Goal: Task Accomplishment & Management: Complete application form

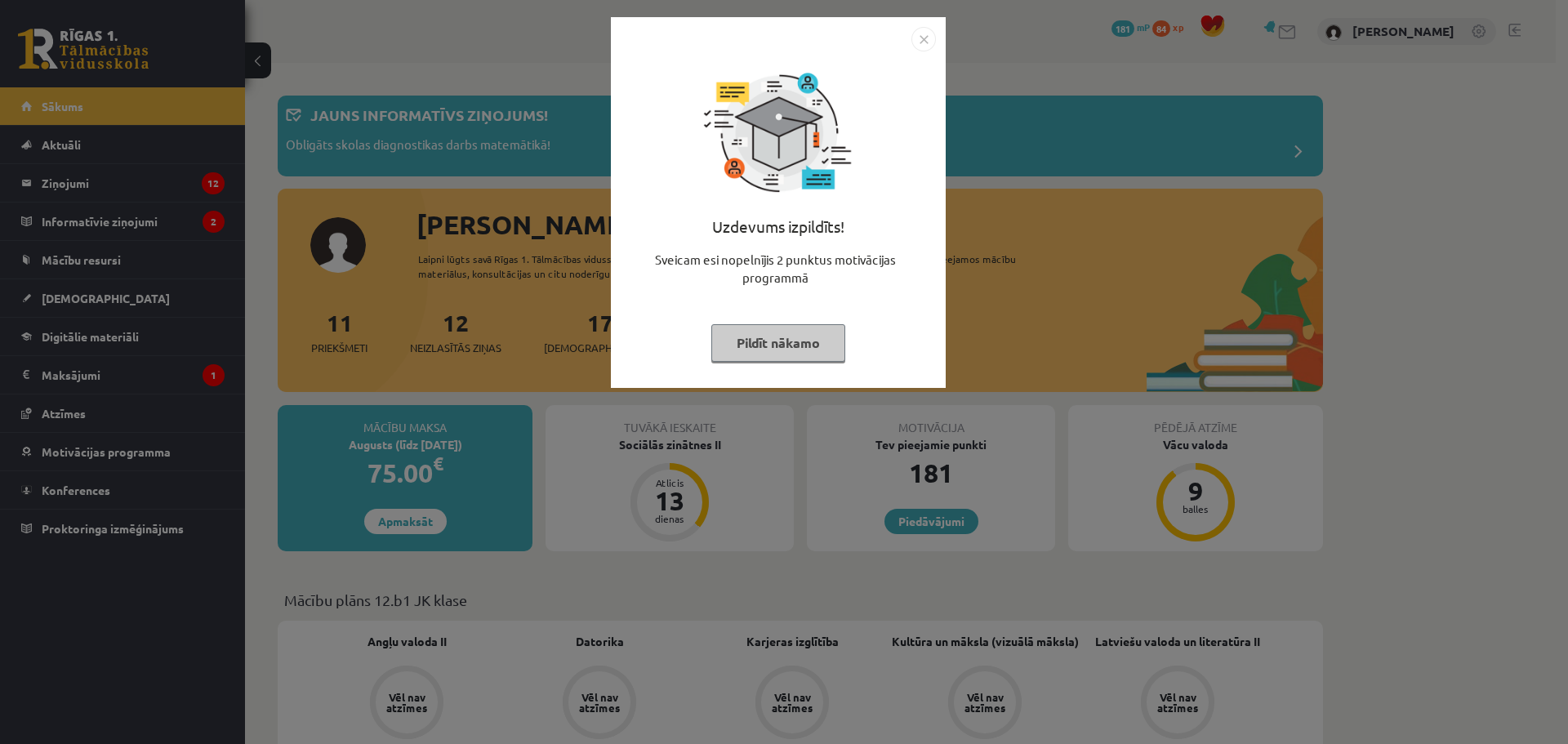
click at [920, 41] on img "Close" at bounding box center [924, 40] width 25 height 25
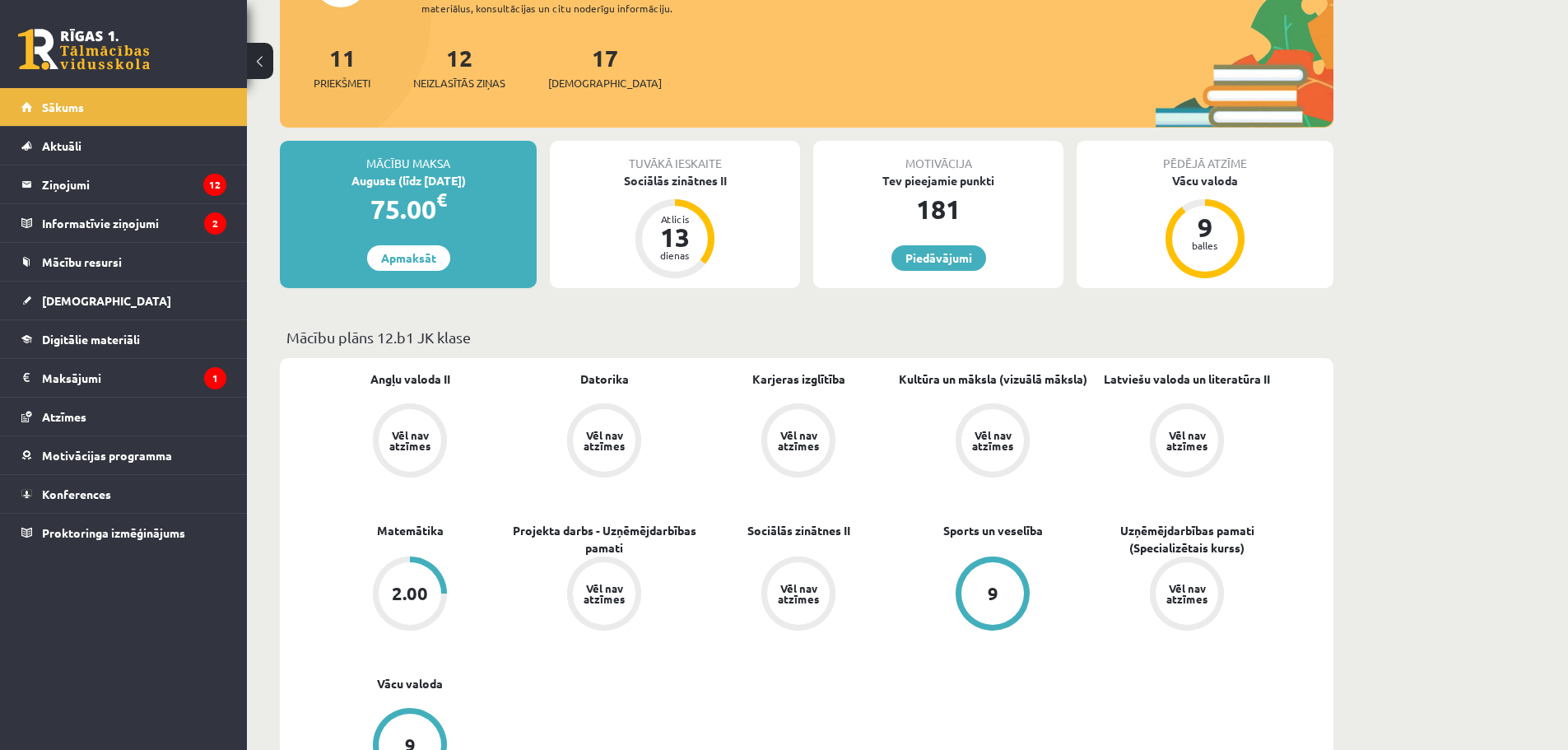
scroll to position [274, 0]
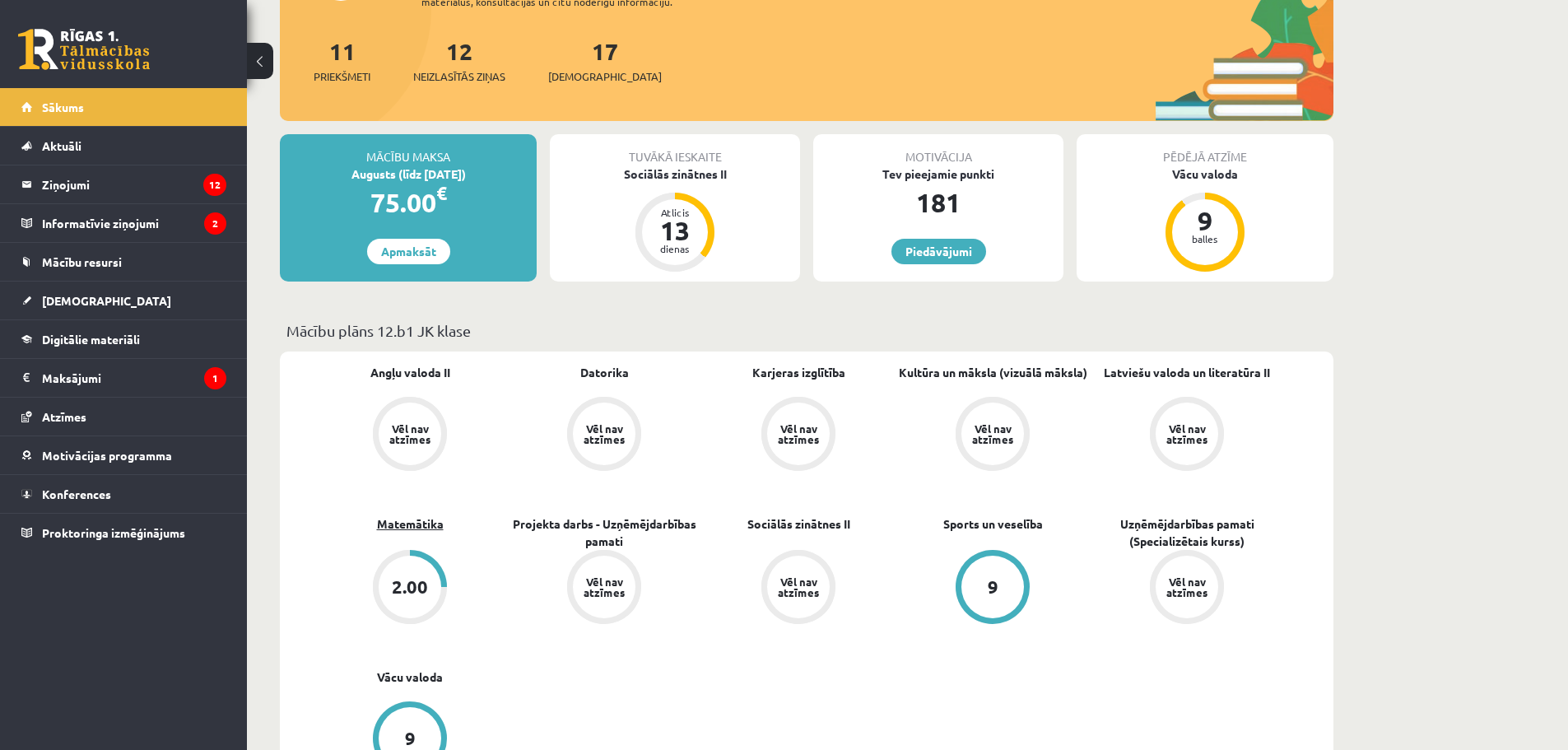
click at [429, 524] on link "Matemātika" at bounding box center [410, 523] width 67 height 18
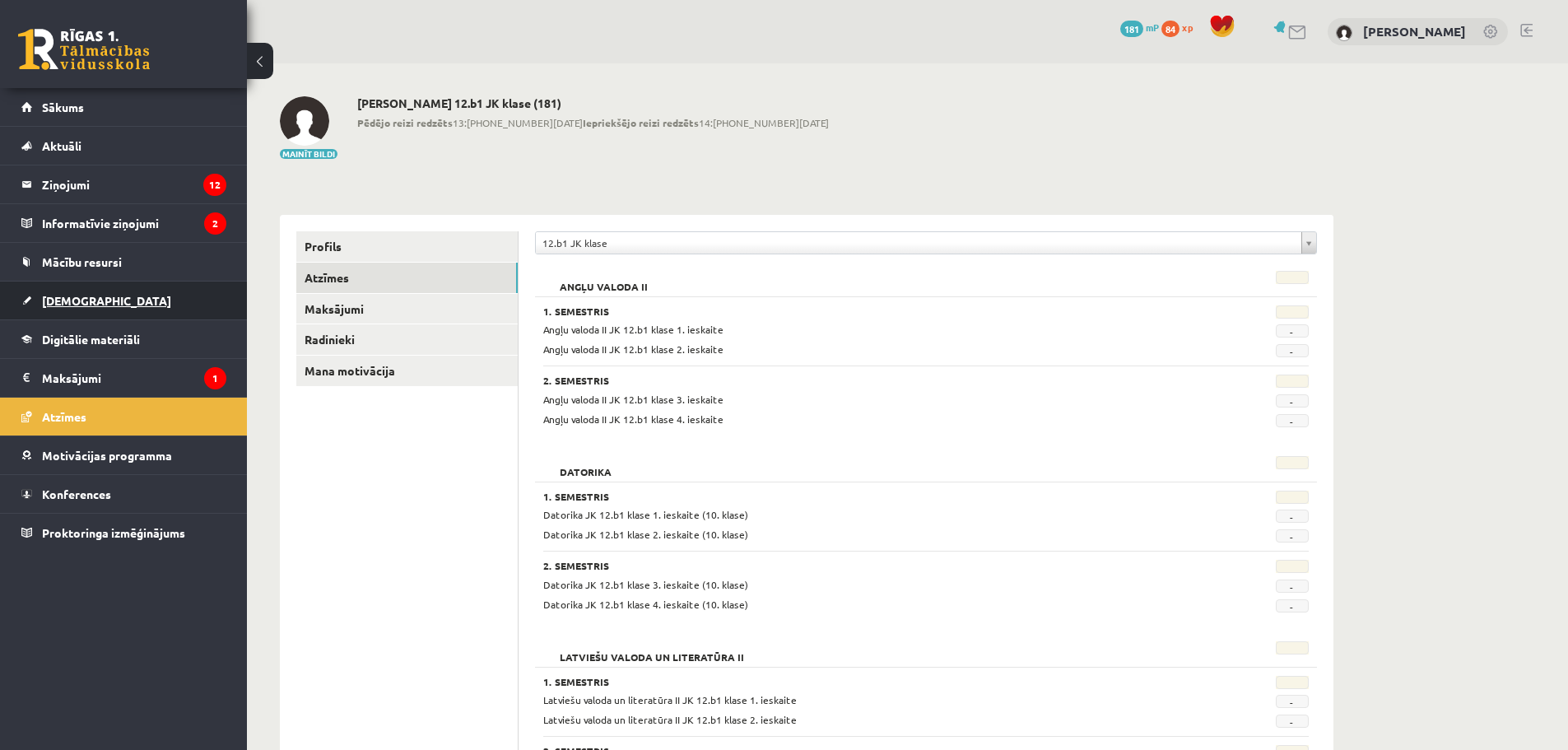
click at [91, 295] on span "[DEMOGRAPHIC_DATA]" at bounding box center [106, 301] width 129 height 15
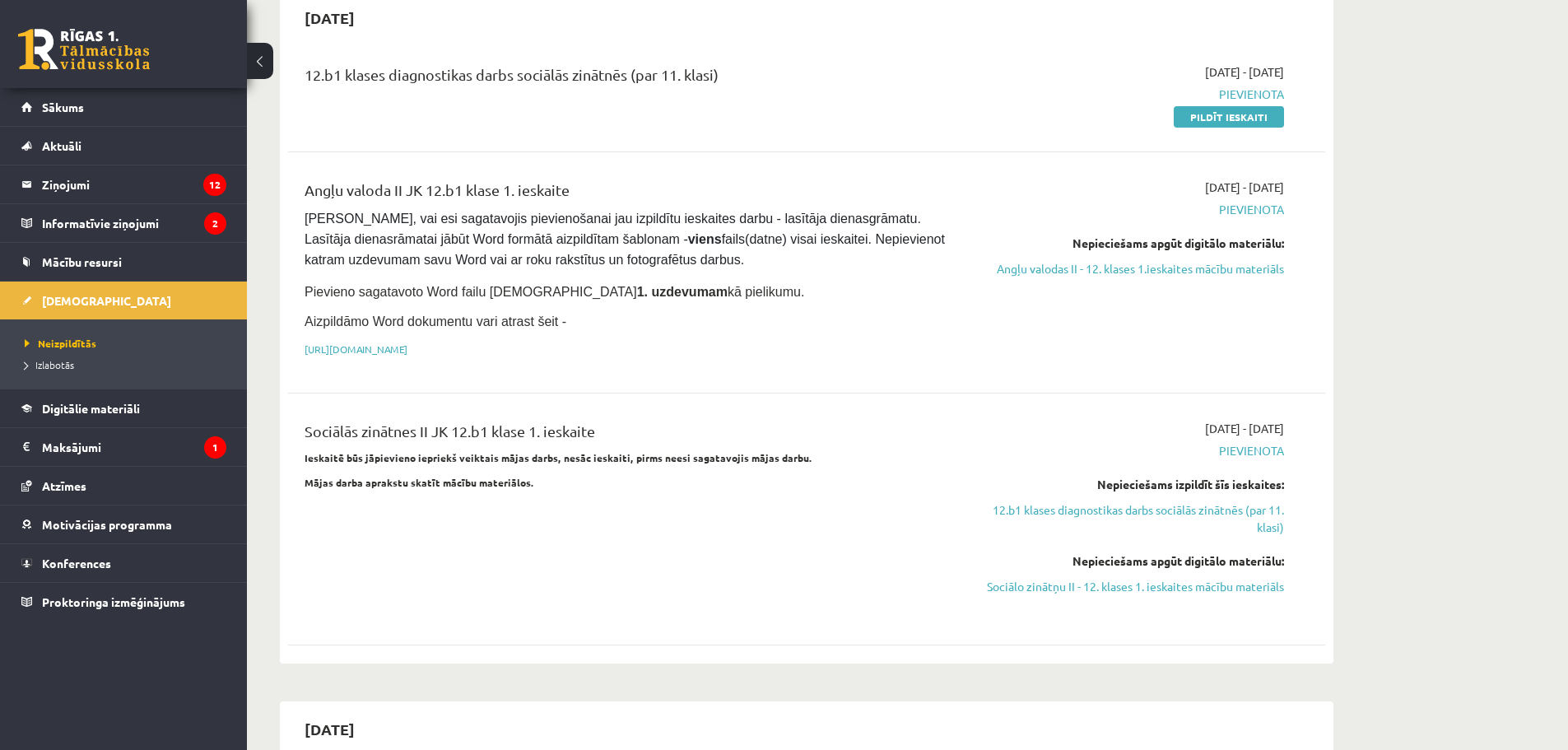
scroll to position [138, 0]
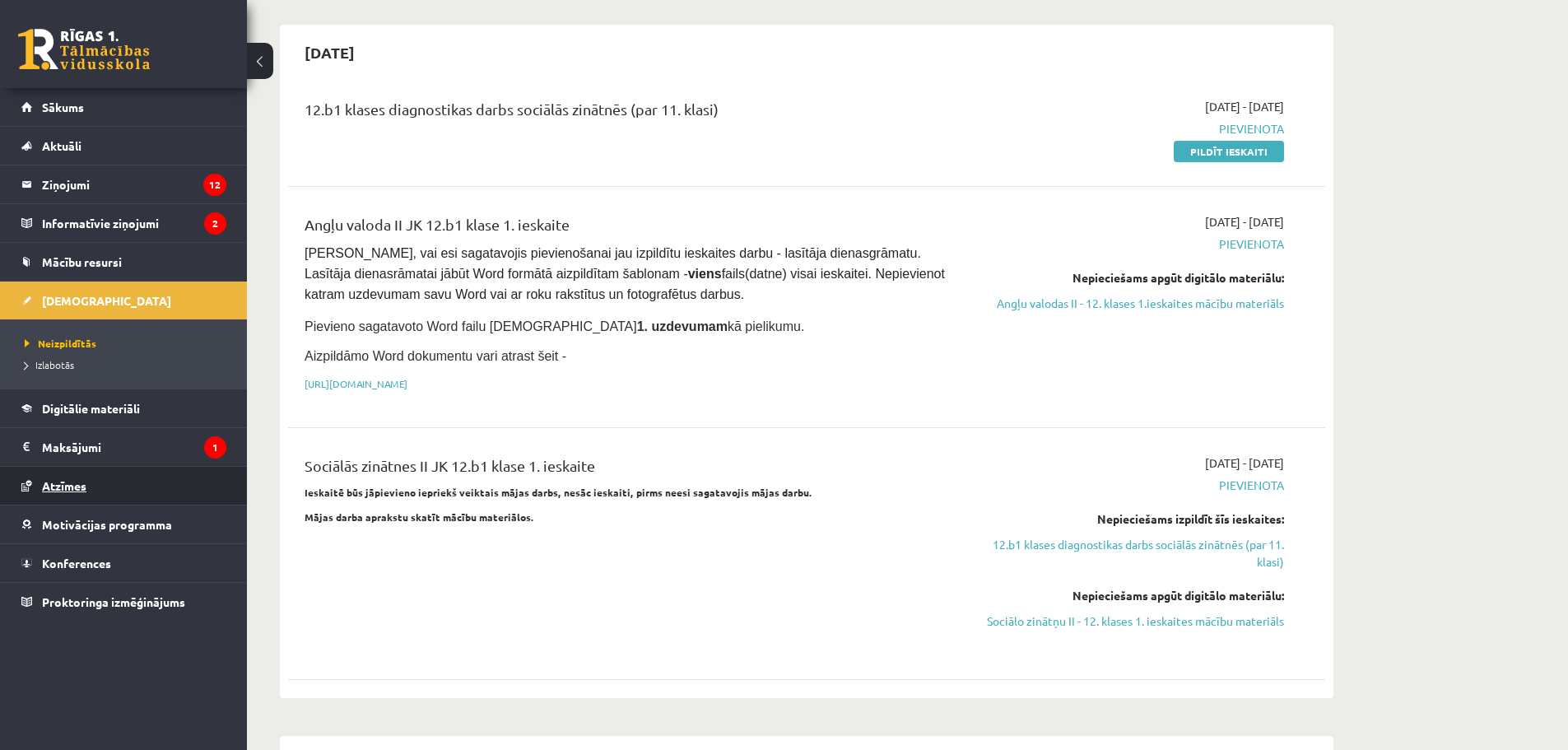
click at [82, 491] on span "Atzīmes" at bounding box center [63, 486] width 44 height 15
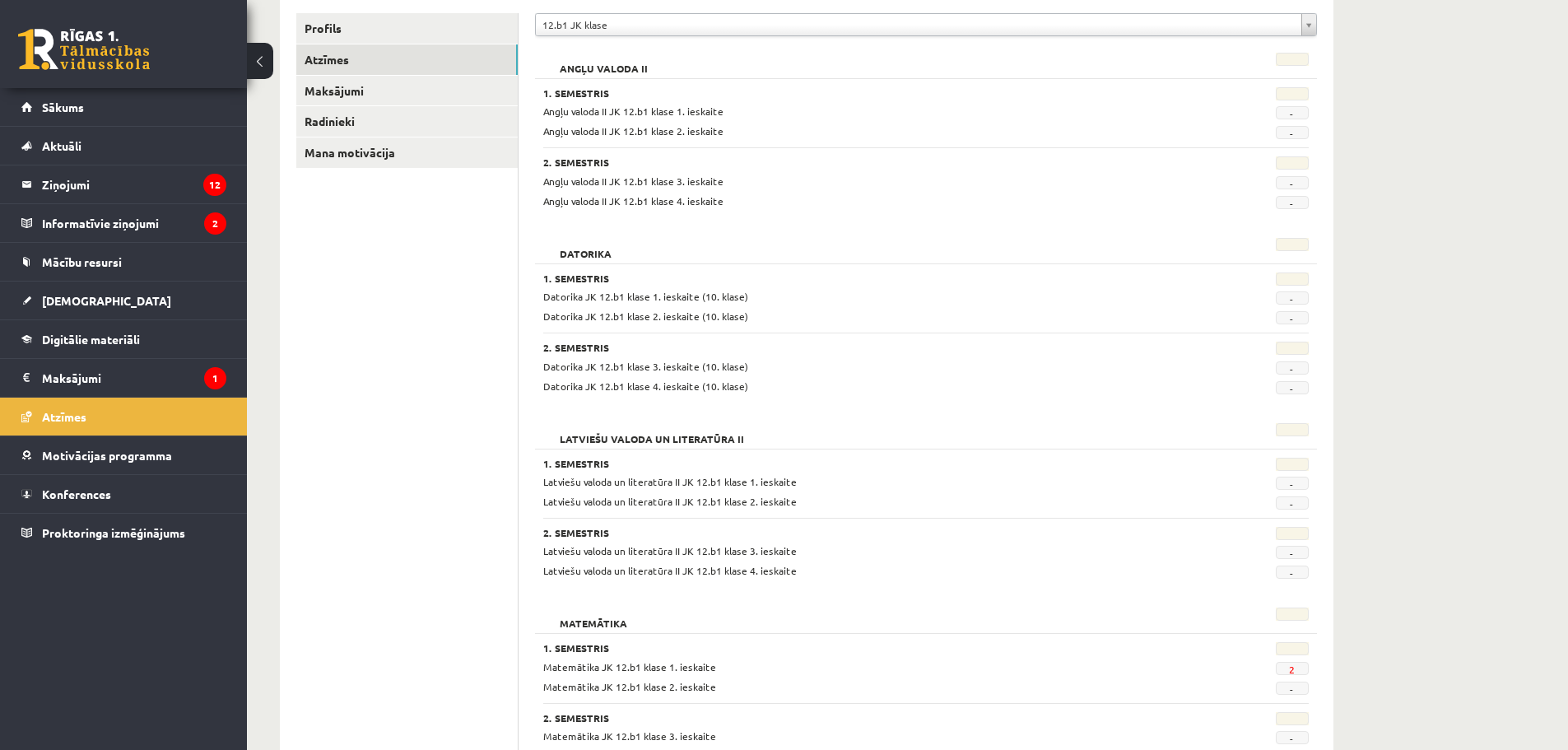
scroll to position [302, 0]
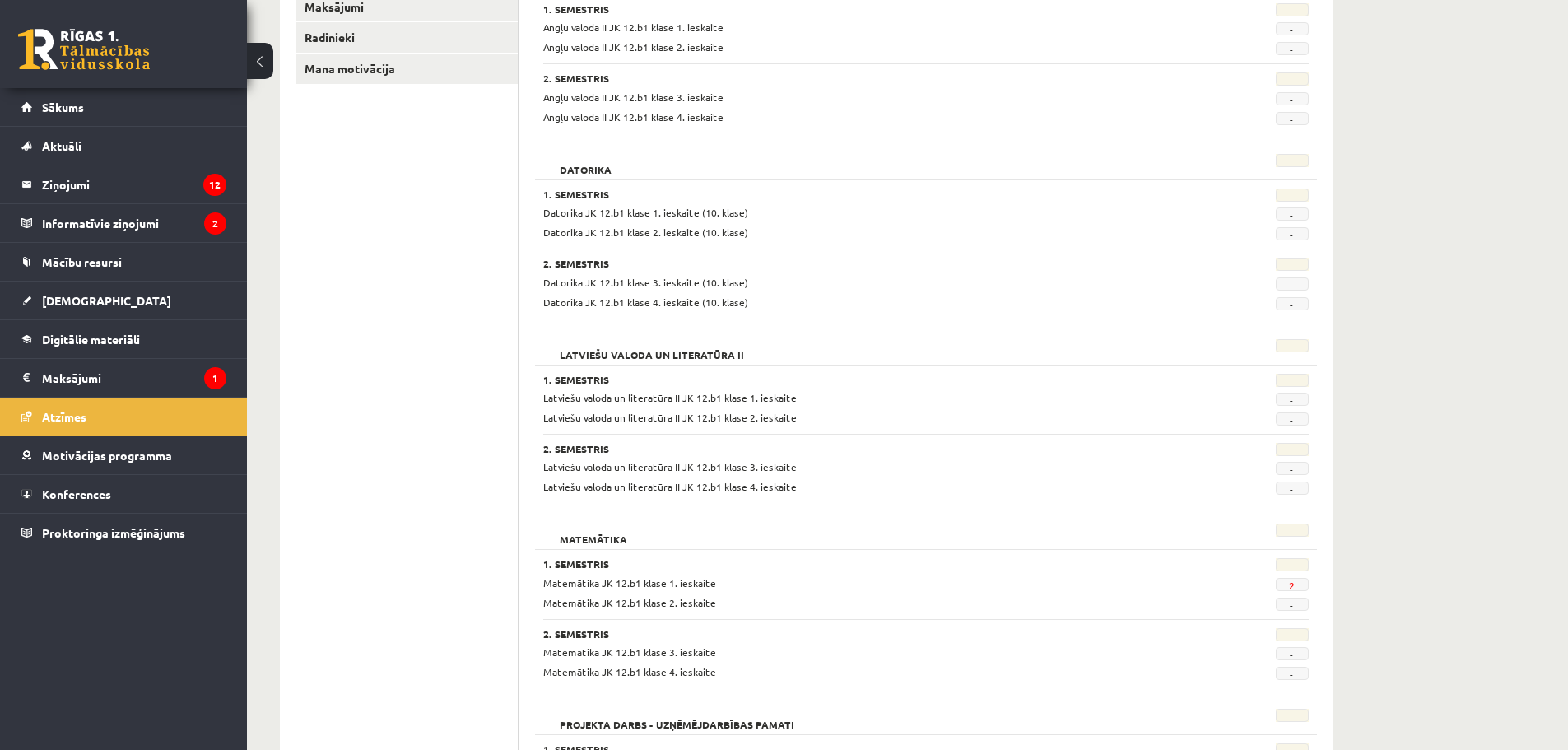
click at [1291, 590] on span "2" at bounding box center [1293, 584] width 33 height 13
click at [1301, 587] on span "2" at bounding box center [1293, 584] width 33 height 13
click at [90, 341] on span "Digitālie materiāli" at bounding box center [91, 339] width 98 height 15
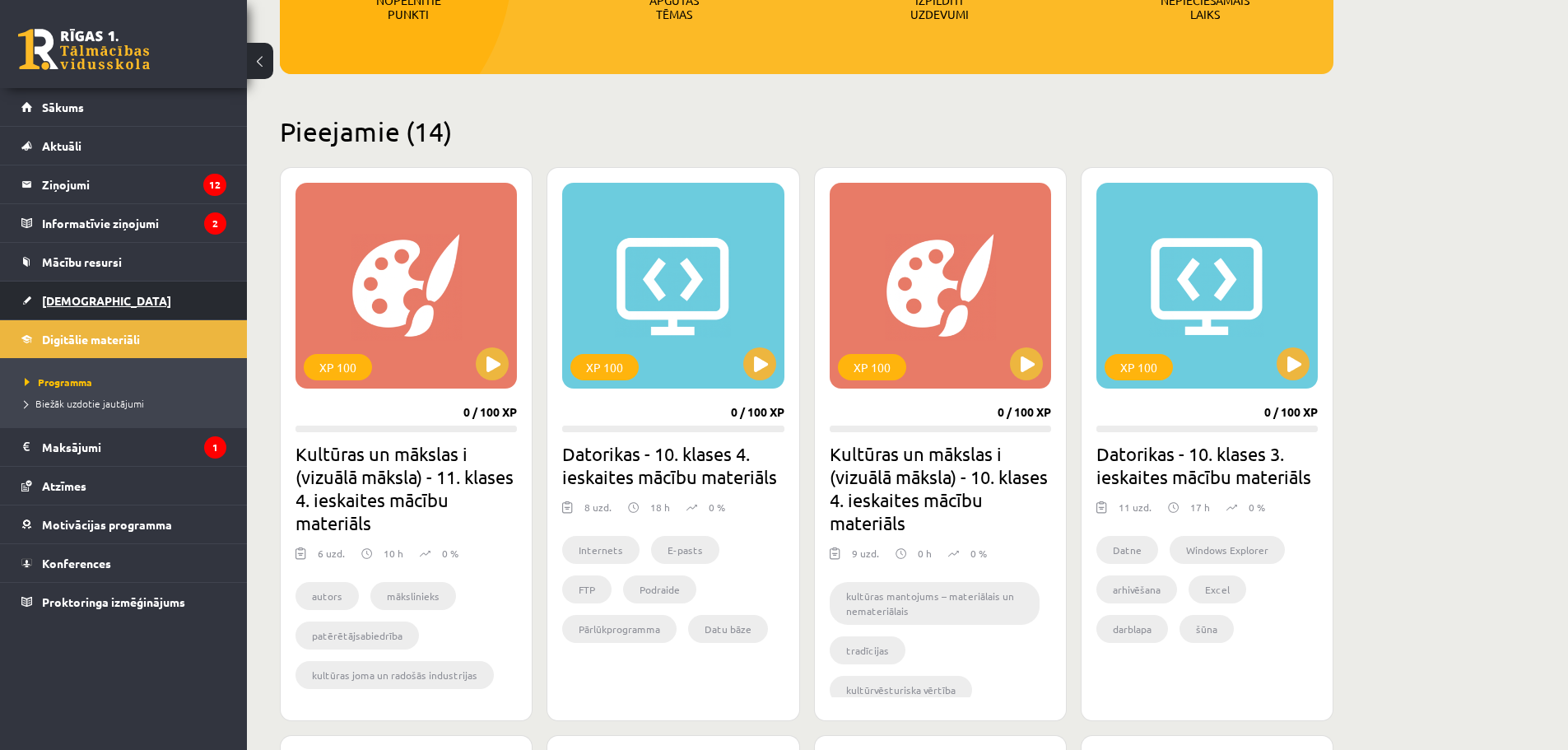
click at [63, 303] on span "[DEMOGRAPHIC_DATA]" at bounding box center [106, 301] width 129 height 15
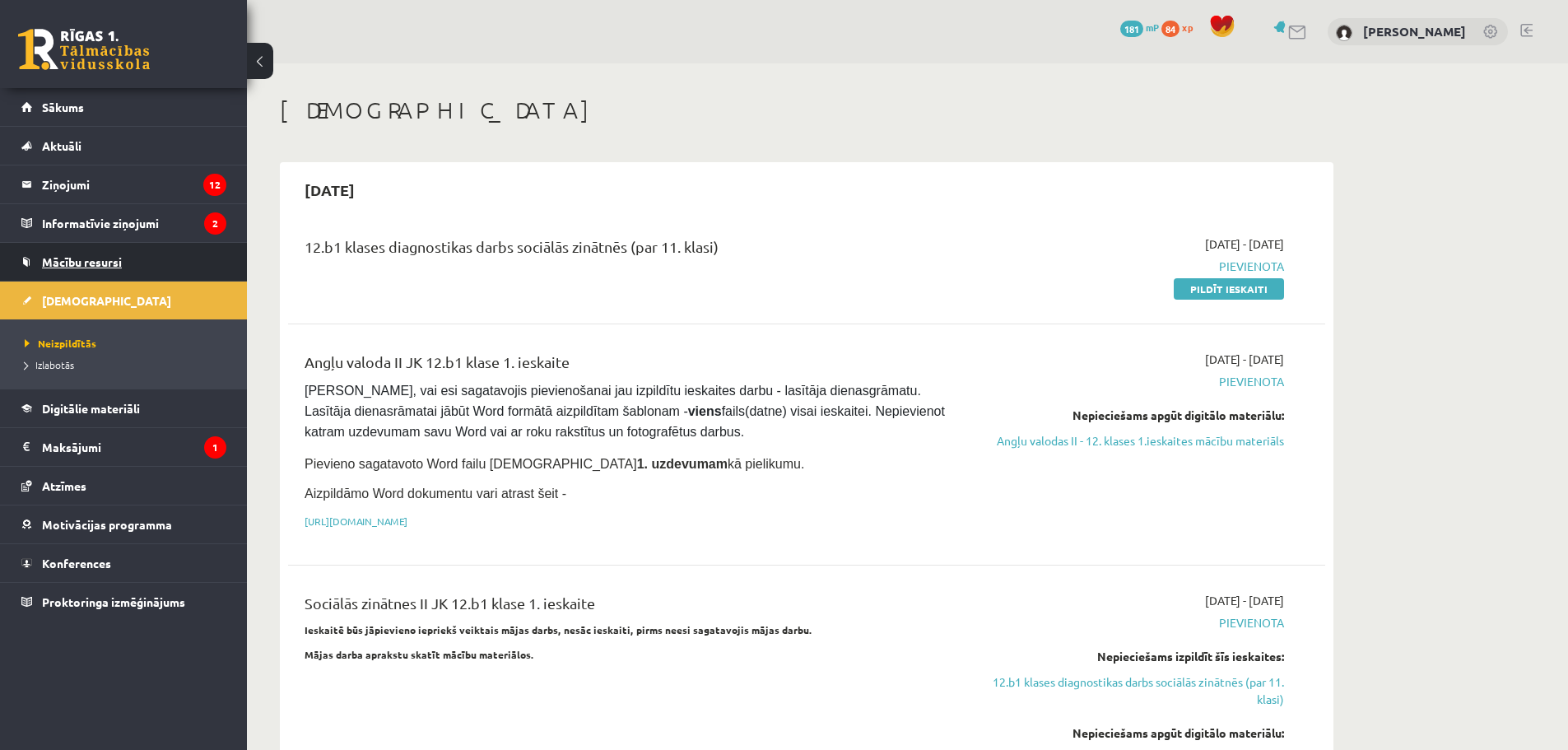
click at [84, 268] on link "Mācību resursi" at bounding box center [124, 261] width 205 height 38
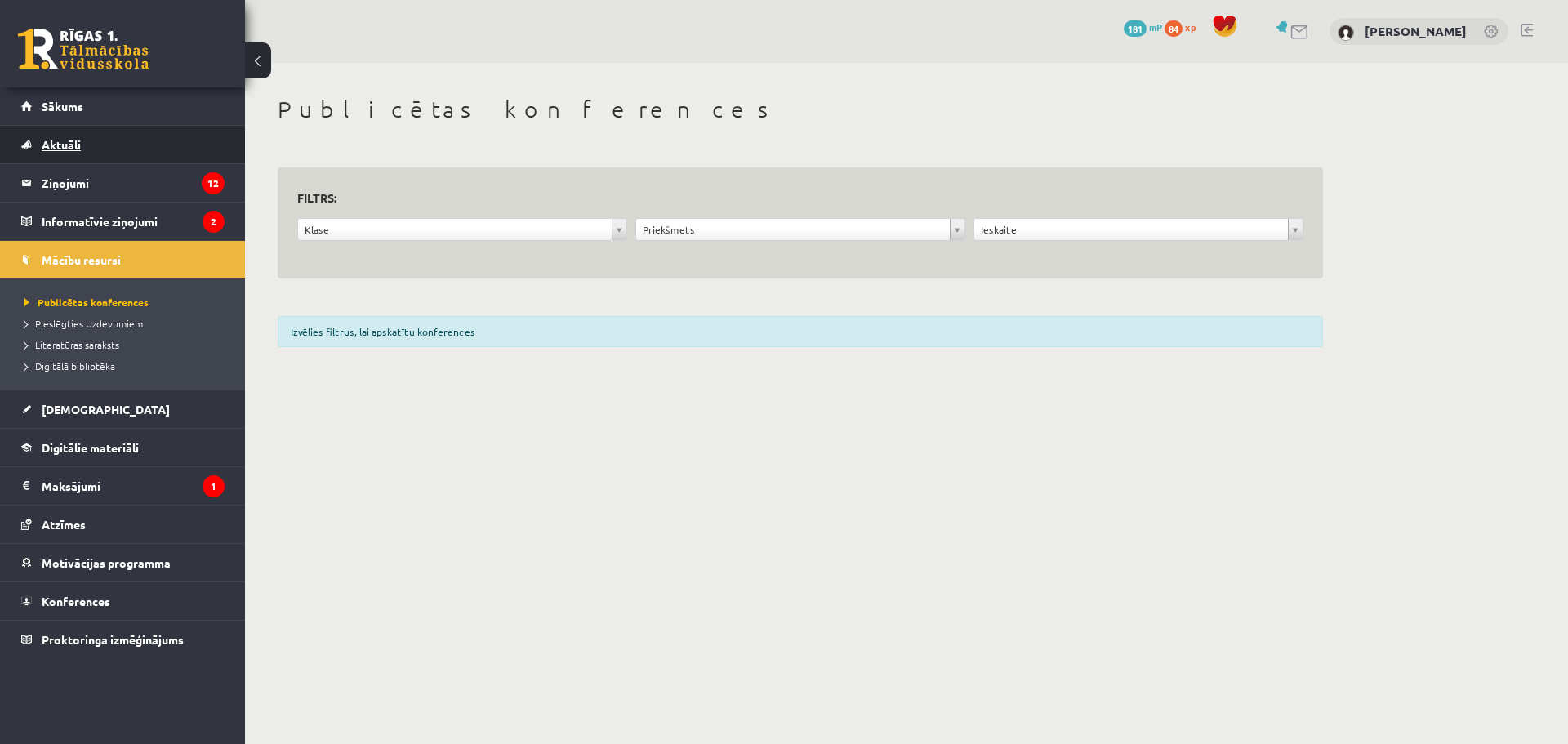
click at [55, 135] on link "Aktuāli" at bounding box center [123, 144] width 203 height 37
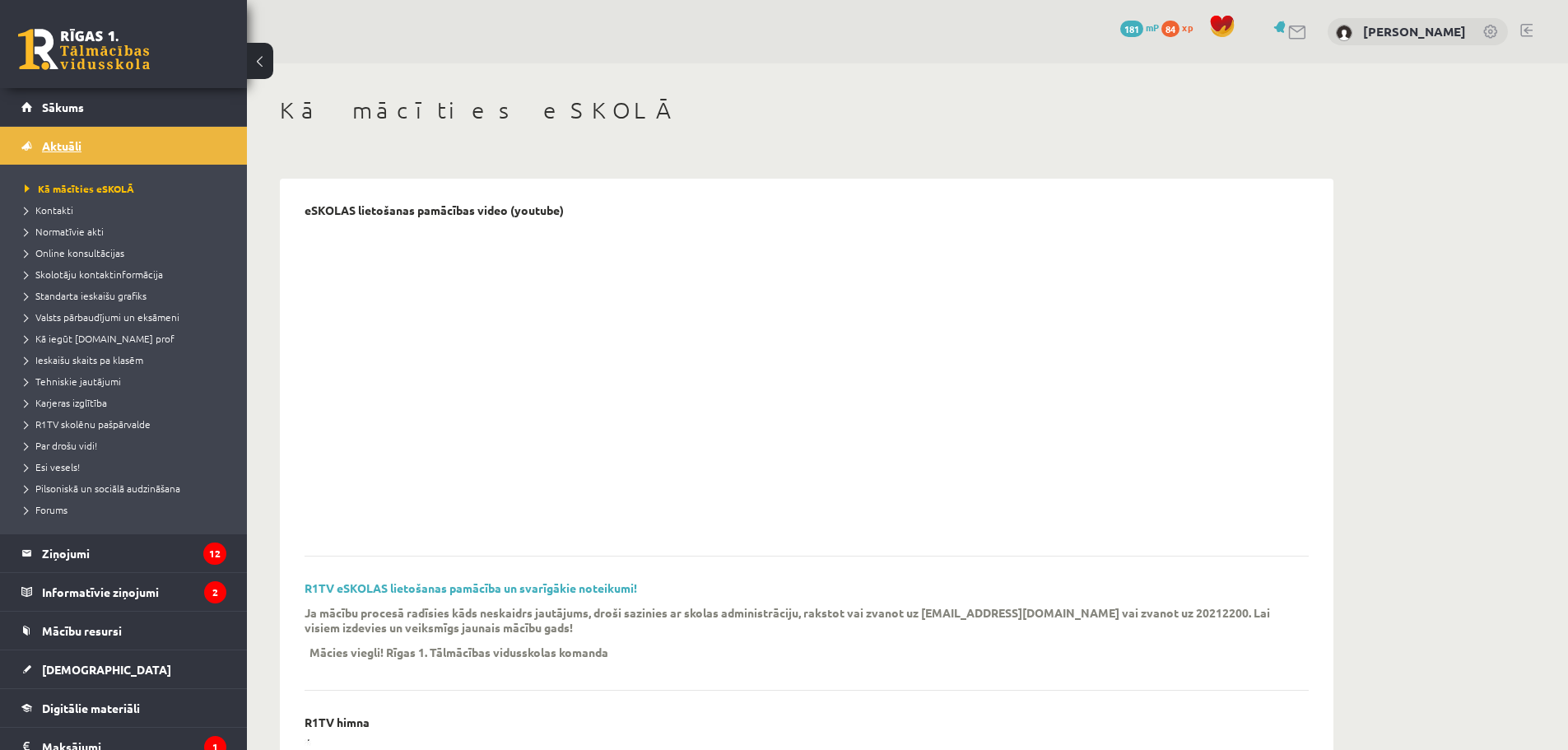
click at [68, 148] on span "Aktuāli" at bounding box center [61, 146] width 39 height 15
click at [177, 112] on link "Sākums" at bounding box center [124, 107] width 205 height 38
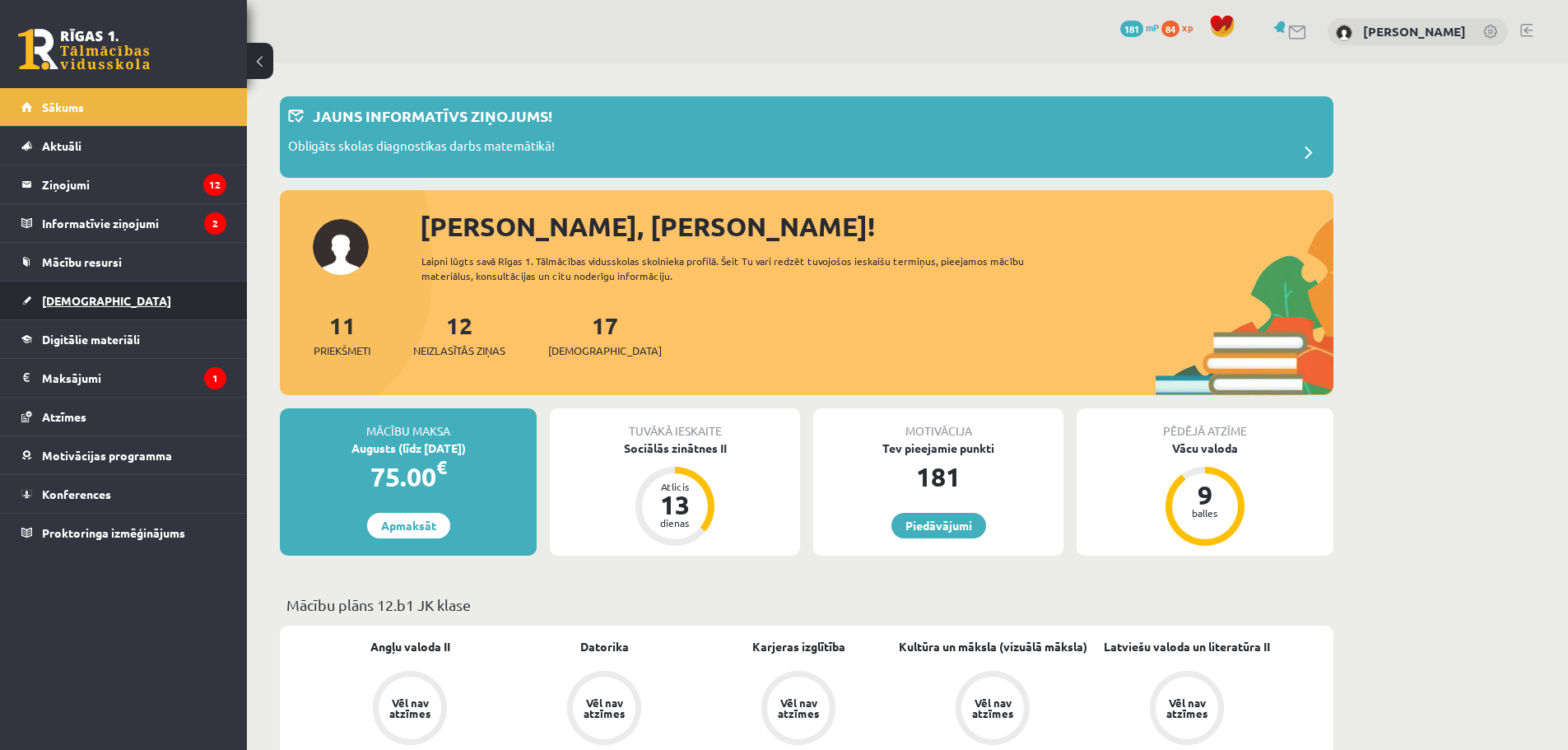
click at [82, 299] on span "[DEMOGRAPHIC_DATA]" at bounding box center [106, 301] width 129 height 15
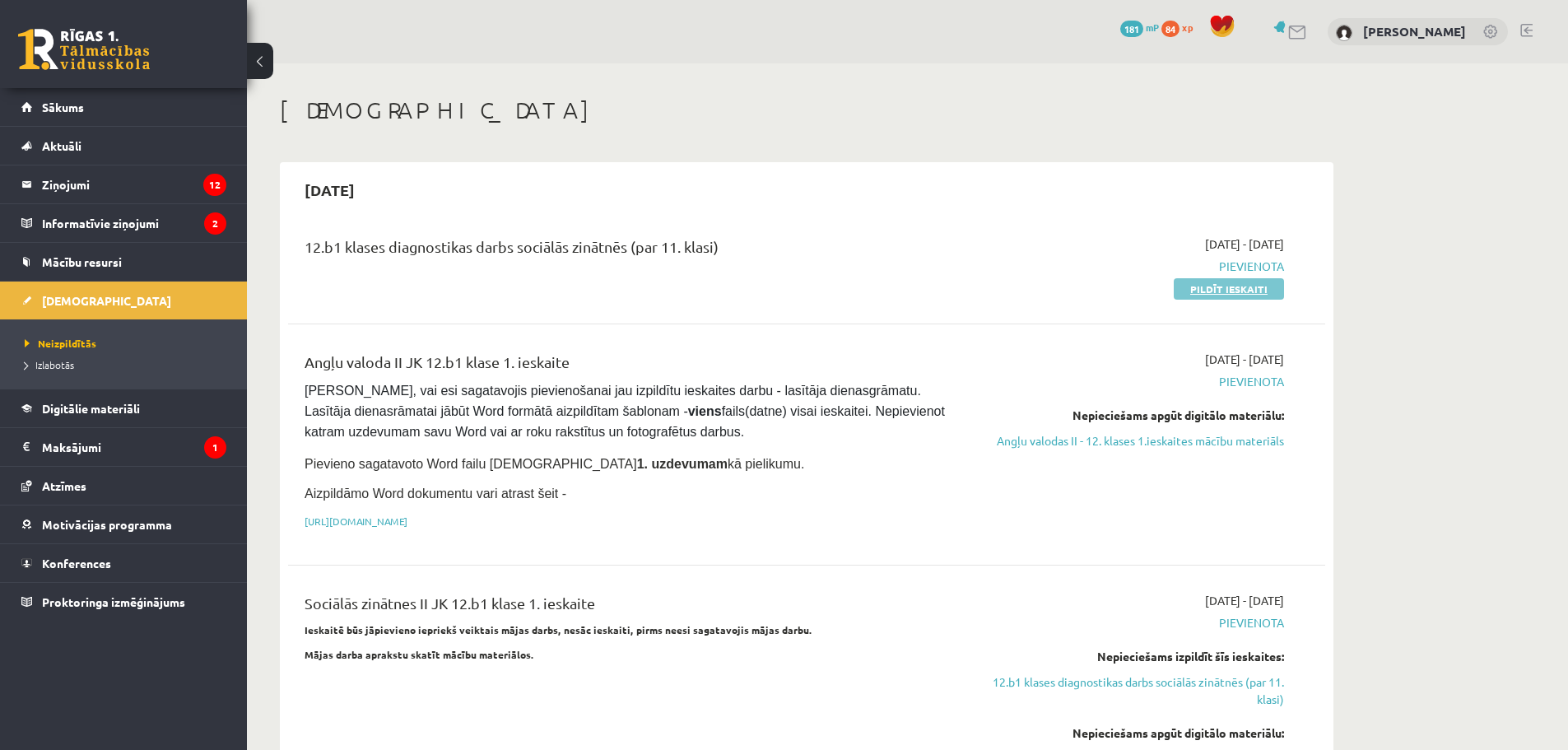
click at [1190, 287] on link "Pildīt ieskaiti" at bounding box center [1229, 289] width 110 height 22
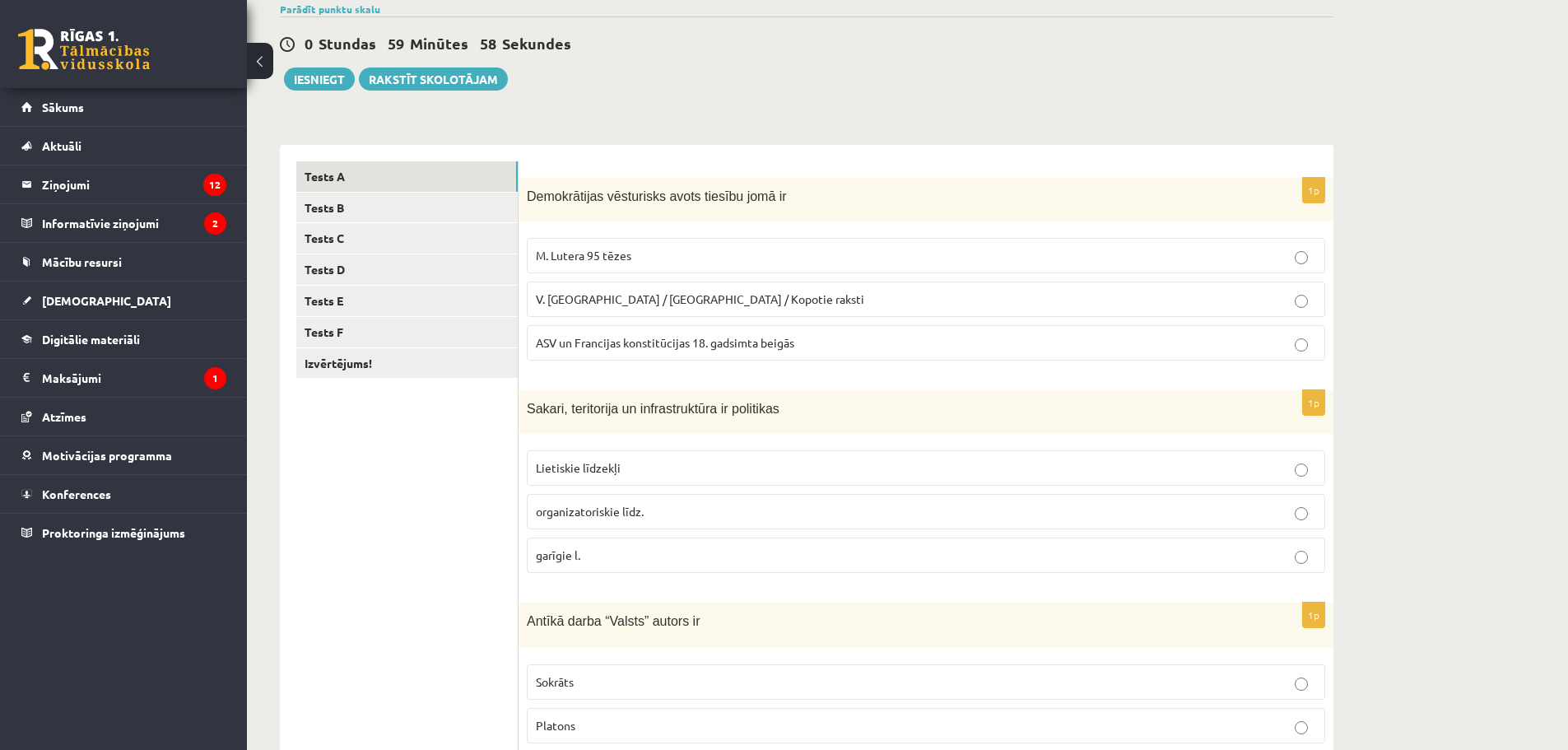
scroll to position [138, 0]
click at [524, 184] on div "Demokrātijas vēsturisks avots tiesību jomā ir" at bounding box center [926, 196] width 815 height 43
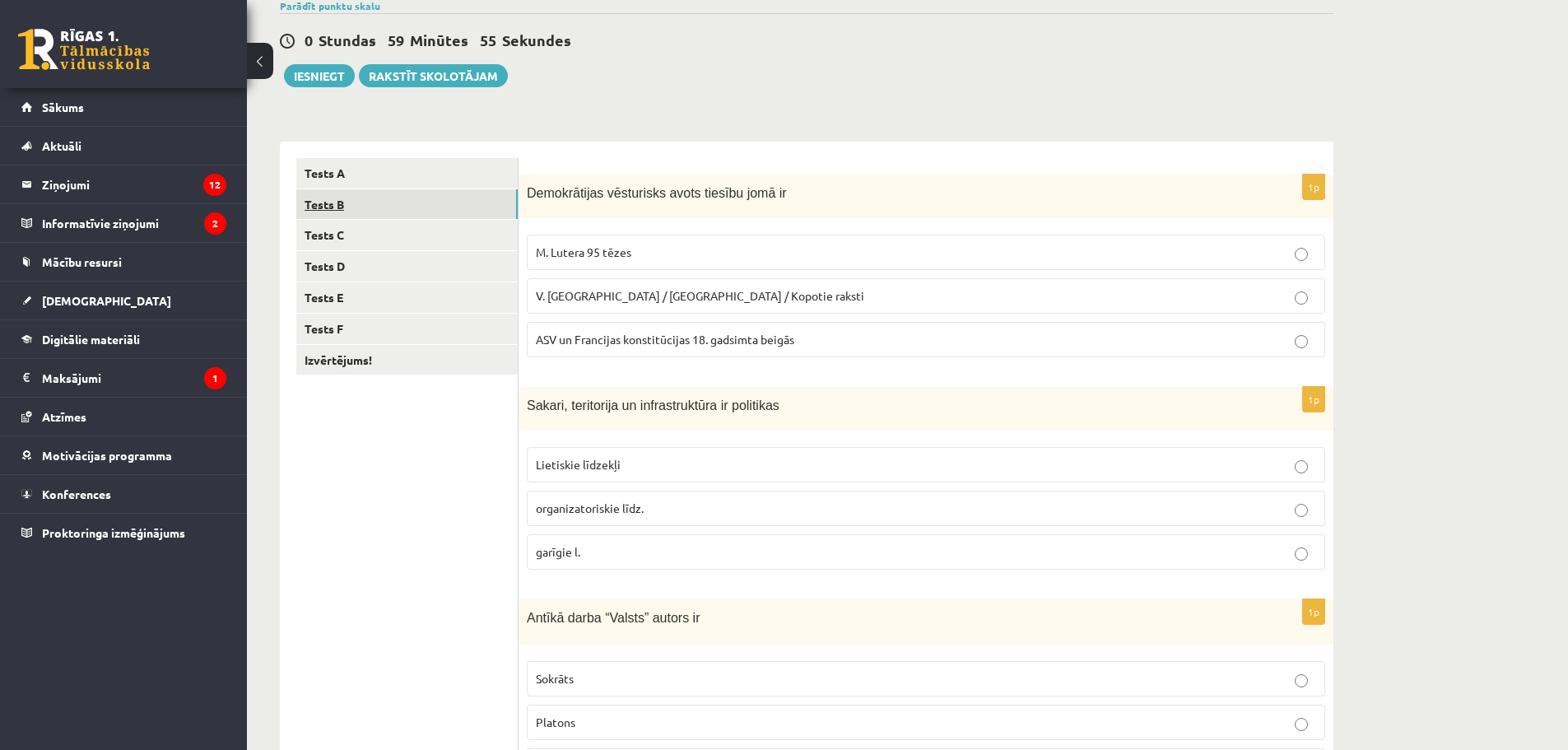
click at [446, 192] on link "Tests B" at bounding box center [408, 204] width 222 height 31
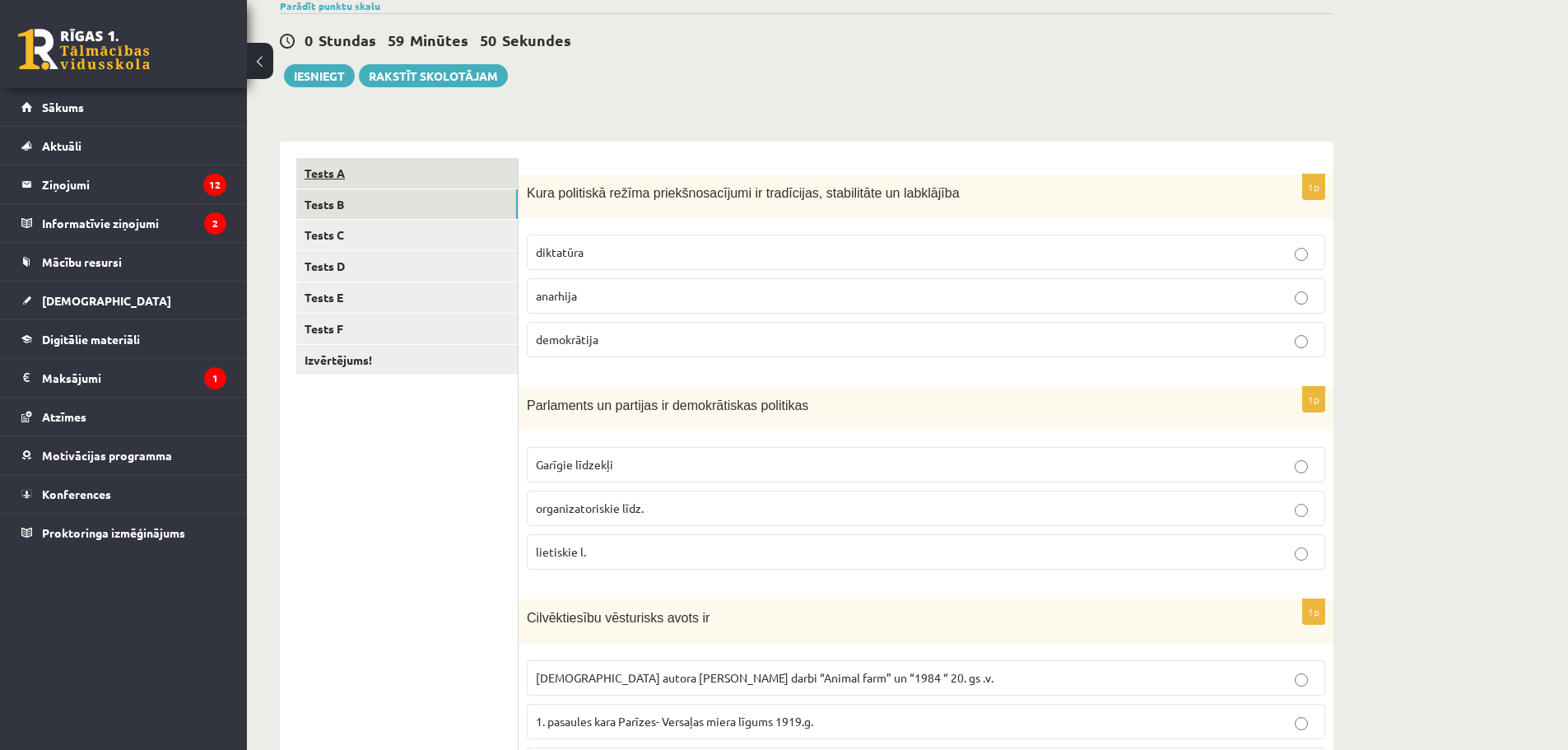
click at [453, 172] on link "Tests A" at bounding box center [408, 173] width 222 height 31
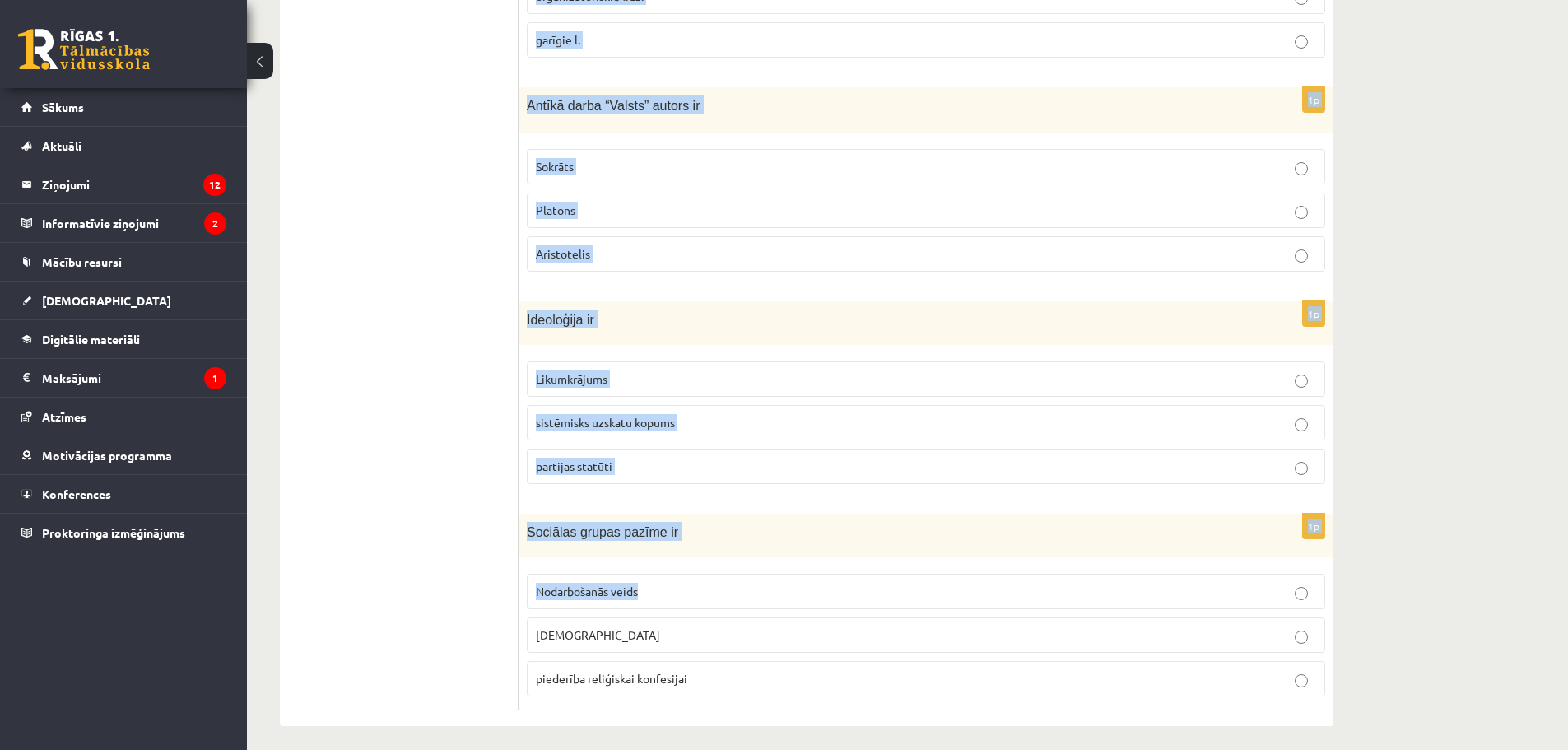
scroll to position [659, 0]
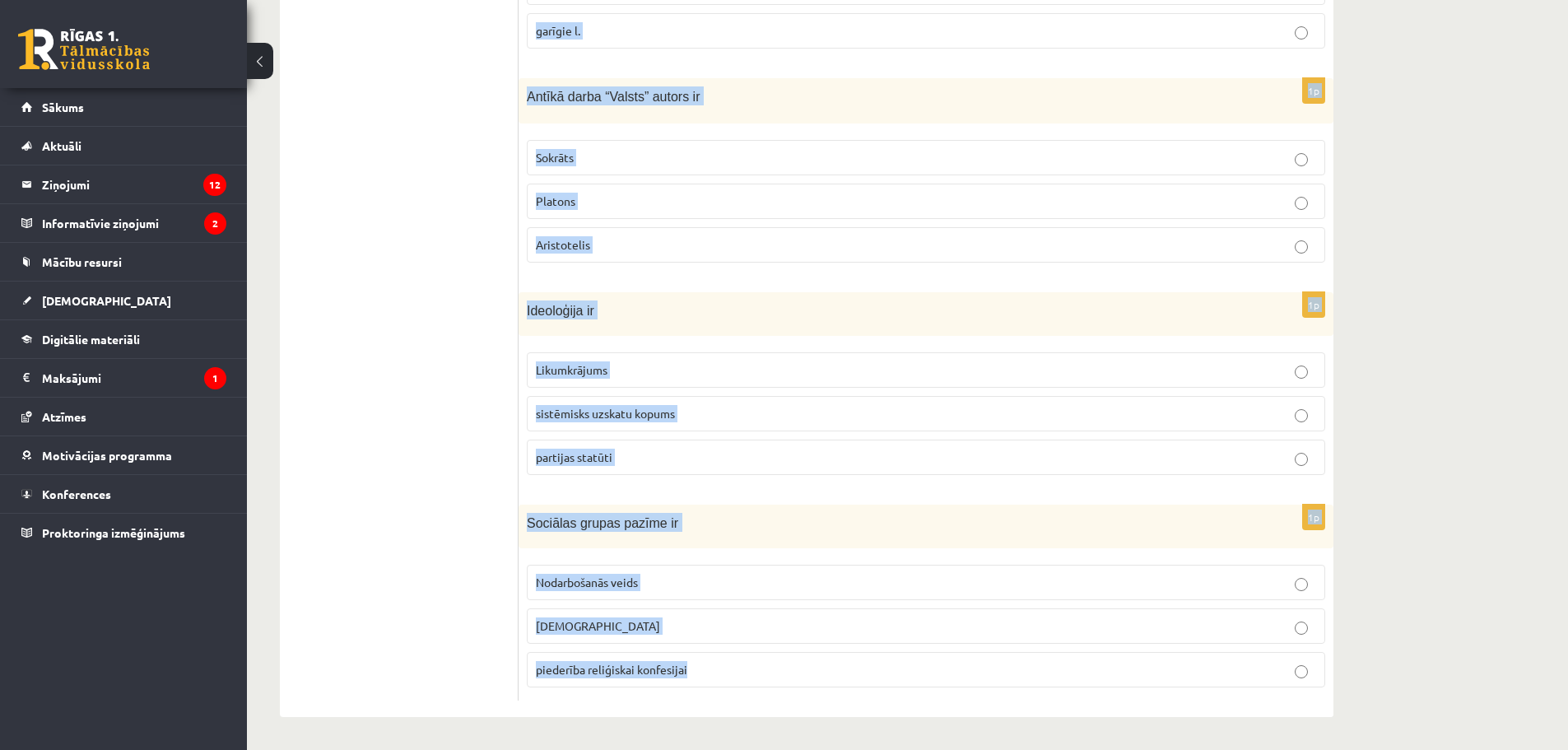
drag, startPoint x: 531, startPoint y: 188, endPoint x: 1345, endPoint y: 747, distance: 987.5
click at [1345, 747] on div "**********" at bounding box center [806, 78] width 1120 height 1345
copy form "Demokrātijas vēsturisks avots tiesību jomā ir M. Lutera 95 tēzes V. Ļeņina / Uļ…"
click at [1551, 426] on div "**********" at bounding box center [907, 78] width 1321 height 1345
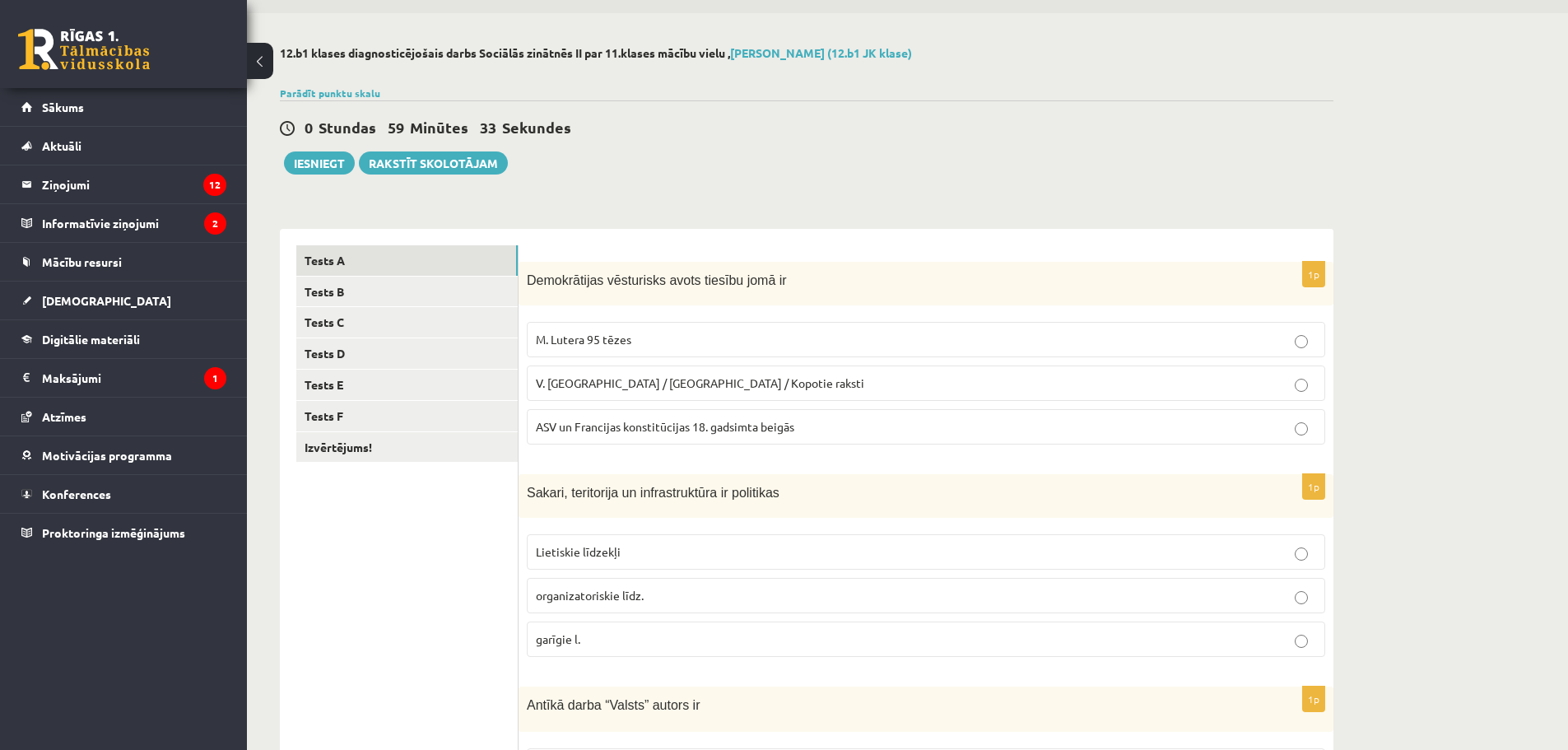
scroll to position [45, 0]
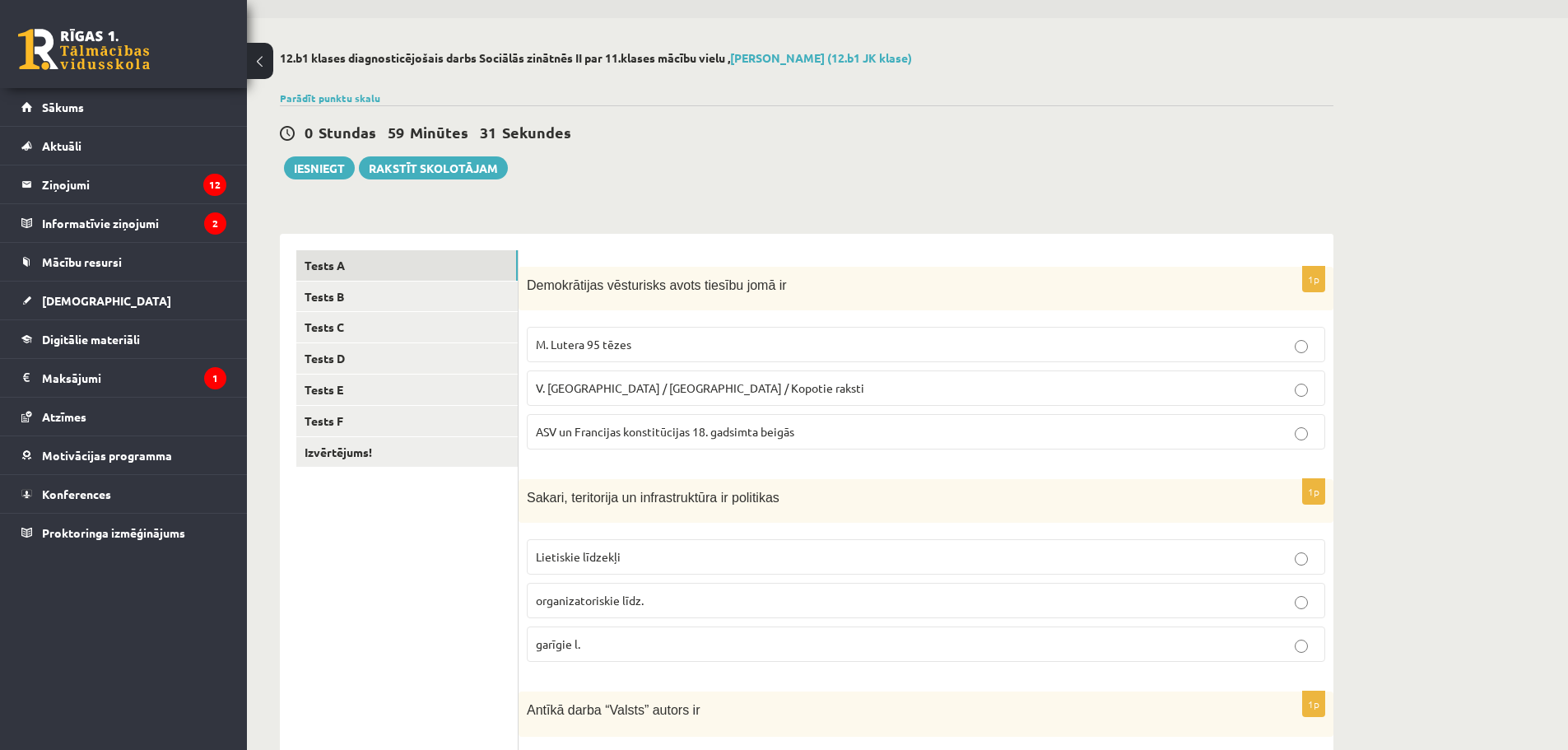
click at [639, 429] on span "ASV un Francijas konstitūcijas 18. gadsimta beigās" at bounding box center [665, 432] width 258 height 15
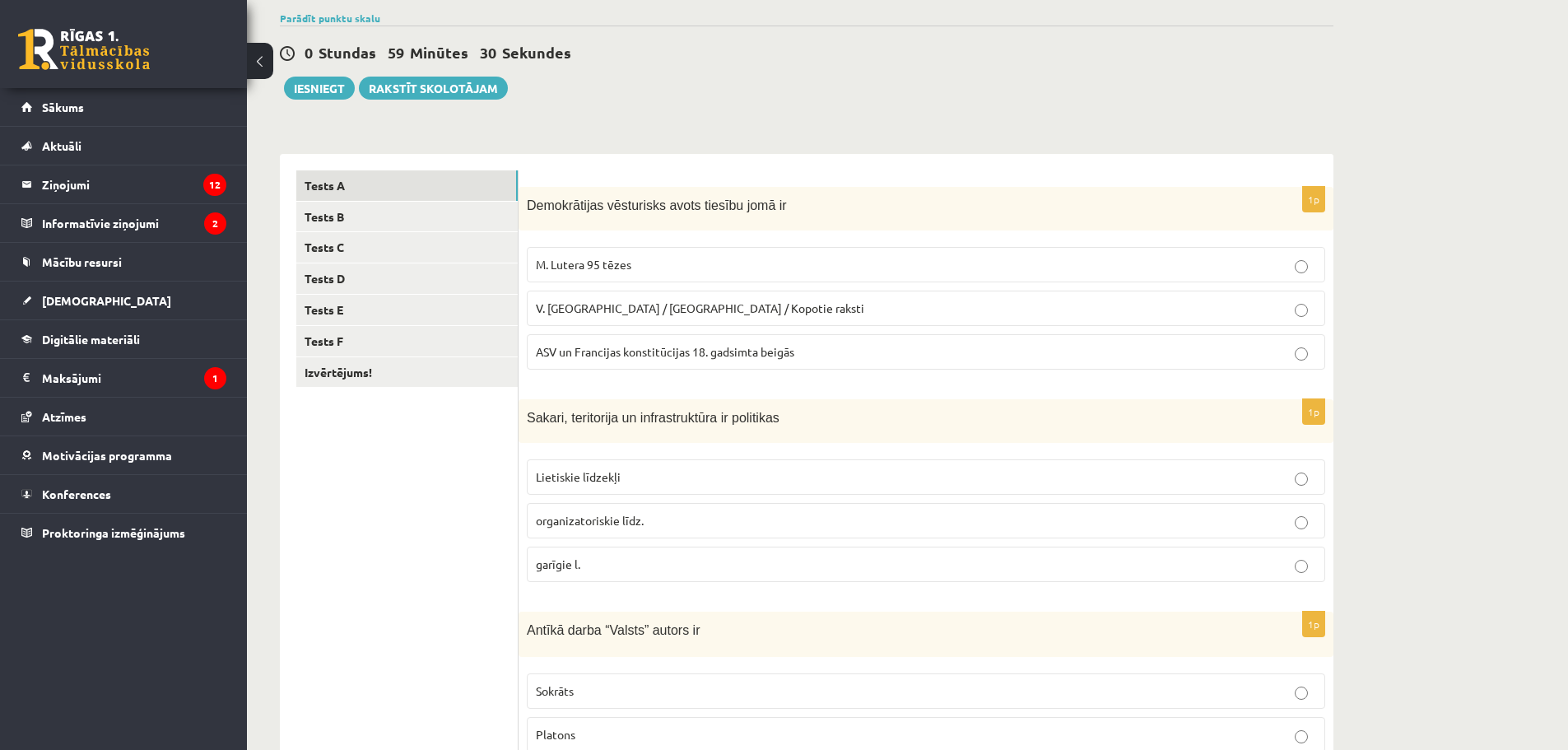
scroll to position [128, 0]
click at [600, 482] on p "Lietiskie līdzekļi" at bounding box center [926, 474] width 780 height 18
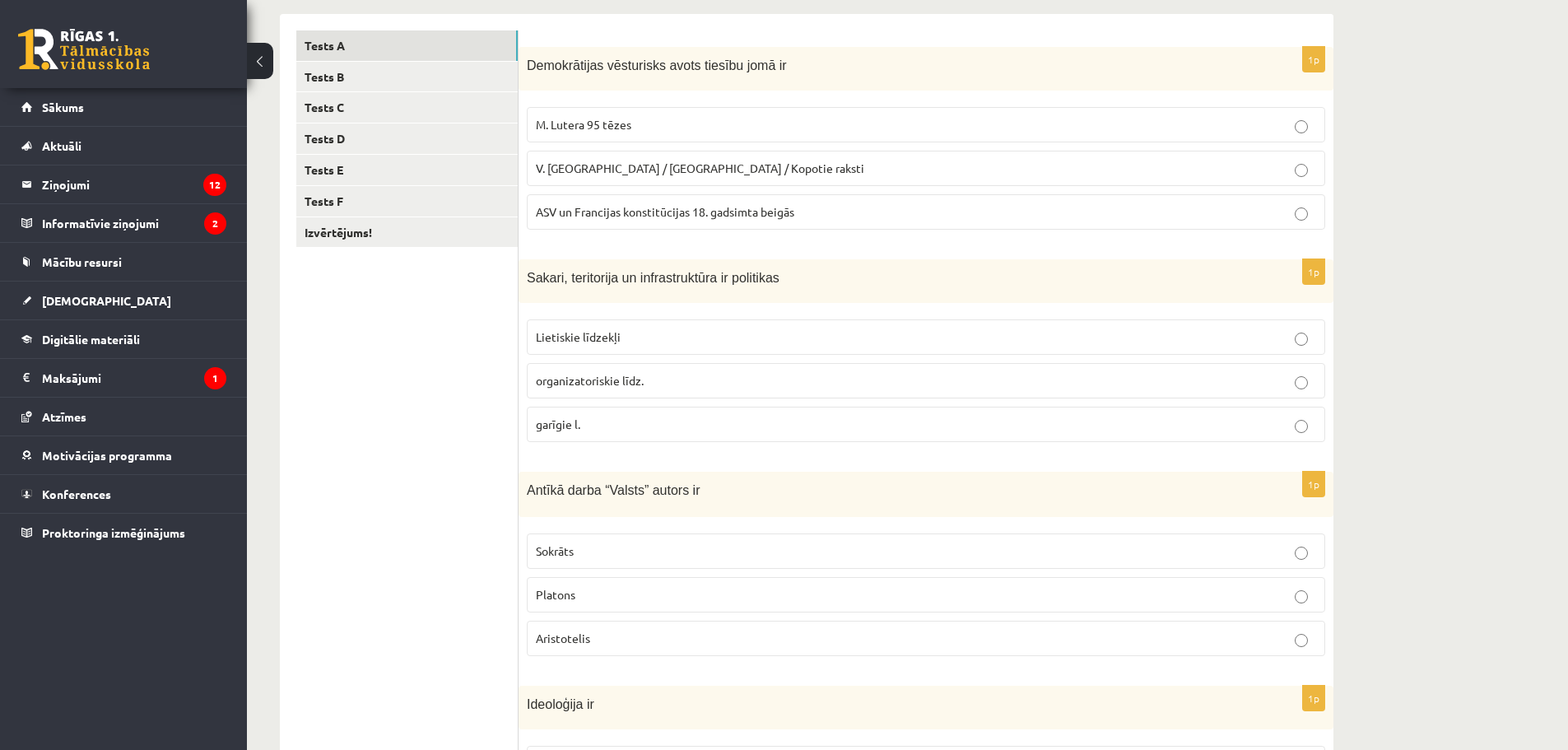
click at [623, 592] on p "Platons" at bounding box center [926, 594] width 780 height 18
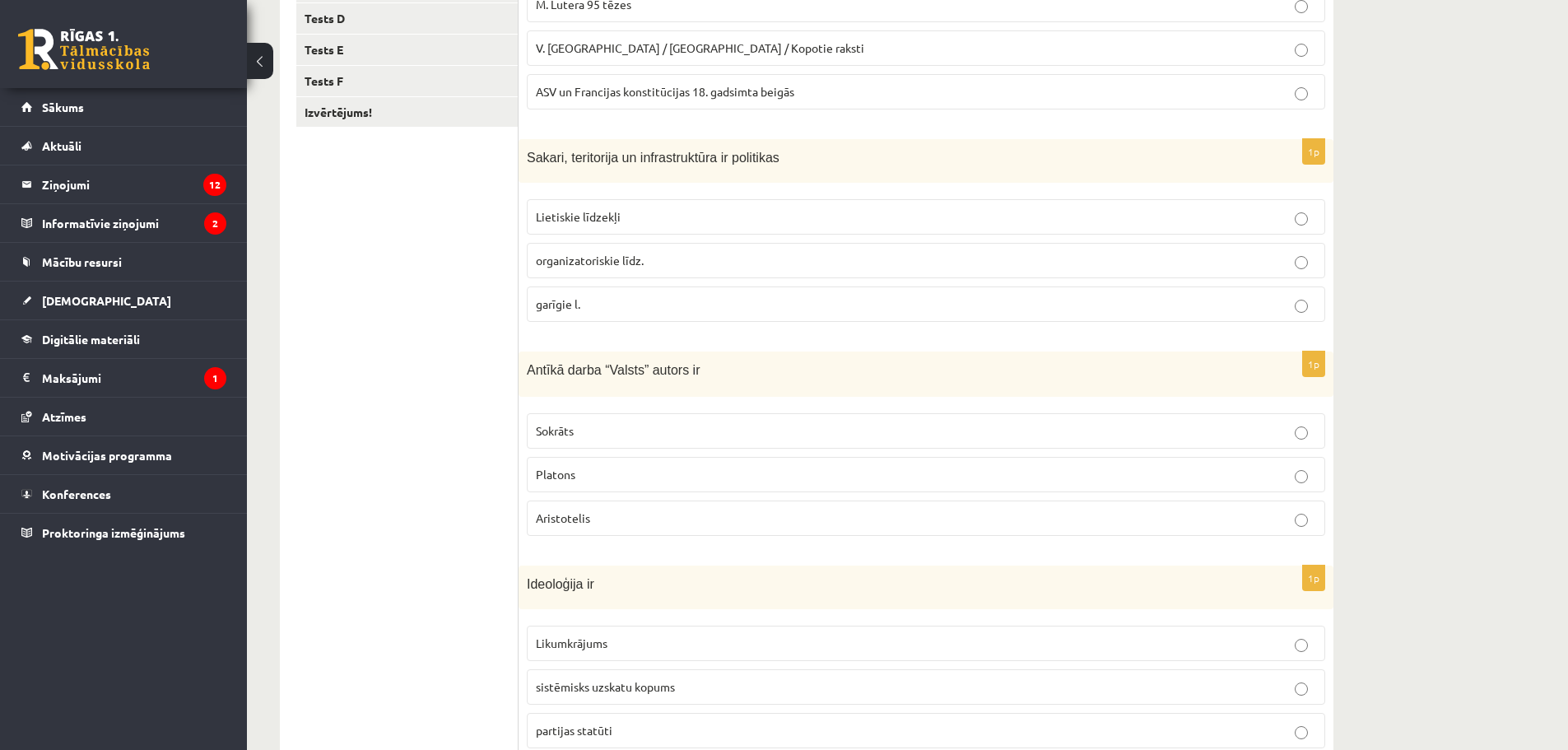
scroll to position [402, 0]
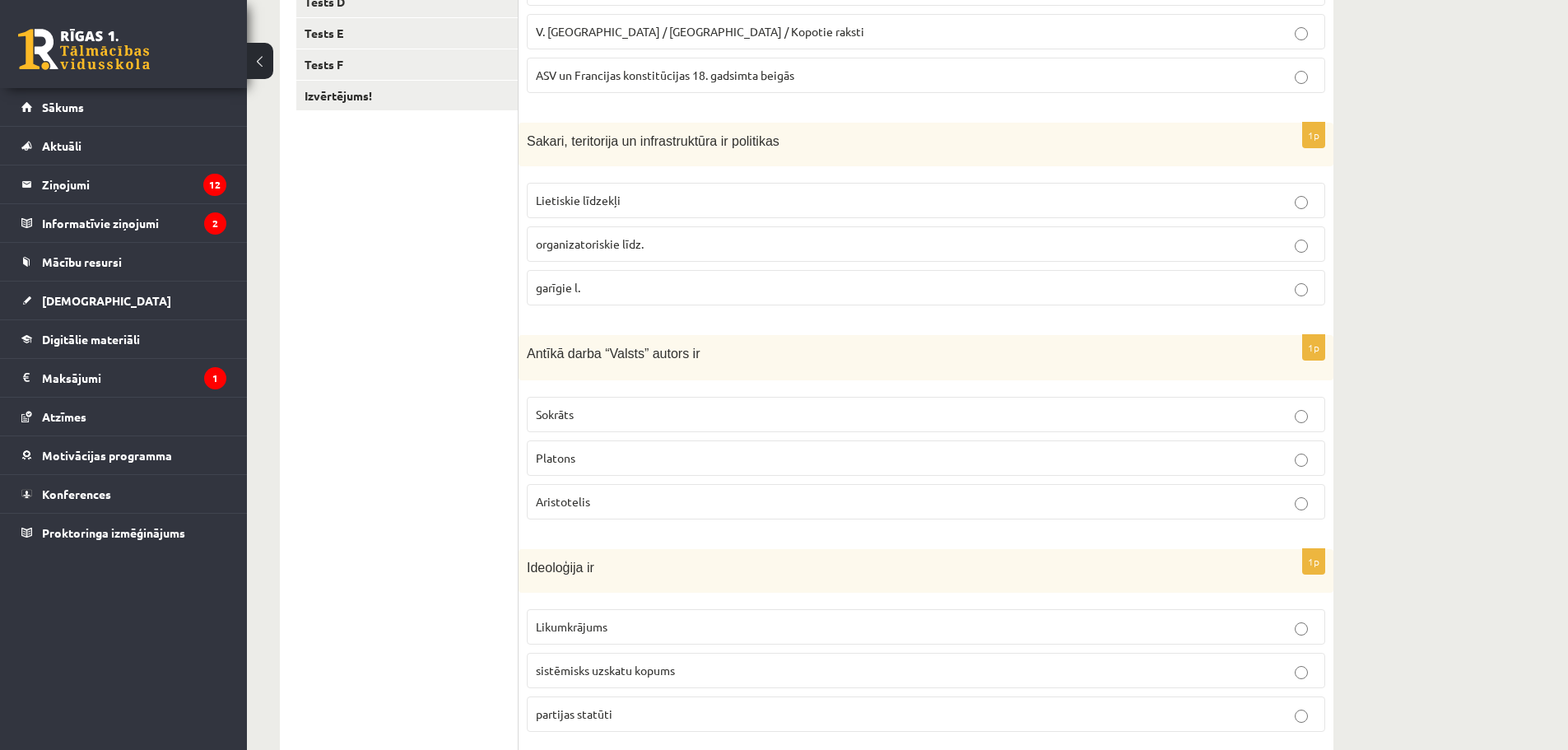
click at [587, 679] on p "sistēmisks uzskatu kopums" at bounding box center [926, 670] width 780 height 18
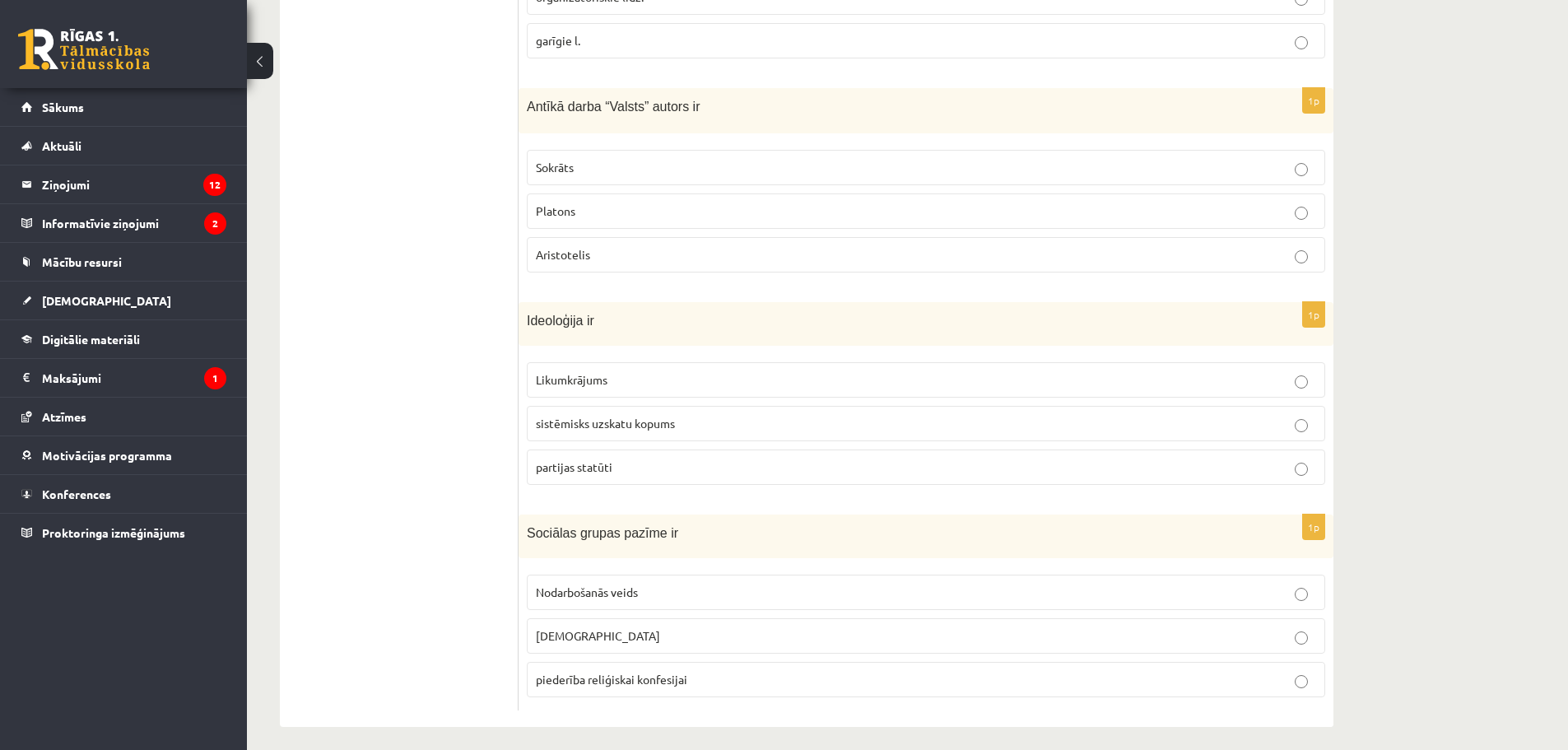
scroll to position [659, 0]
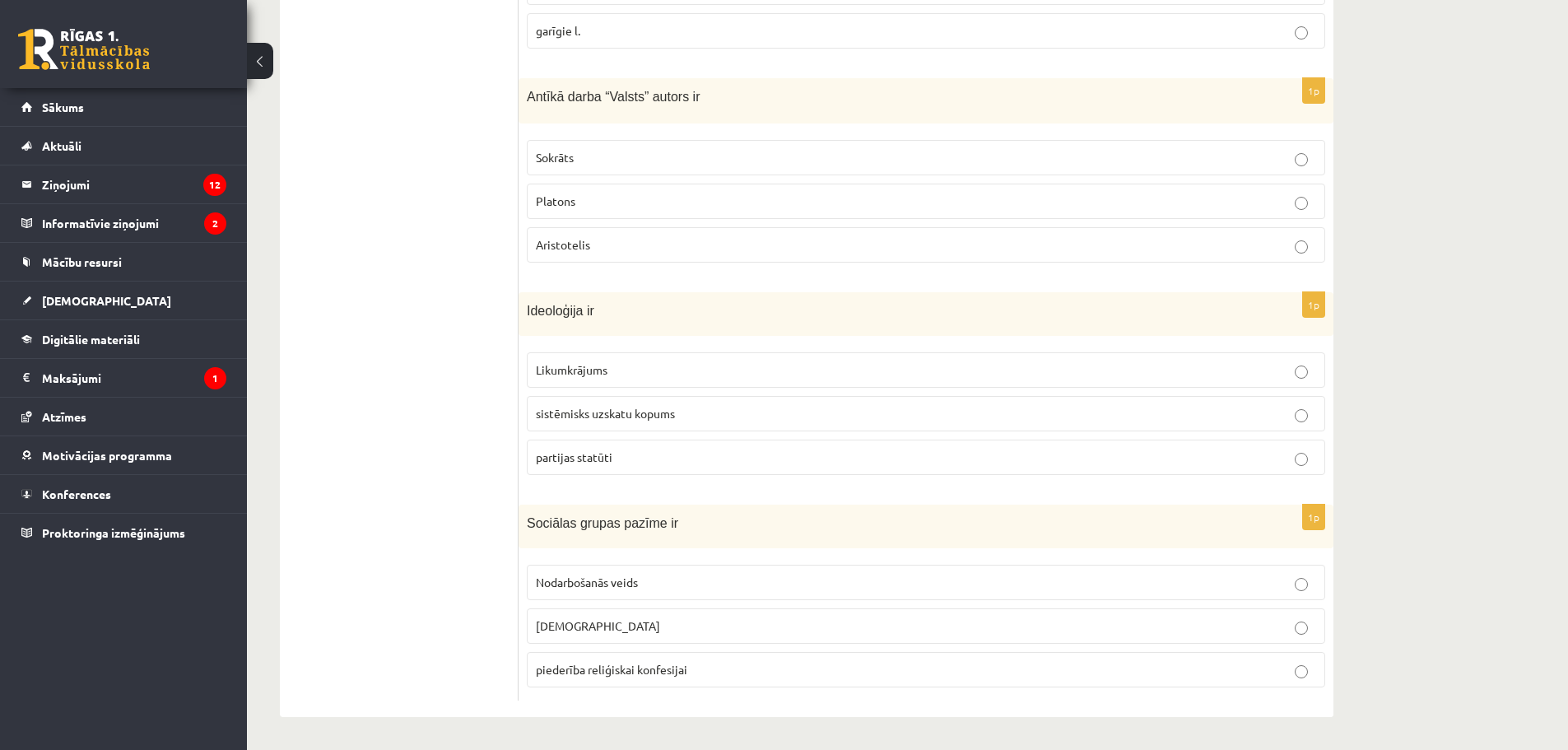
click at [616, 669] on span "piederība reliģiskai konfesijai" at bounding box center [612, 669] width 152 height 15
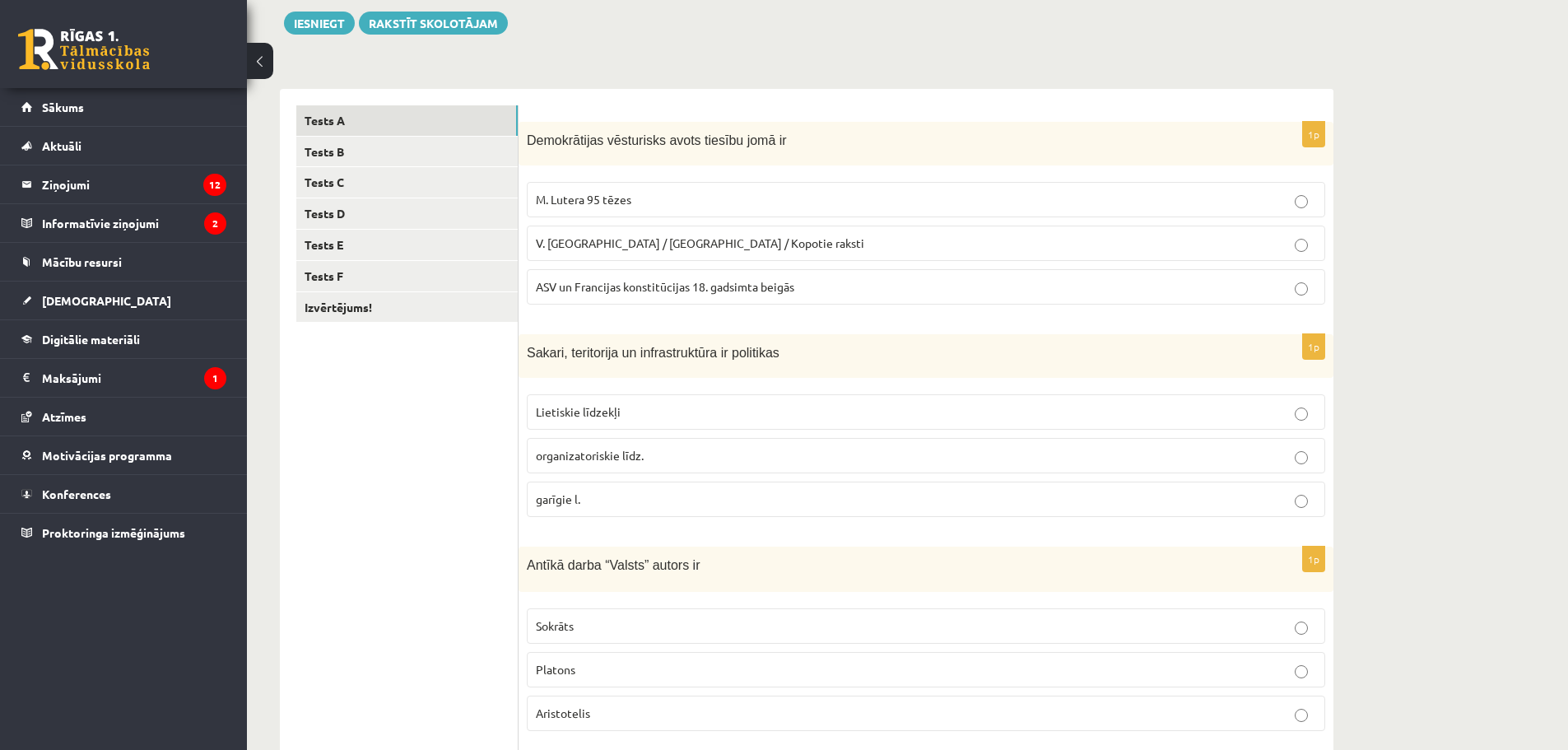
scroll to position [0, 0]
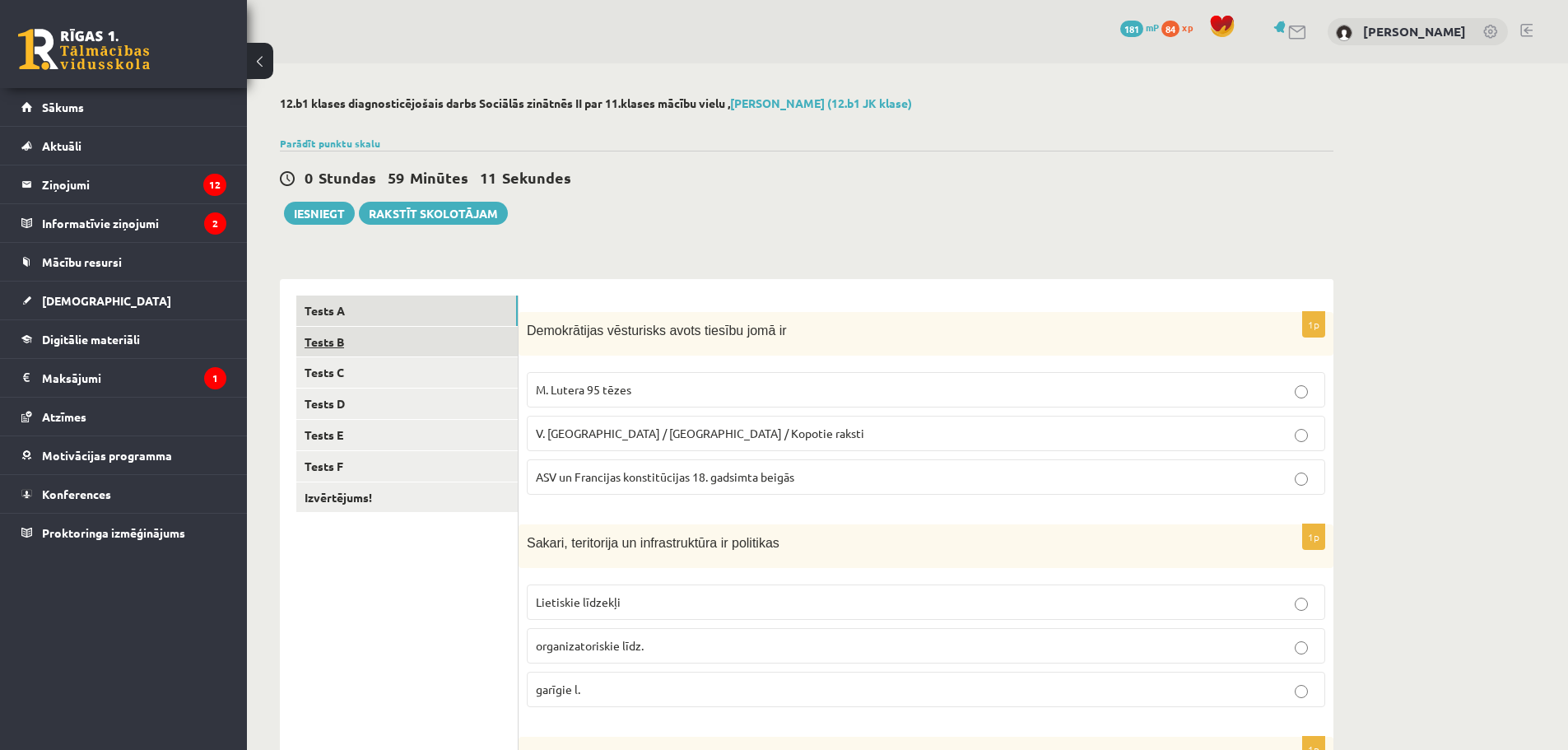
click at [404, 351] on link "Tests B" at bounding box center [408, 342] width 222 height 31
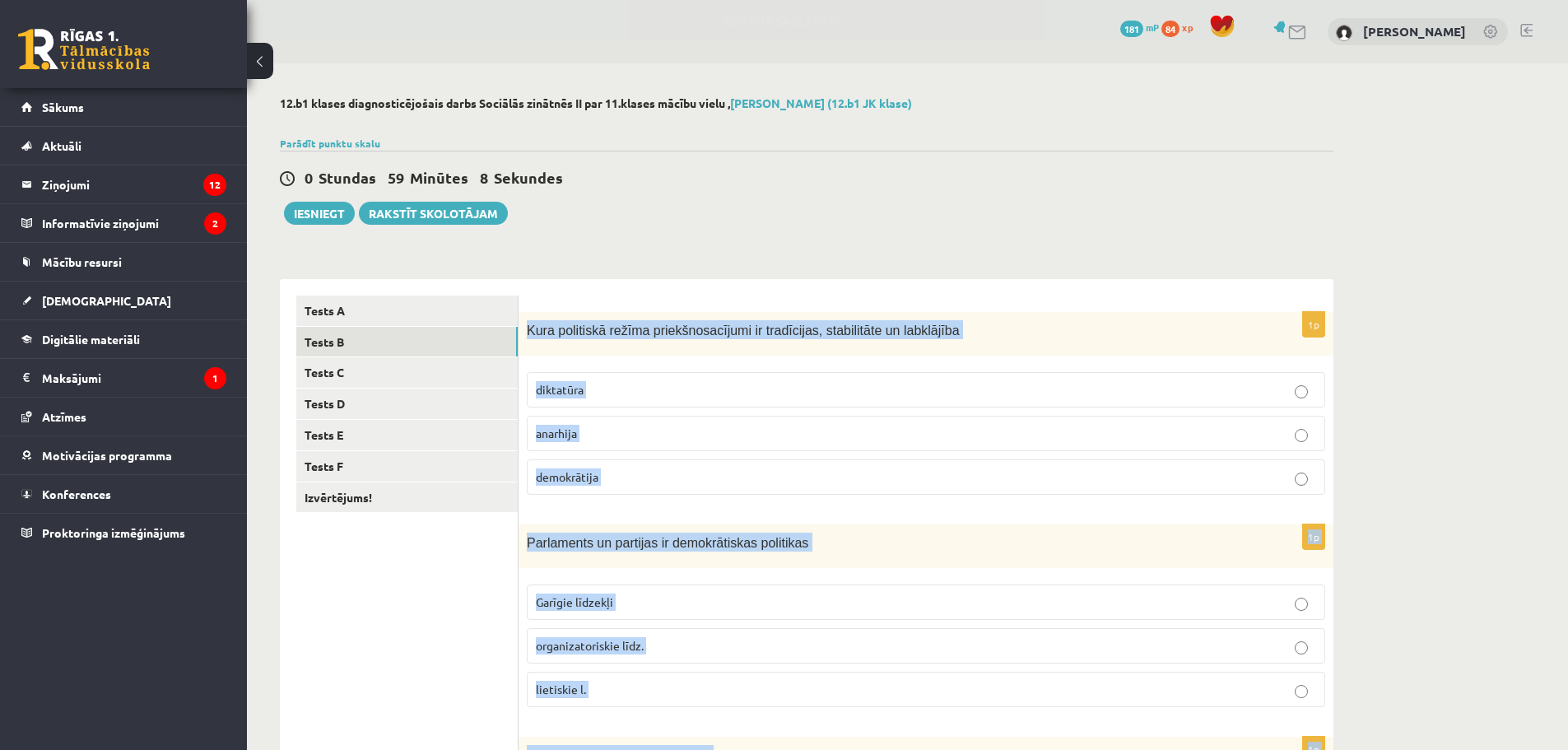
scroll to position [659, 0]
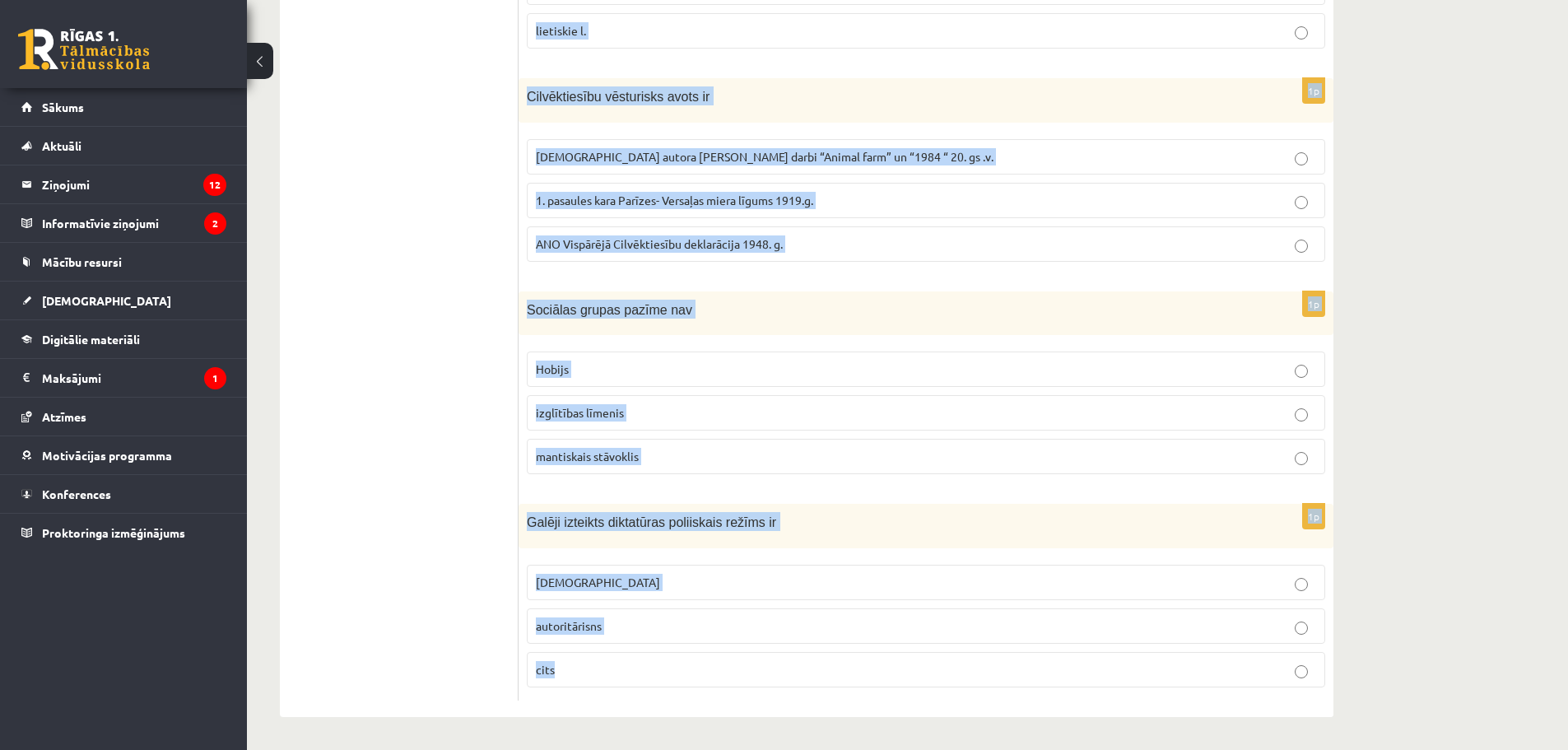
drag, startPoint x: 518, startPoint y: 327, endPoint x: 1239, endPoint y: 788, distance: 855.8
copy form "Kura politiskā režīma priekšnosacījumi ir tradīcijas, stabilitāte un labklājība…"
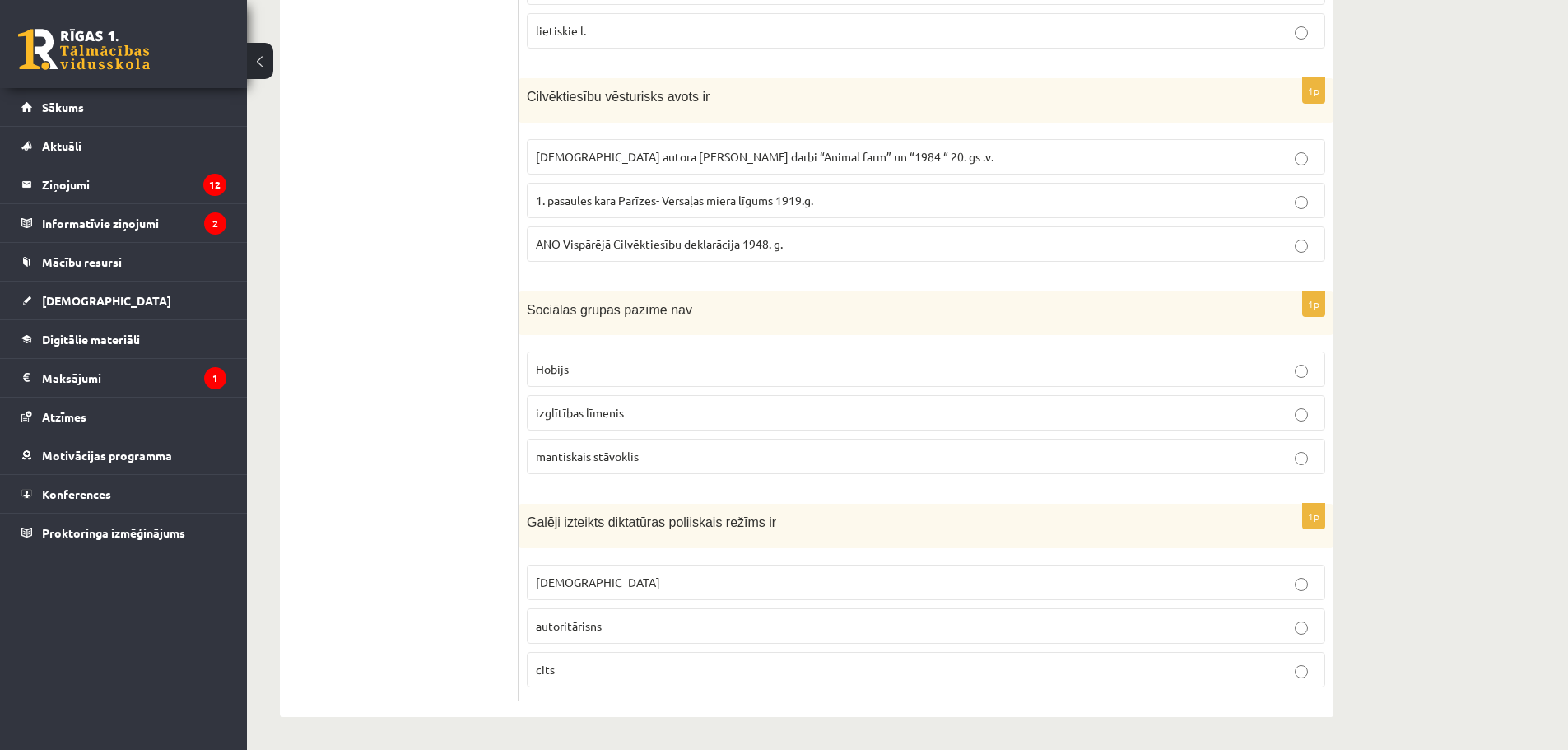
click at [518, 525] on ul "Tests A Tests B Tests C Tests D Tests E Tests F Izvērtējums!" at bounding box center [408, 169] width 223 height 1064
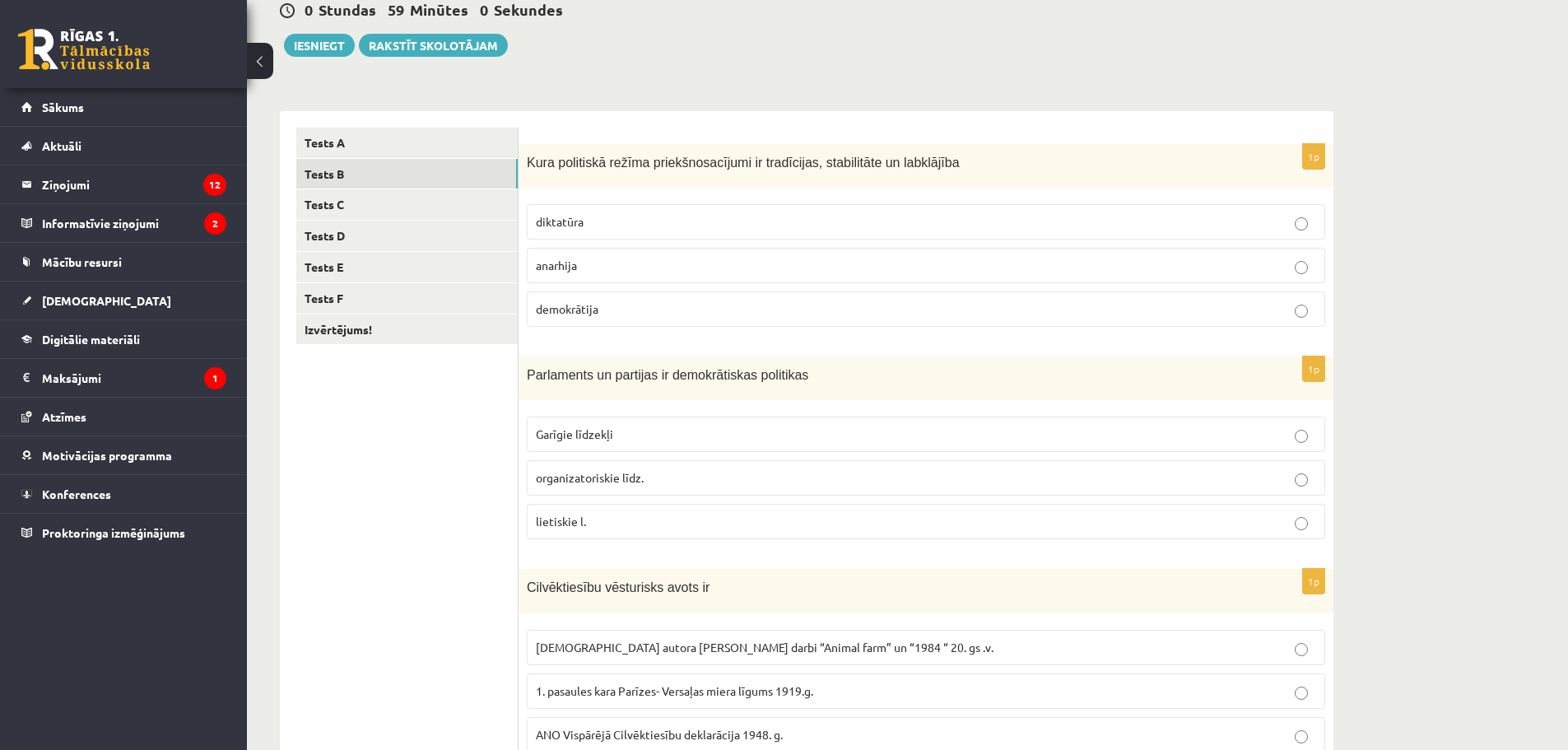
scroll to position [110, 0]
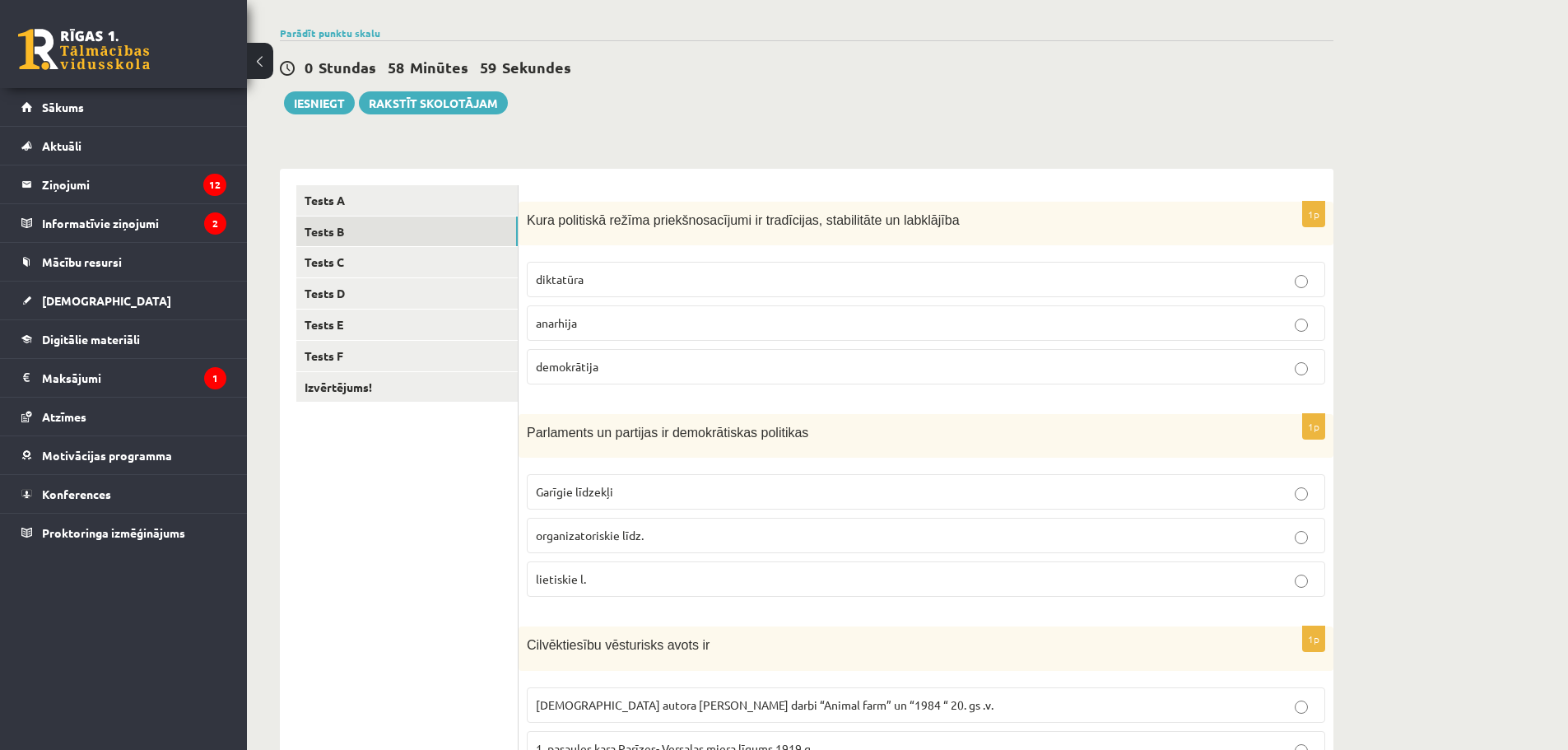
click at [579, 364] on span "demokrātija" at bounding box center [567, 367] width 63 height 15
click at [589, 533] on span "organizatoriskie līdz." at bounding box center [589, 535] width 108 height 15
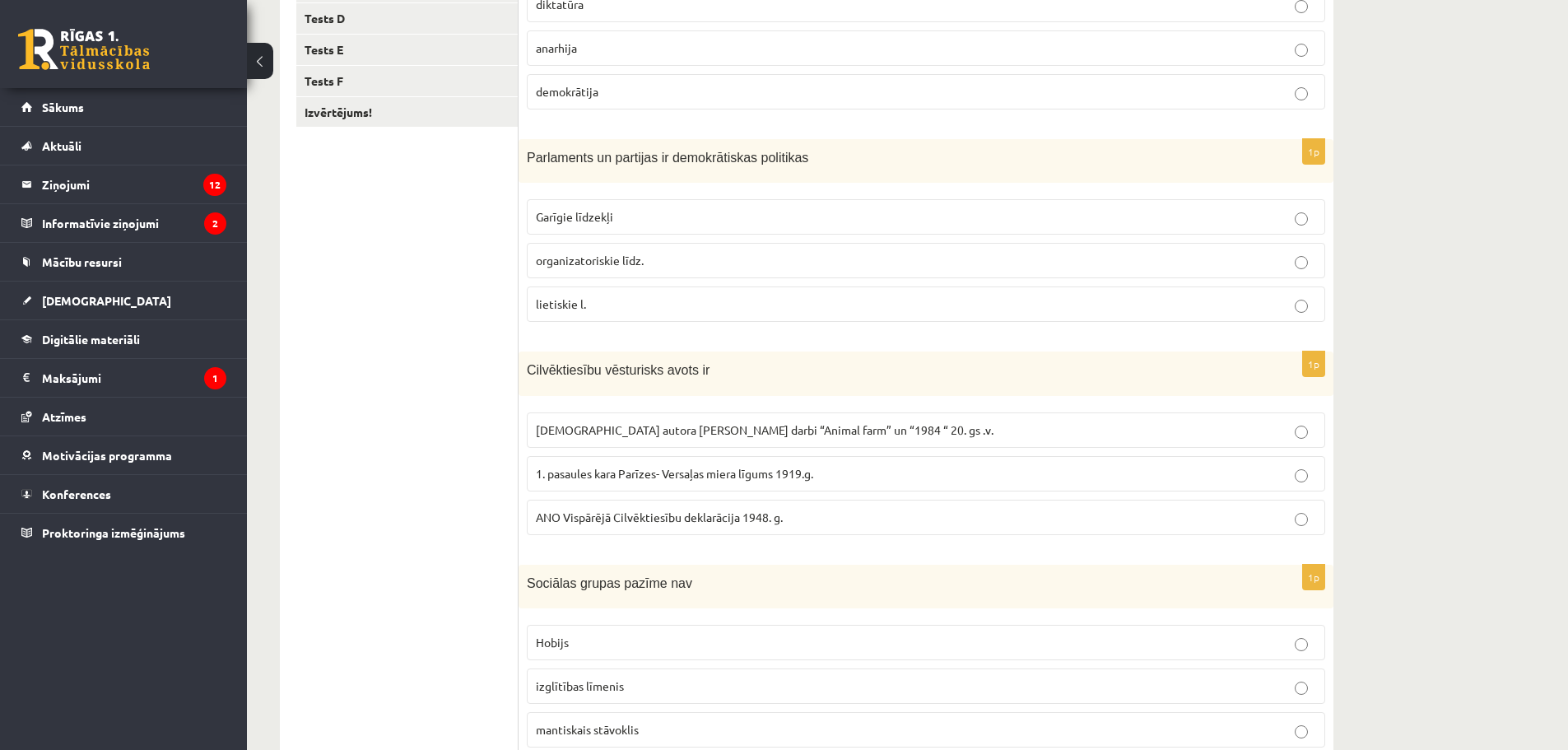
click at [593, 507] on label "ANO Vispārējā Cilvēktiesību deklarācija 1948. g." at bounding box center [926, 517] width 799 height 35
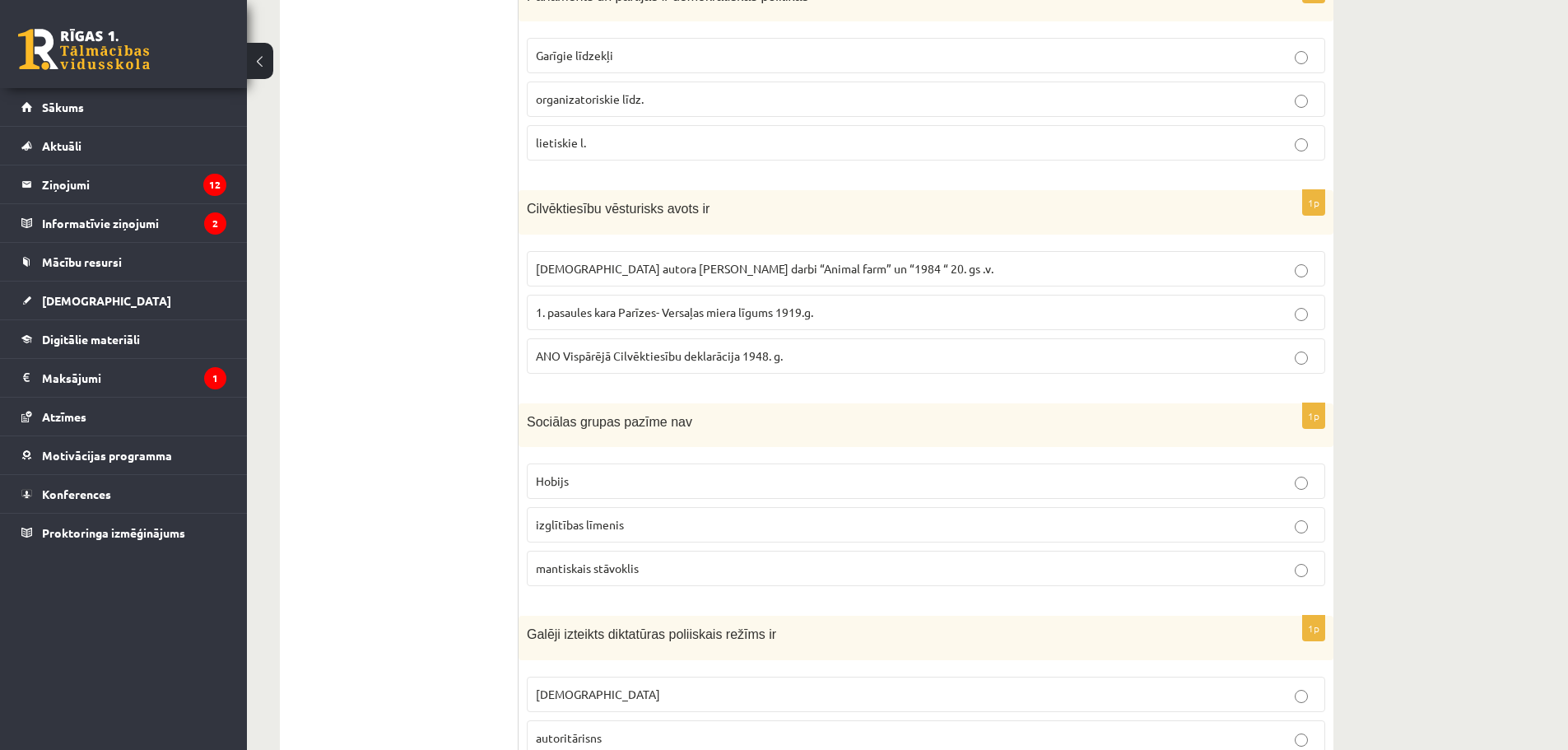
scroll to position [550, 0]
click at [684, 481] on p "Hobijs" at bounding box center [926, 478] width 780 height 18
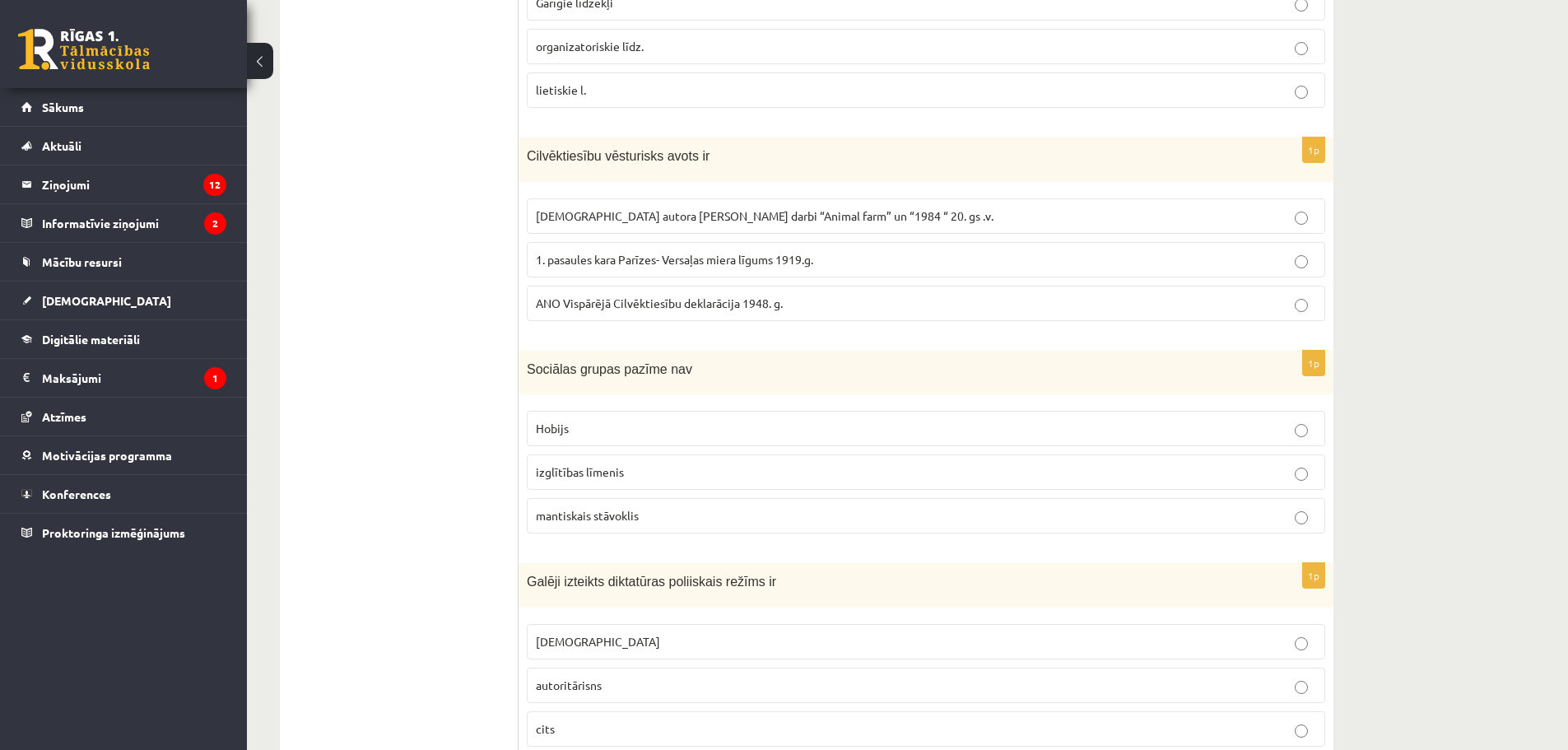
scroll to position [632, 0]
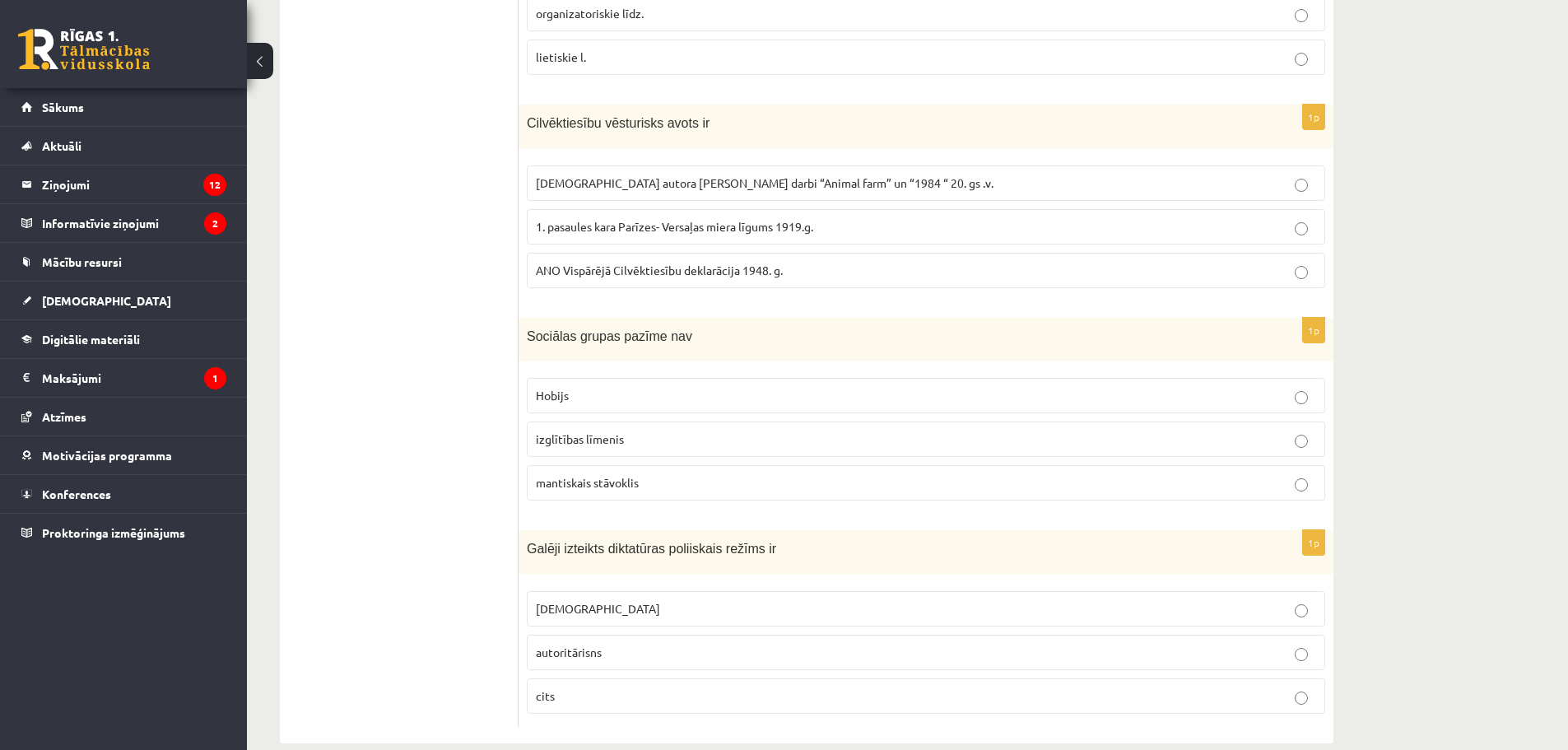
click at [590, 621] on label "totalitārisms" at bounding box center [926, 608] width 799 height 35
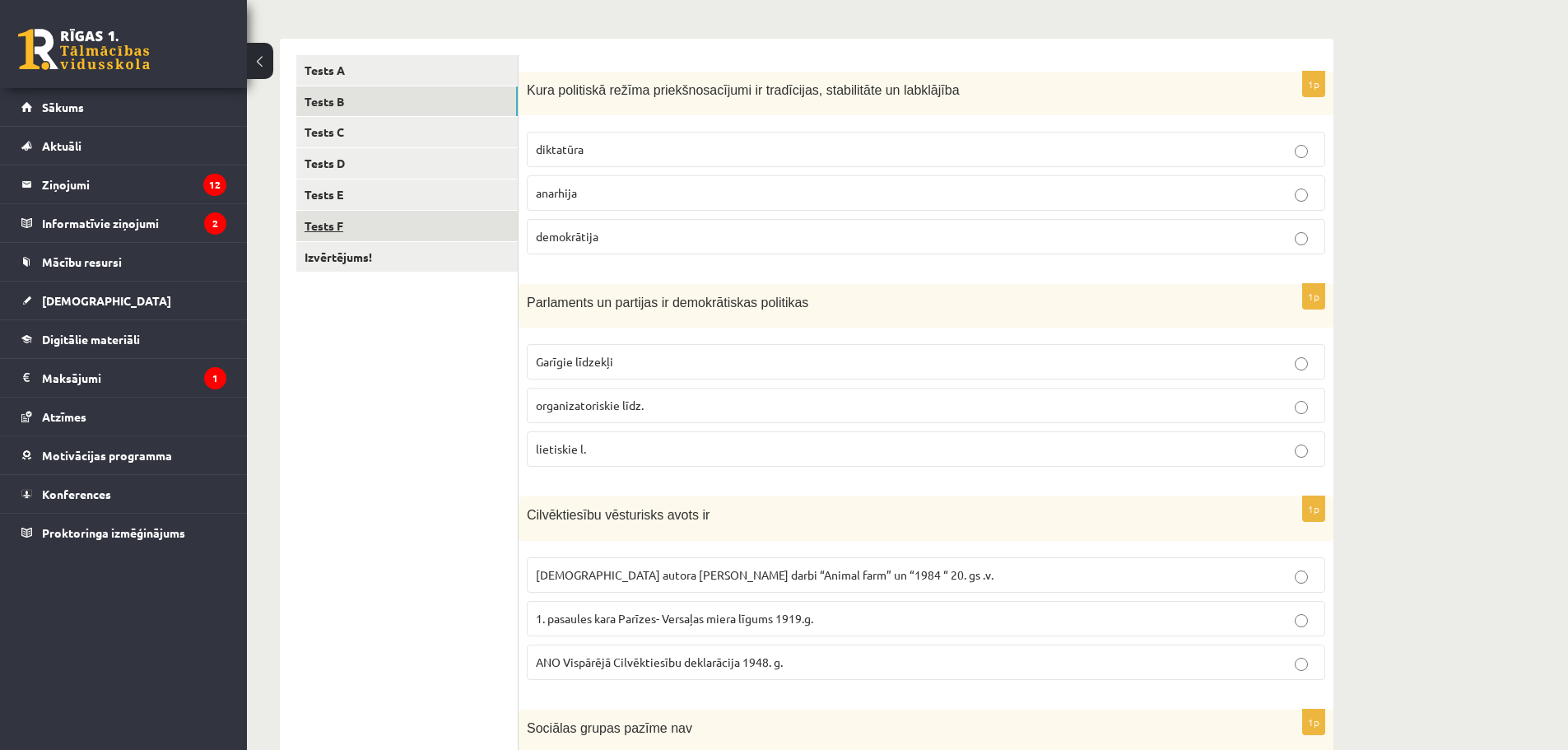
scroll to position [221, 0]
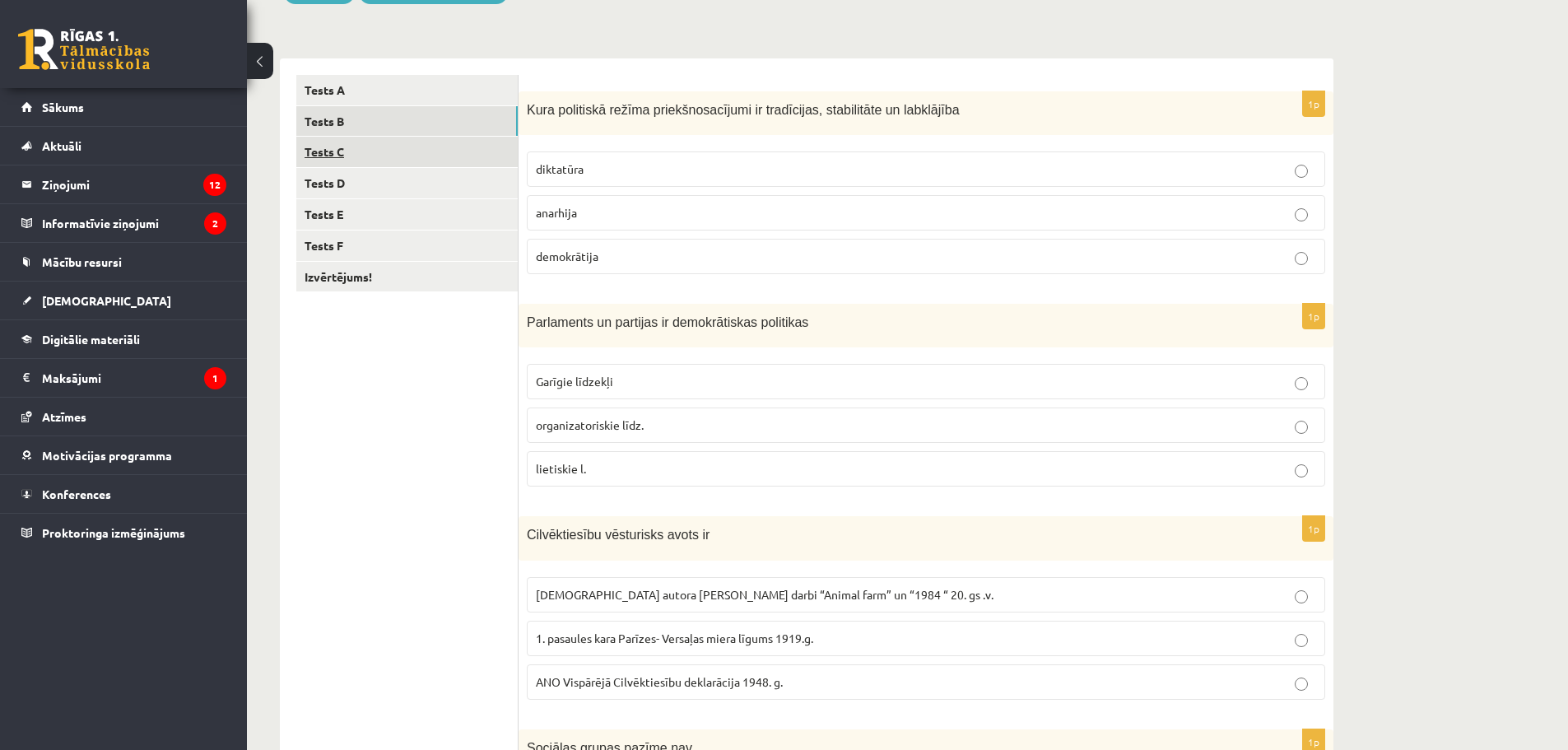
click at [337, 148] on link "Tests C" at bounding box center [408, 152] width 222 height 31
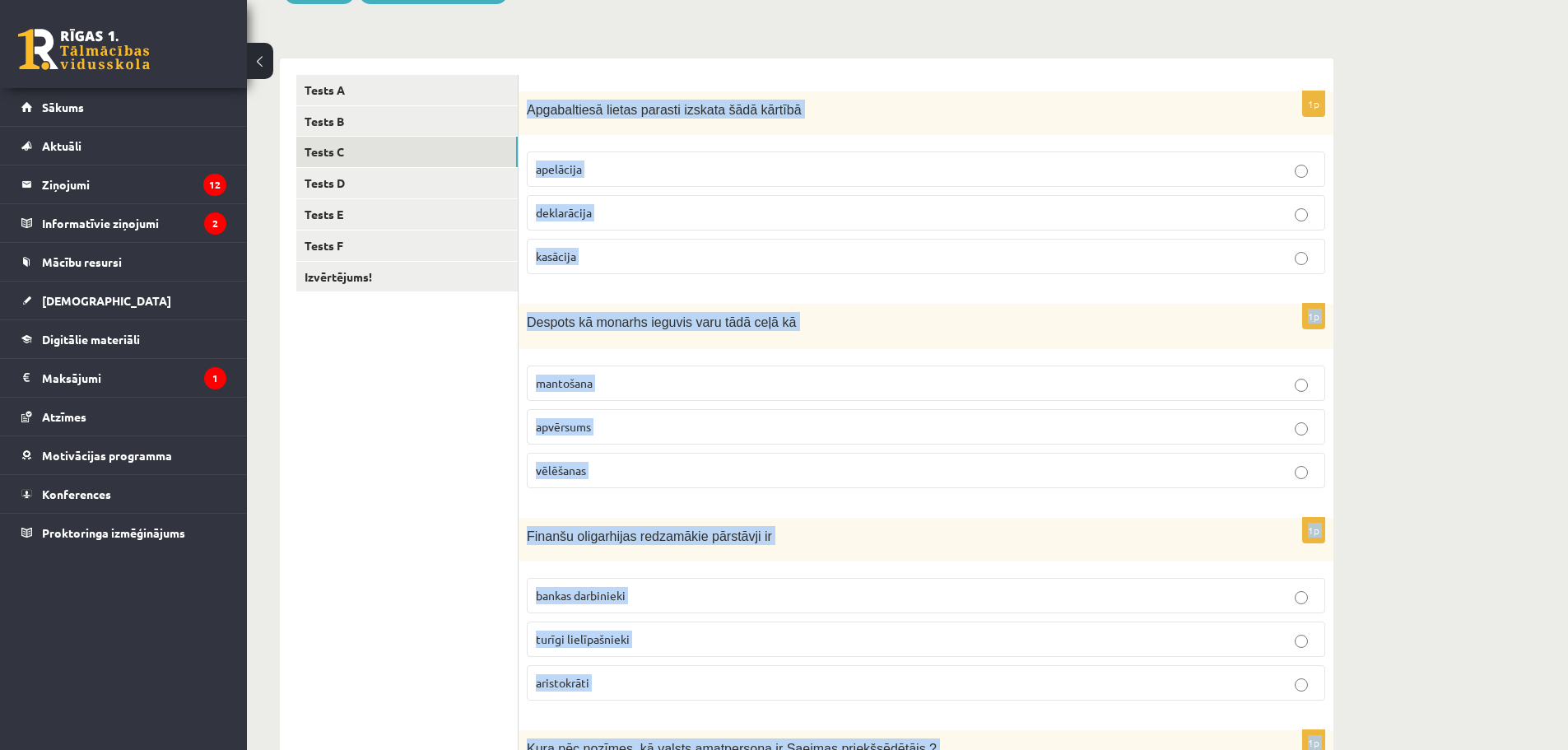
scroll to position [661, 0]
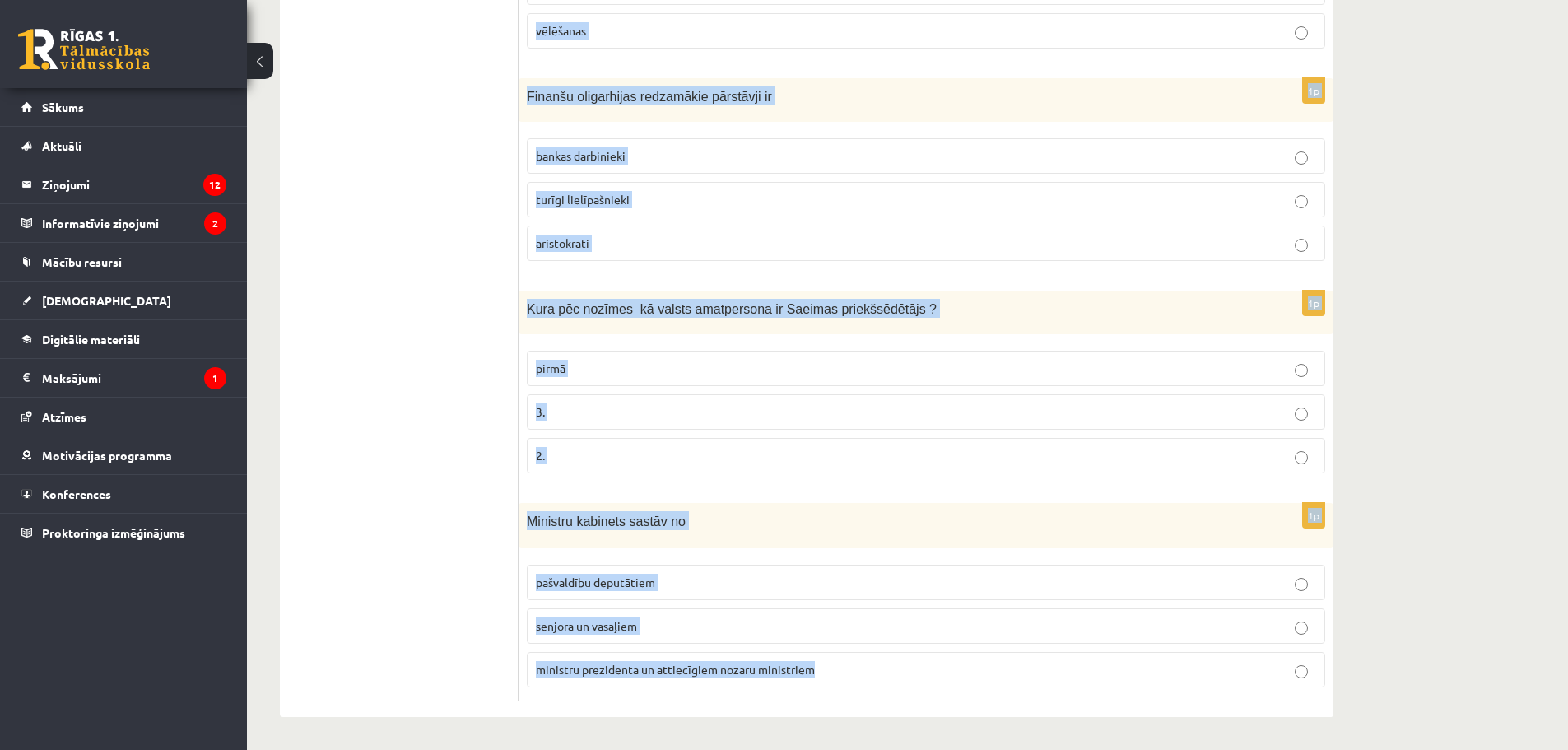
drag, startPoint x: 522, startPoint y: 102, endPoint x: 1179, endPoint y: 788, distance: 949.9
copy form "Apgabaltiesā lietas parasti izskata šādā kārtībā apelācija deklarācija kasācija…"
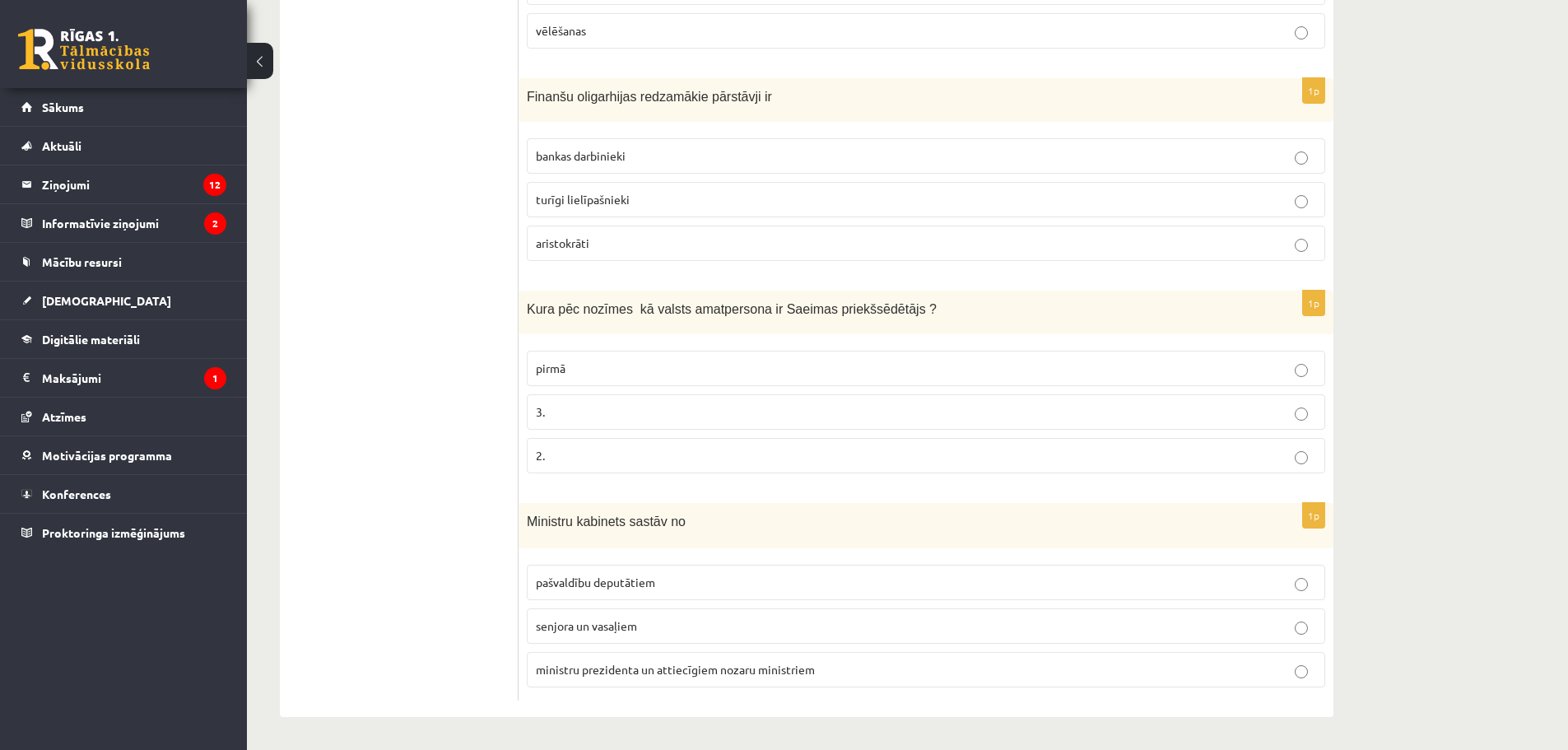
click at [442, 112] on ul "Tests A Tests B Tests C Tests D Tests E Tests F Izvērtējums!" at bounding box center [408, 168] width 223 height 1065
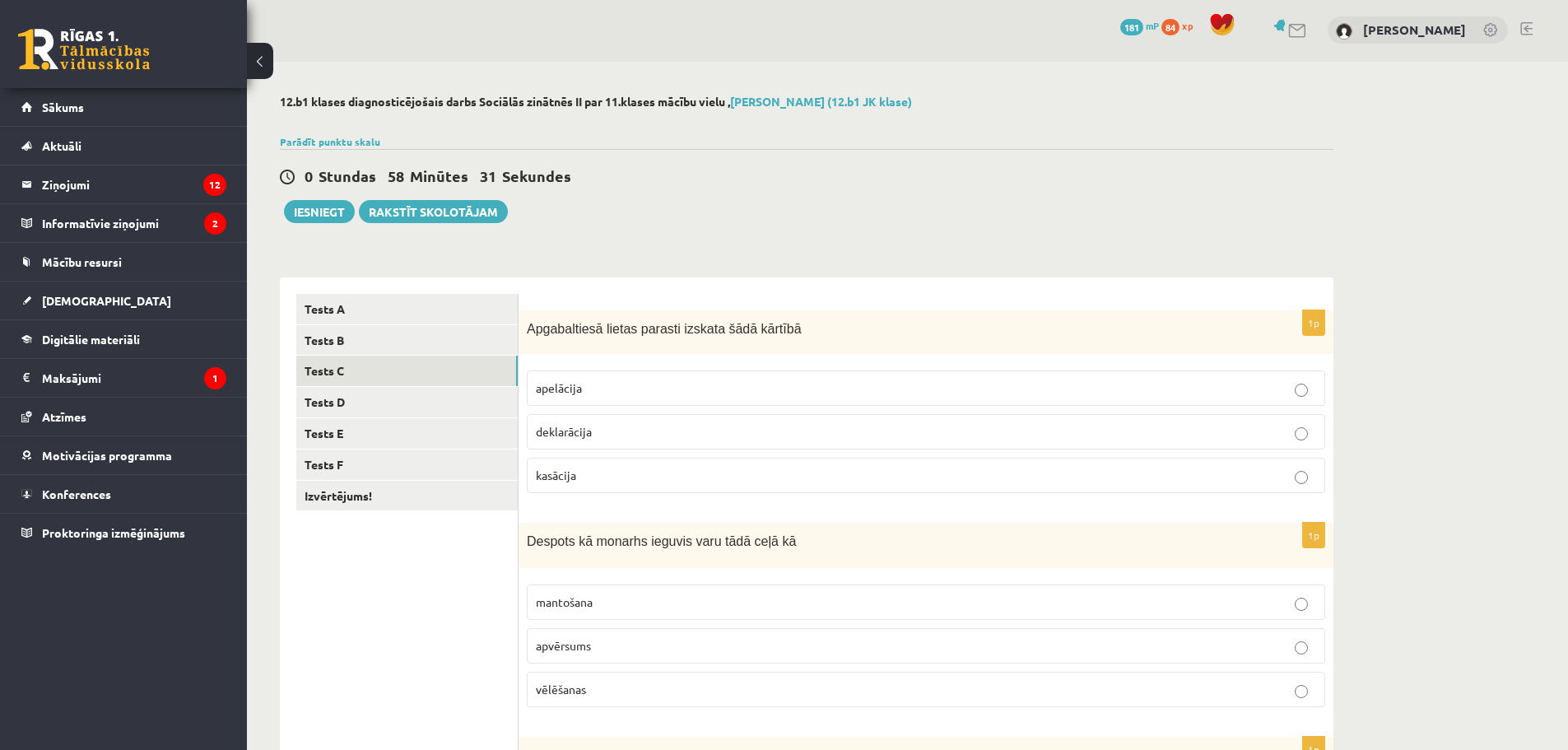
scroll to position [0, 0]
click at [576, 374] on label "apelācija" at bounding box center [926, 389] width 799 height 35
click at [596, 650] on p "apvērsums" at bounding box center [926, 647] width 780 height 18
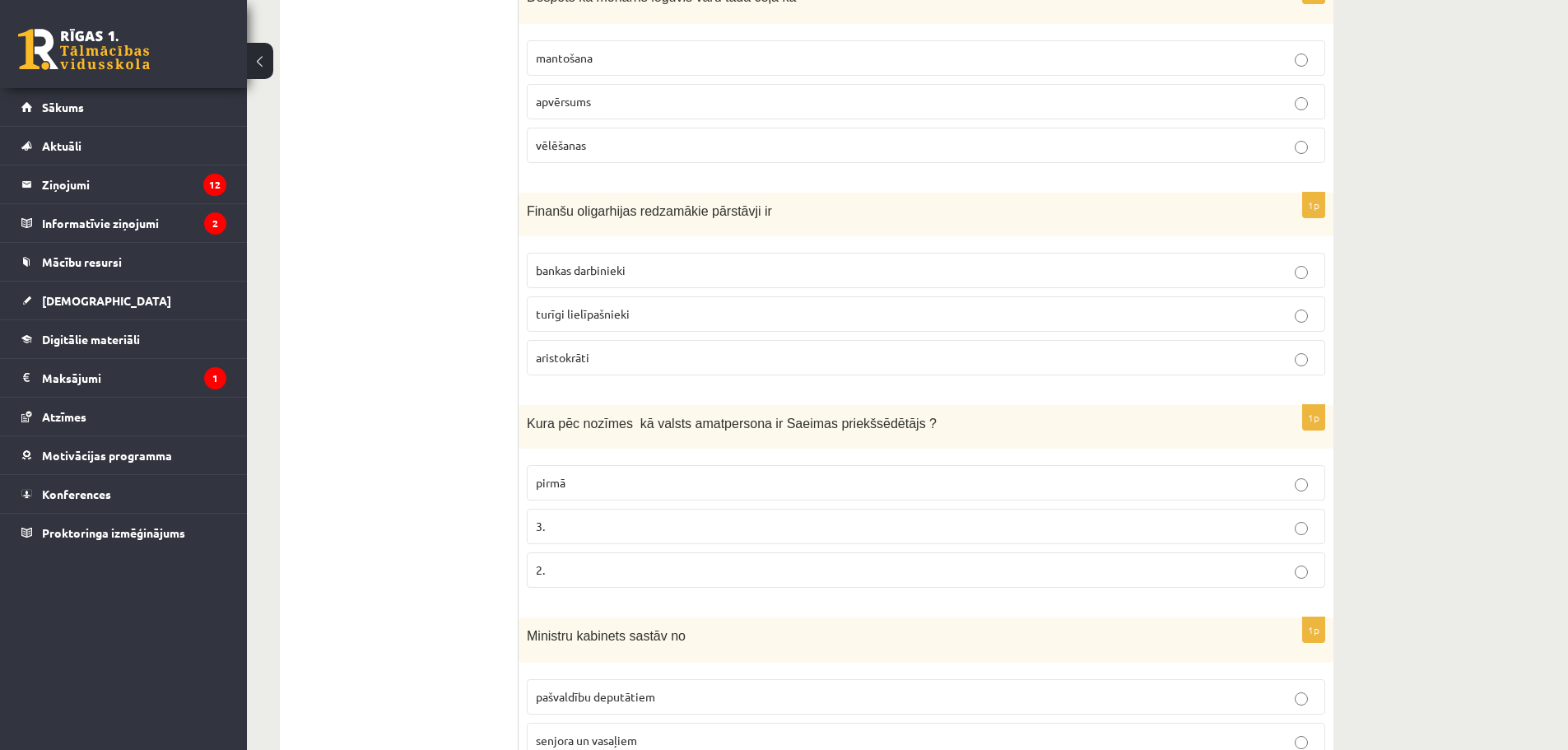
scroll to position [549, 0]
click at [565, 569] on p "2." at bounding box center [926, 567] width 780 height 18
click at [604, 301] on label "turīgi lielīpašnieki" at bounding box center [926, 311] width 799 height 35
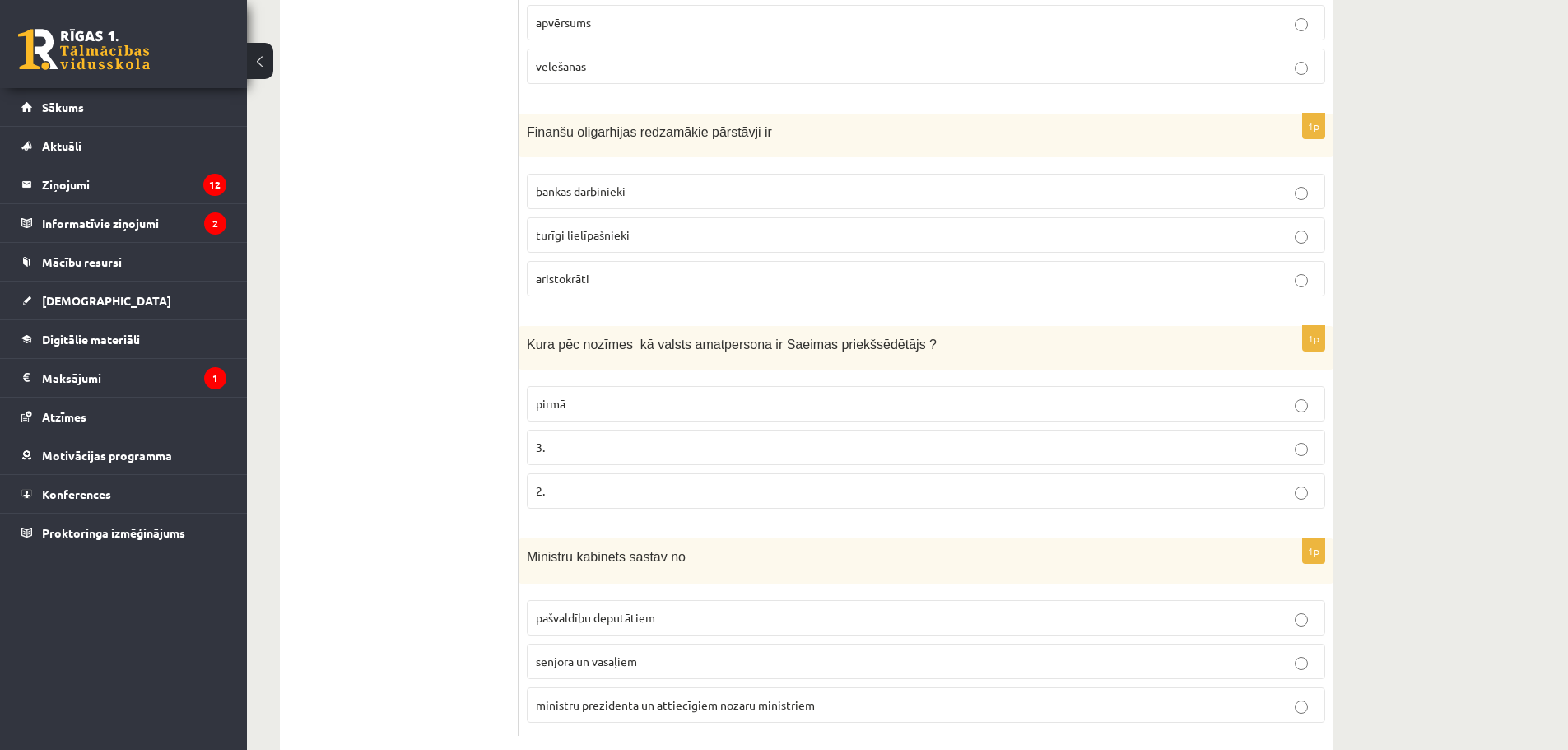
scroll to position [661, 0]
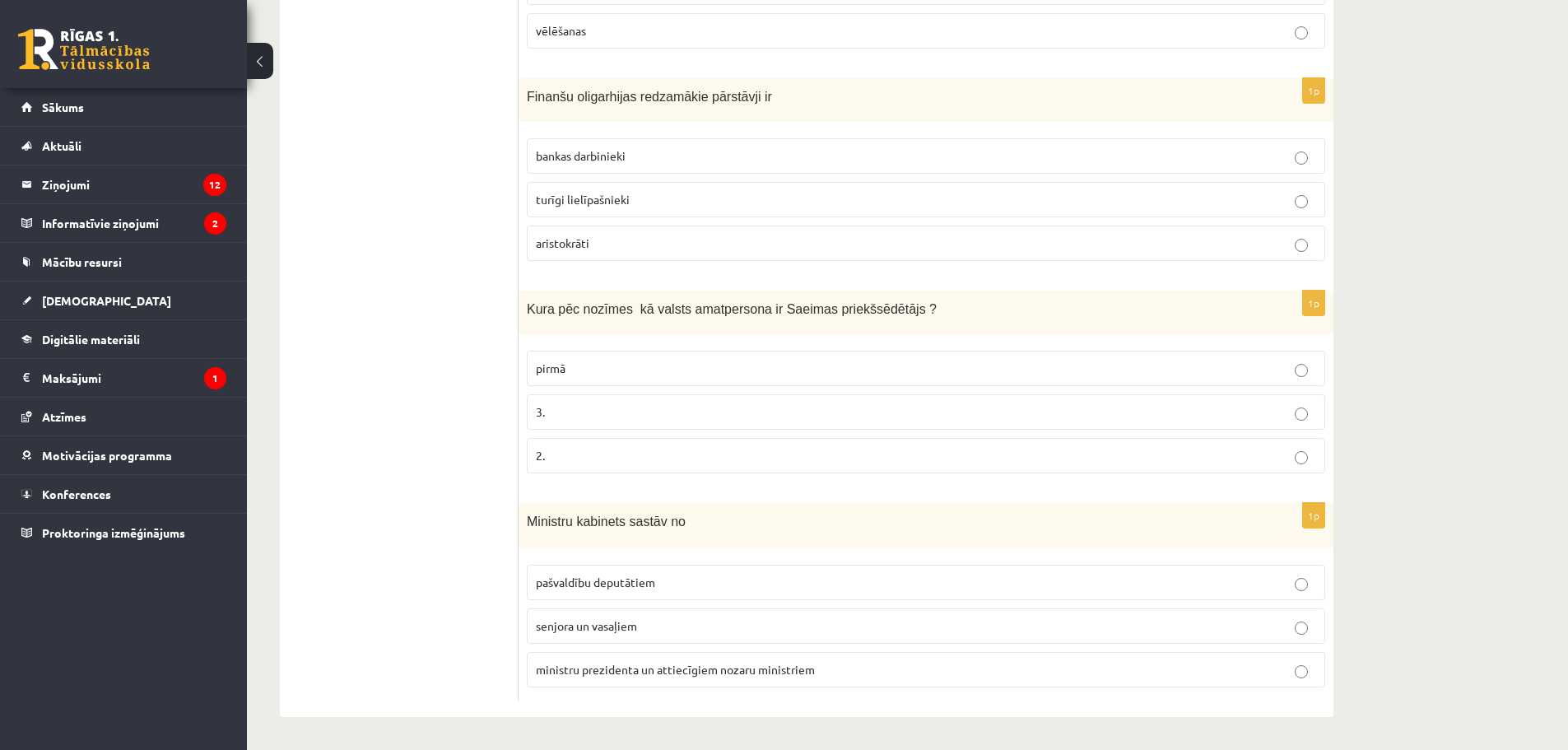
click at [605, 672] on span "ministru prezidenta un attiecīgiem nozaru ministriem" at bounding box center [675, 669] width 279 height 15
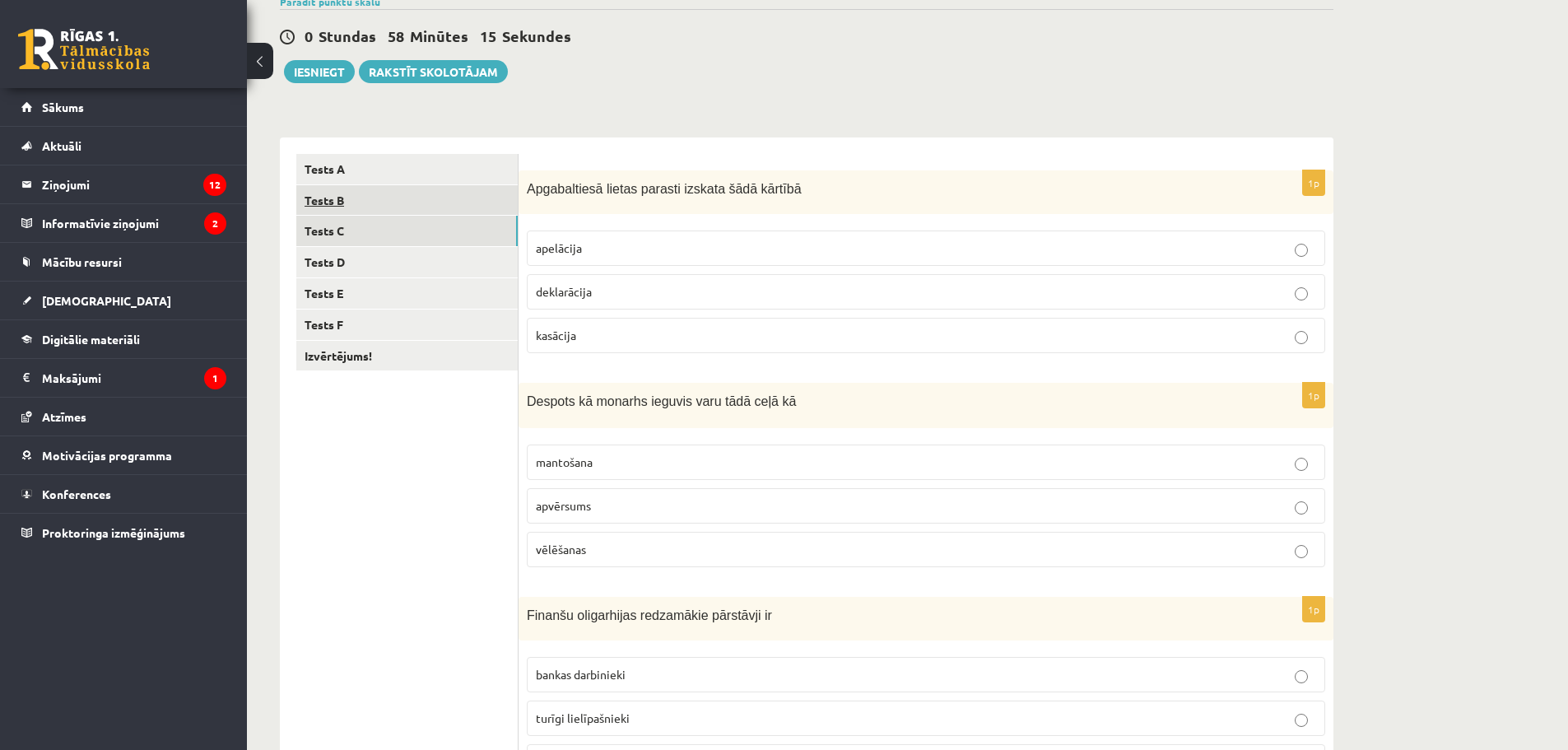
scroll to position [140, 0]
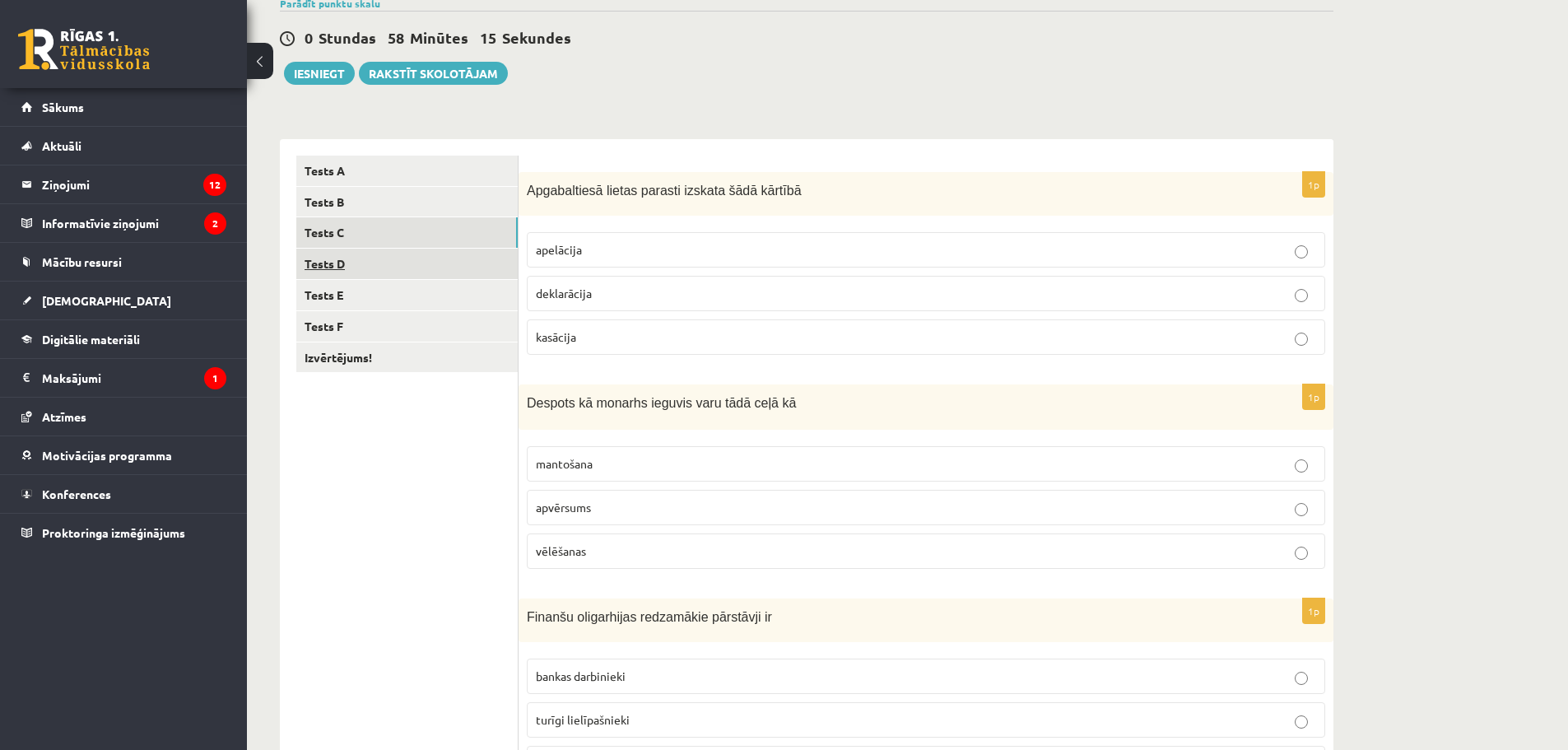
click at [341, 259] on link "Tests D" at bounding box center [408, 263] width 222 height 31
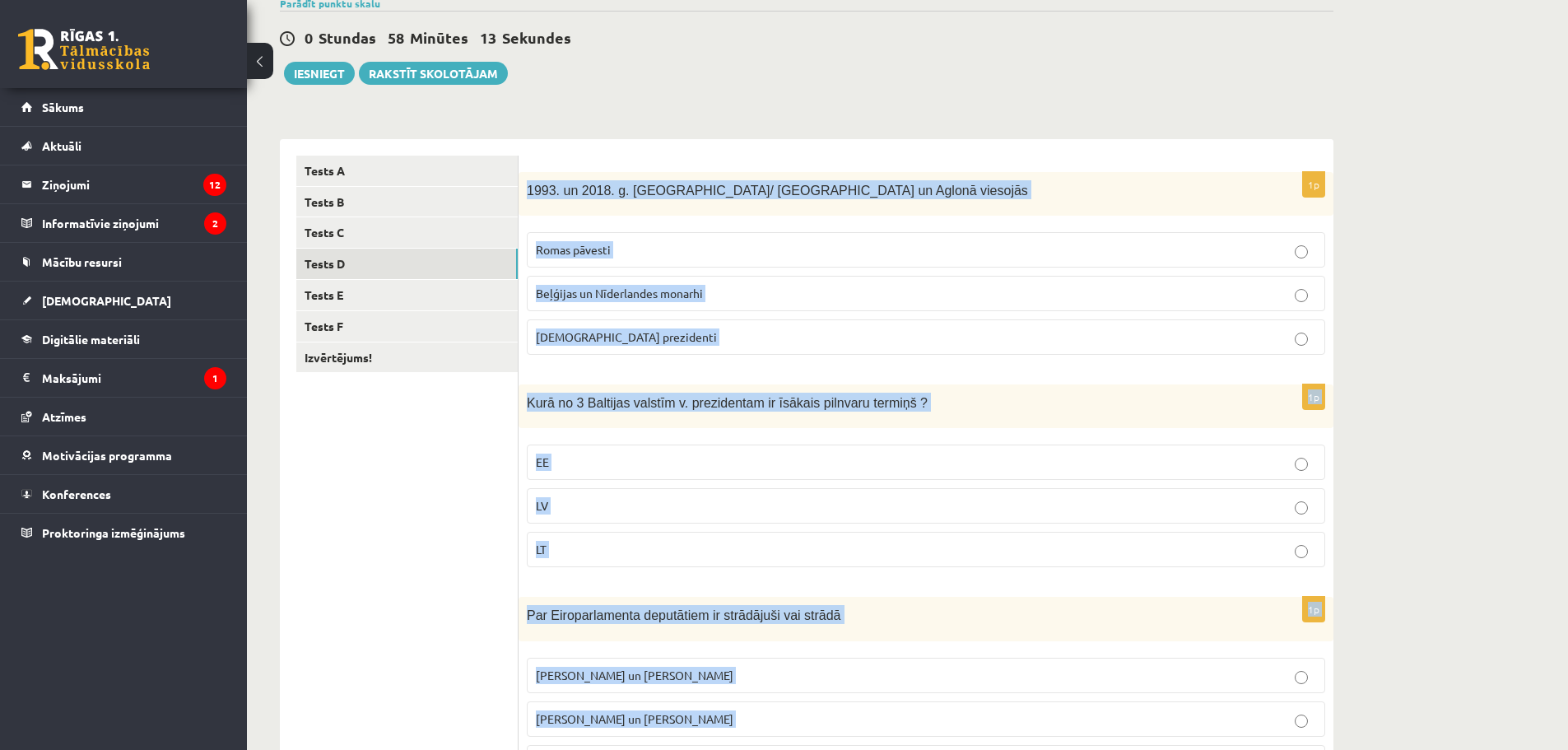
scroll to position [658, 0]
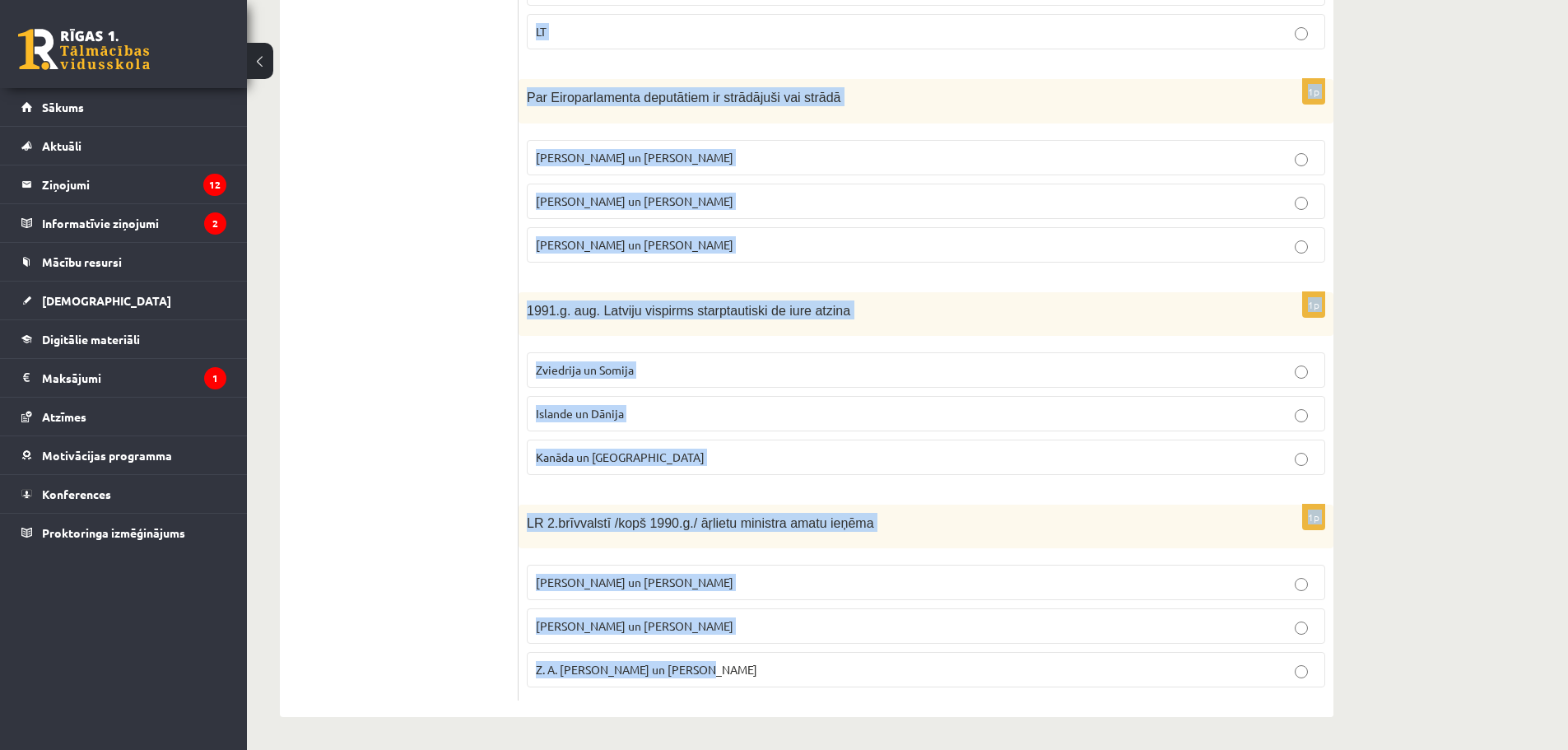
drag, startPoint x: 519, startPoint y: 184, endPoint x: 1580, endPoint y: 788, distance: 1220.9
copy form "1993. un 2018. g. Latvijā/ Rīgā un Aglonā viesojās Romas pāvesti Beļģijas un Nī…"
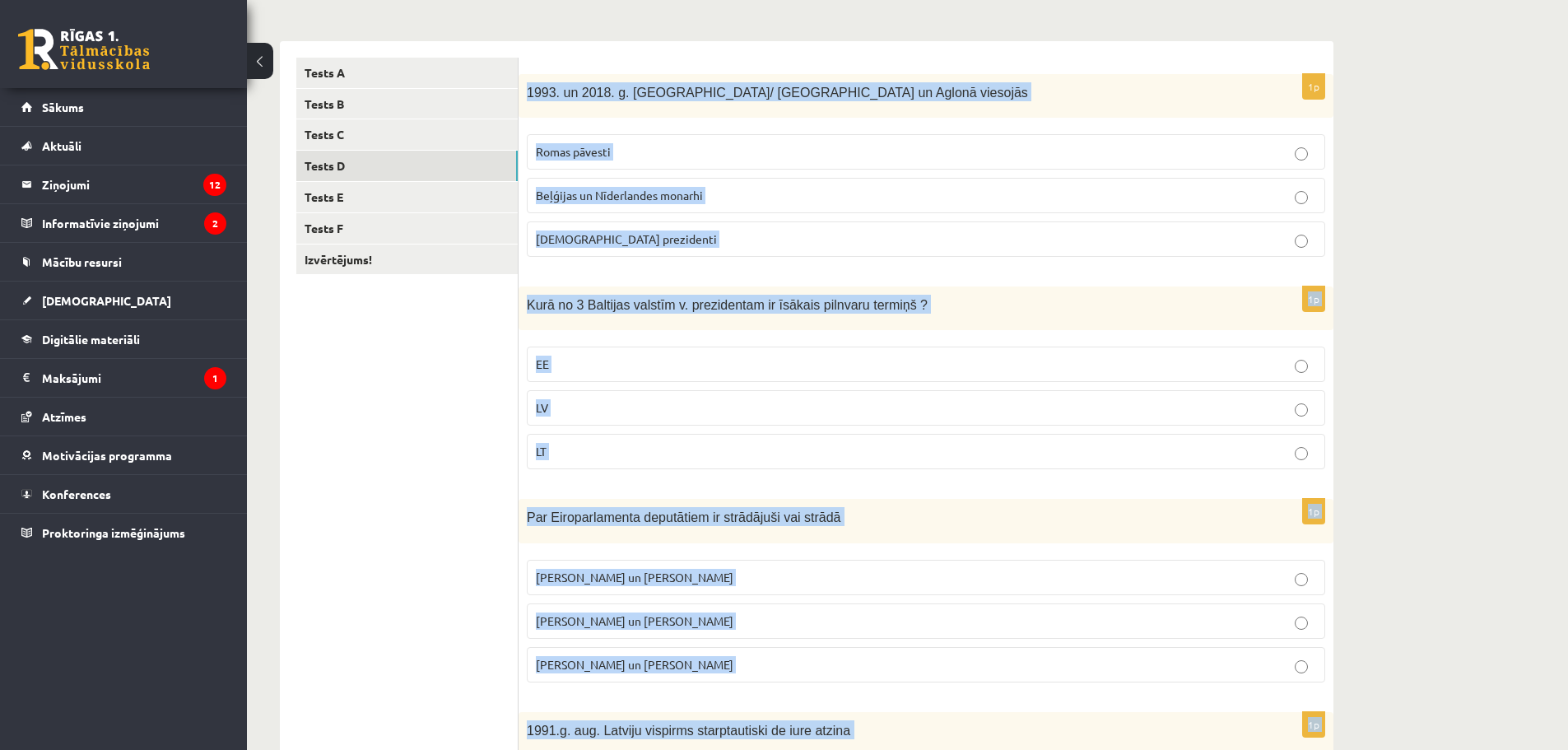
scroll to position [0, 0]
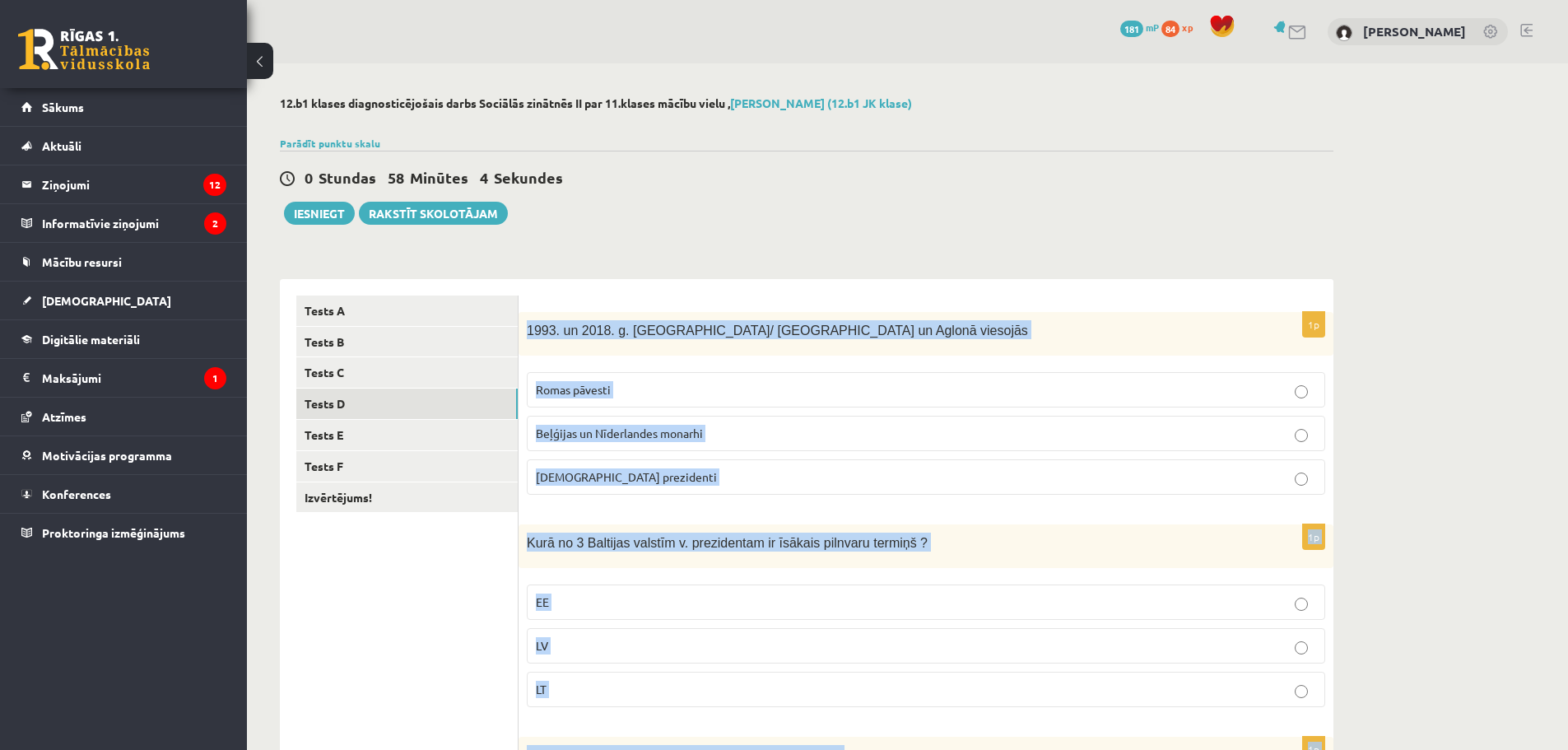
click at [1336, 372] on div "**********" at bounding box center [806, 735] width 1120 height 1344
click at [681, 389] on p "Romas pāvesti" at bounding box center [926, 389] width 780 height 18
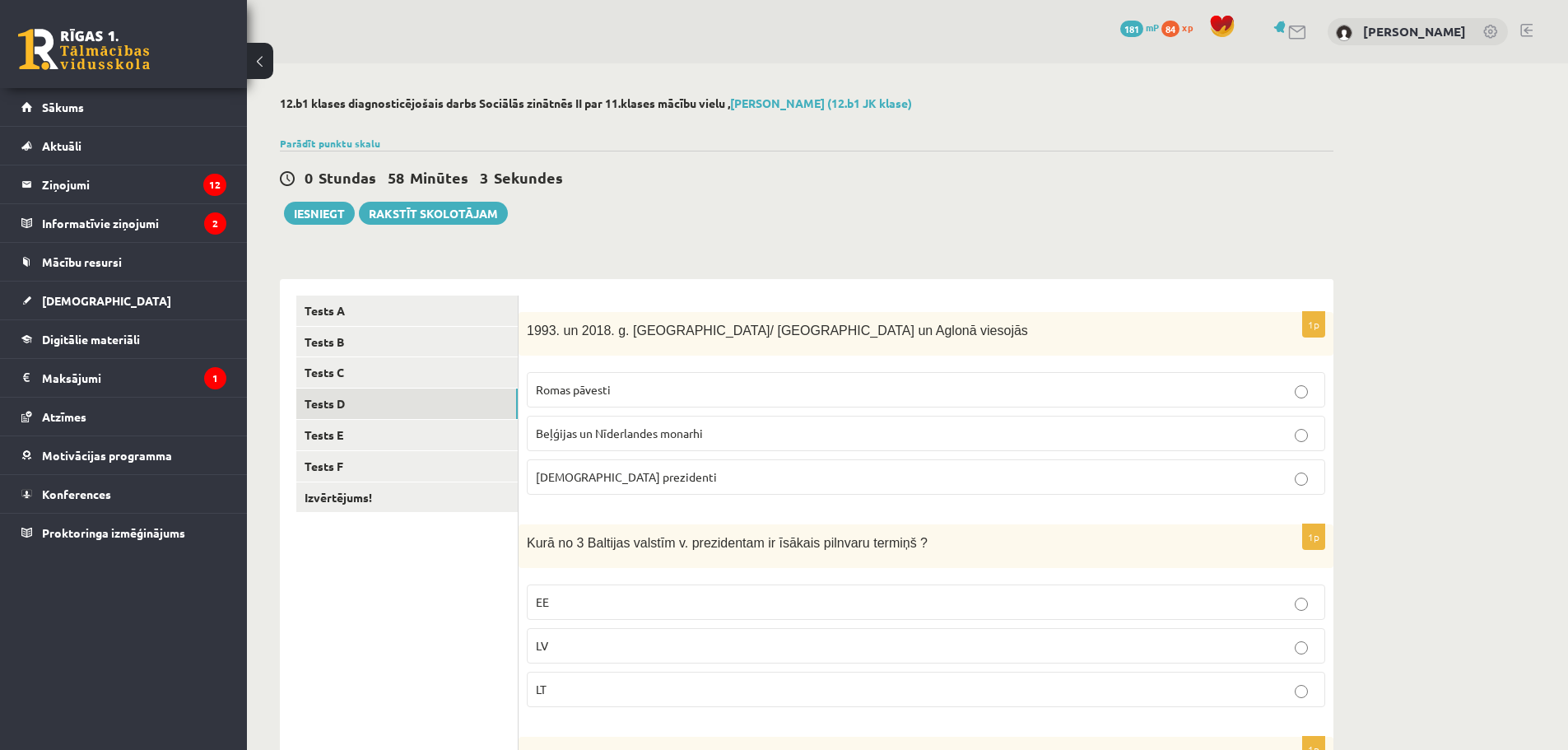
click at [800, 238] on div "**********" at bounding box center [806, 735] width 1120 height 1344
click at [798, 383] on p "Romas pāvesti" at bounding box center [926, 389] width 780 height 18
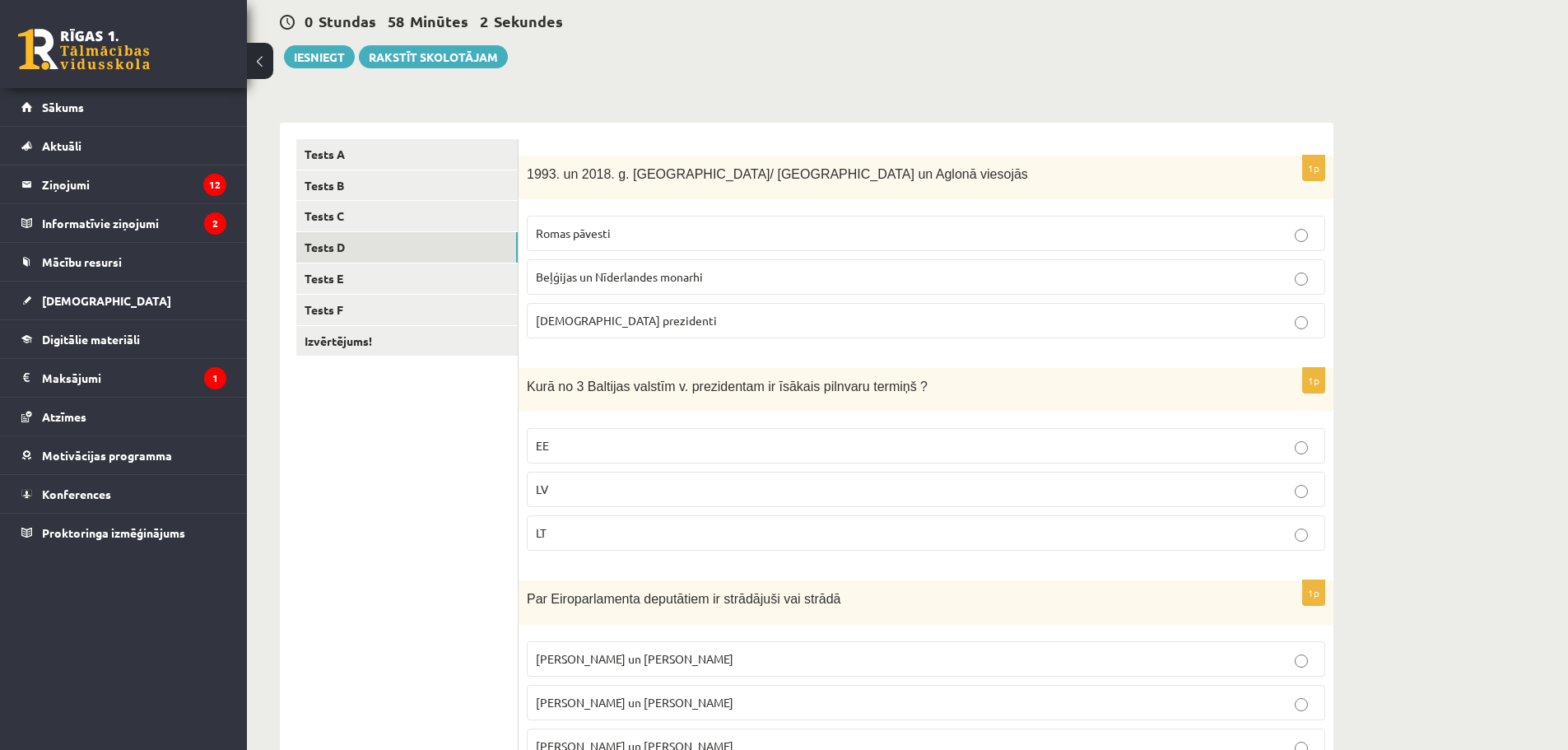
scroll to position [165, 0]
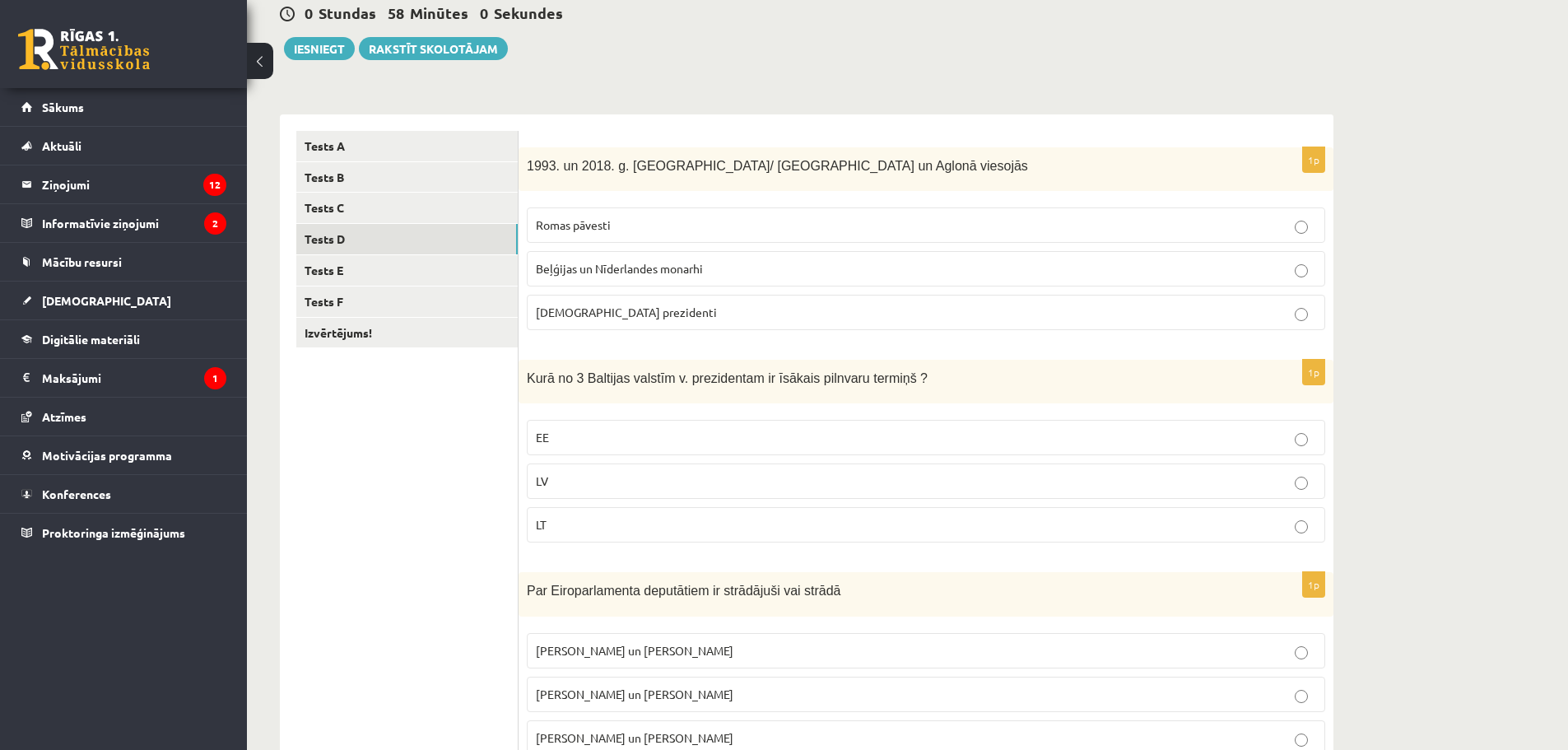
click at [584, 470] on label "LV" at bounding box center [926, 481] width 799 height 35
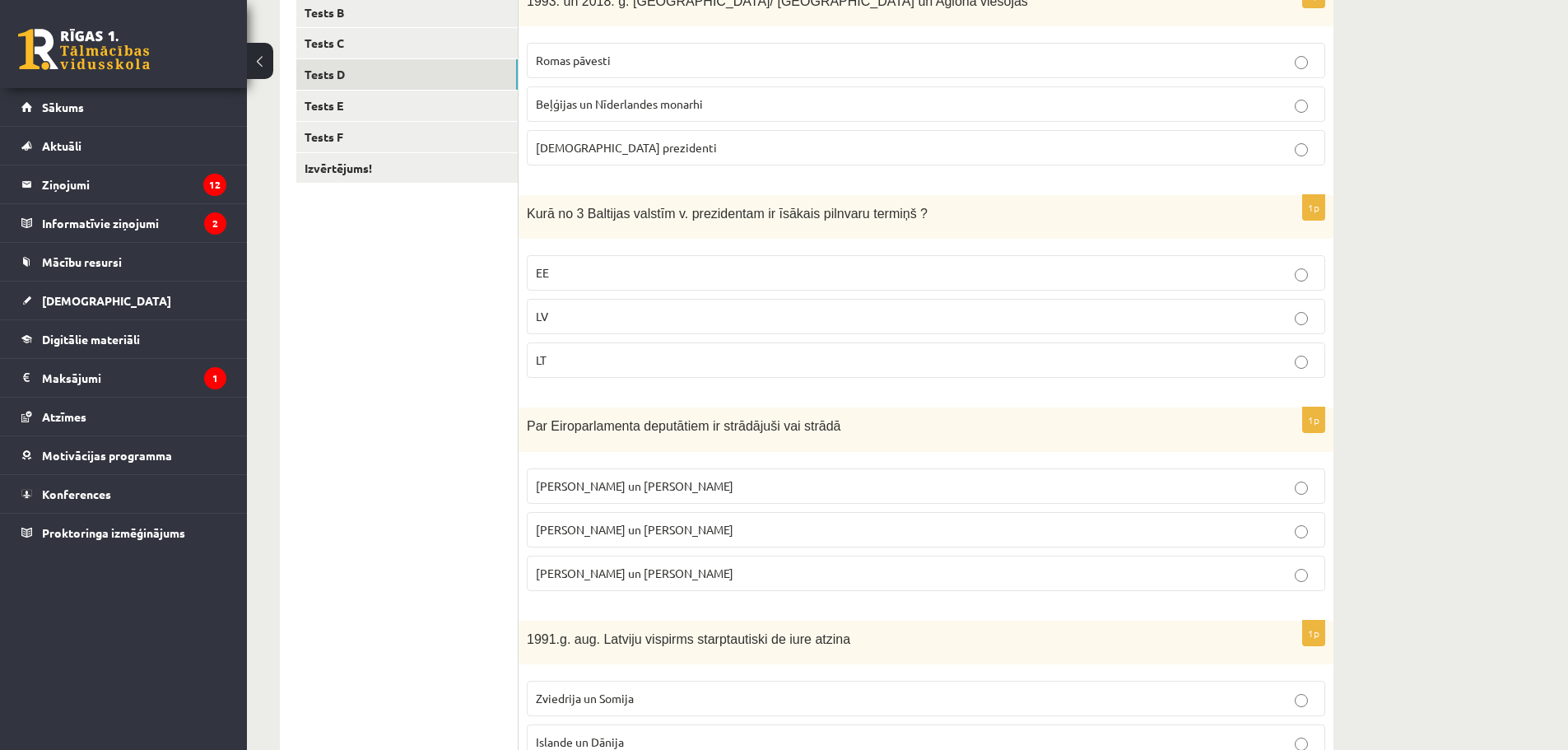
click at [607, 534] on span "I. Vaidere un N. Ušakovs" at bounding box center [634, 529] width 198 height 15
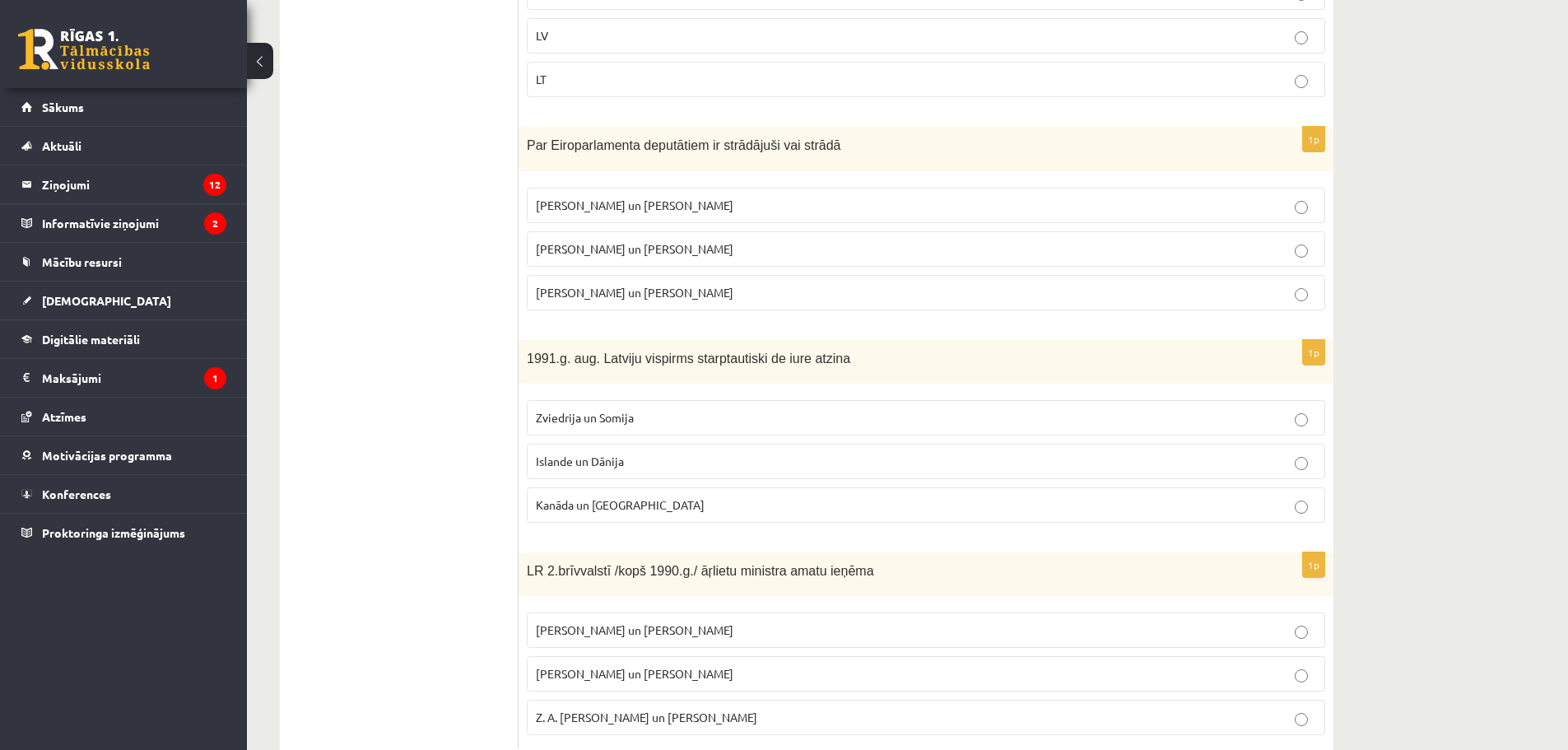
scroll to position [658, 0]
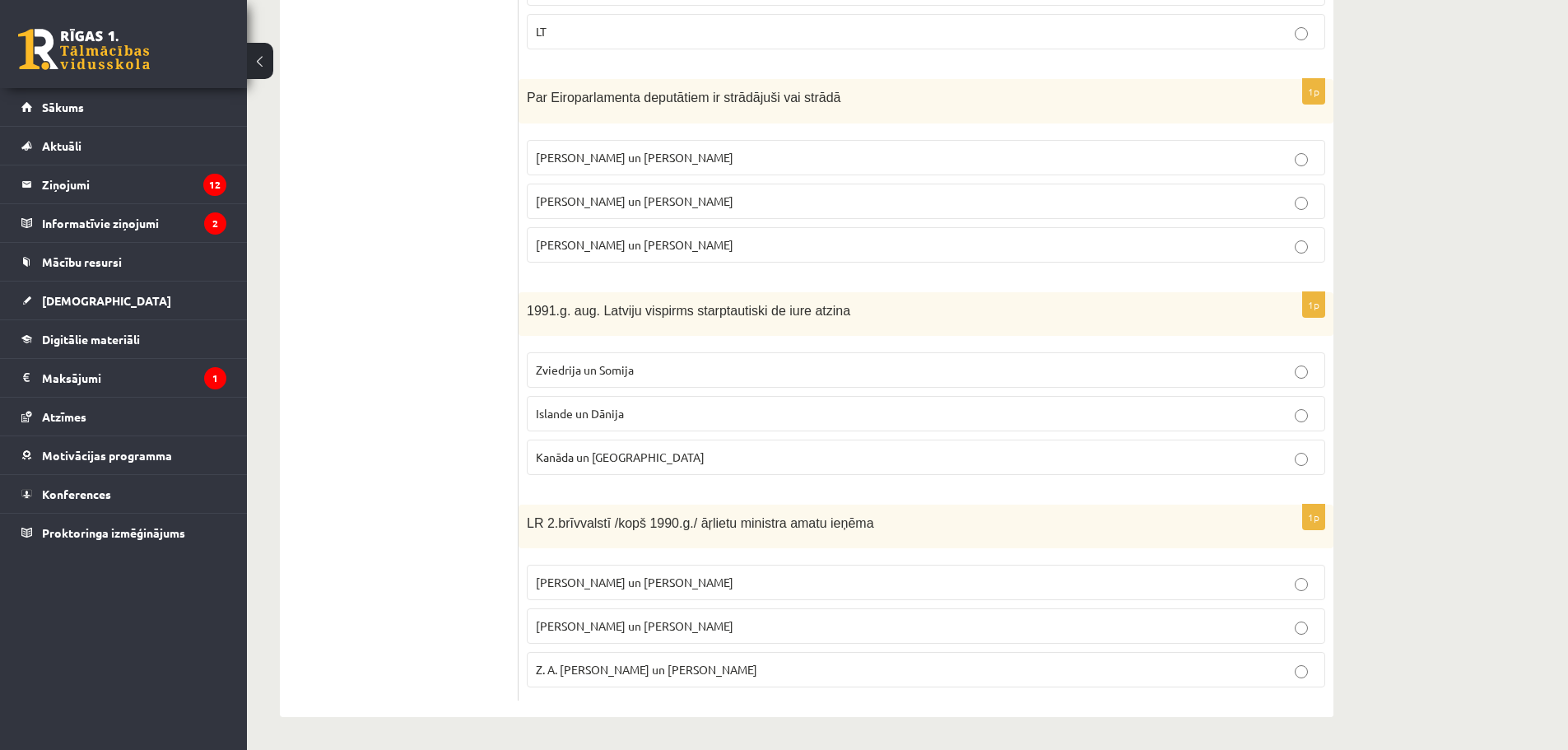
click at [595, 423] on label "Islande un Dānija" at bounding box center [926, 413] width 799 height 35
click at [610, 623] on span "A. Pabriks un J Jurkāns" at bounding box center [634, 626] width 198 height 15
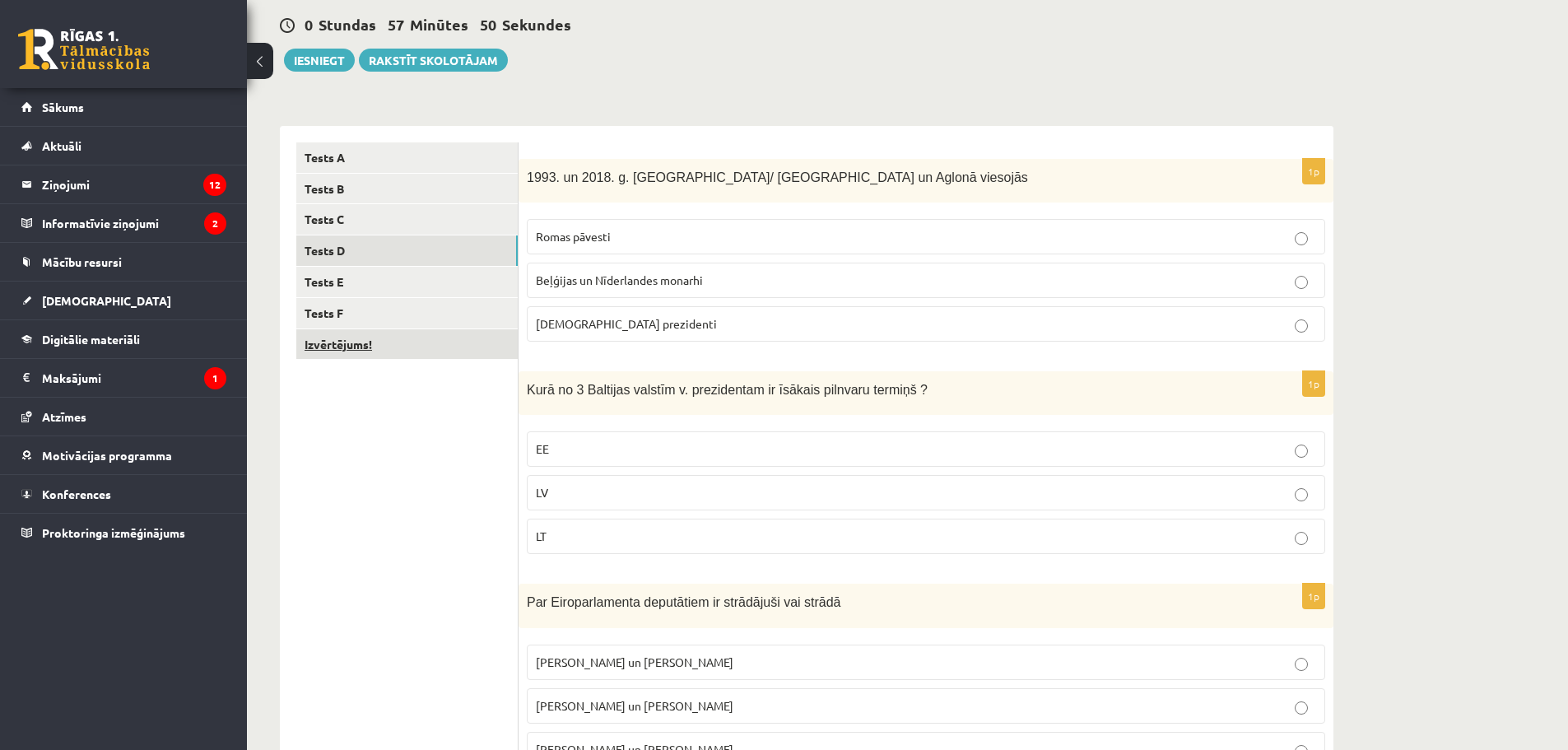
scroll to position [138, 0]
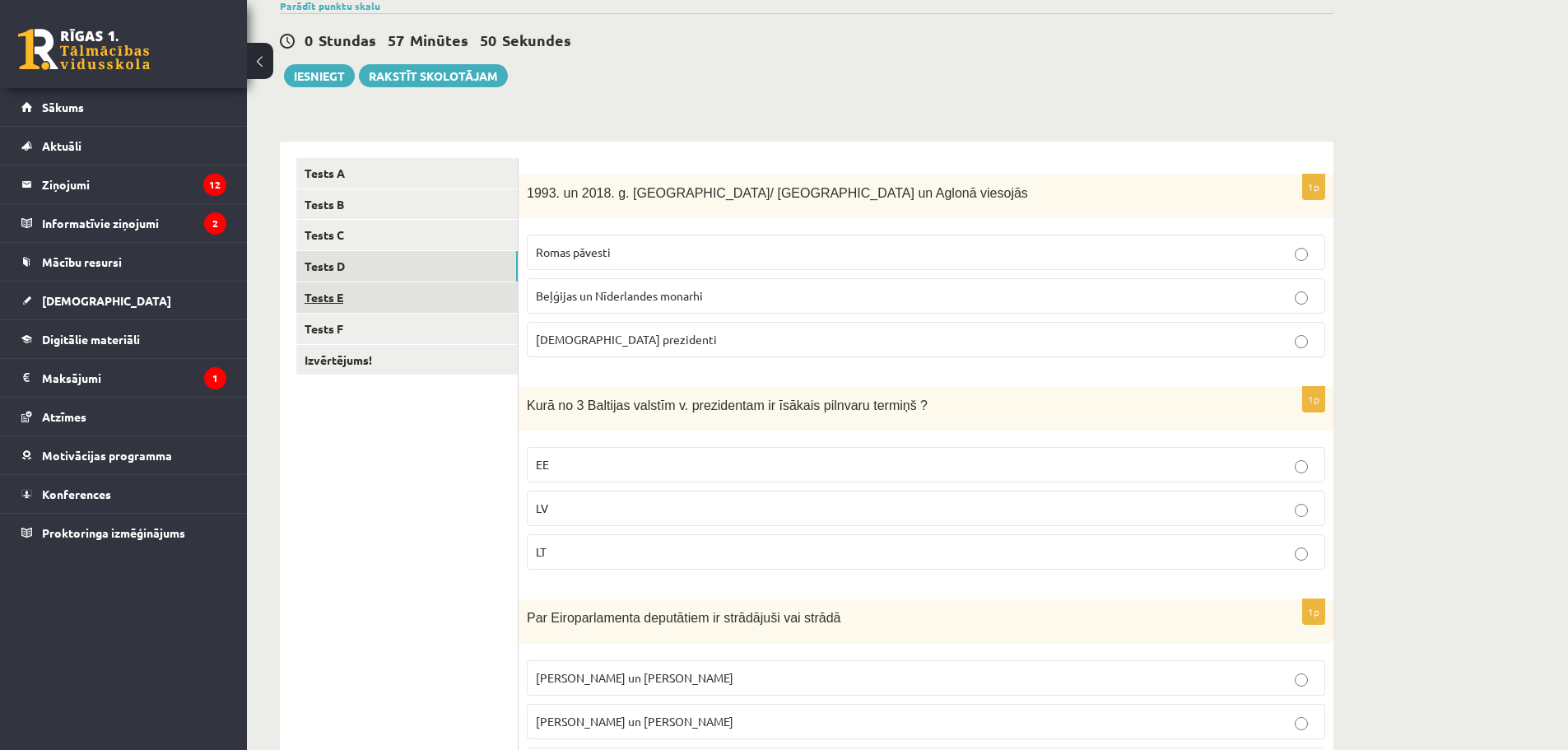
click at [335, 302] on link "Tests E" at bounding box center [408, 298] width 222 height 31
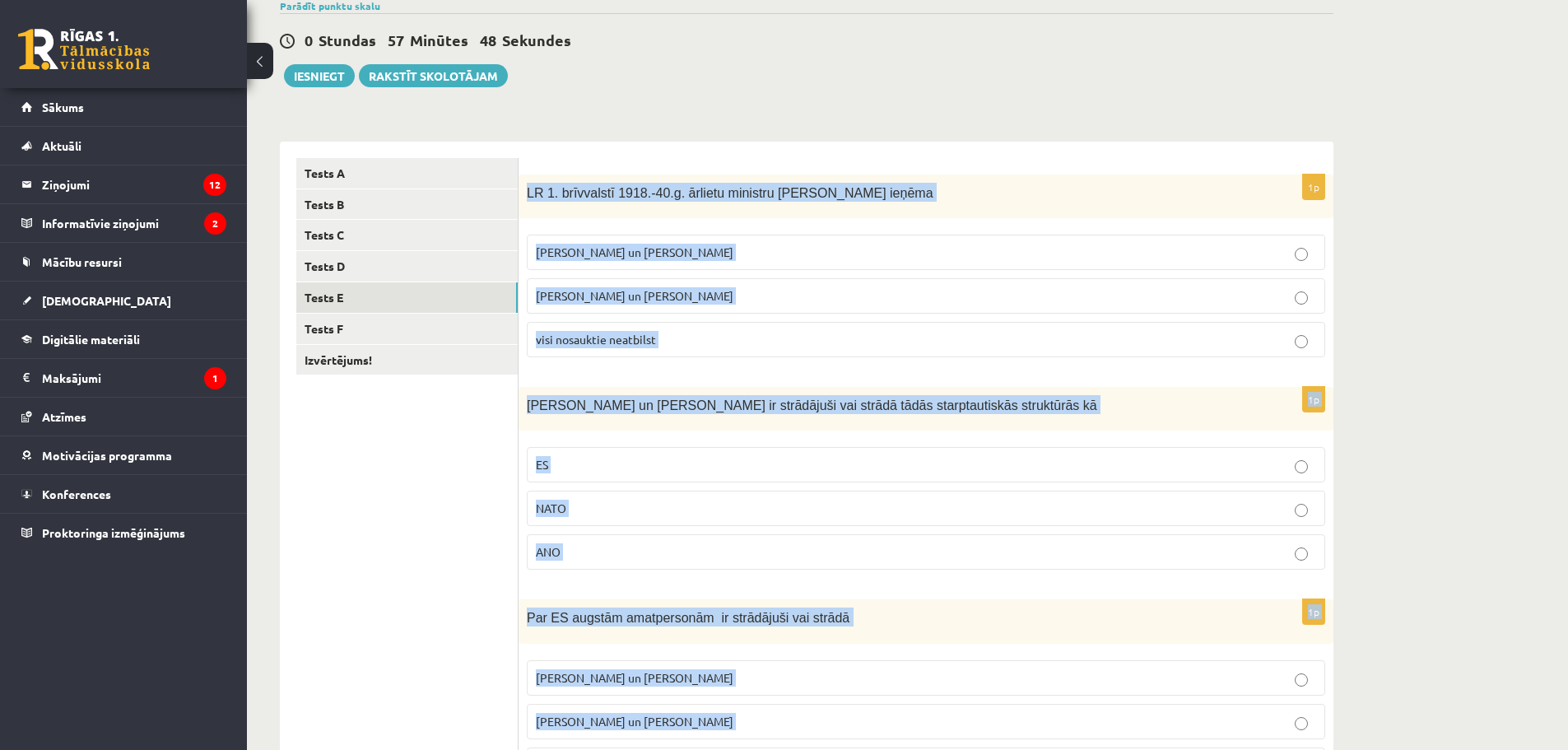
scroll to position [658, 0]
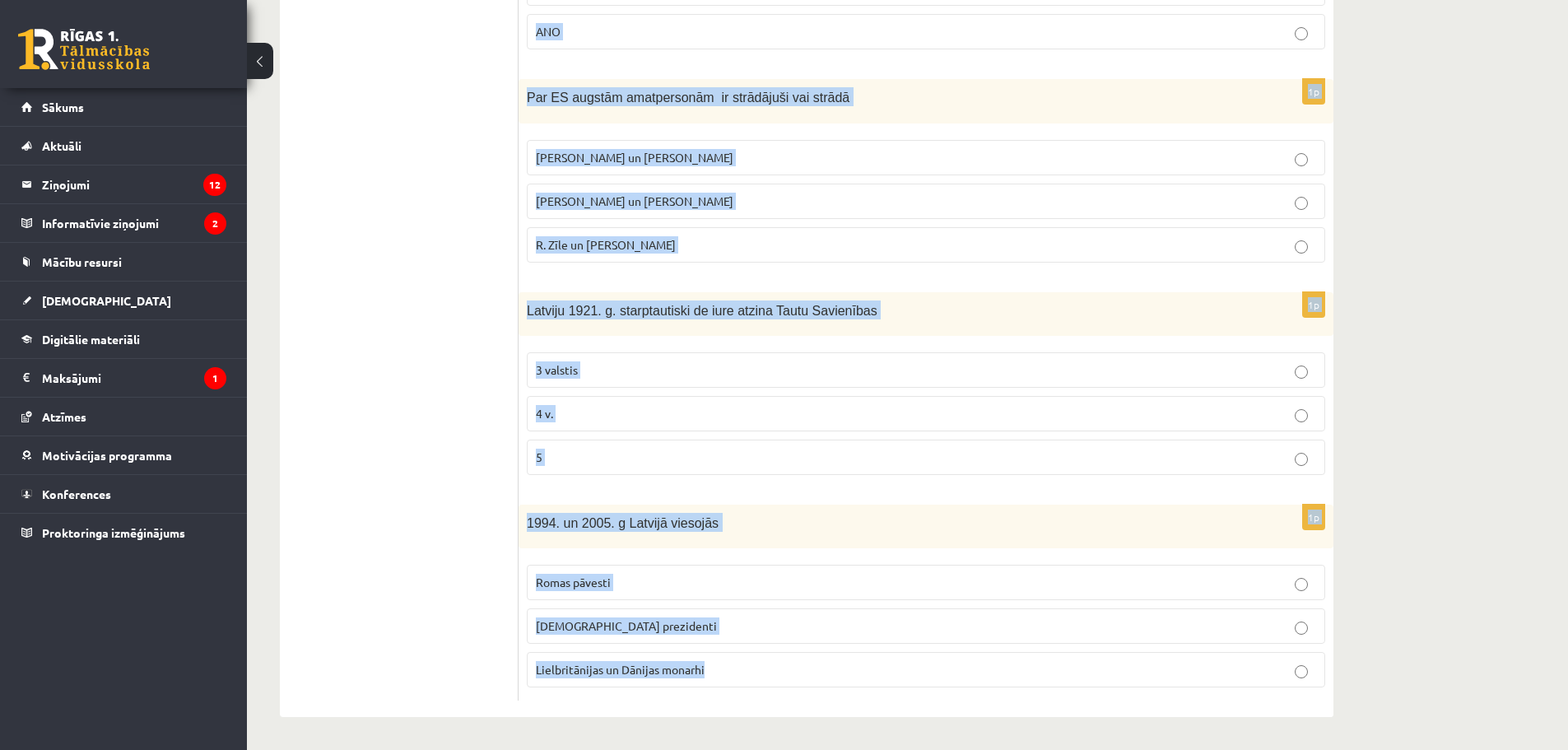
drag, startPoint x: 522, startPoint y: 188, endPoint x: 1580, endPoint y: 788, distance: 1216.3
copy form "LR 1. brīvvalstī 1918.-40.g. ārlietu ministru amatu ieņēma Z. Meierovics un V. …"
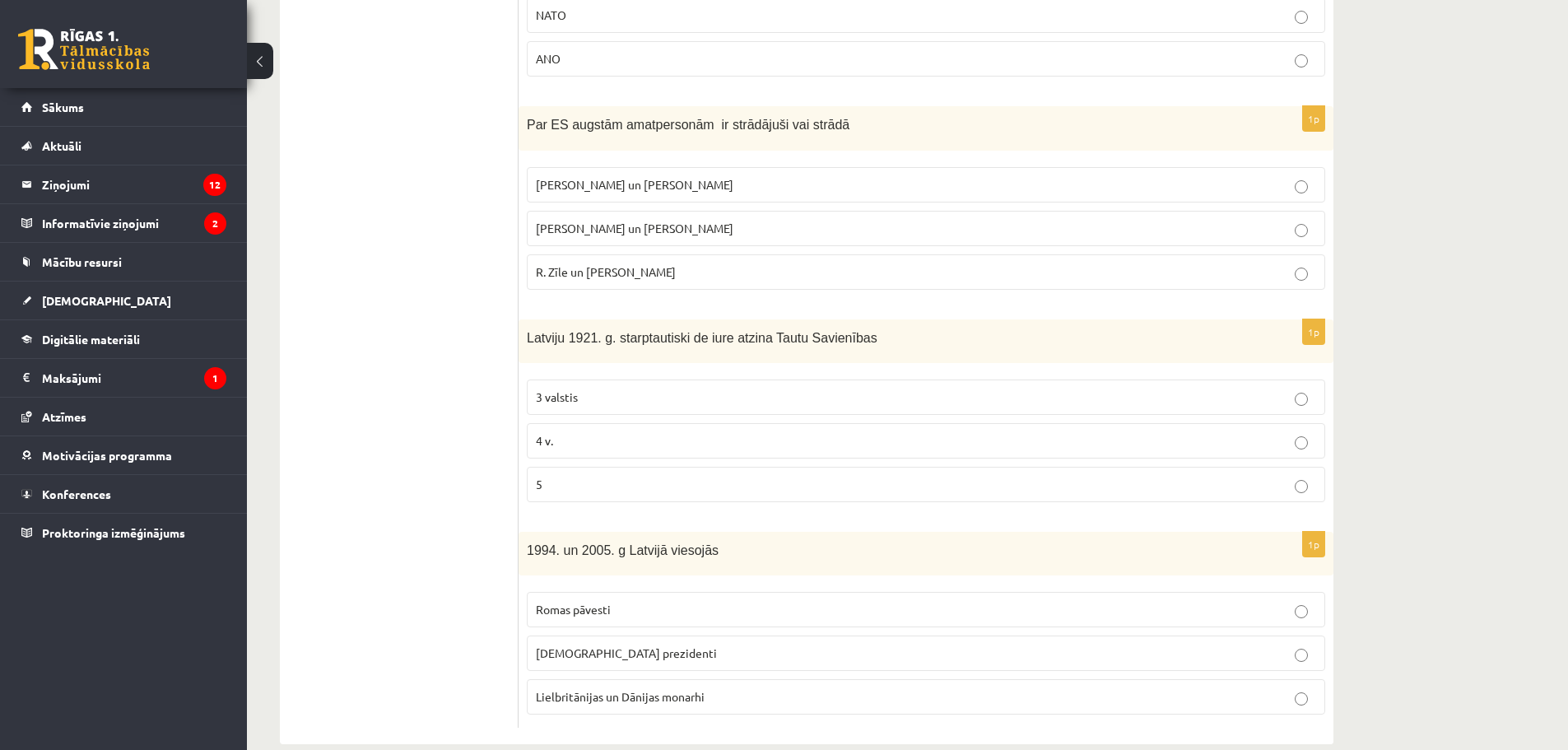
click at [490, 204] on ul "Tests A Tests B Tests C Tests D Tests E Tests F Izvērtējums!" at bounding box center [408, 196] width 223 height 1062
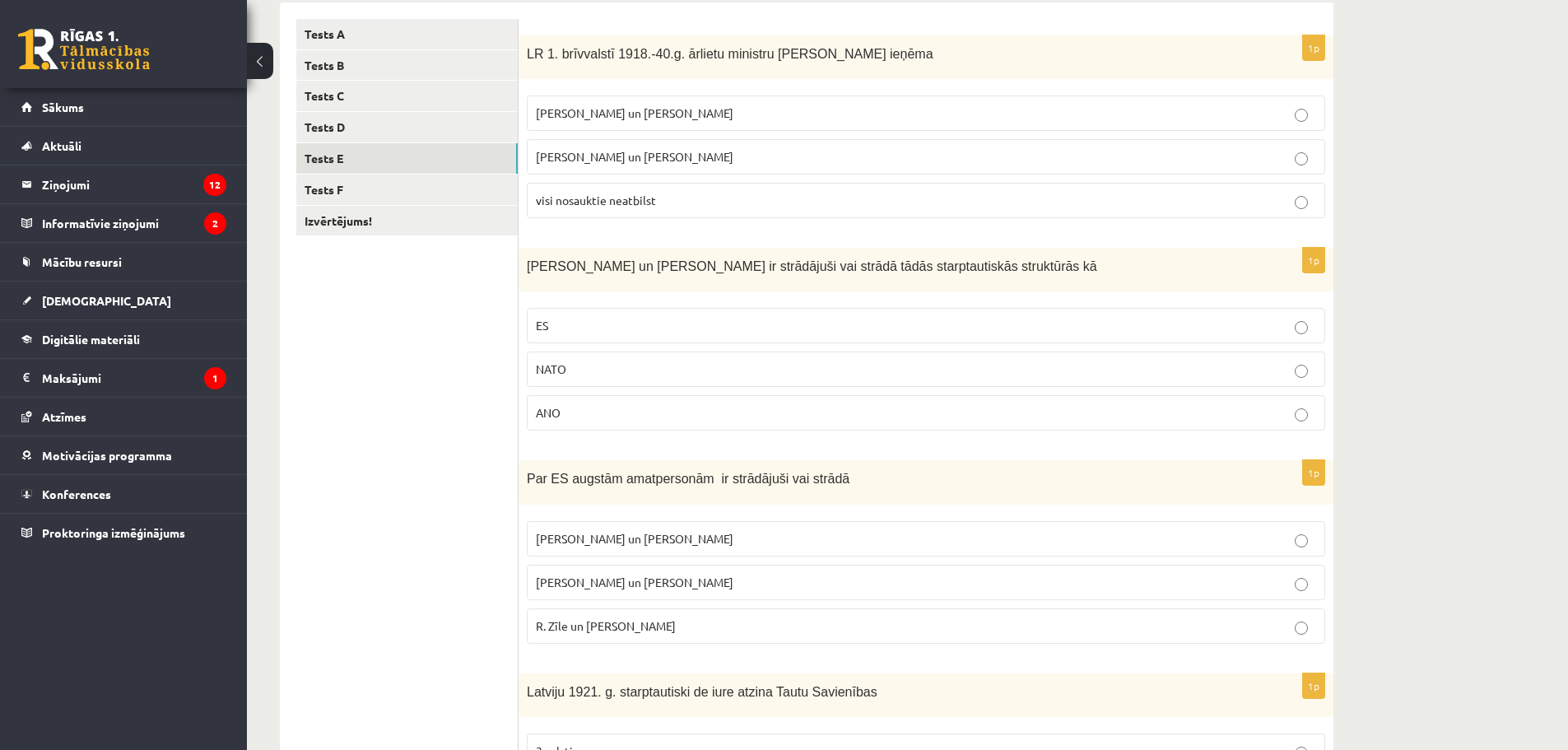
scroll to position [274, 0]
click at [589, 108] on p "Z. Meierovics un V. Munters" at bounding box center [926, 115] width 780 height 18
click at [589, 313] on label "ES" at bounding box center [926, 328] width 799 height 35
drag, startPoint x: 577, startPoint y: 629, endPoint x: 581, endPoint y: 622, distance: 8.1
click at [576, 629] on span "R. Zīle un V.Dombrovskis" at bounding box center [606, 628] width 140 height 15
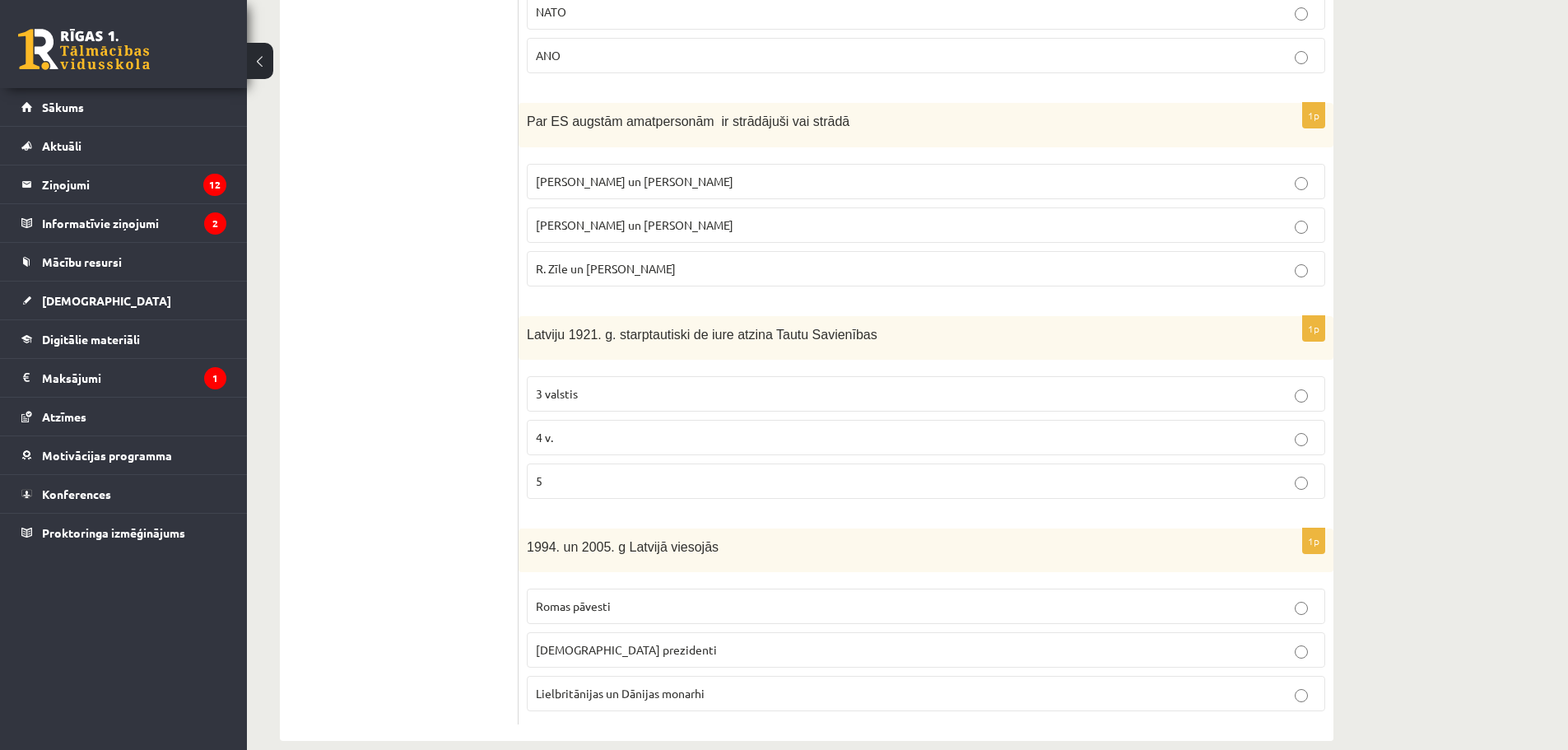
scroll to position [658, 0]
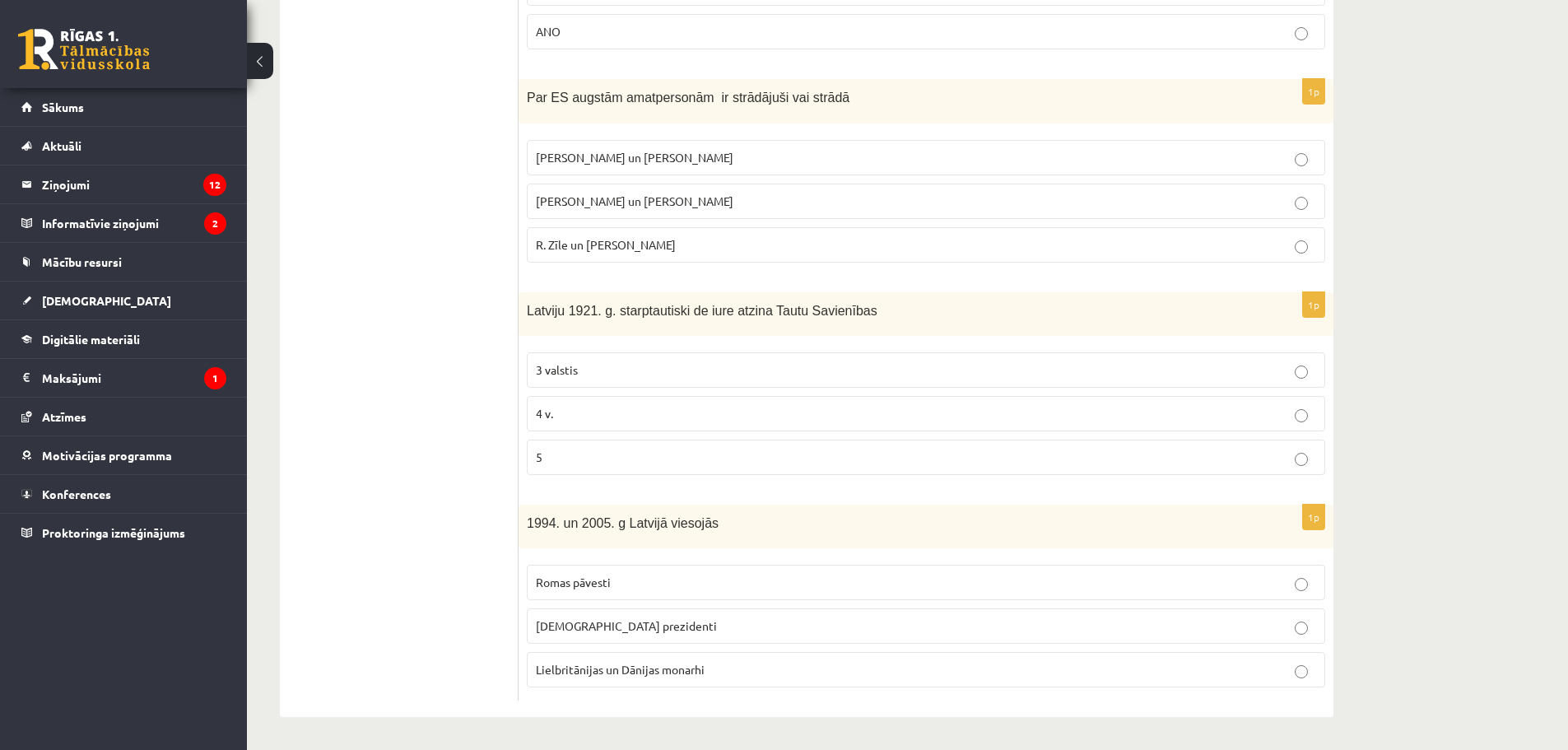
click at [550, 413] on span "4 v." at bounding box center [544, 413] width 18 height 15
click at [628, 622] on p "ASV prezidenti" at bounding box center [926, 626] width 780 height 18
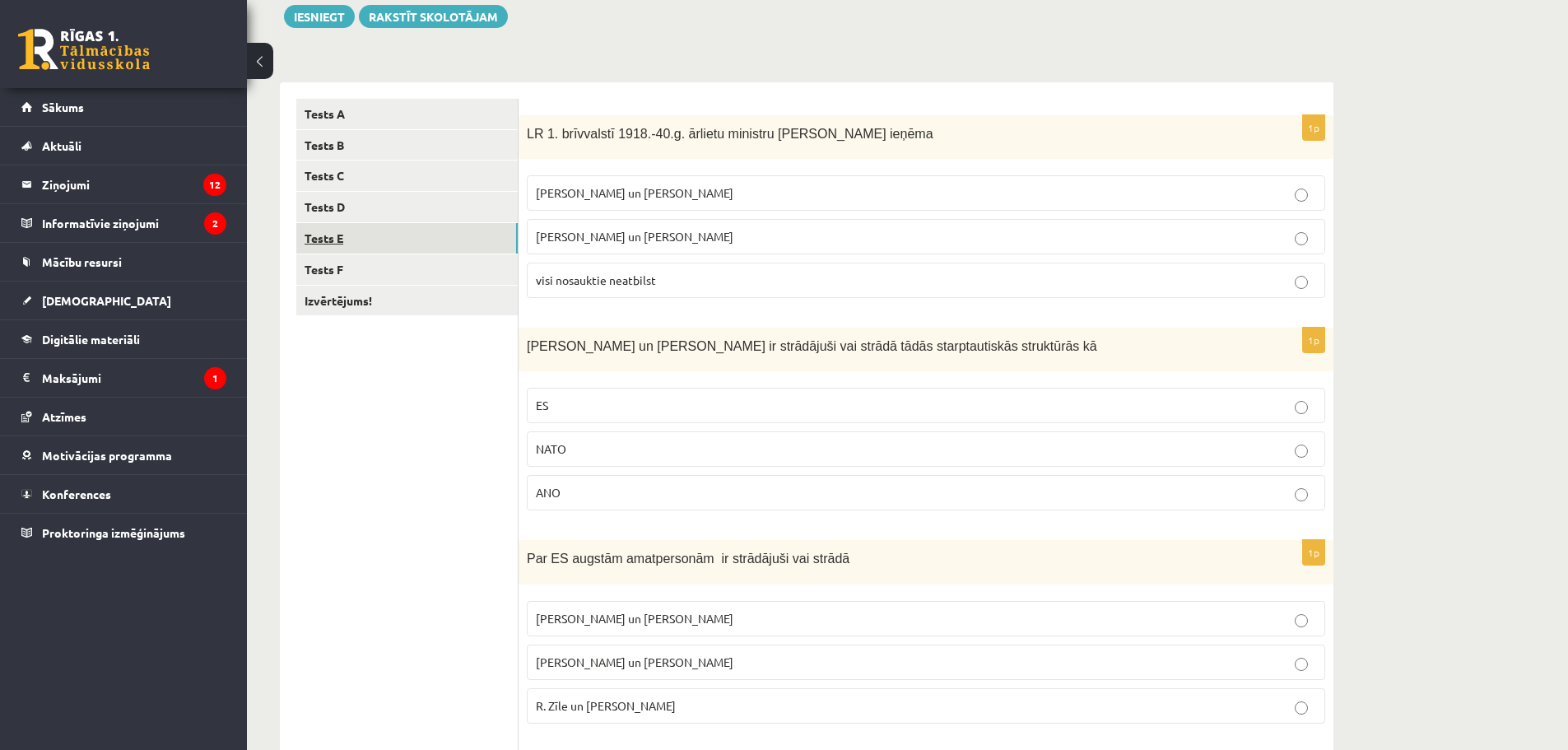
scroll to position [192, 0]
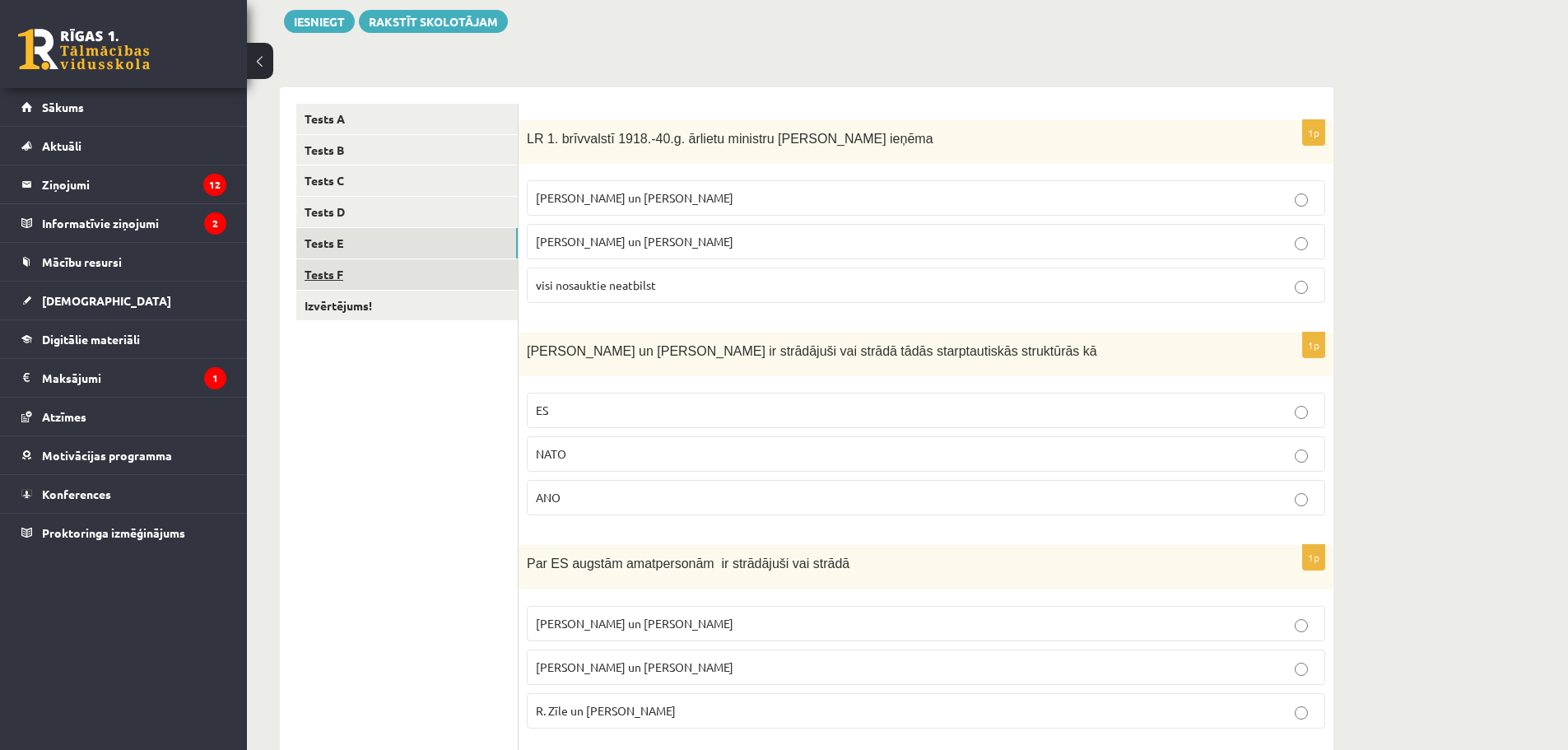
click at [369, 273] on link "Tests F" at bounding box center [408, 274] width 222 height 31
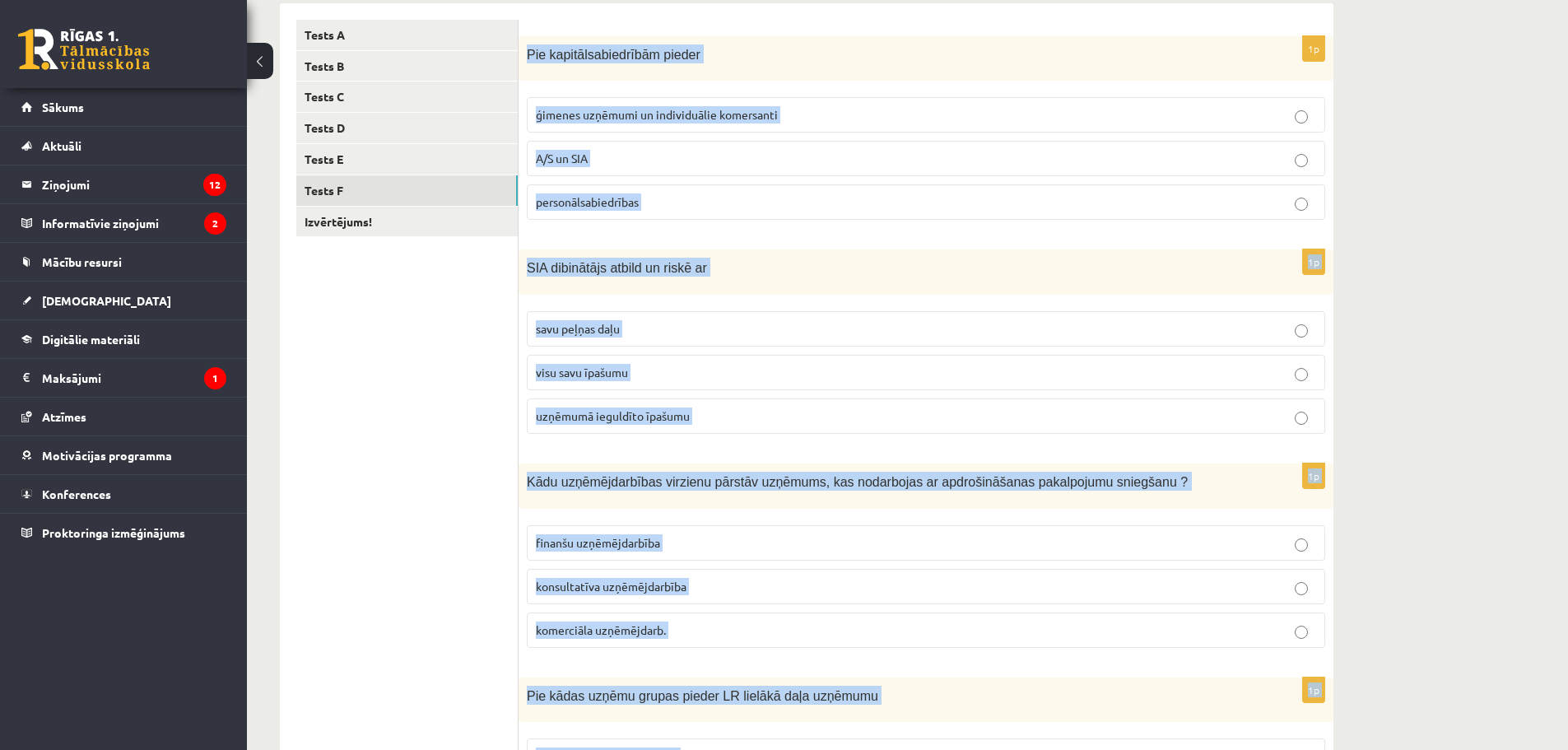
scroll to position [664, 0]
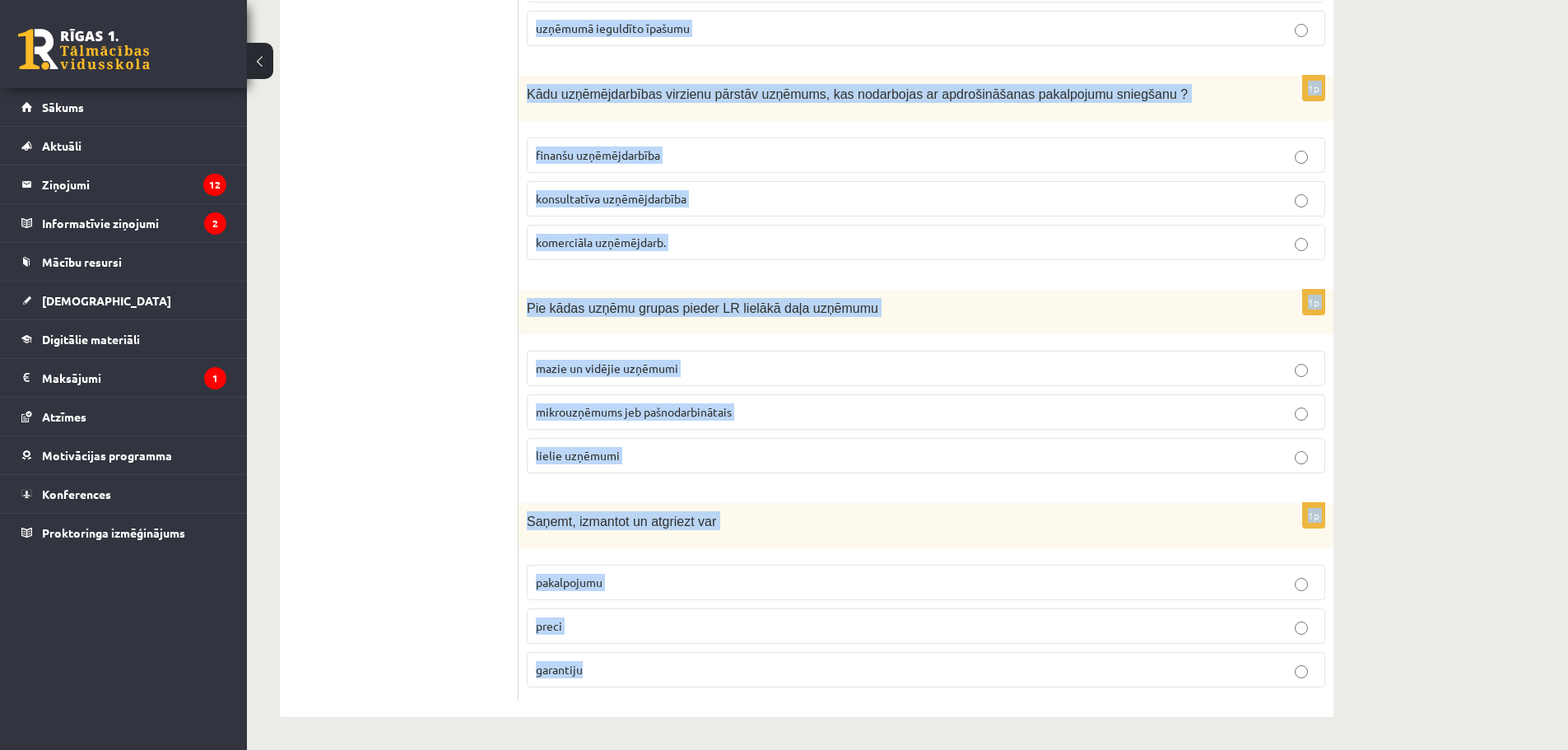
drag, startPoint x: 524, startPoint y: 132, endPoint x: 1325, endPoint y: 788, distance: 1035.3
copy form "Pie kapitālsabiedrībām pieder ģimenes uzņēmumi un individuālie komersanti A/S u…"
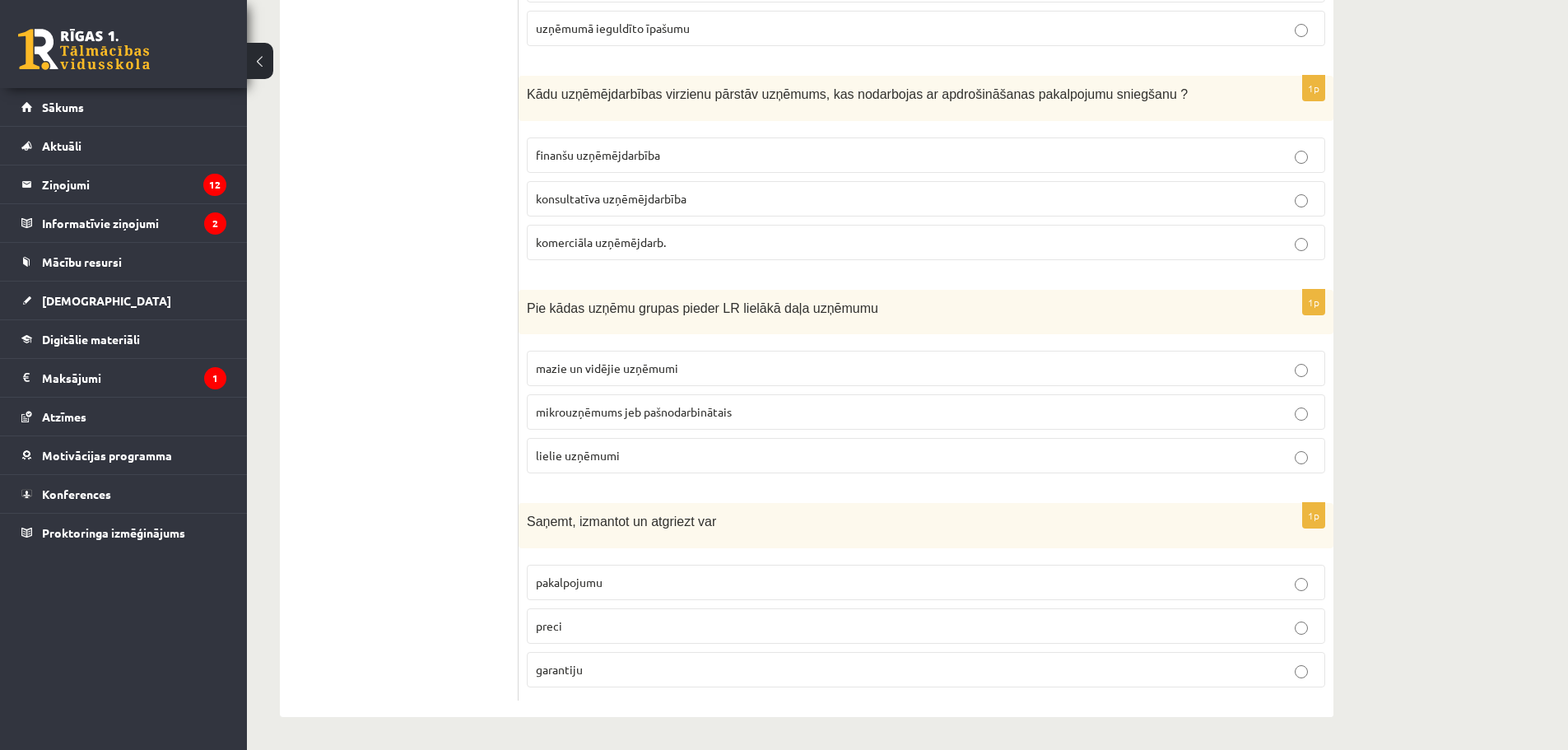
click at [485, 267] on ul "Tests A Tests B Tests C Tests D Tests E Tests F Izvērtējums!" at bounding box center [408, 167] width 223 height 1068
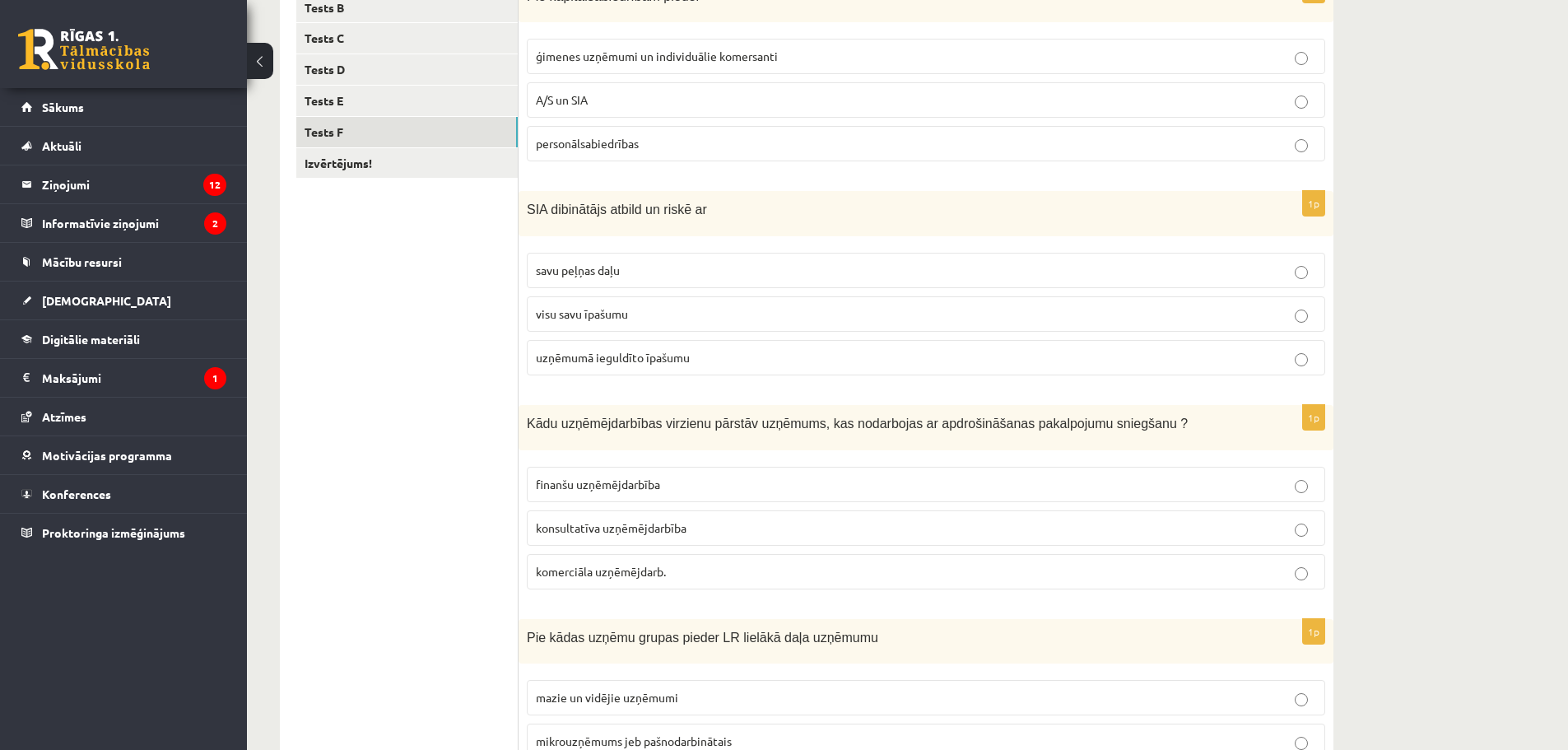
scroll to position [226, 0]
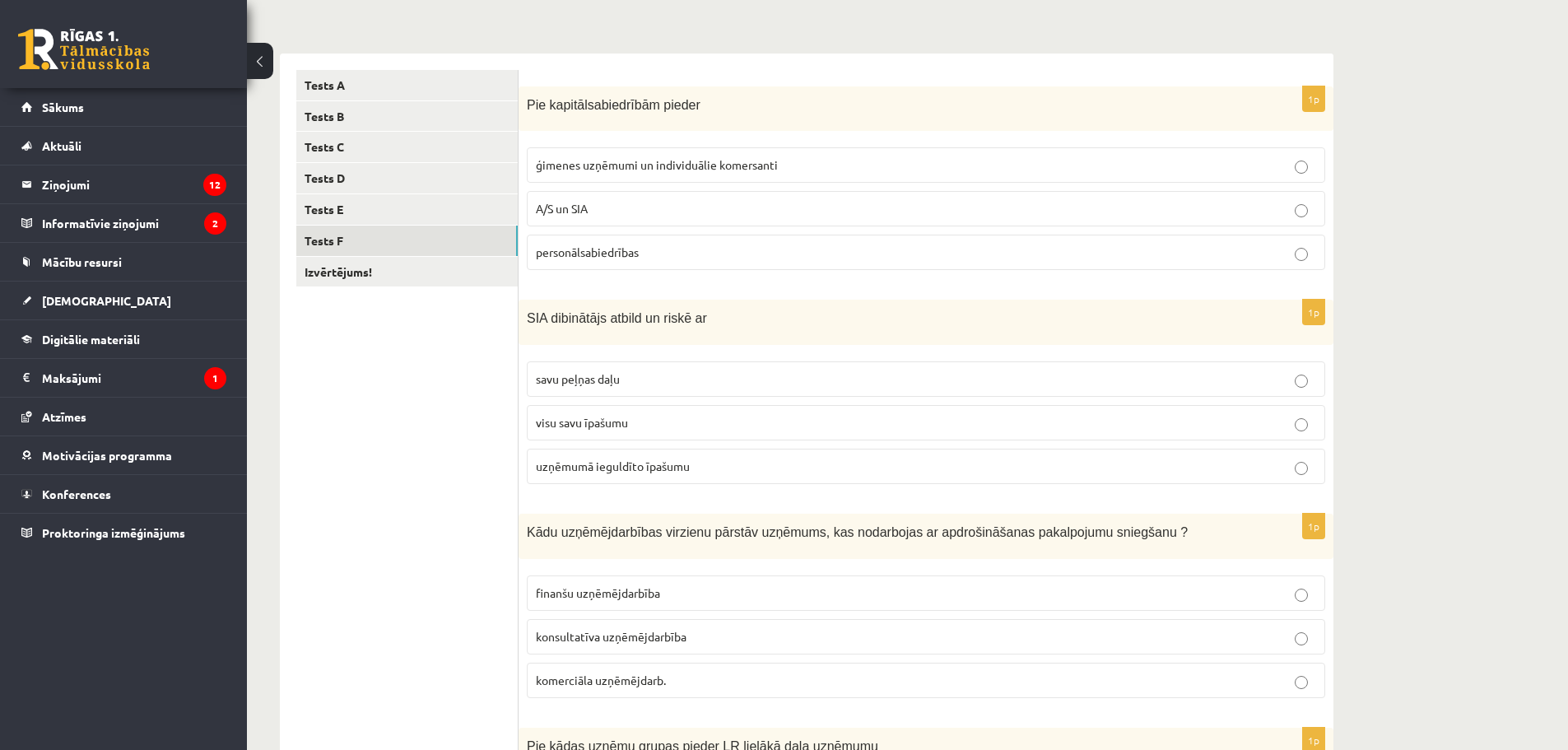
click at [630, 209] on p "A/S un SIA" at bounding box center [926, 208] width 780 height 18
click at [630, 467] on span "uzņēmumā ieguldīto īpašumu" at bounding box center [613, 466] width 154 height 15
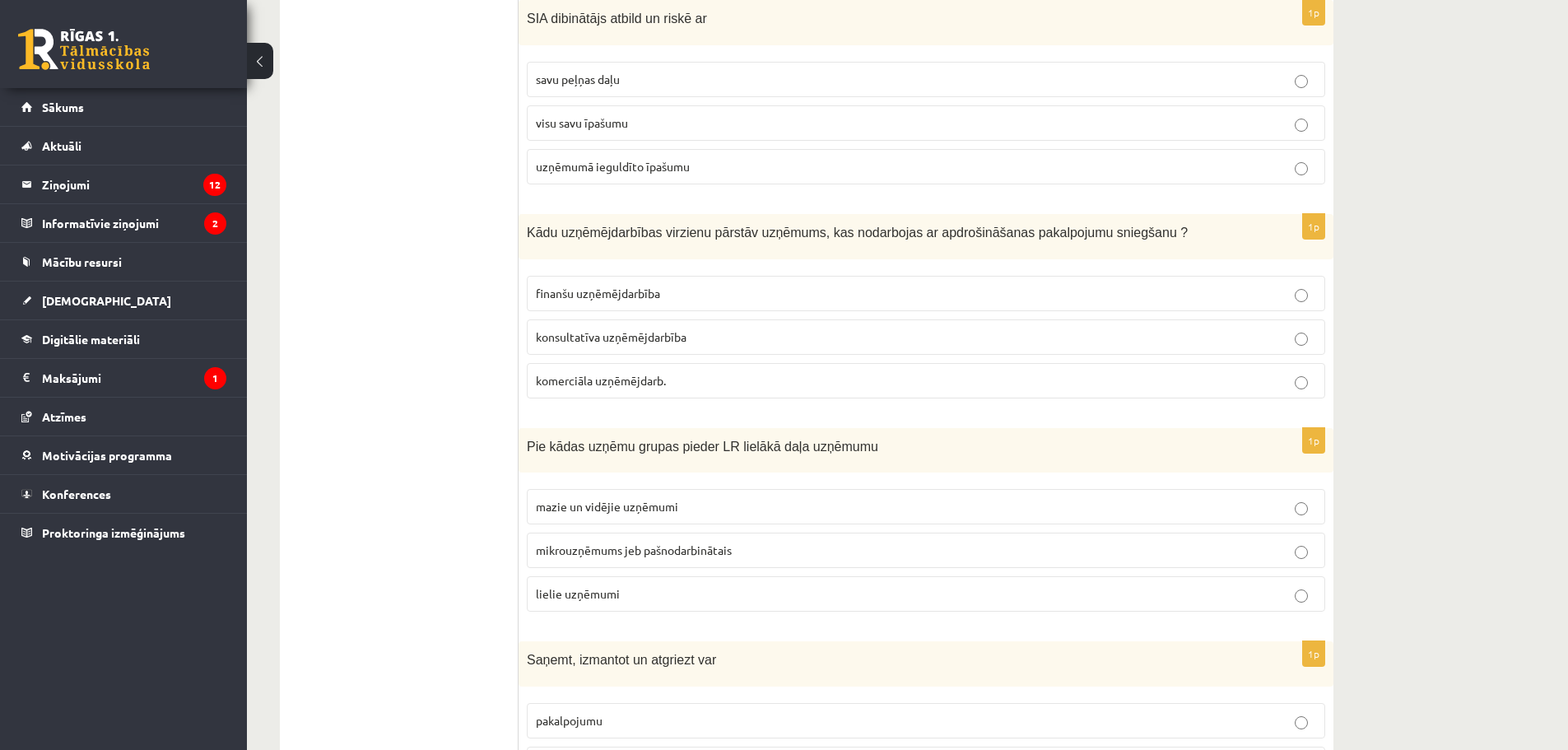
scroll to position [582, 0]
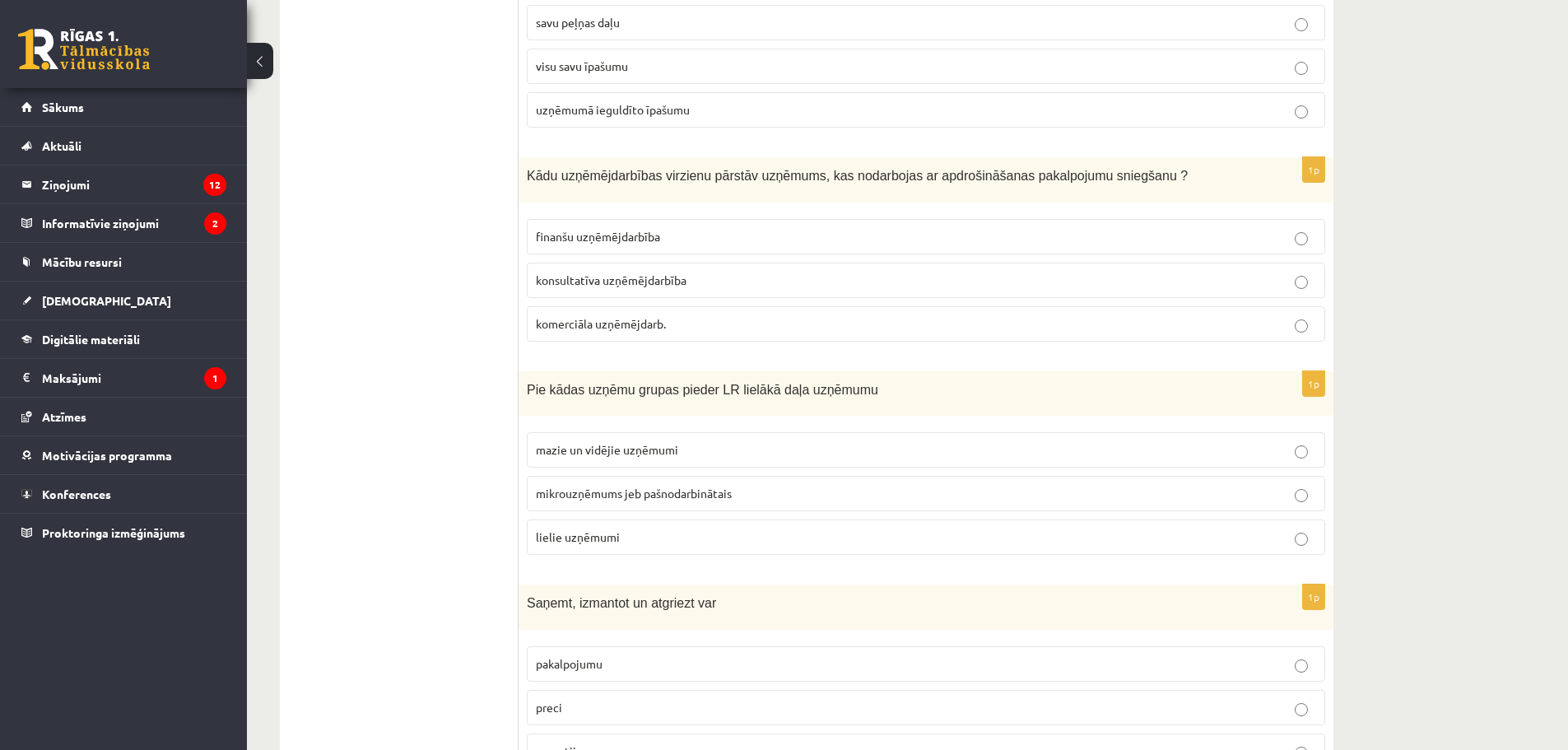
click at [601, 228] on label "finanšu uzņēmējdarbība" at bounding box center [926, 237] width 799 height 35
click at [597, 456] on span "mazie un vidējie uzņēmumi" at bounding box center [607, 449] width 143 height 15
click at [538, 704] on span "preci" at bounding box center [549, 707] width 27 height 15
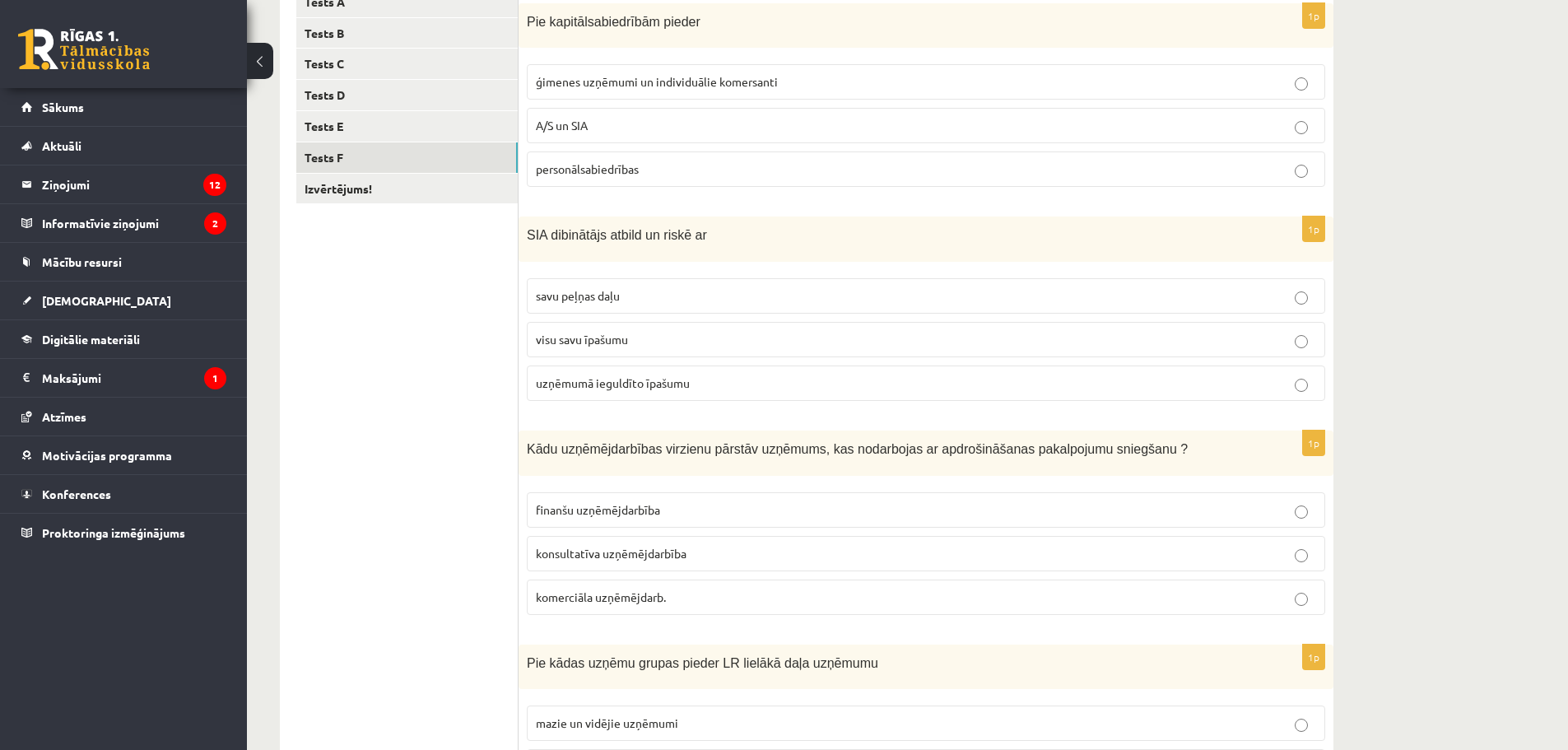
scroll to position [308, 0]
click at [429, 189] on link "Izvērtējums!" at bounding box center [408, 189] width 222 height 31
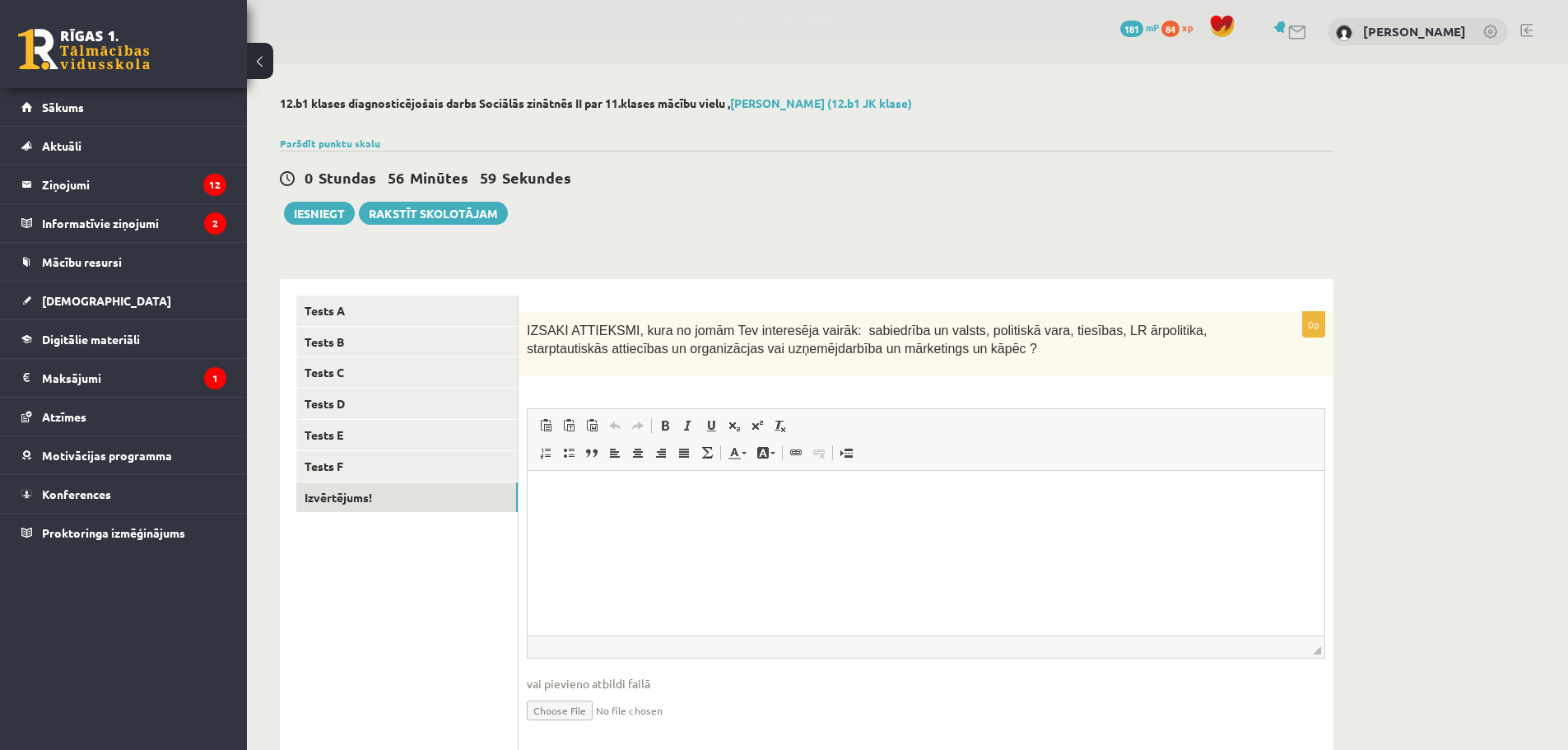
scroll to position [0, 0]
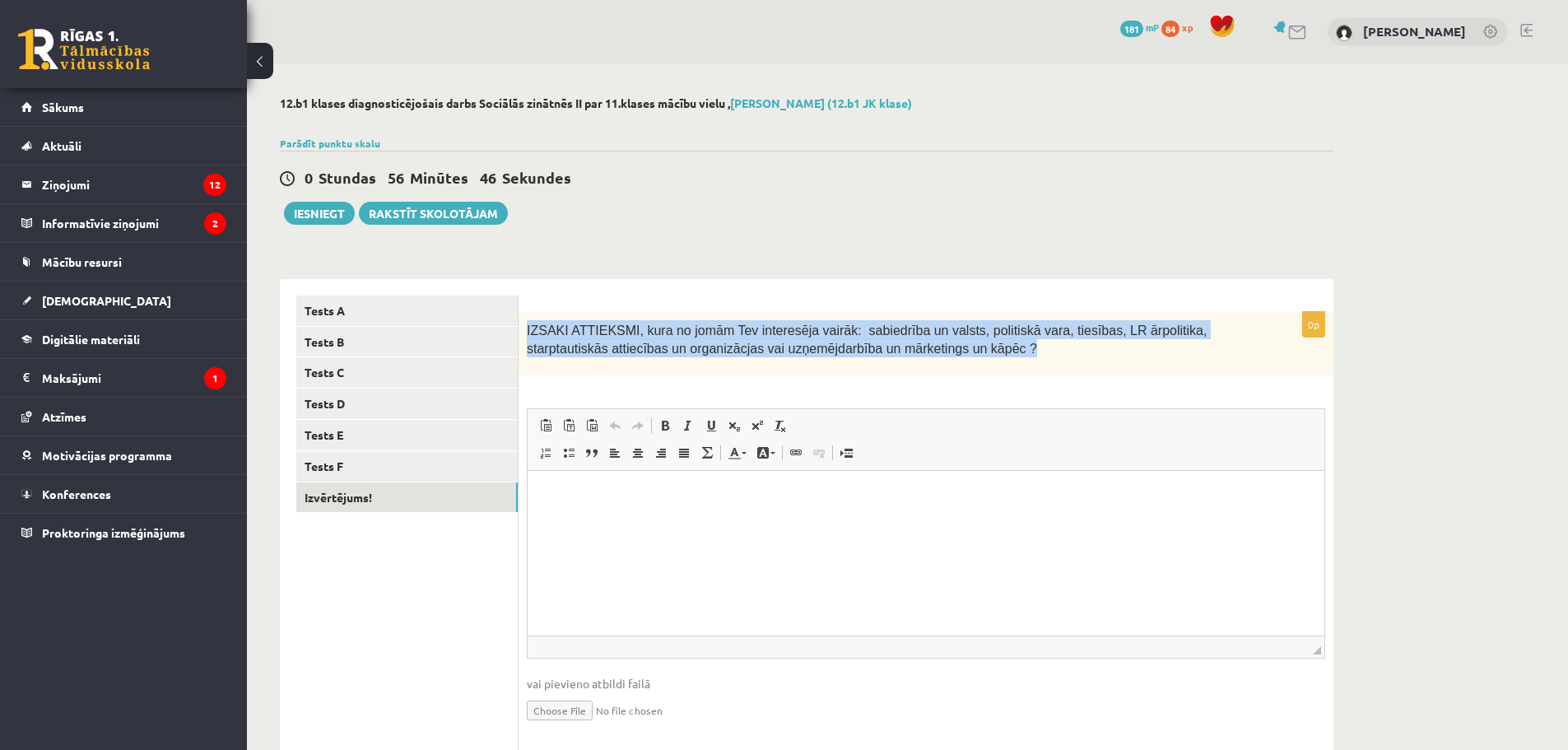
drag, startPoint x: 522, startPoint y: 325, endPoint x: 1088, endPoint y: 359, distance: 567.0
click at [1088, 359] on div "IZSAKI ATTIEKSMI, kura no jomām Tev interesēja vairāk: sabiedrība un valsts, po…" at bounding box center [926, 343] width 815 height 63
copy span "IZSAKI ATTIEKSMI, kura no jomām Tev interesēja vairāk: sabiedrība un valsts, po…"
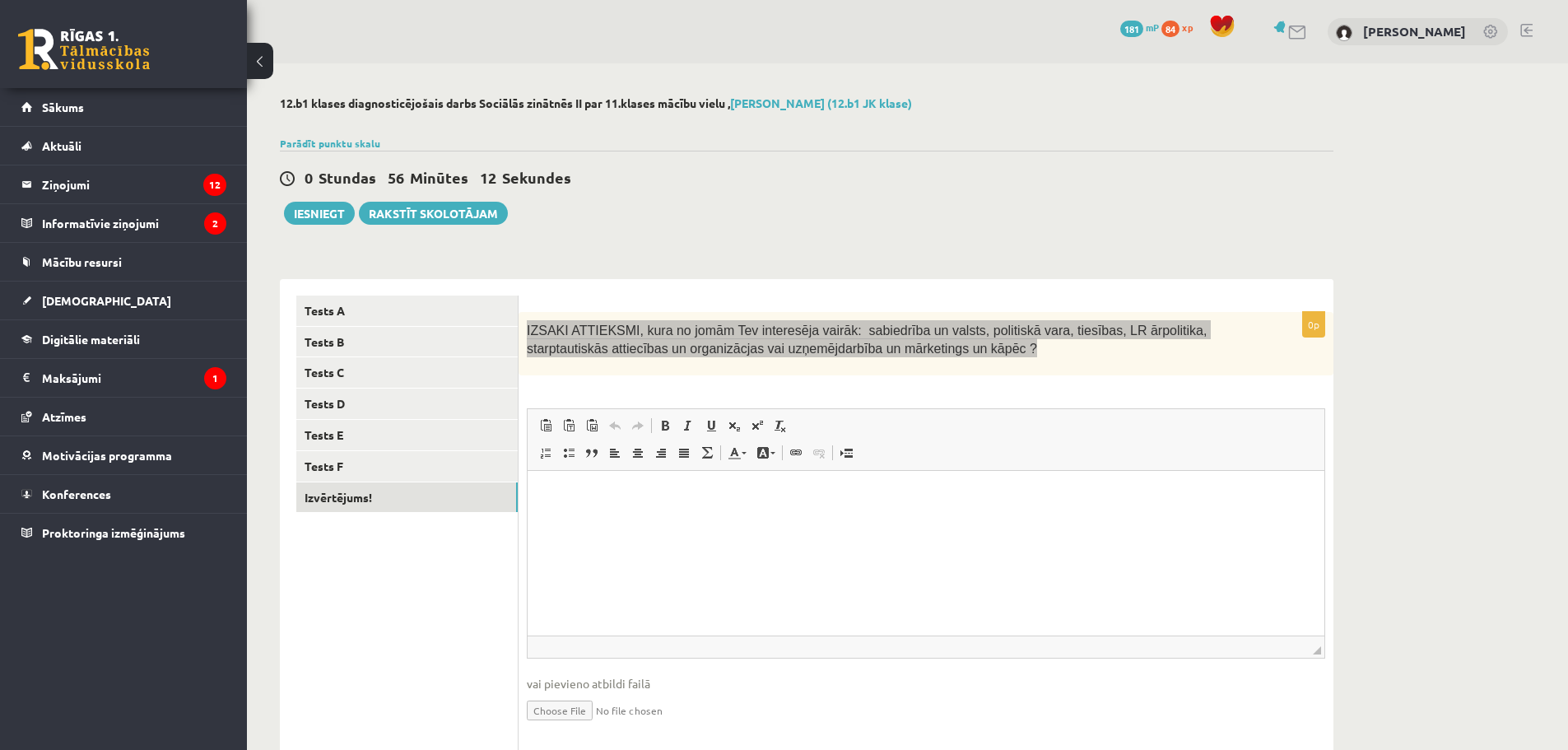
click at [618, 485] on html at bounding box center [926, 495] width 797 height 50
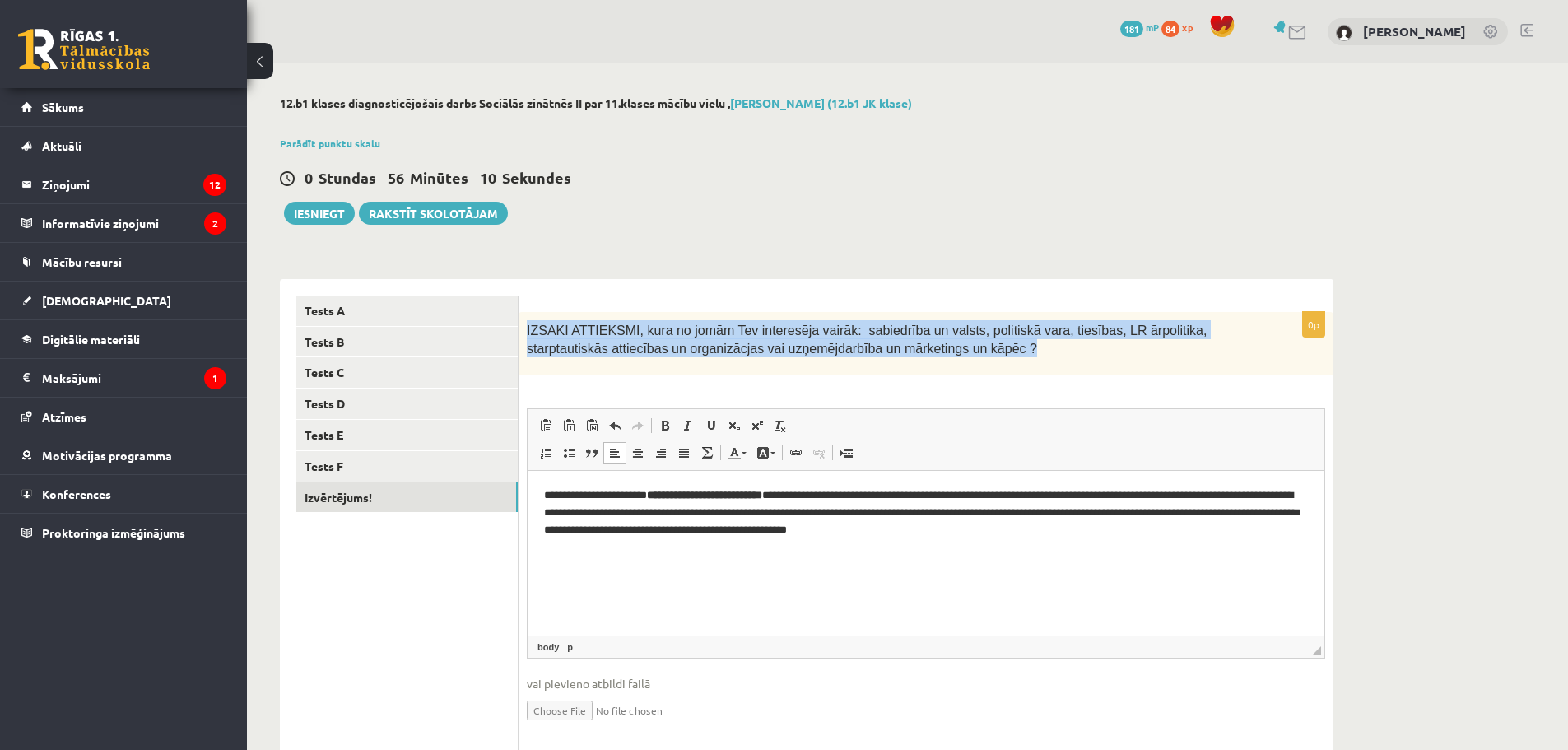
click at [1005, 362] on div "IZSAKI ATTIEKSMI, kura no jomām Tev interesēja vairāk: sabiedrība un valsts, po…" at bounding box center [926, 343] width 815 height 63
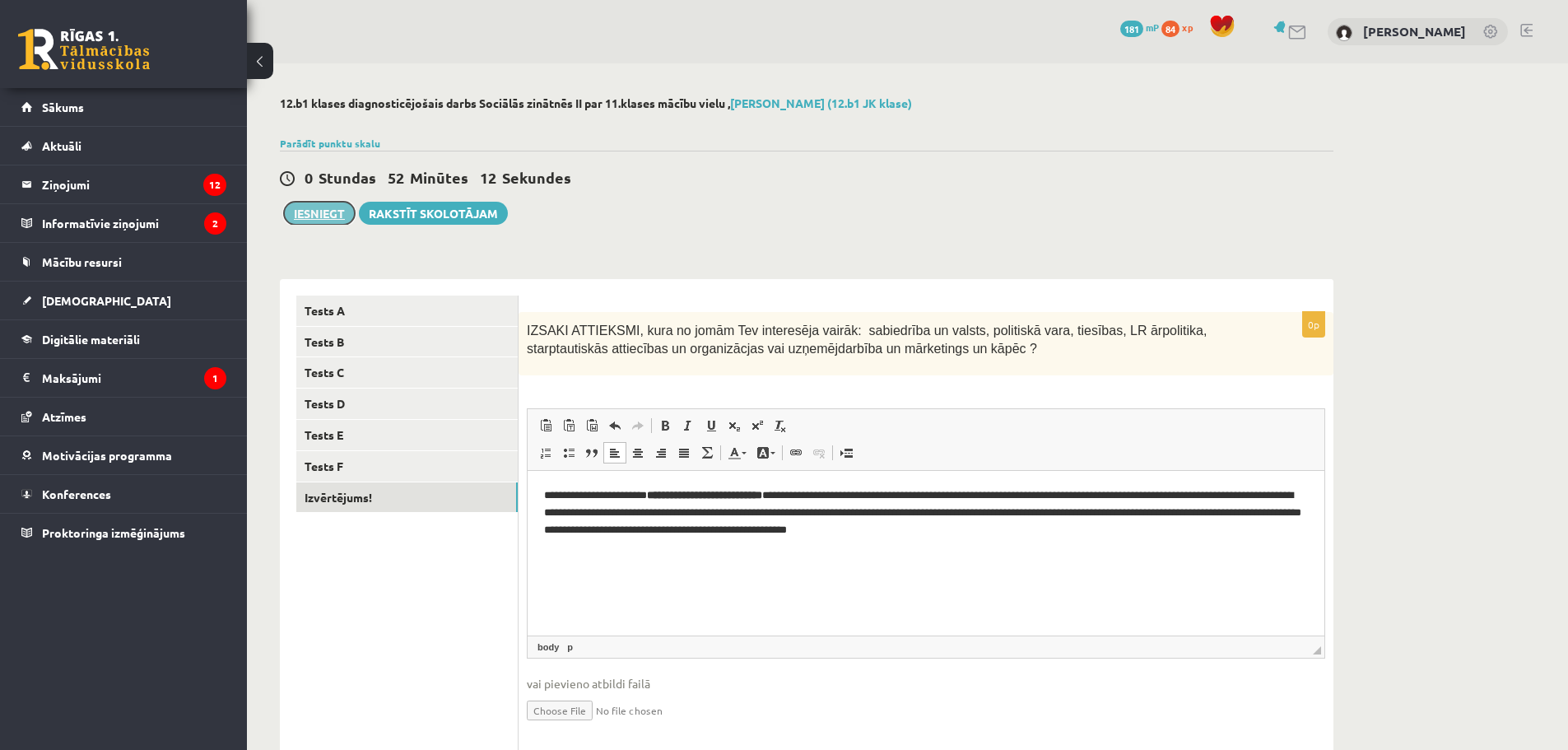
click at [306, 216] on button "Iesniegt" at bounding box center [319, 213] width 71 height 23
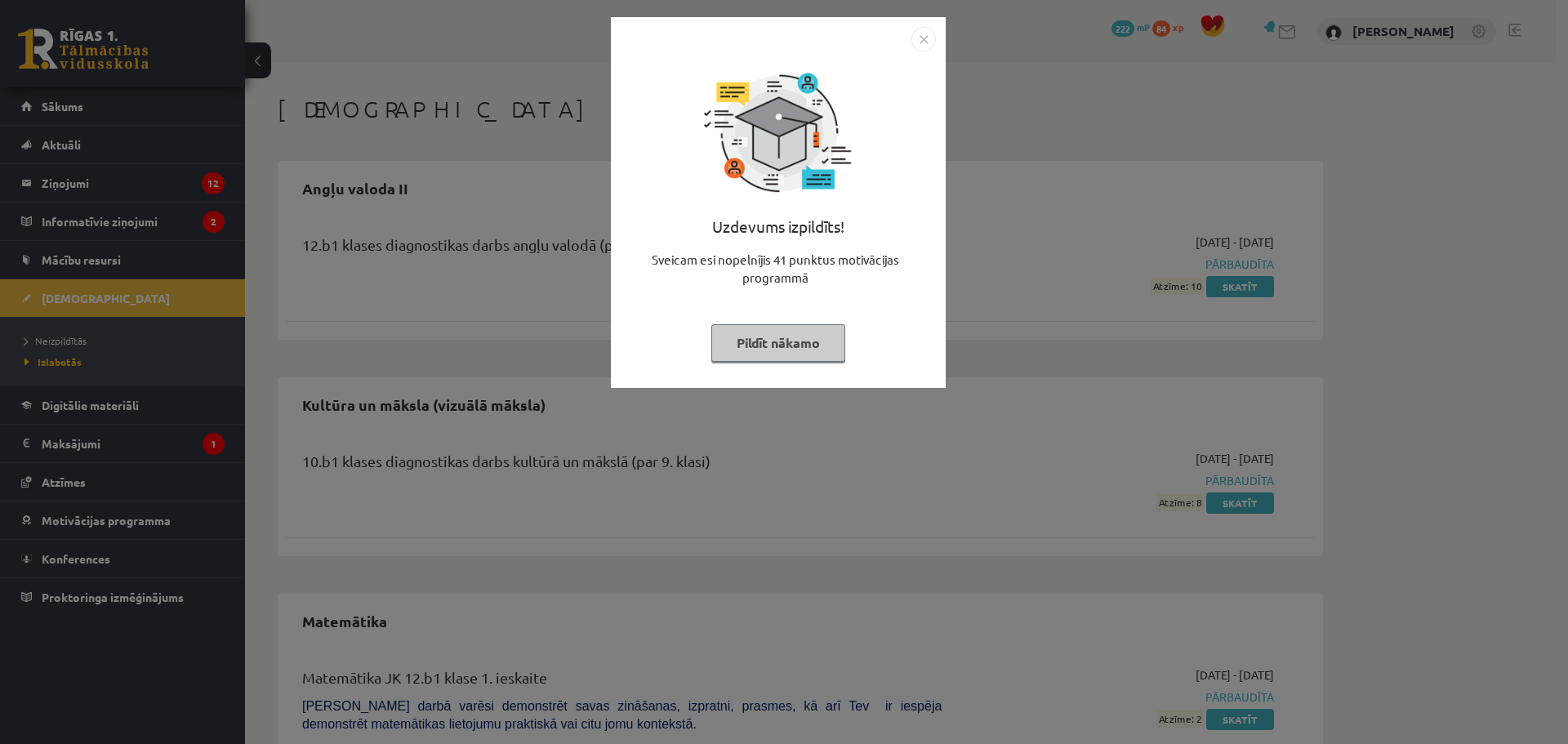
click at [922, 41] on img "Close" at bounding box center [924, 40] width 25 height 25
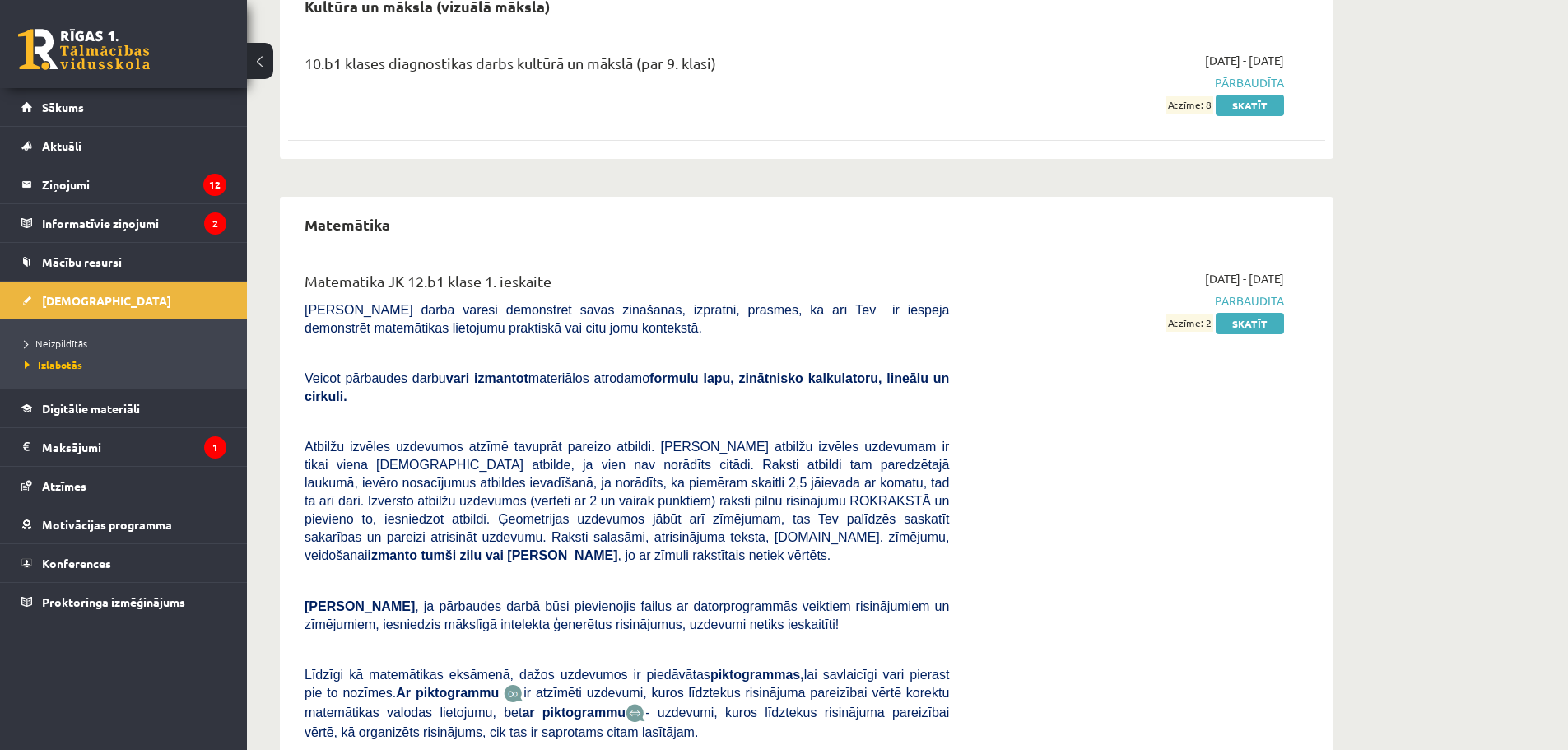
scroll to position [494, 0]
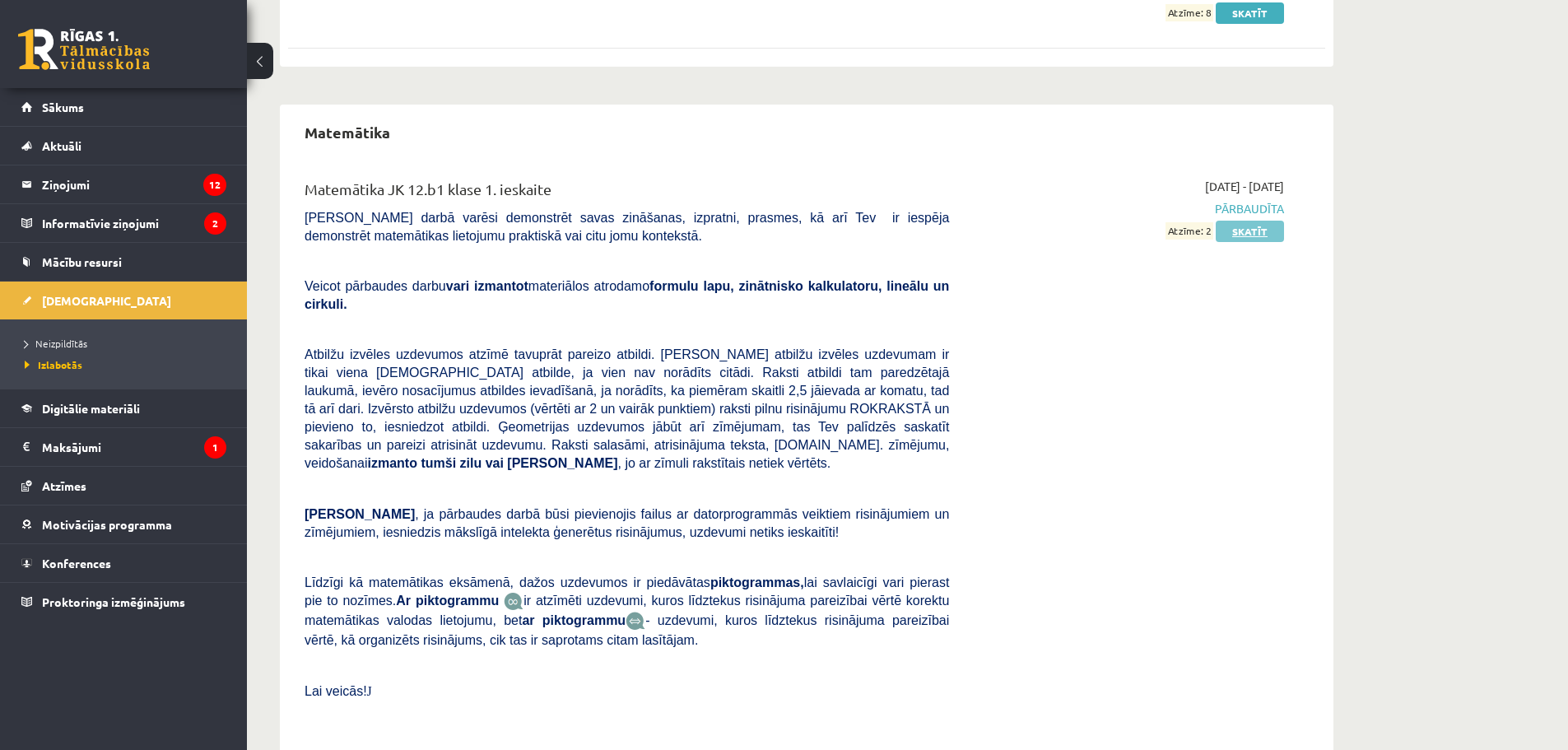
click at [1264, 233] on link "Skatīt" at bounding box center [1250, 232] width 68 height 22
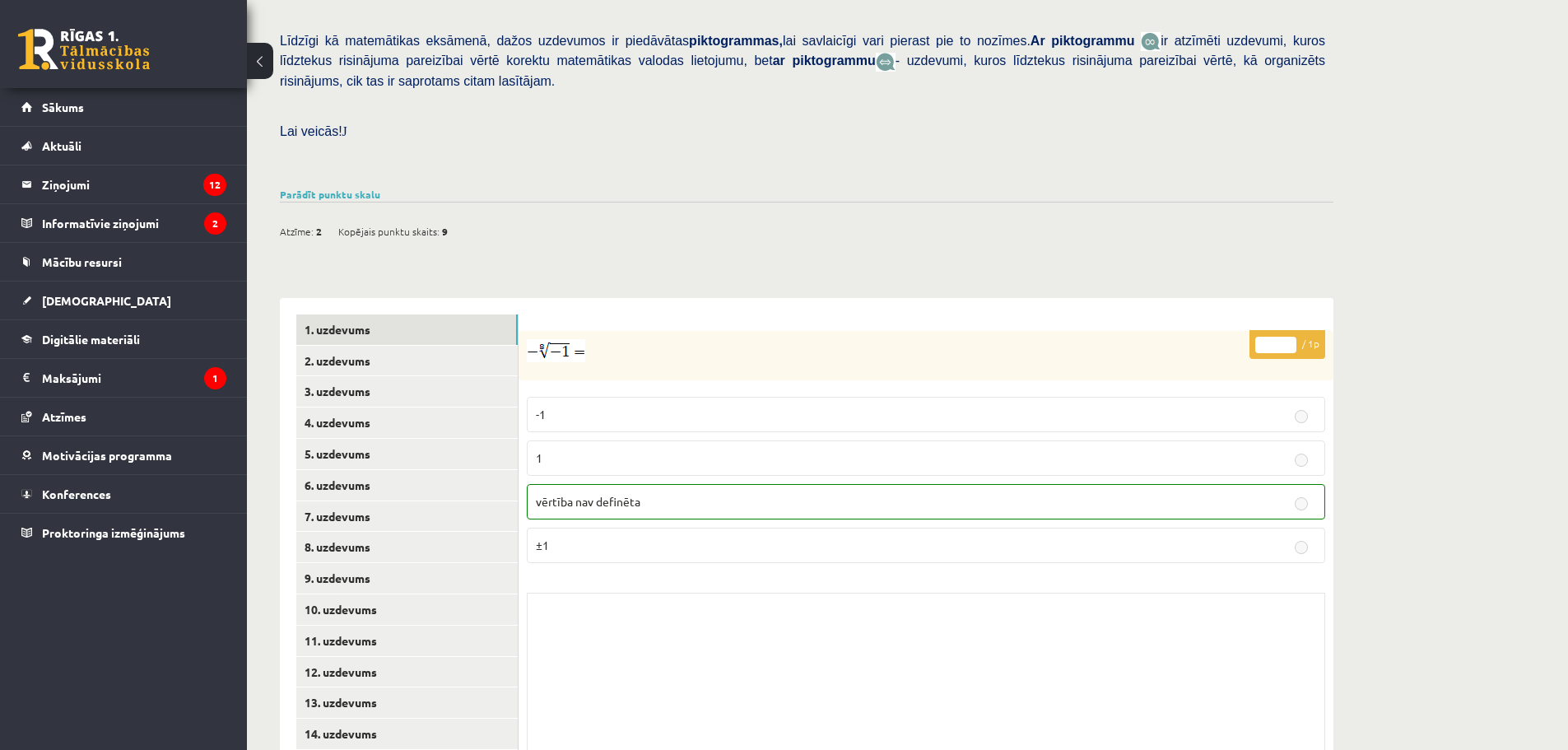
scroll to position [428, 0]
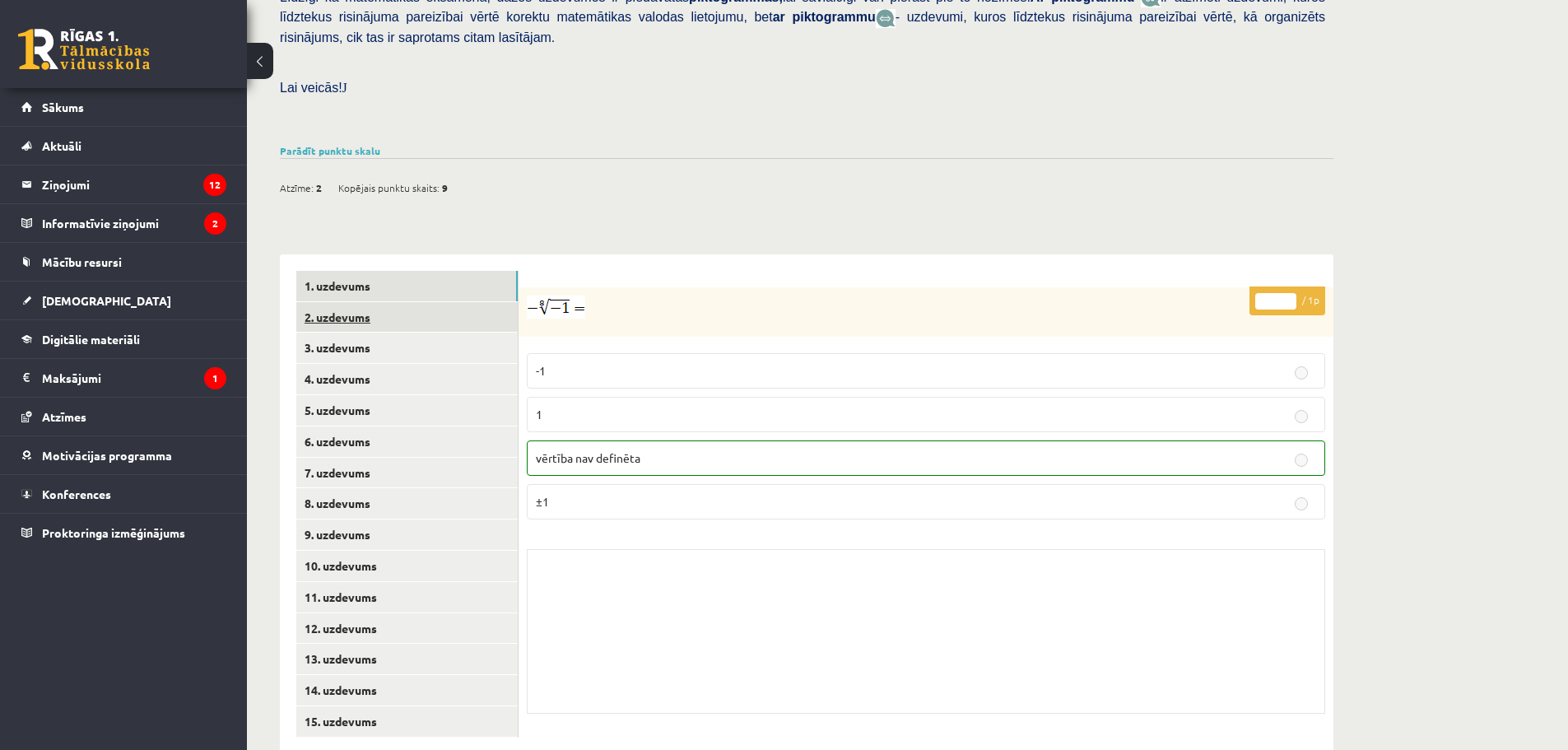
click at [378, 302] on link "2. uzdevums" at bounding box center [408, 317] width 222 height 31
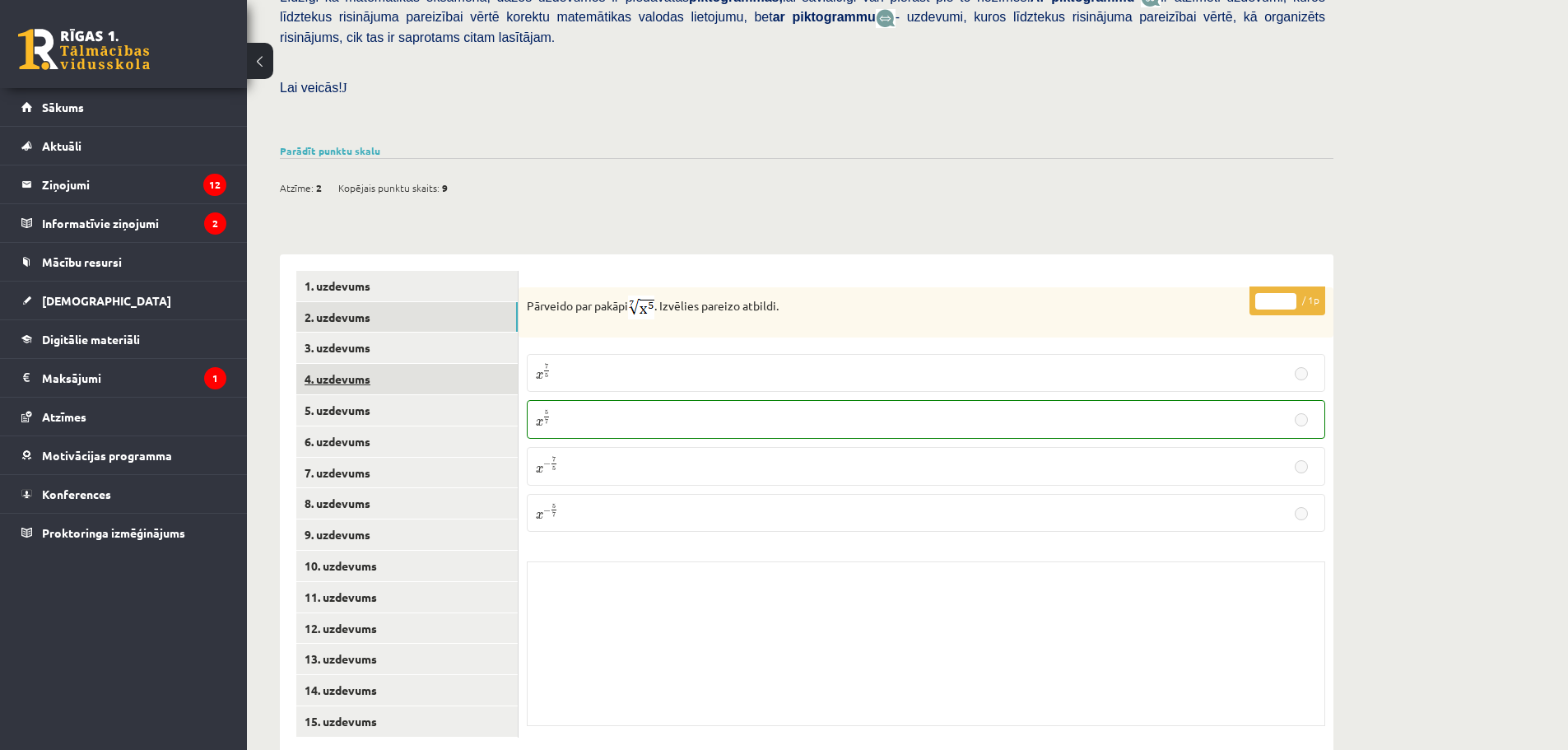
click at [381, 363] on link "4. uzdevums" at bounding box center [408, 378] width 222 height 31
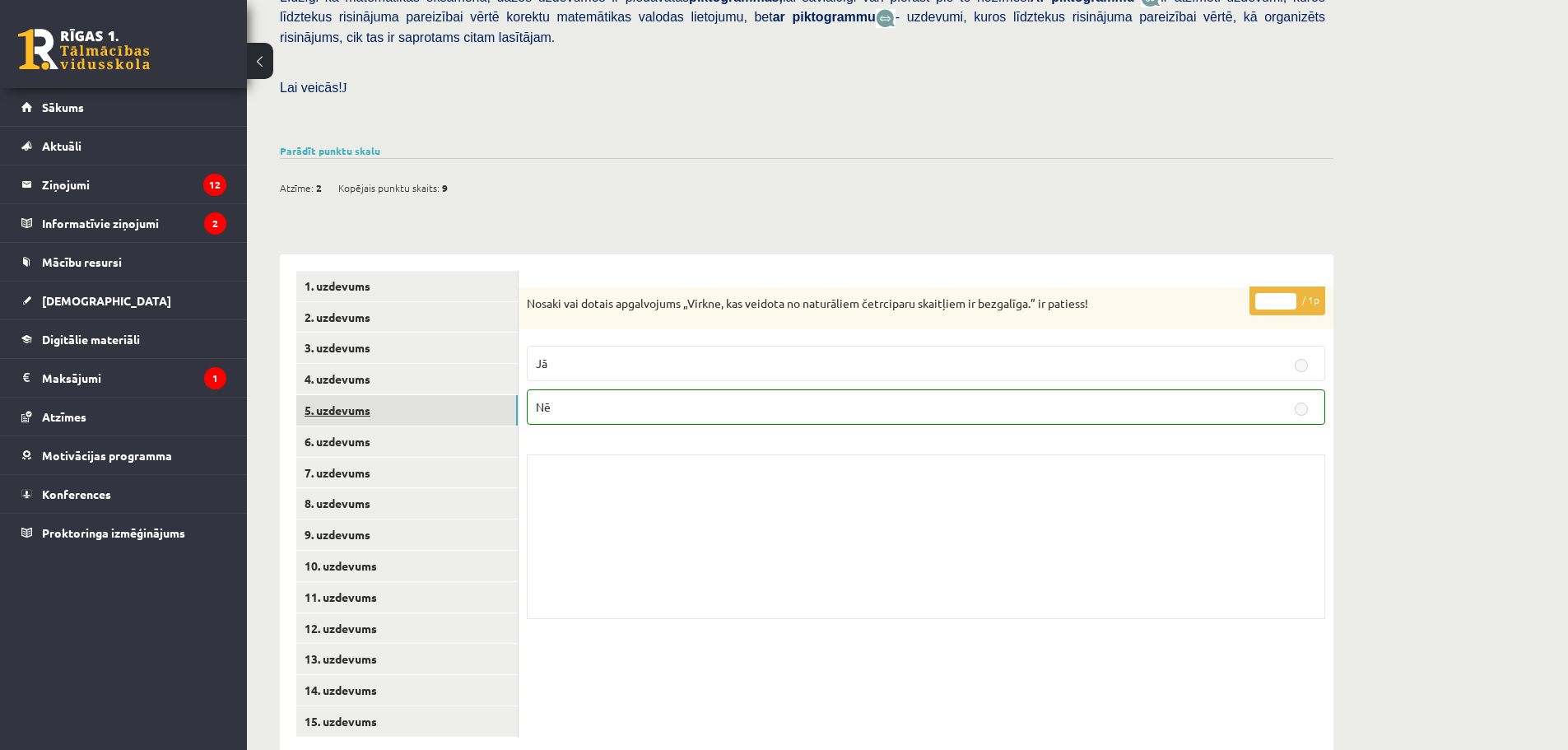
click at [423, 395] on link "5. uzdevums" at bounding box center [408, 410] width 222 height 31
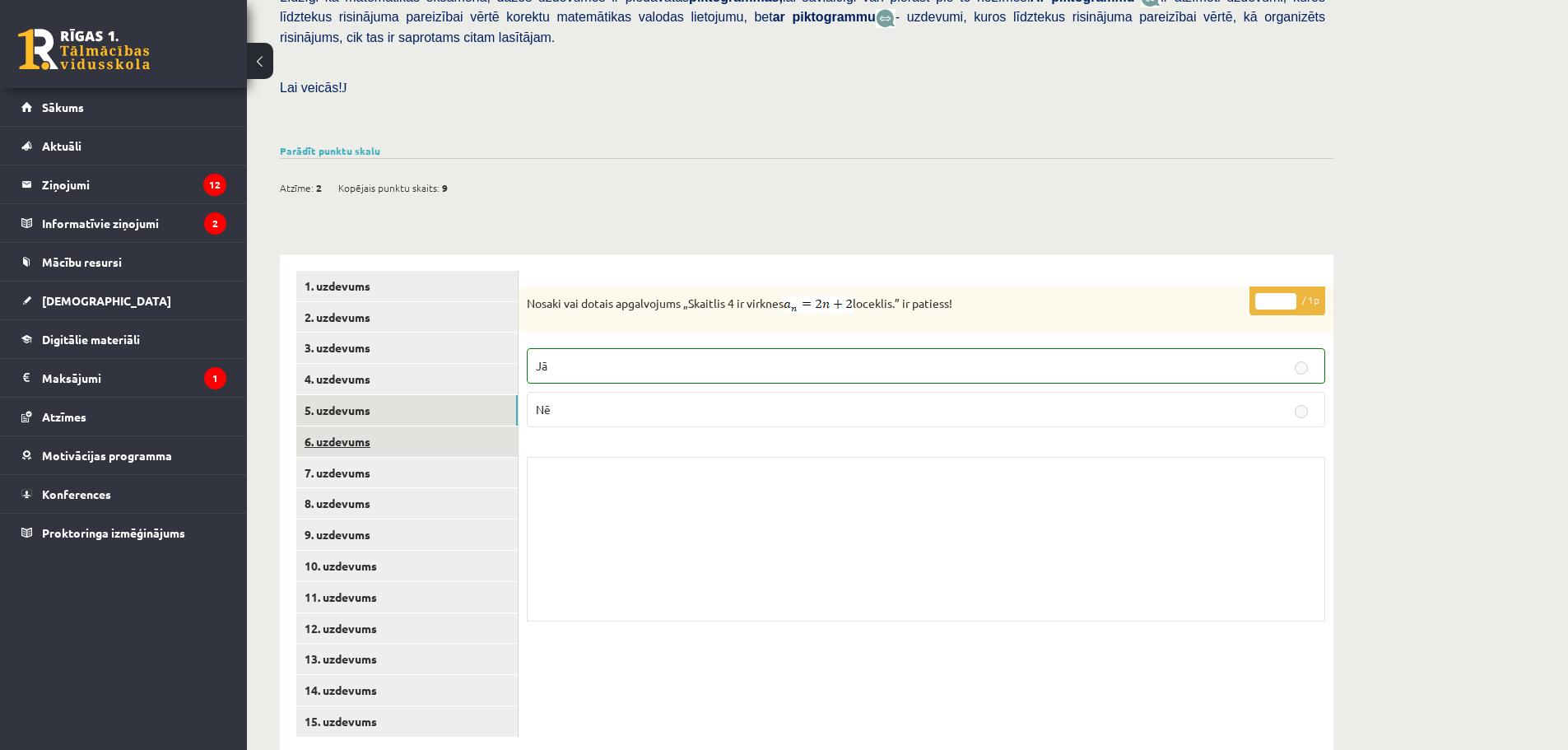
click at [420, 427] on link "6. uzdevums" at bounding box center [408, 442] width 222 height 31
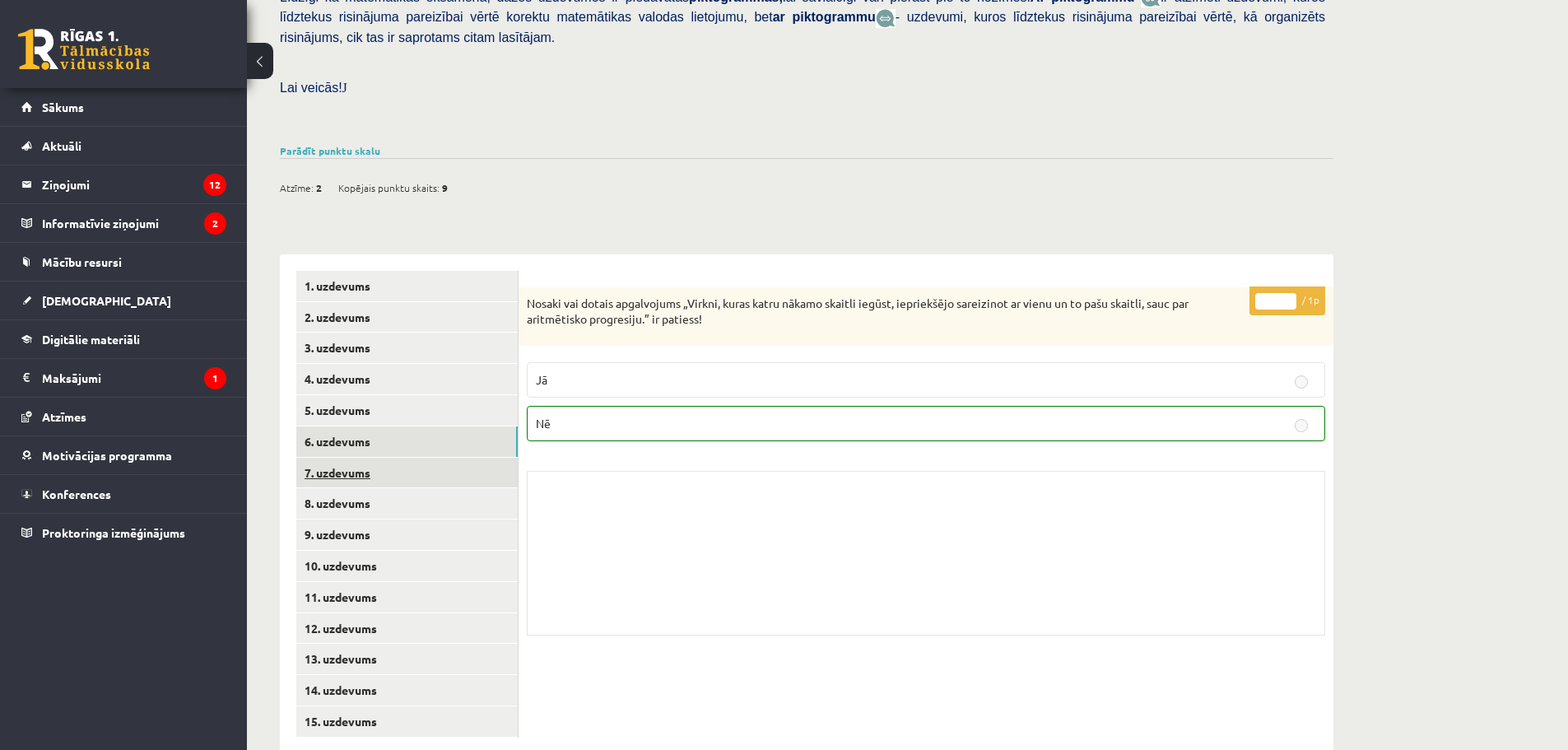
click at [428, 458] on link "7. uzdevums" at bounding box center [408, 472] width 222 height 31
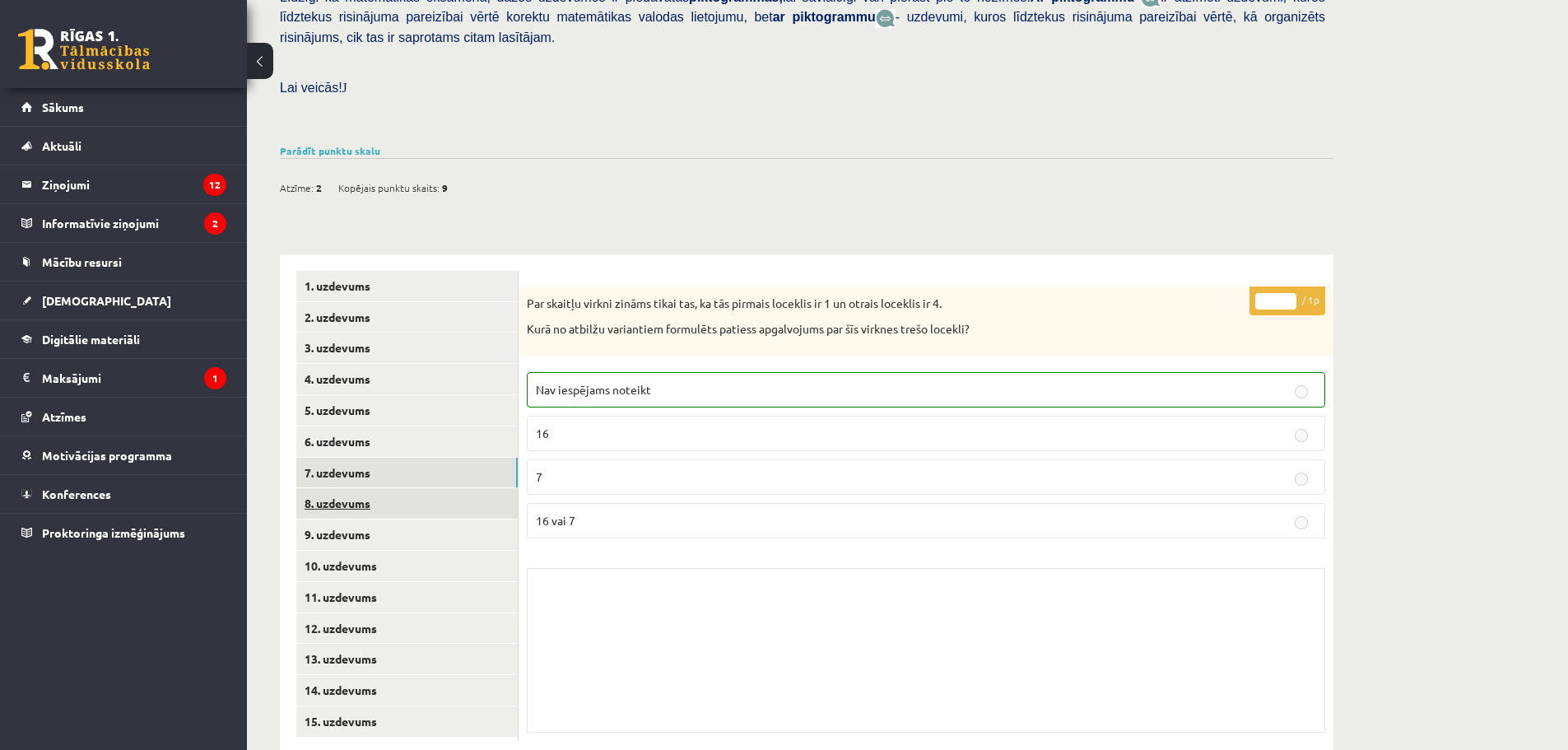
click at [430, 488] on link "8. uzdevums" at bounding box center [408, 503] width 222 height 31
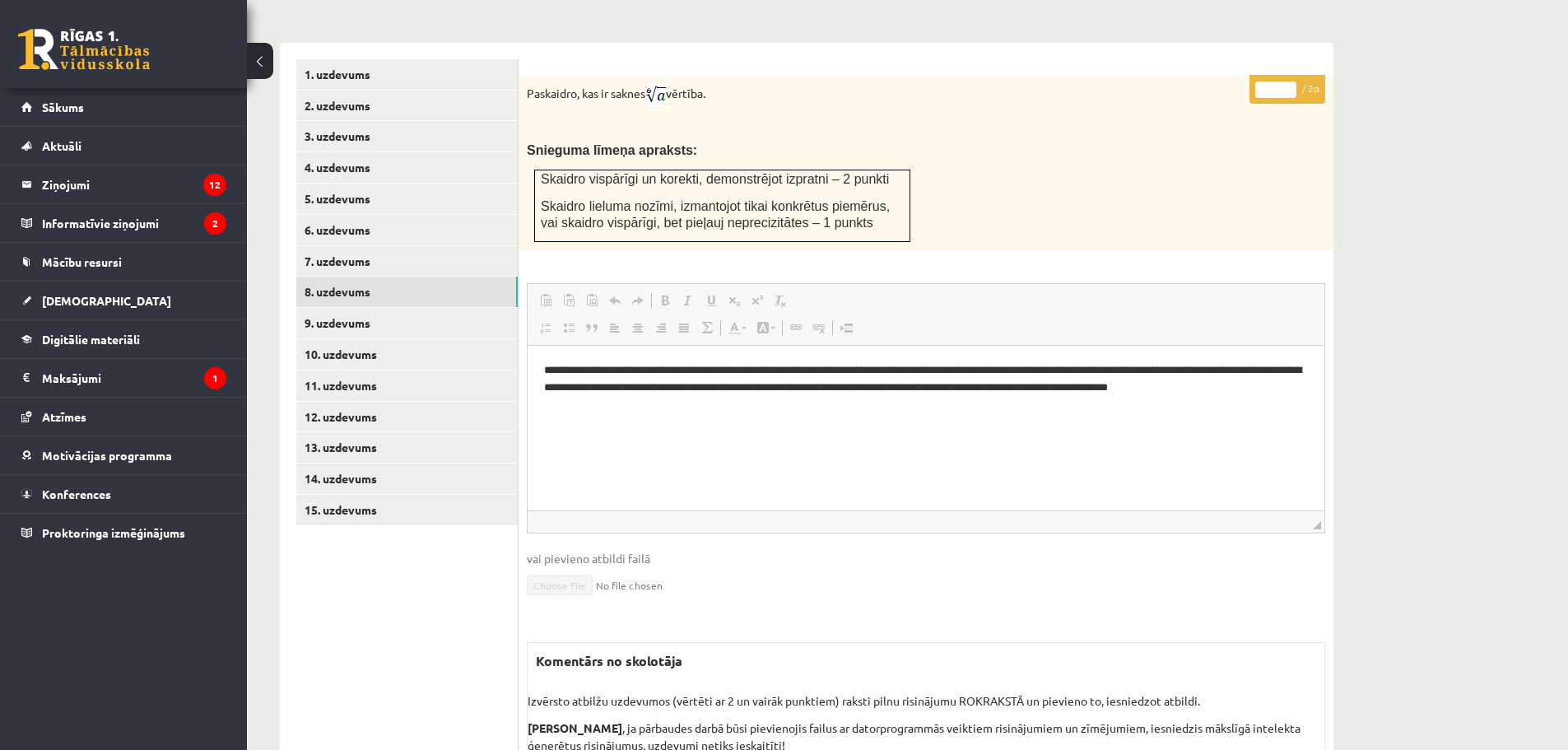
scroll to position [702, 0]
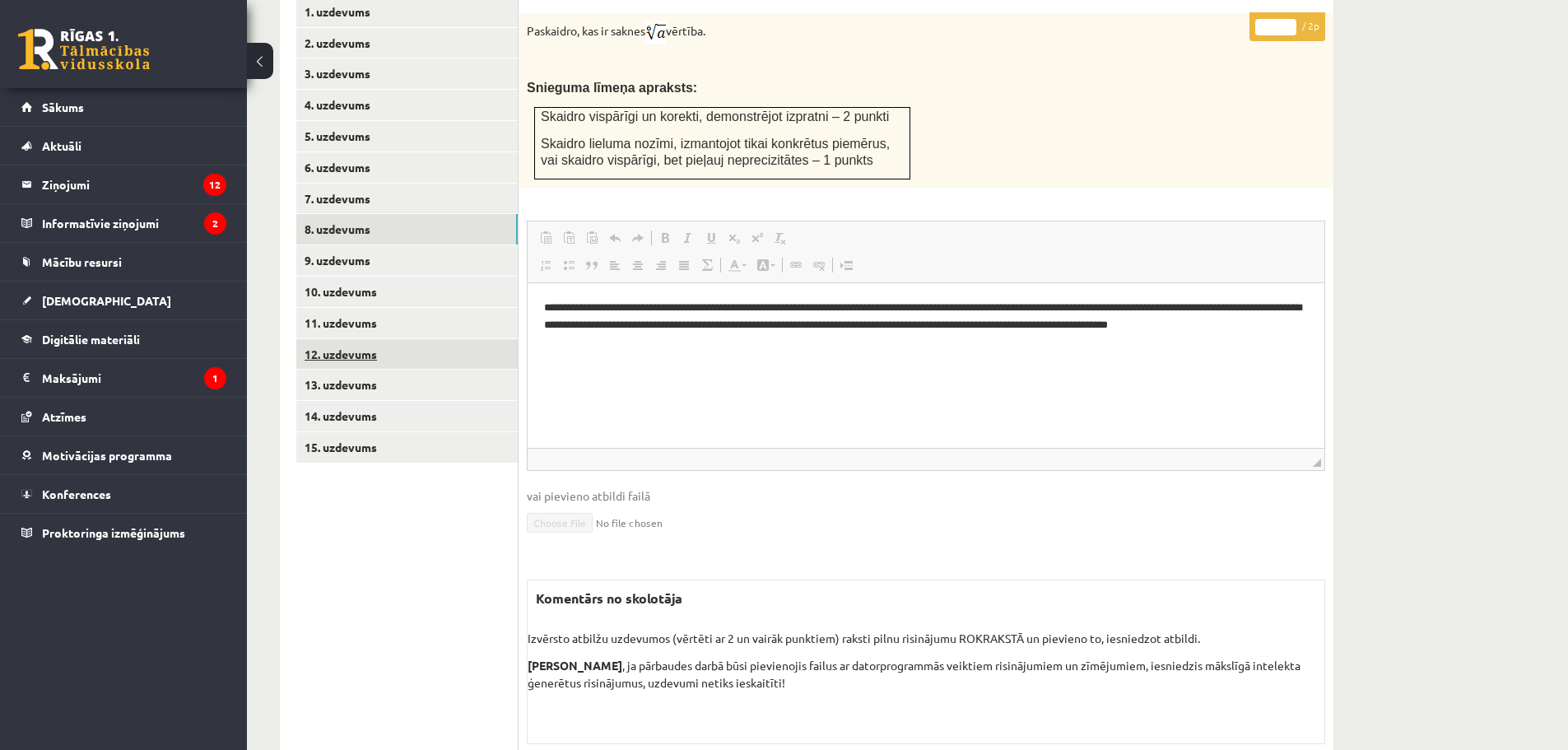
click at [397, 339] on link "12. uzdevums" at bounding box center [408, 354] width 222 height 31
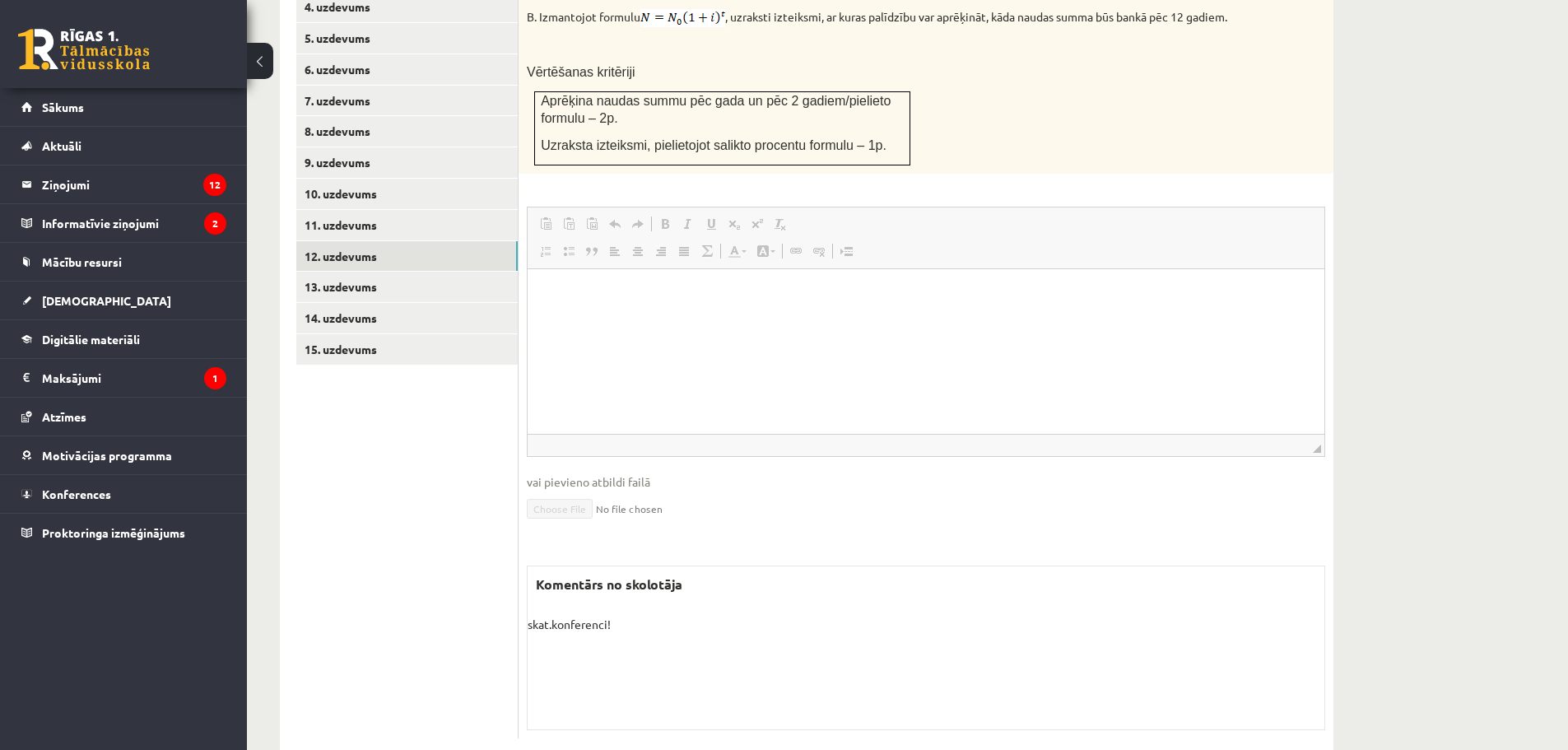
scroll to position [802, 0]
click at [426, 332] on link "15. uzdevums" at bounding box center [408, 348] width 222 height 31
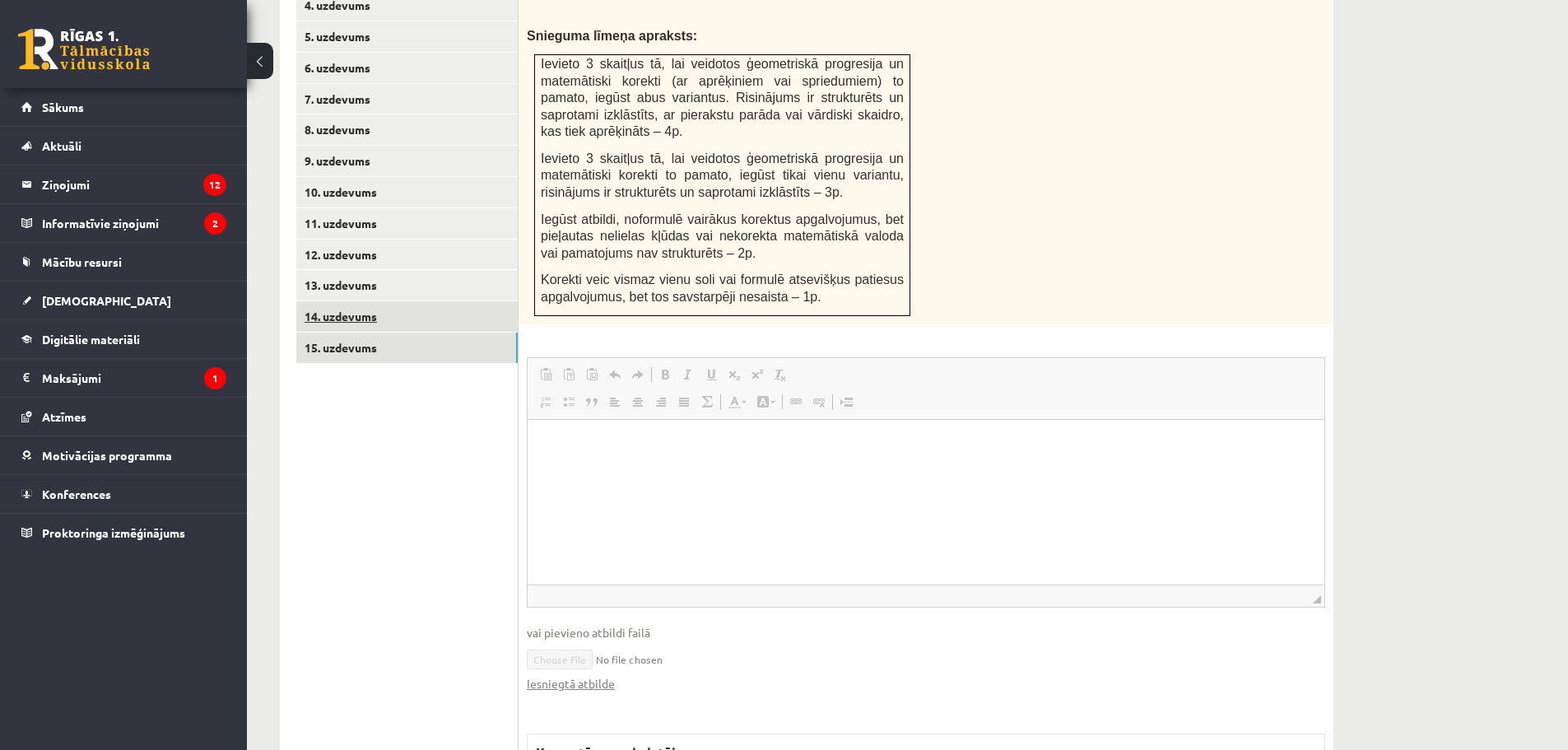
scroll to position [0, 0]
click at [444, 301] on link "14. uzdevums" at bounding box center [408, 316] width 222 height 31
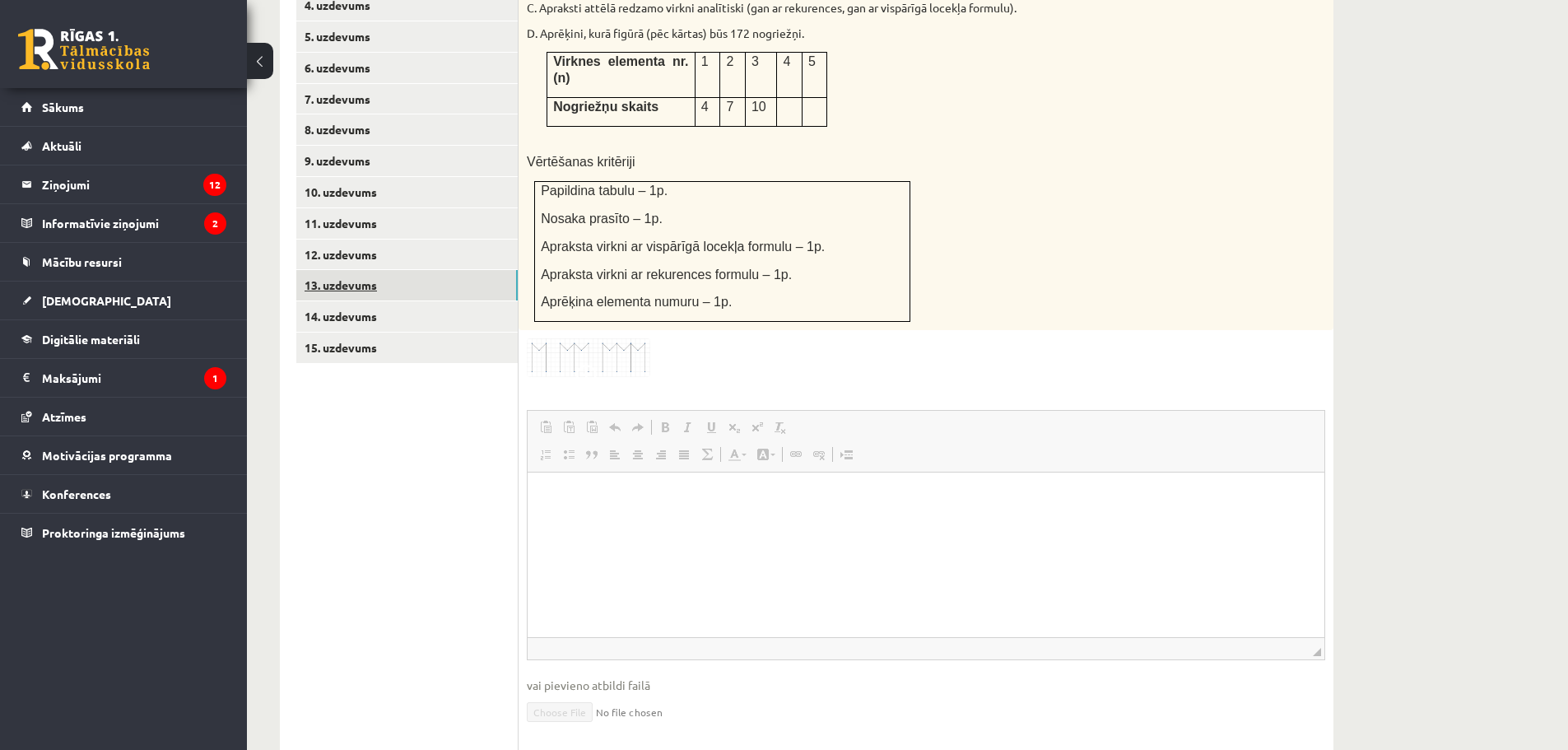
click at [386, 270] on link "13. uzdevums" at bounding box center [408, 285] width 222 height 31
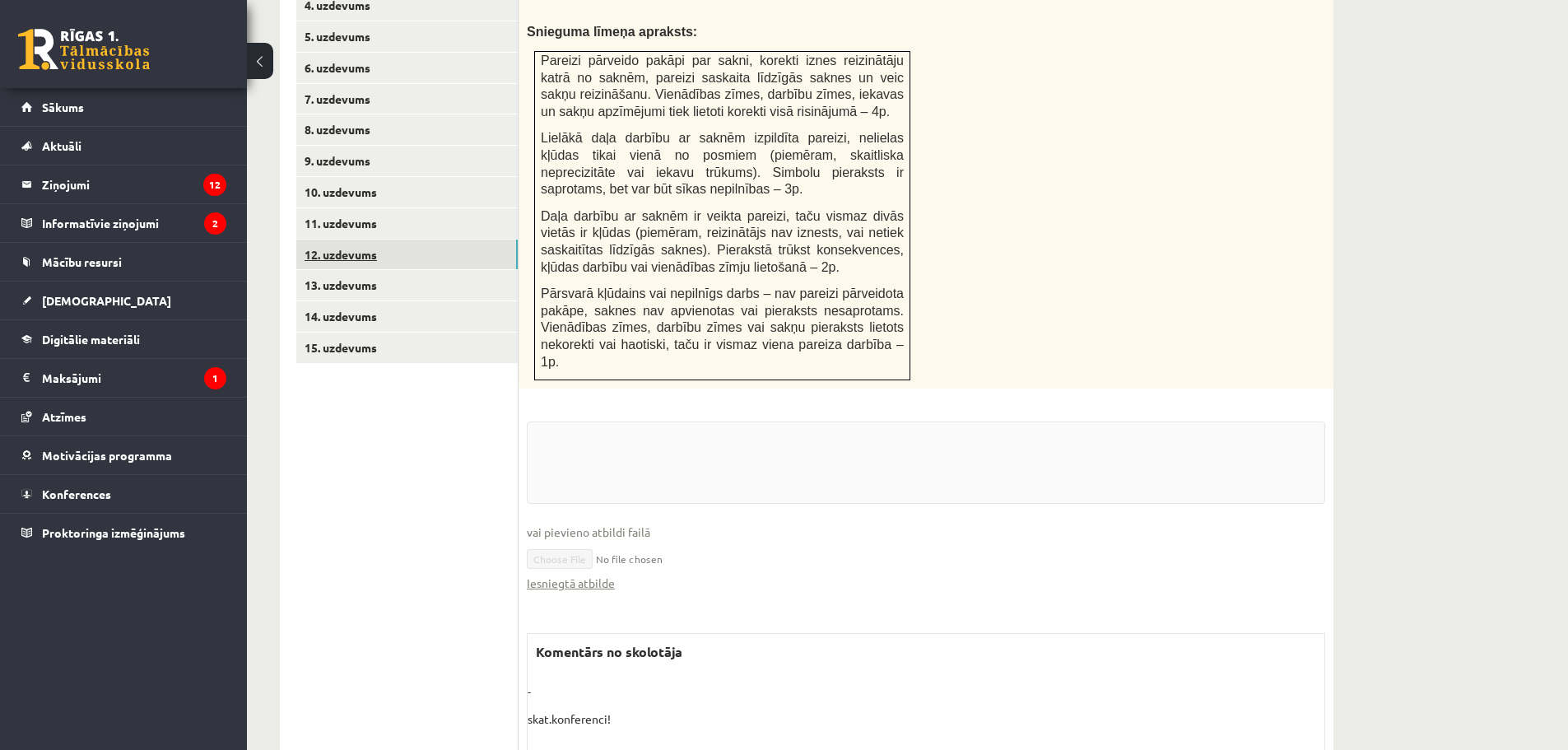
click at [403, 239] on link "12. uzdevums" at bounding box center [408, 254] width 222 height 31
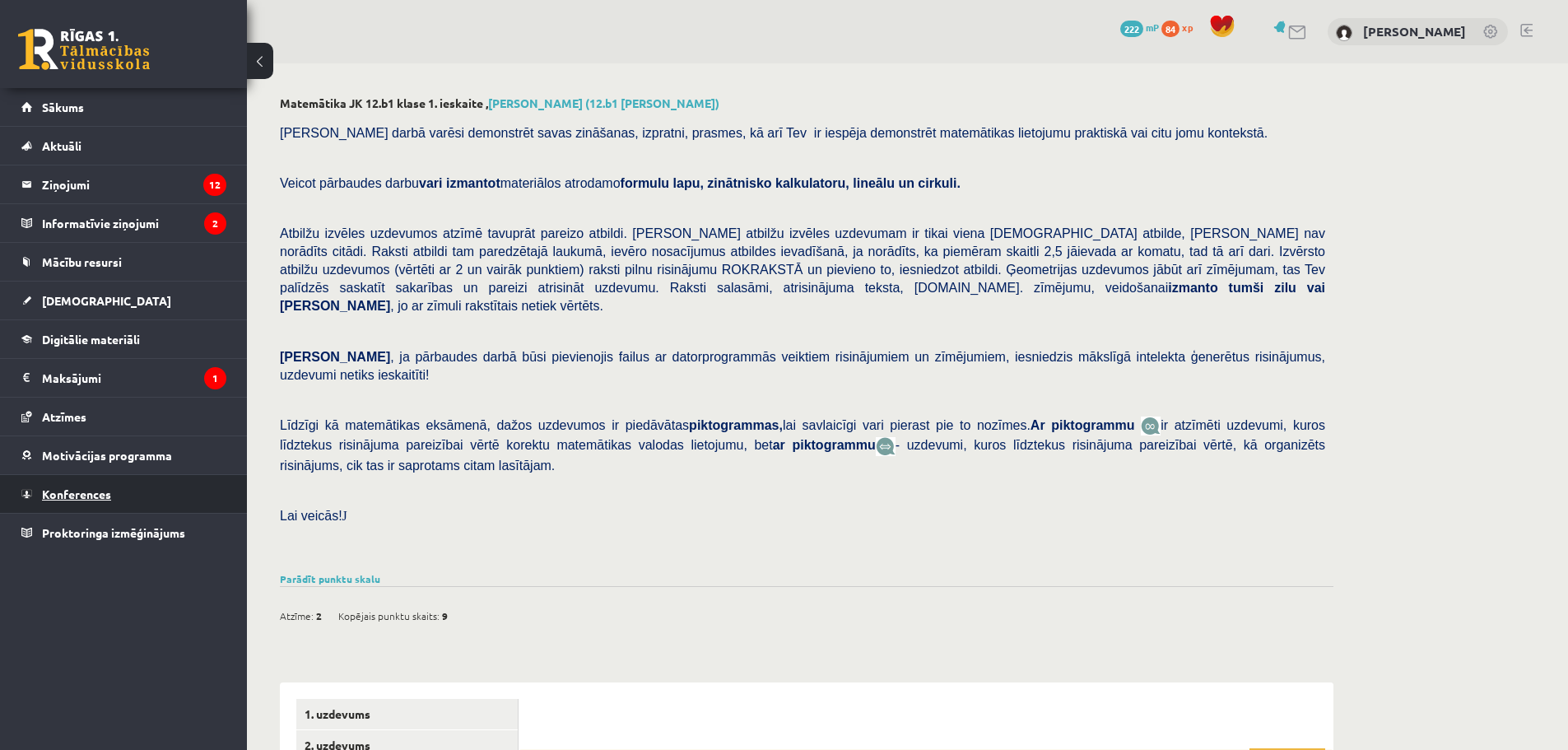
click at [99, 492] on span "Konferences" at bounding box center [76, 494] width 69 height 15
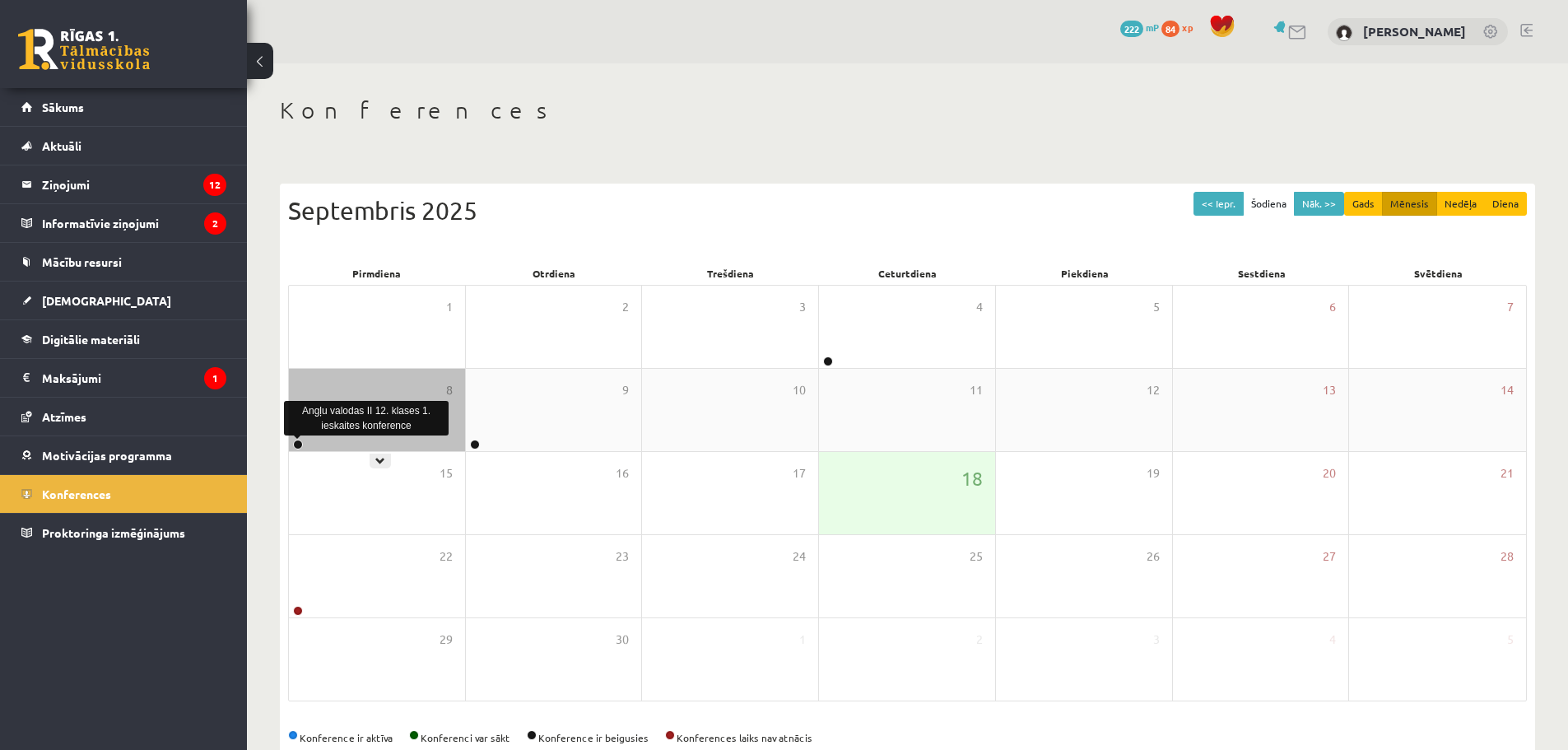
click at [297, 443] on link at bounding box center [298, 444] width 10 height 10
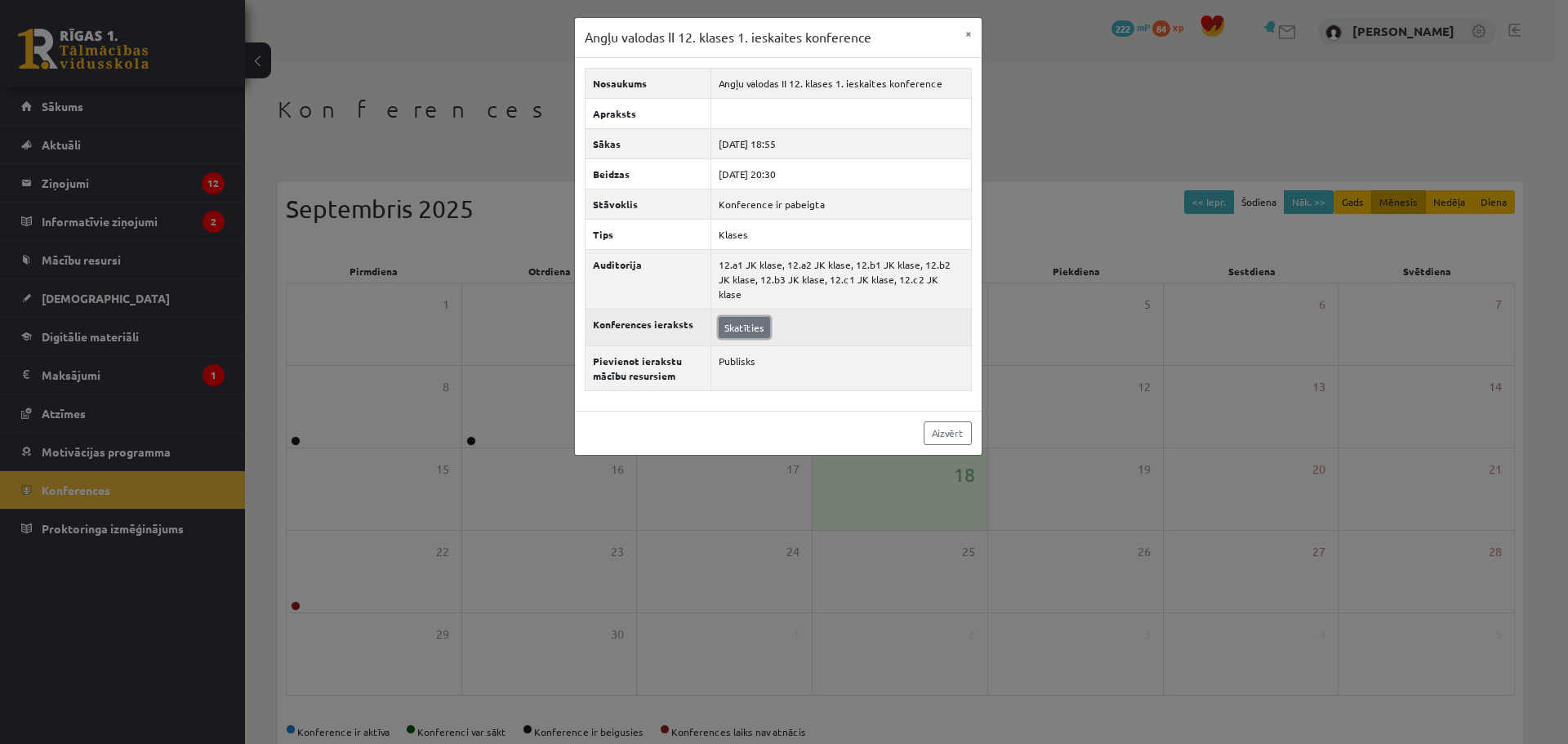
click at [733, 317] on link "Skatīties" at bounding box center [744, 327] width 51 height 21
click at [940, 423] on link "Aizvērt" at bounding box center [948, 433] width 48 height 24
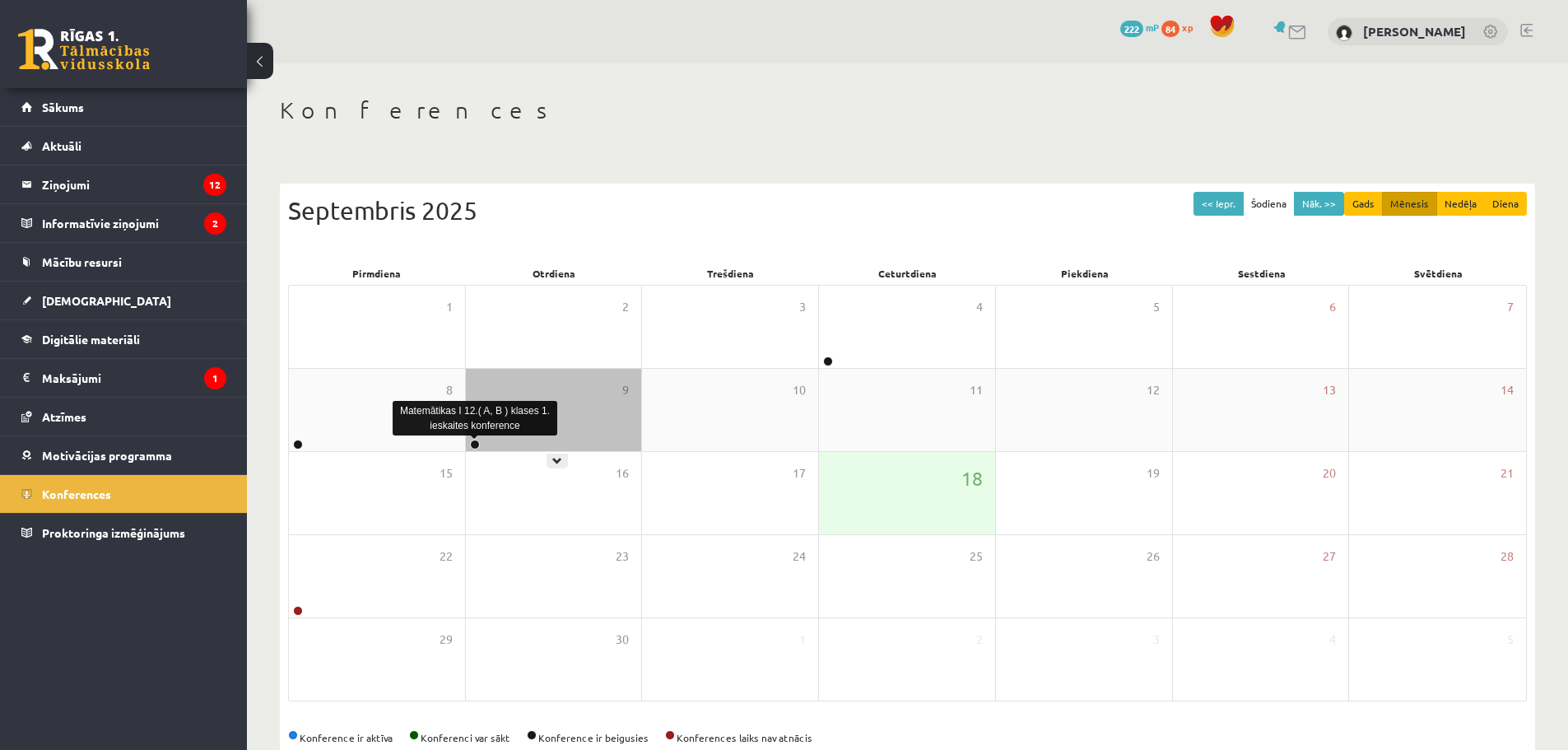
click at [473, 441] on link at bounding box center [475, 444] width 10 height 10
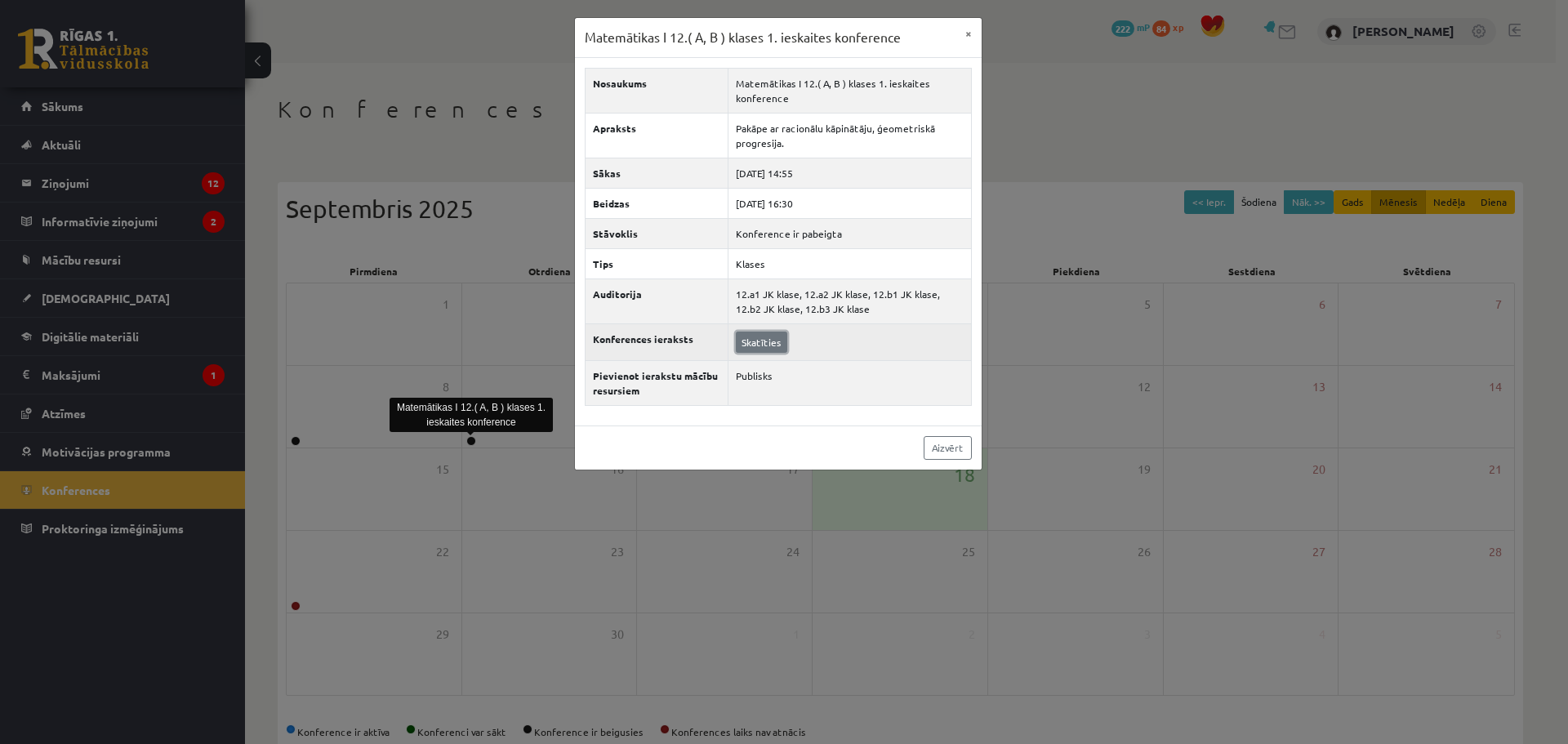
click at [765, 339] on link "Skatīties" at bounding box center [762, 342] width 51 height 21
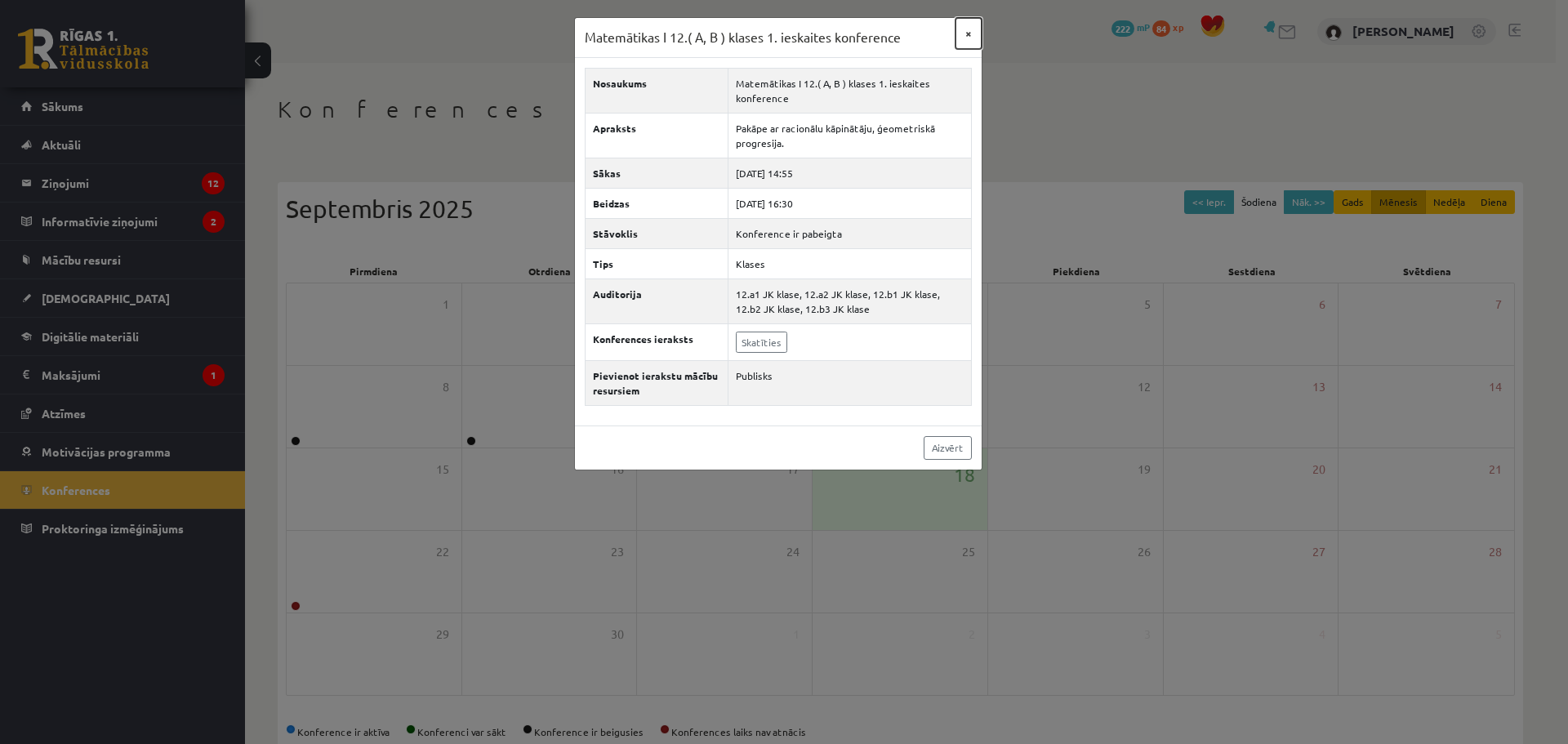
click at [959, 31] on button "×" at bounding box center [968, 34] width 26 height 31
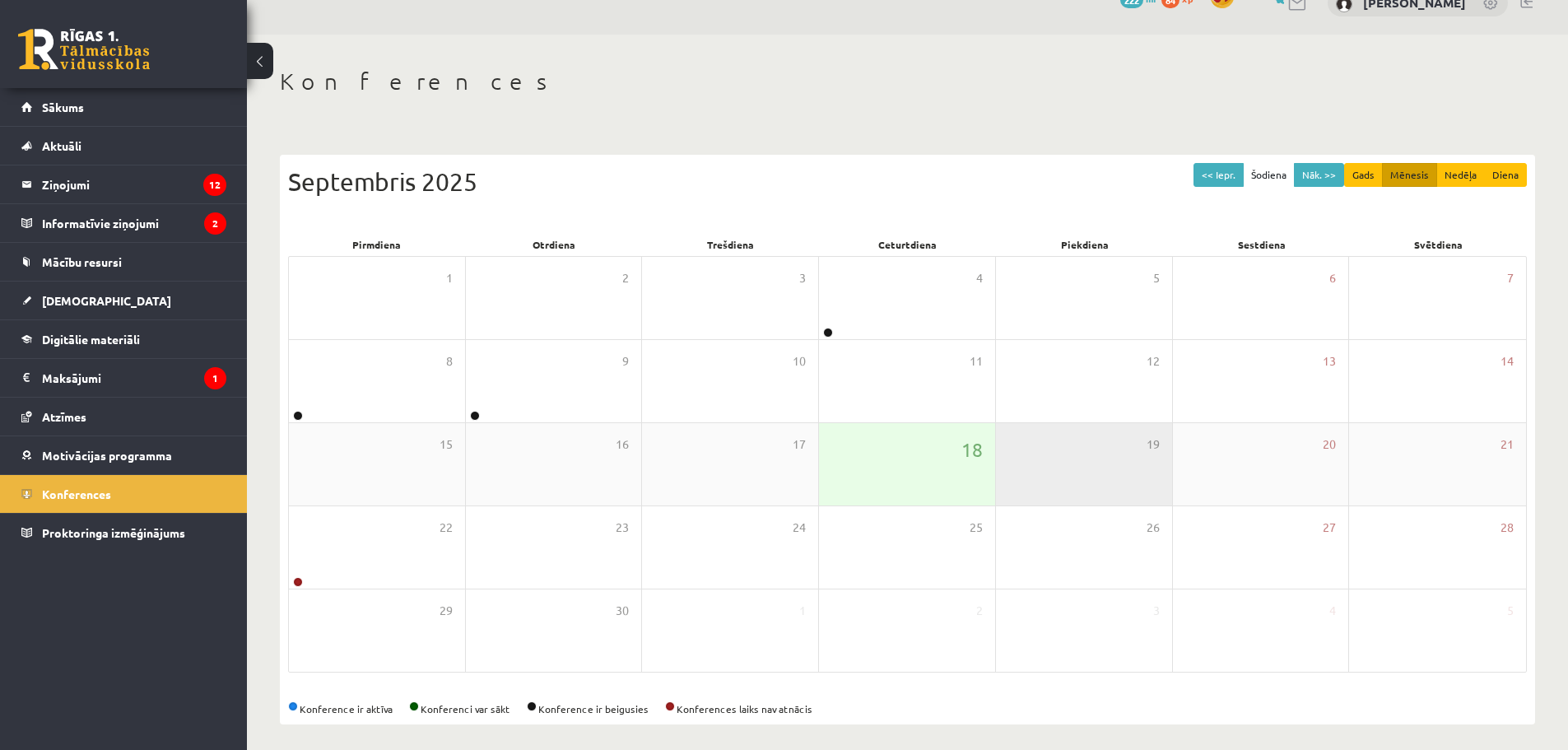
scroll to position [38, 0]
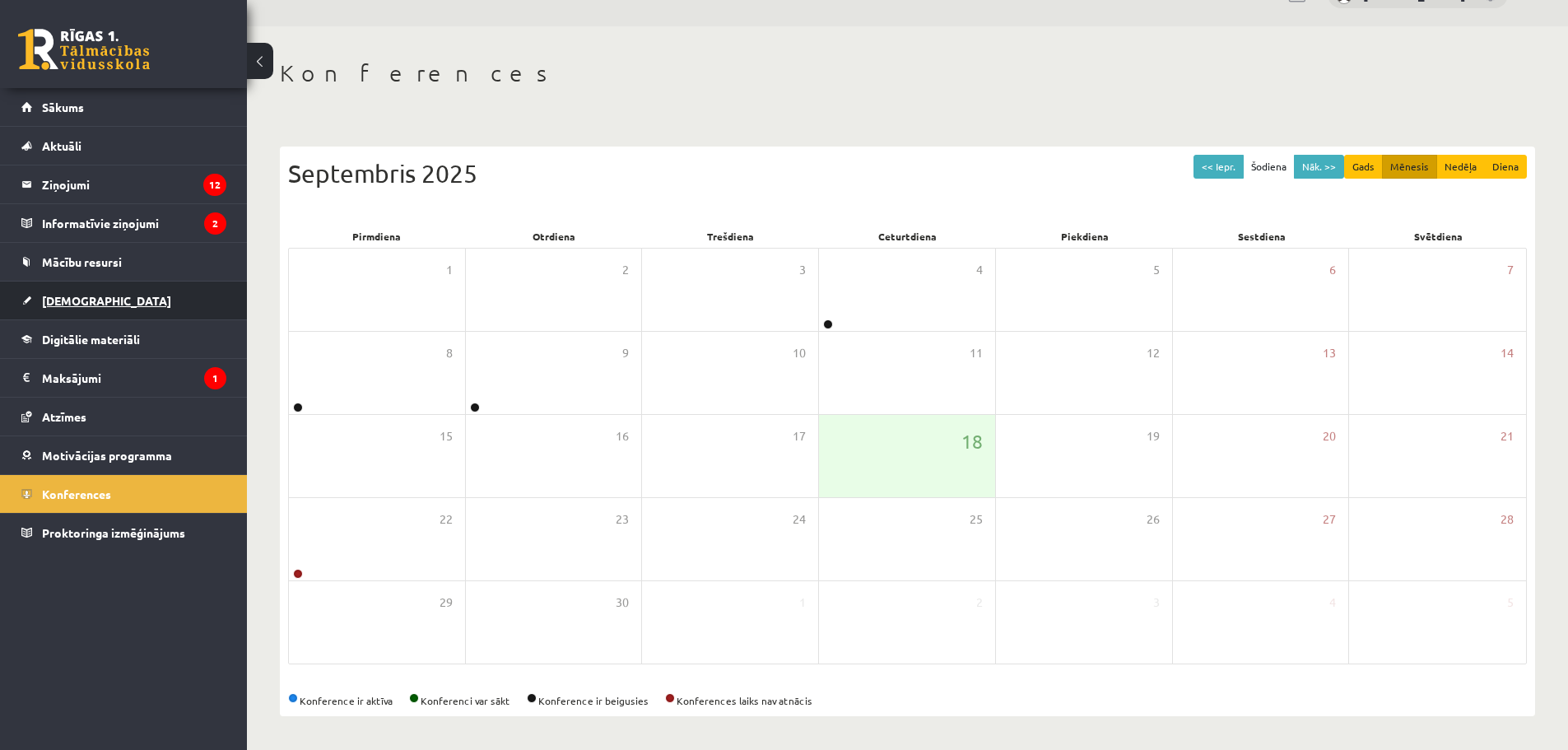
click at [126, 289] on link "[DEMOGRAPHIC_DATA]" at bounding box center [124, 300] width 205 height 38
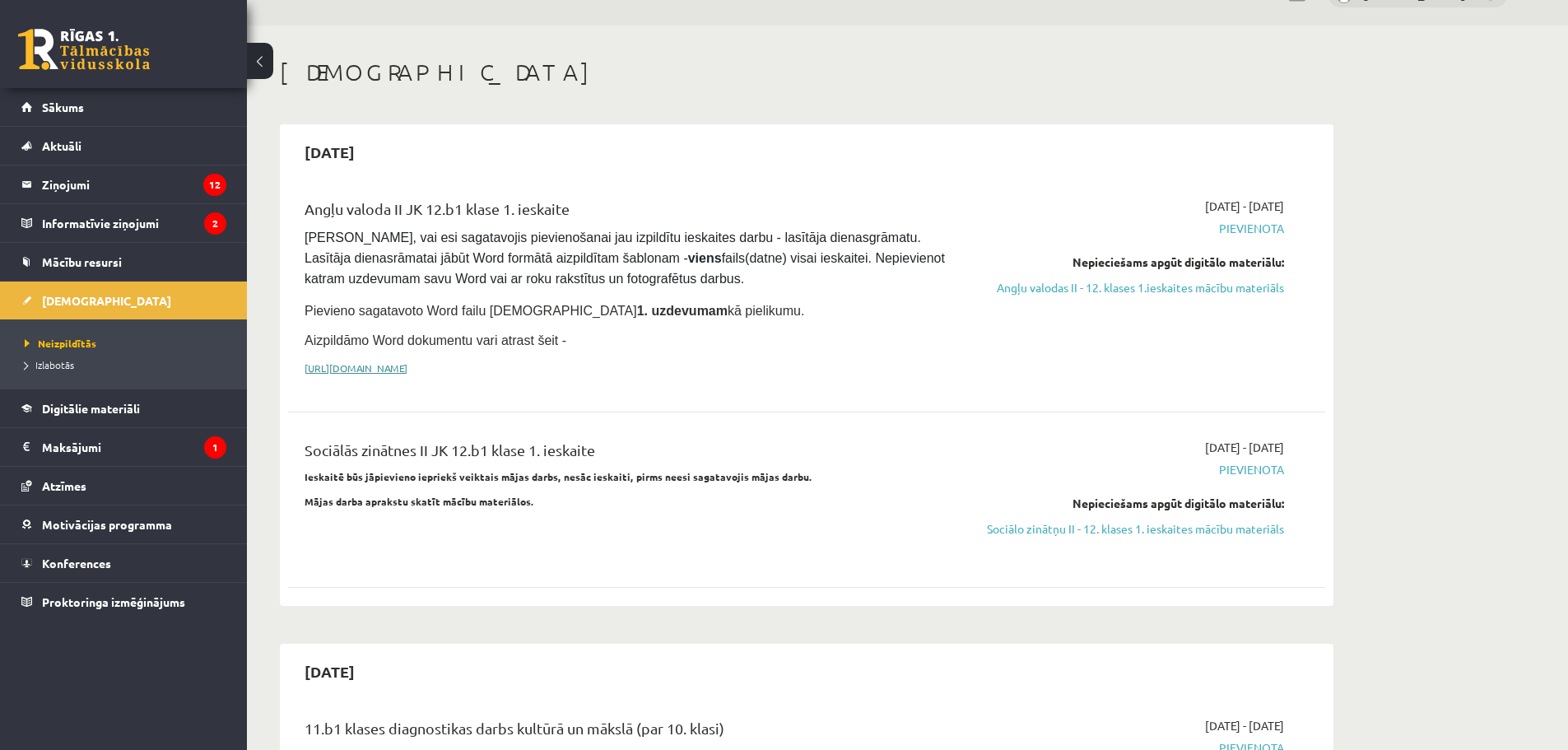
click at [408, 362] on link "[URL][DOMAIN_NAME]" at bounding box center [355, 368] width 103 height 13
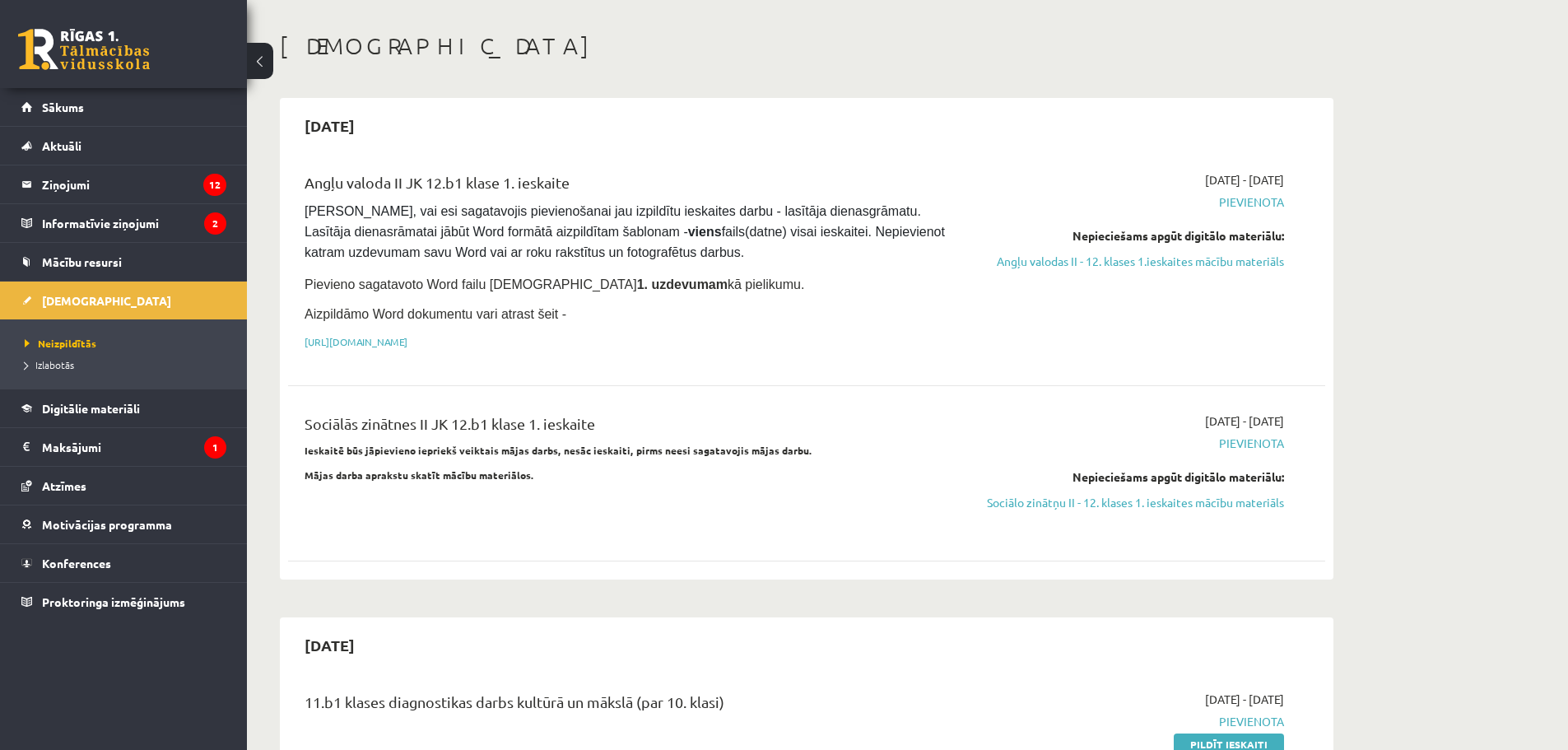
scroll to position [65, 0]
click at [105, 404] on span "Digitālie materiāli" at bounding box center [91, 408] width 98 height 15
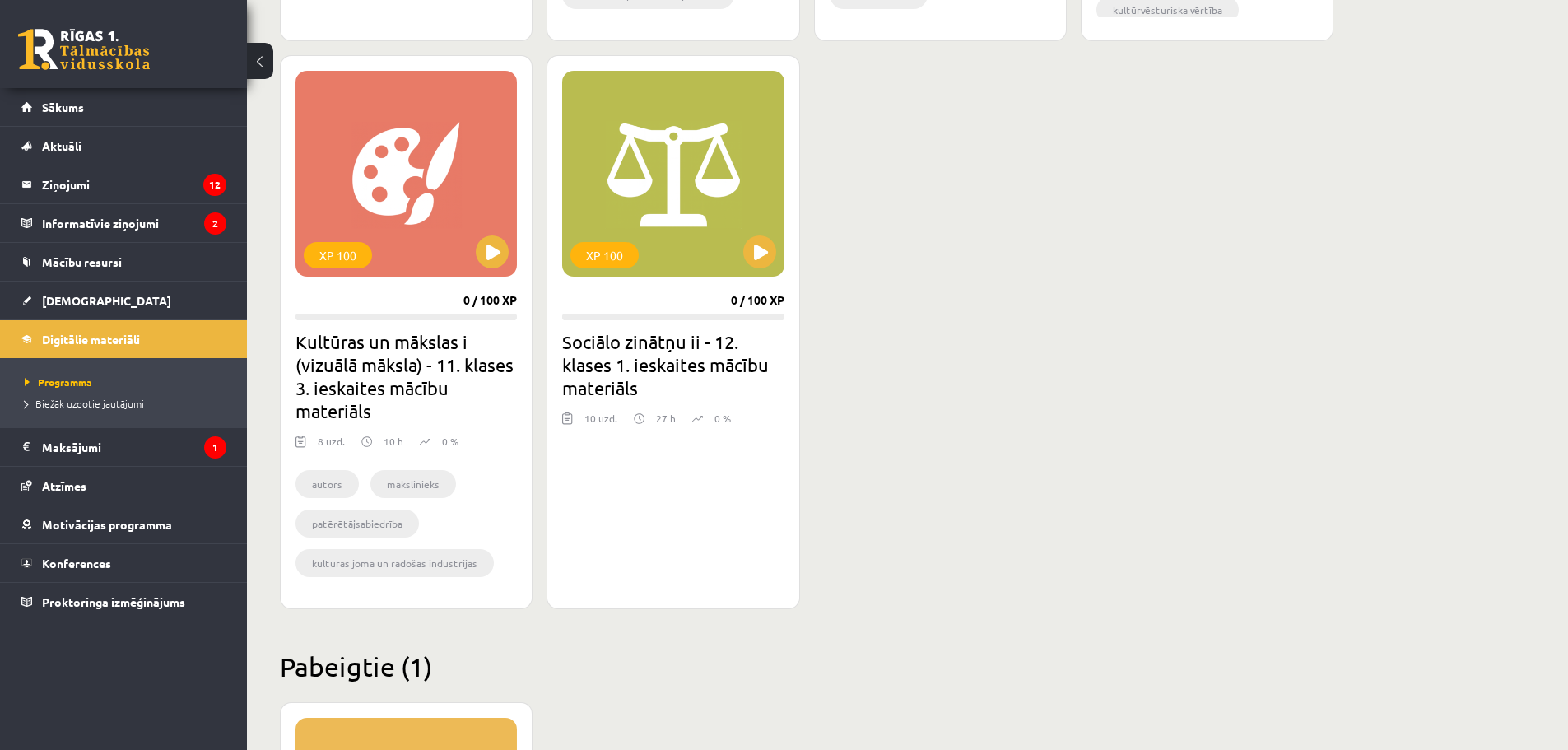
scroll to position [2122, 0]
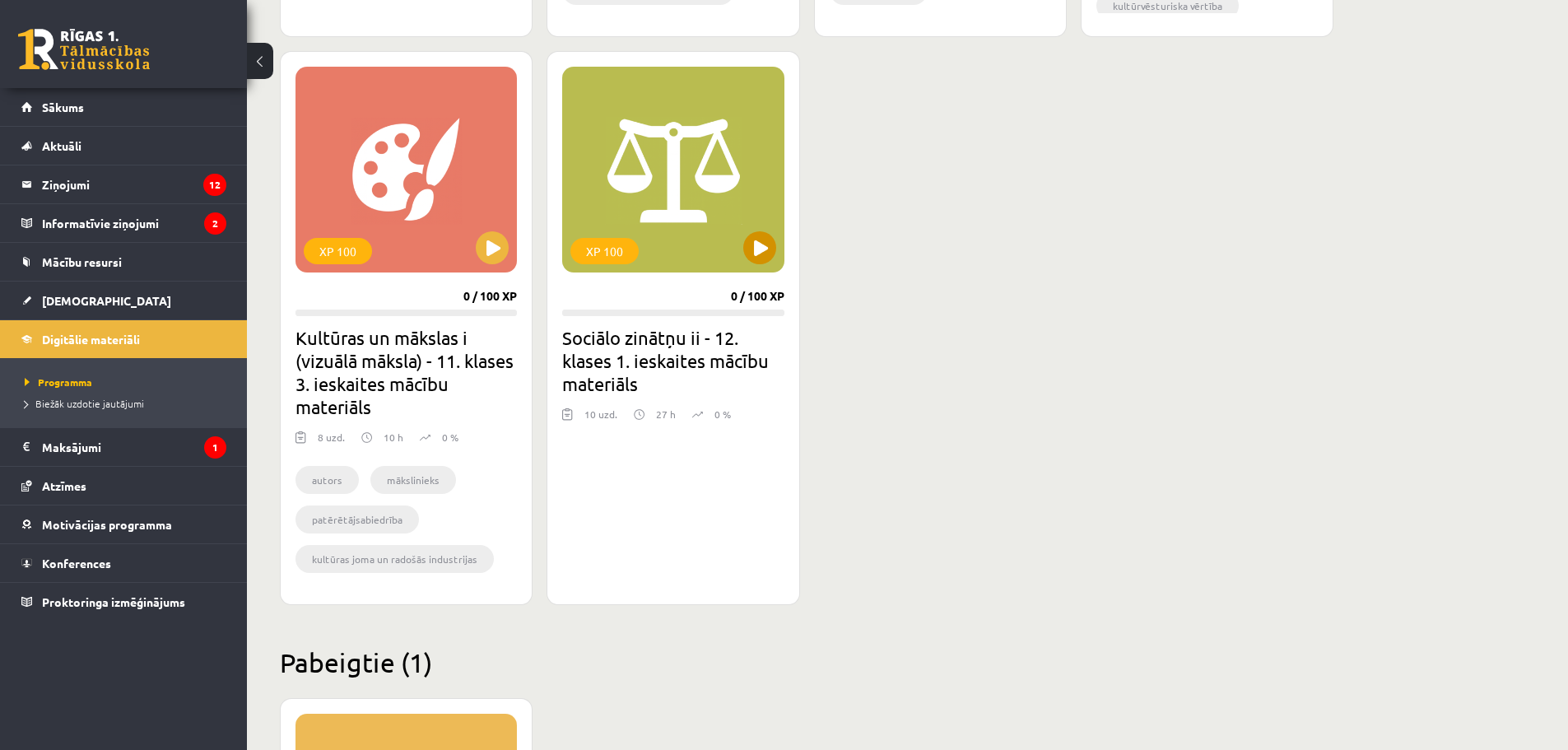
click at [644, 266] on div "XP 100" at bounding box center [673, 169] width 222 height 206
click at [675, 213] on div "XP 100" at bounding box center [673, 169] width 222 height 206
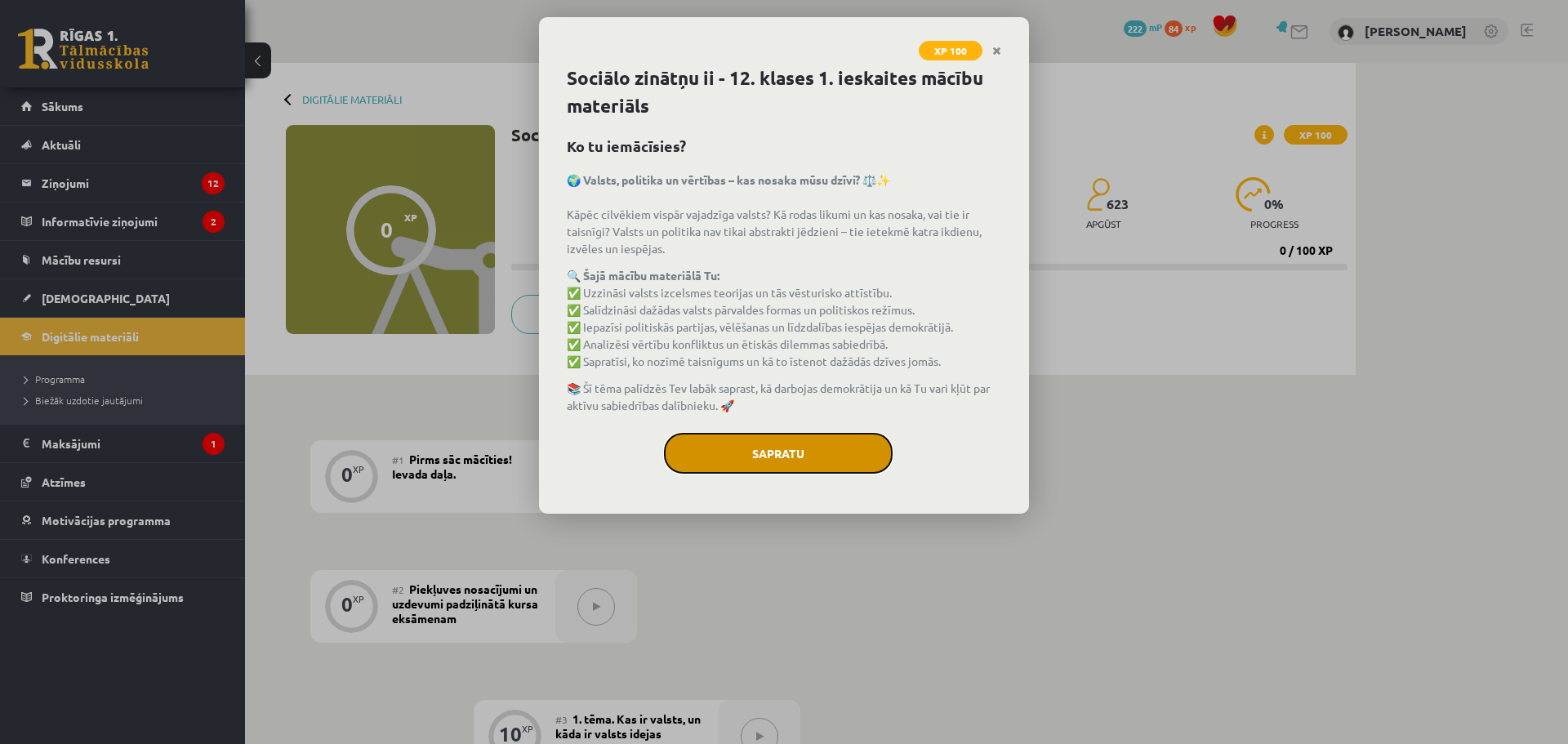
click at [819, 441] on button "Sapratu" at bounding box center [778, 452] width 229 height 41
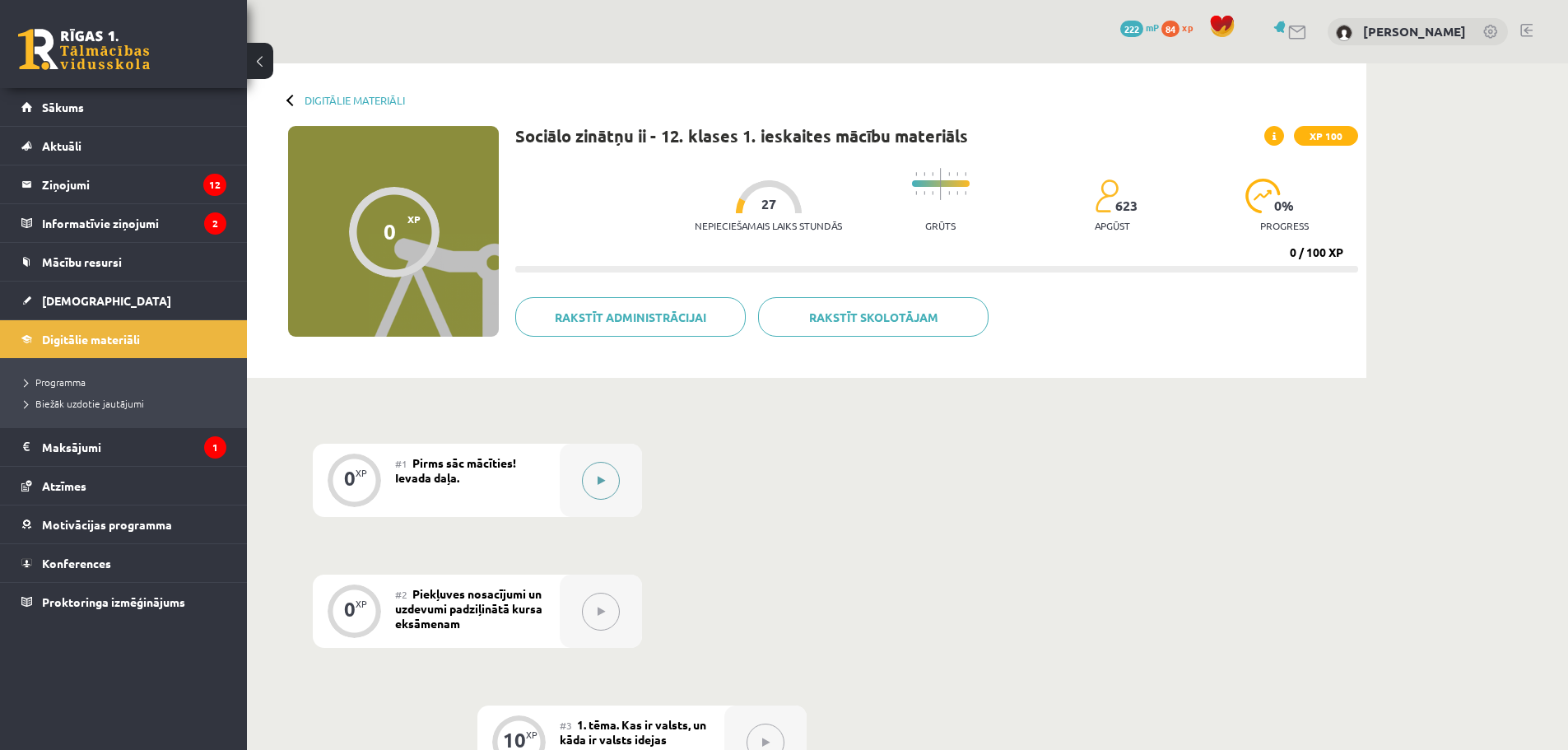
click at [598, 480] on icon at bounding box center [601, 481] width 8 height 10
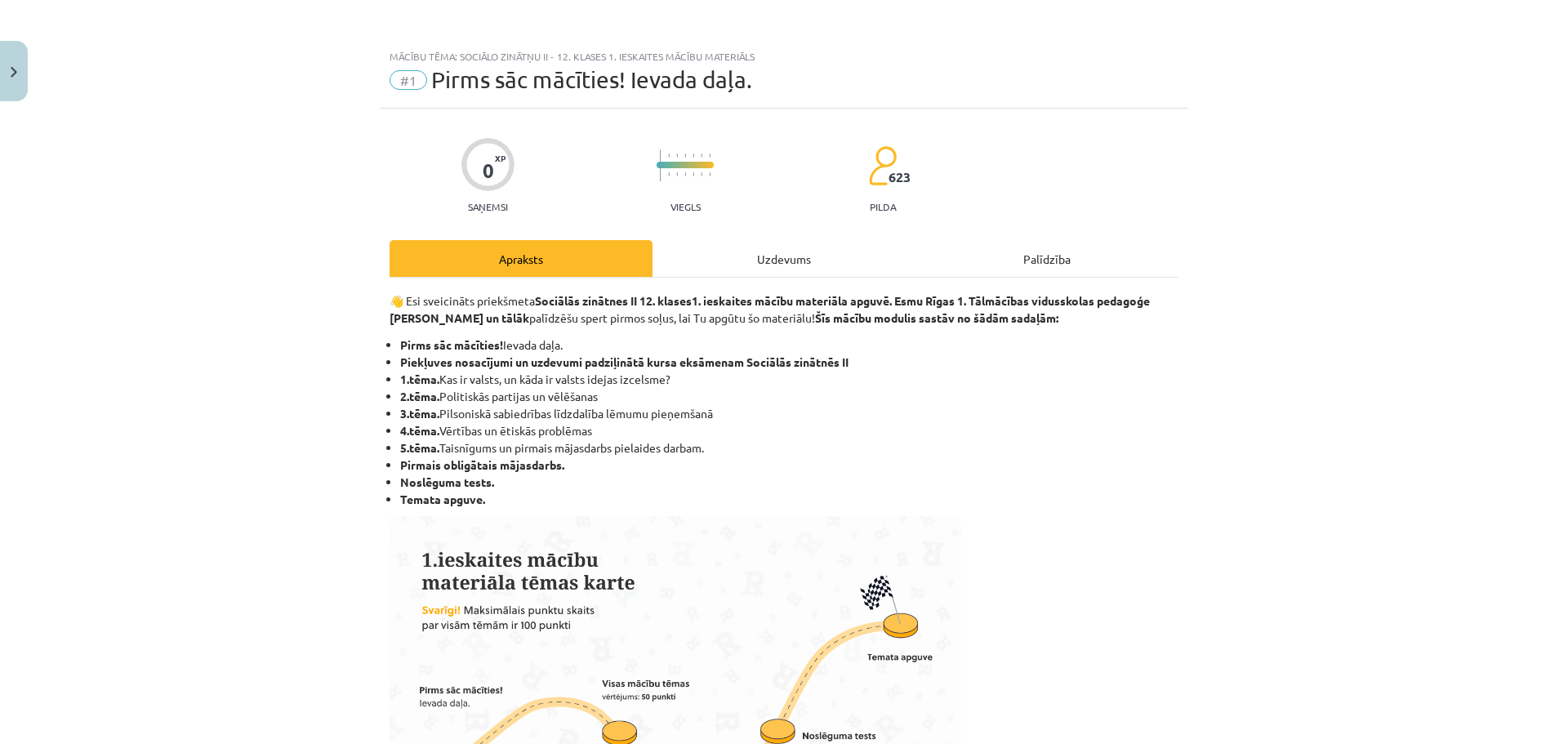
click at [594, 255] on div "Apraksts" at bounding box center [521, 258] width 263 height 36
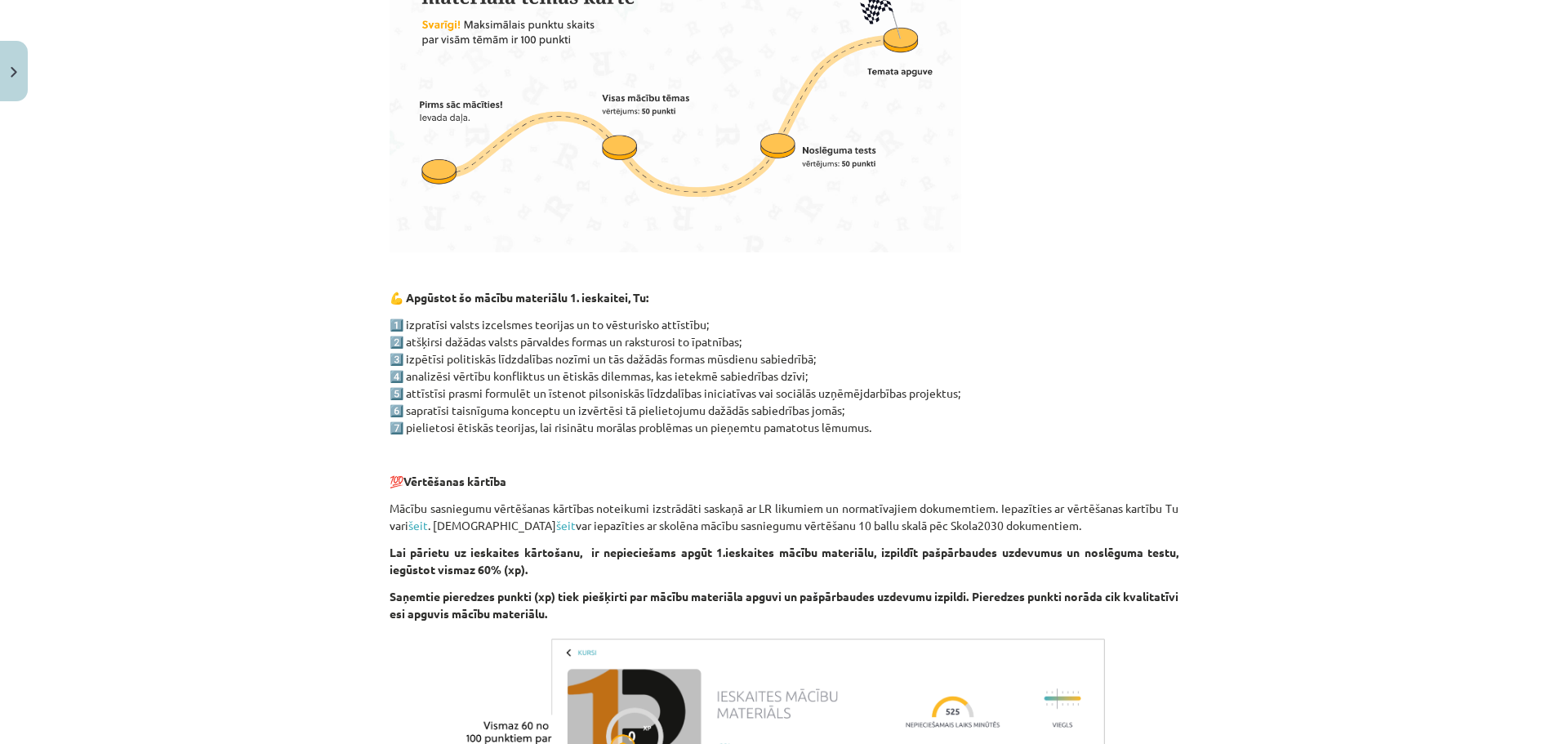
scroll to position [894, 0]
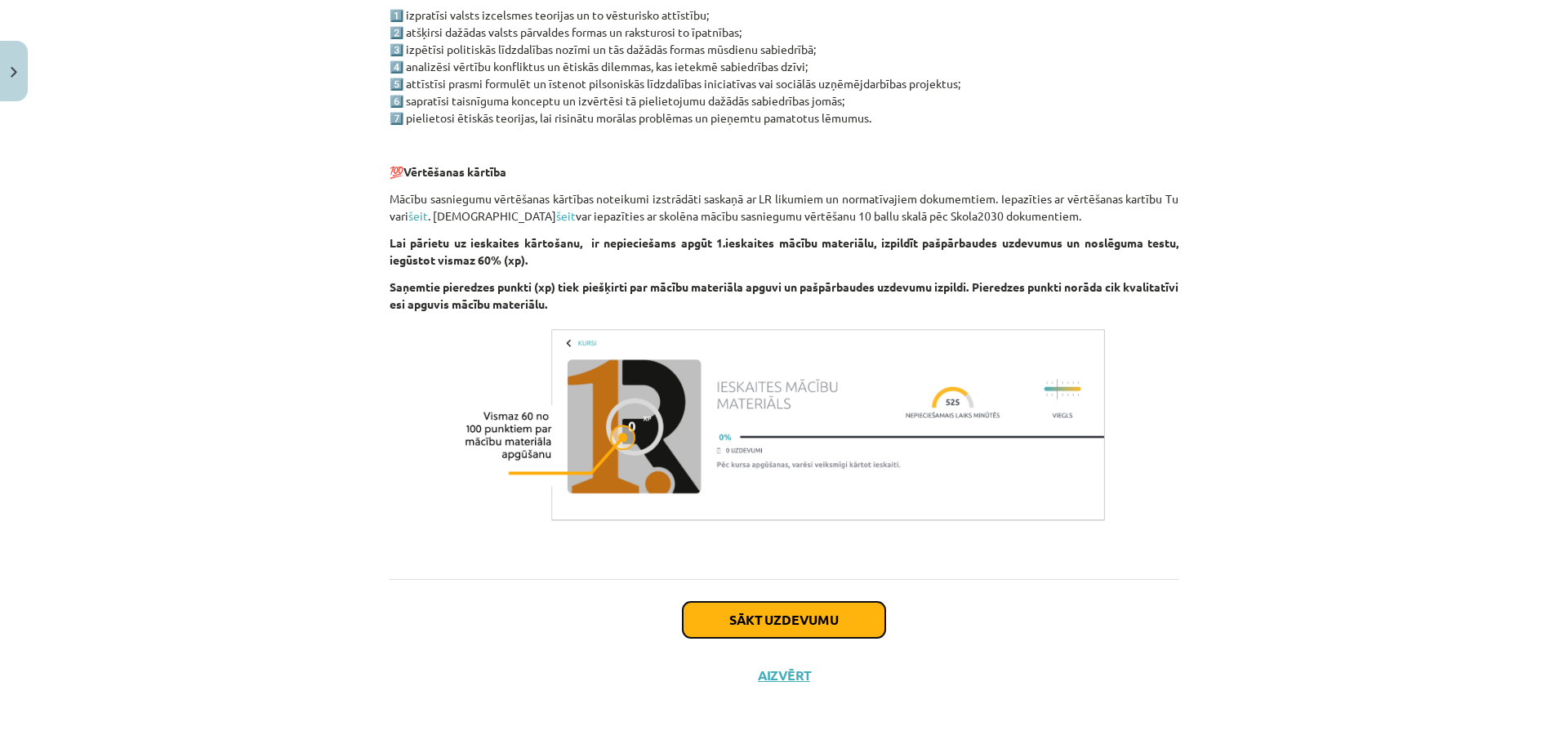
click at [747, 625] on button "Sākt uzdevumu" at bounding box center [784, 619] width 203 height 36
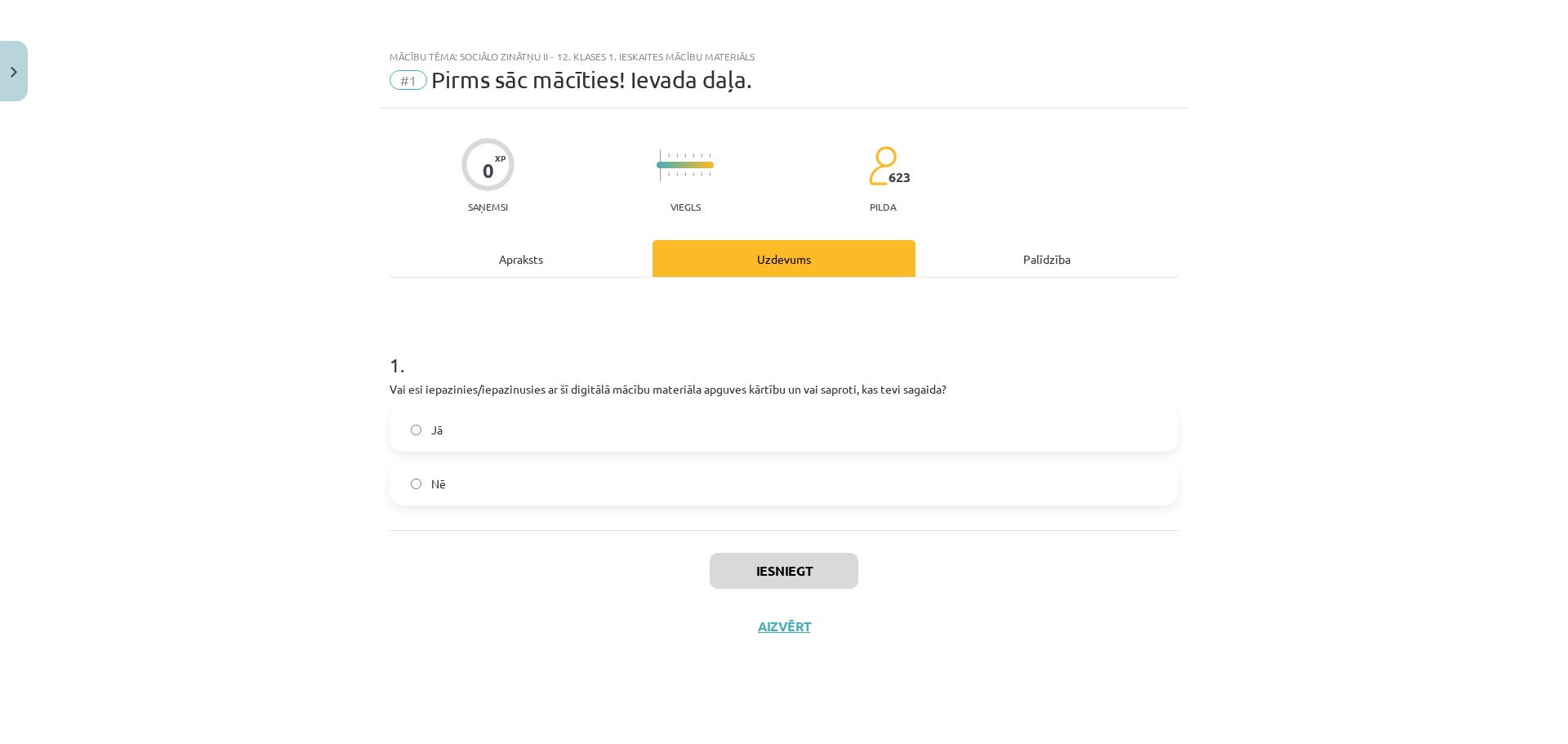
scroll to position [0, 0]
click at [450, 441] on label "Jā" at bounding box center [784, 429] width 786 height 41
click at [789, 560] on button "Iesniegt" at bounding box center [784, 570] width 149 height 36
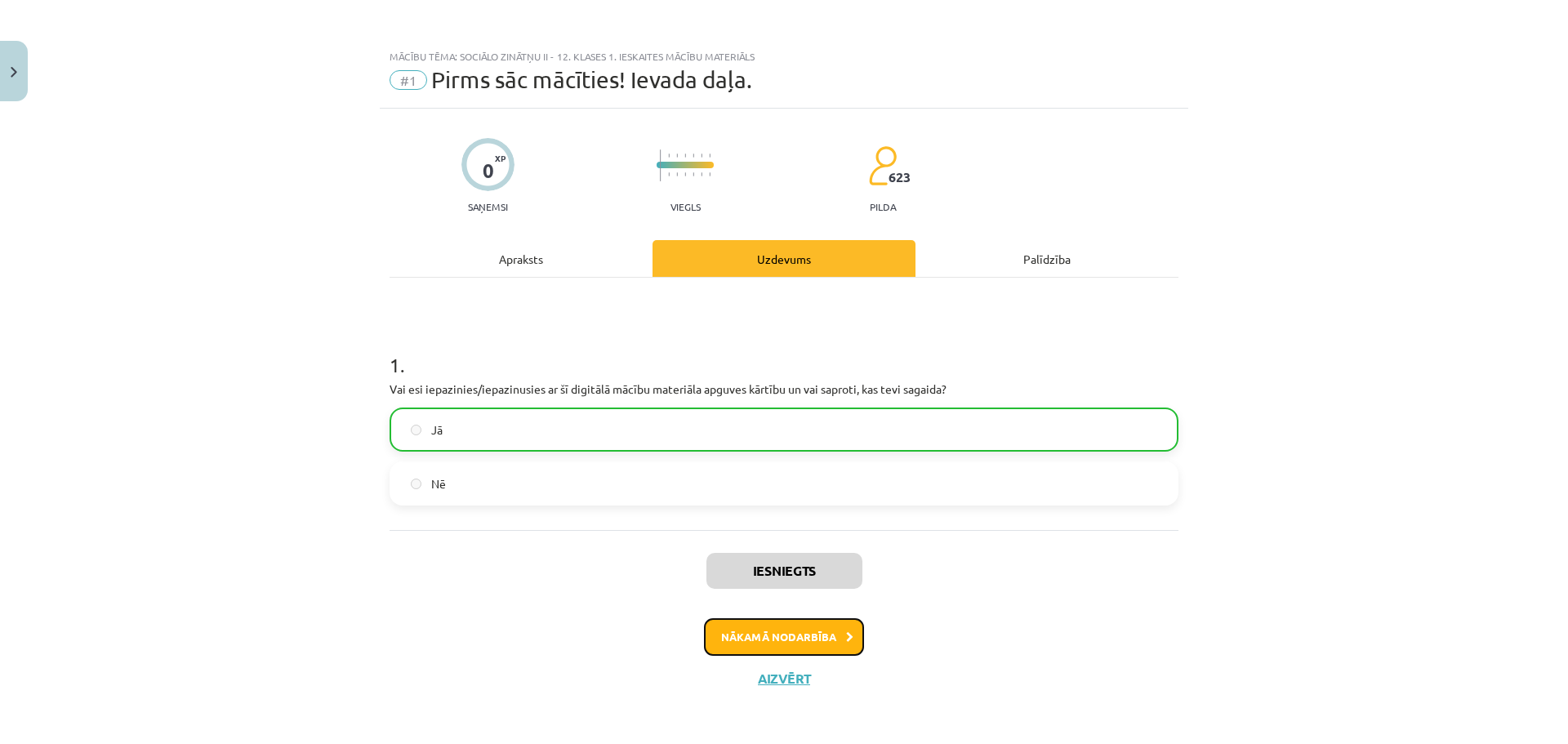
click at [814, 638] on button "Nākamā nodarbība" at bounding box center [784, 637] width 160 height 37
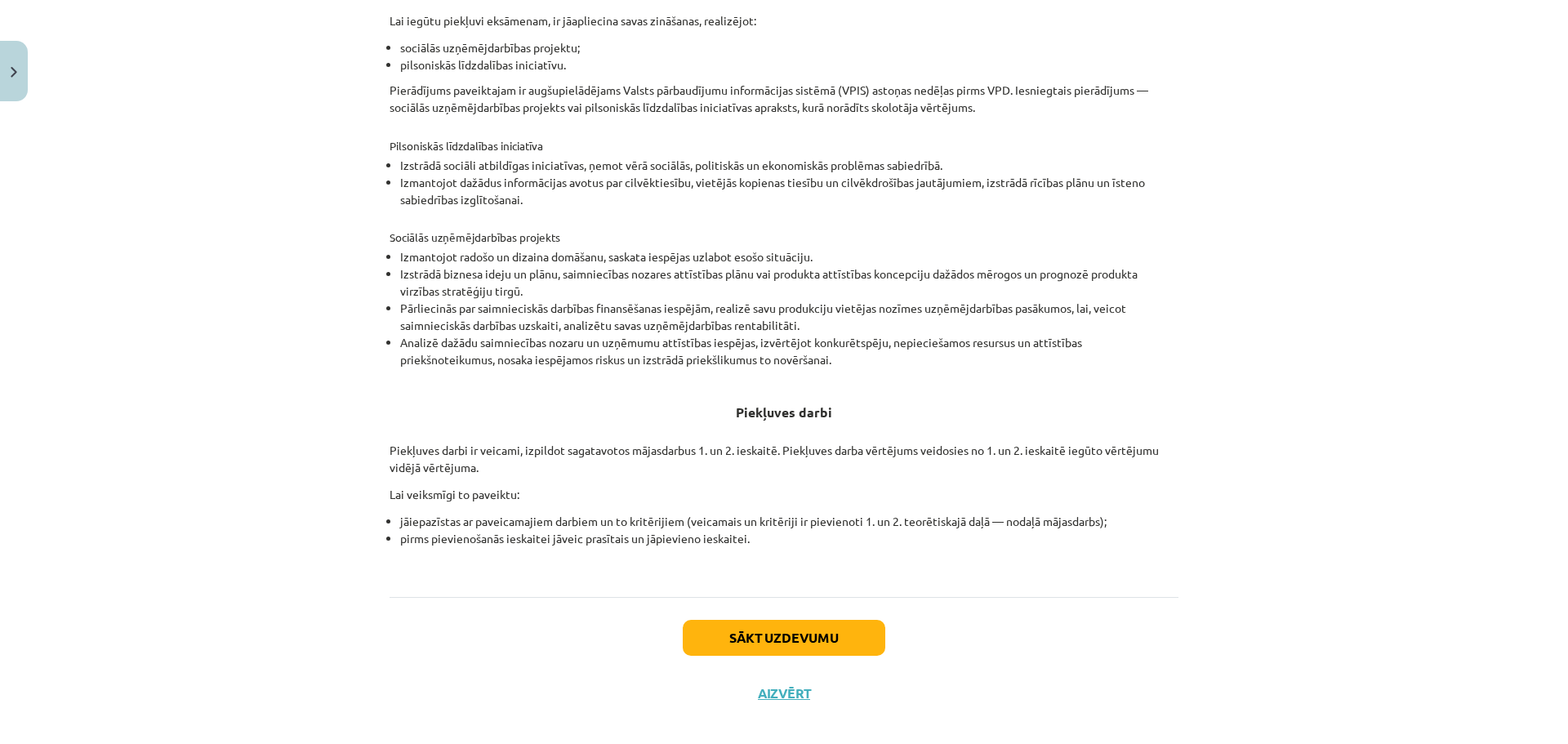
scroll to position [427, 0]
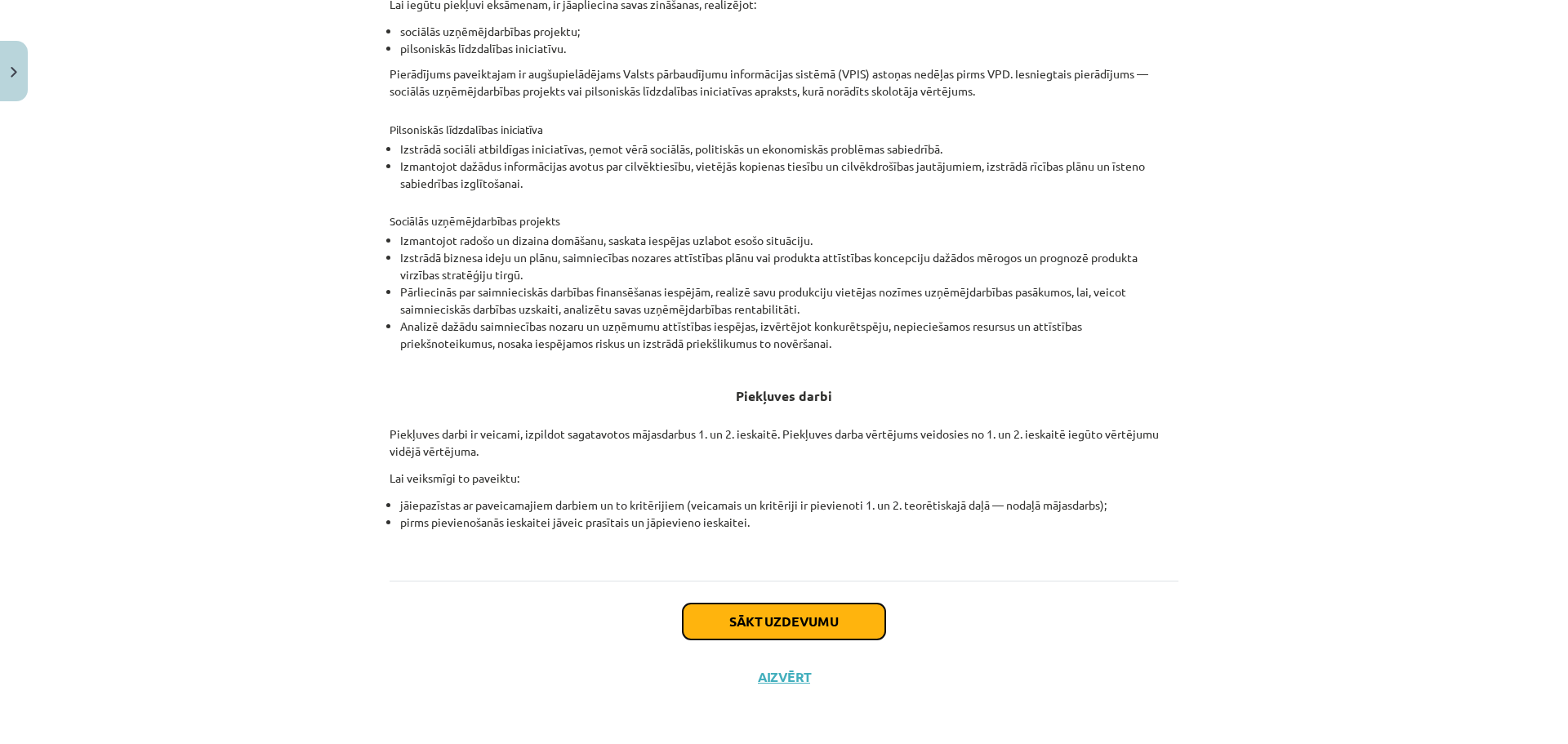
click at [792, 617] on button "Sākt uzdevumu" at bounding box center [784, 621] width 203 height 36
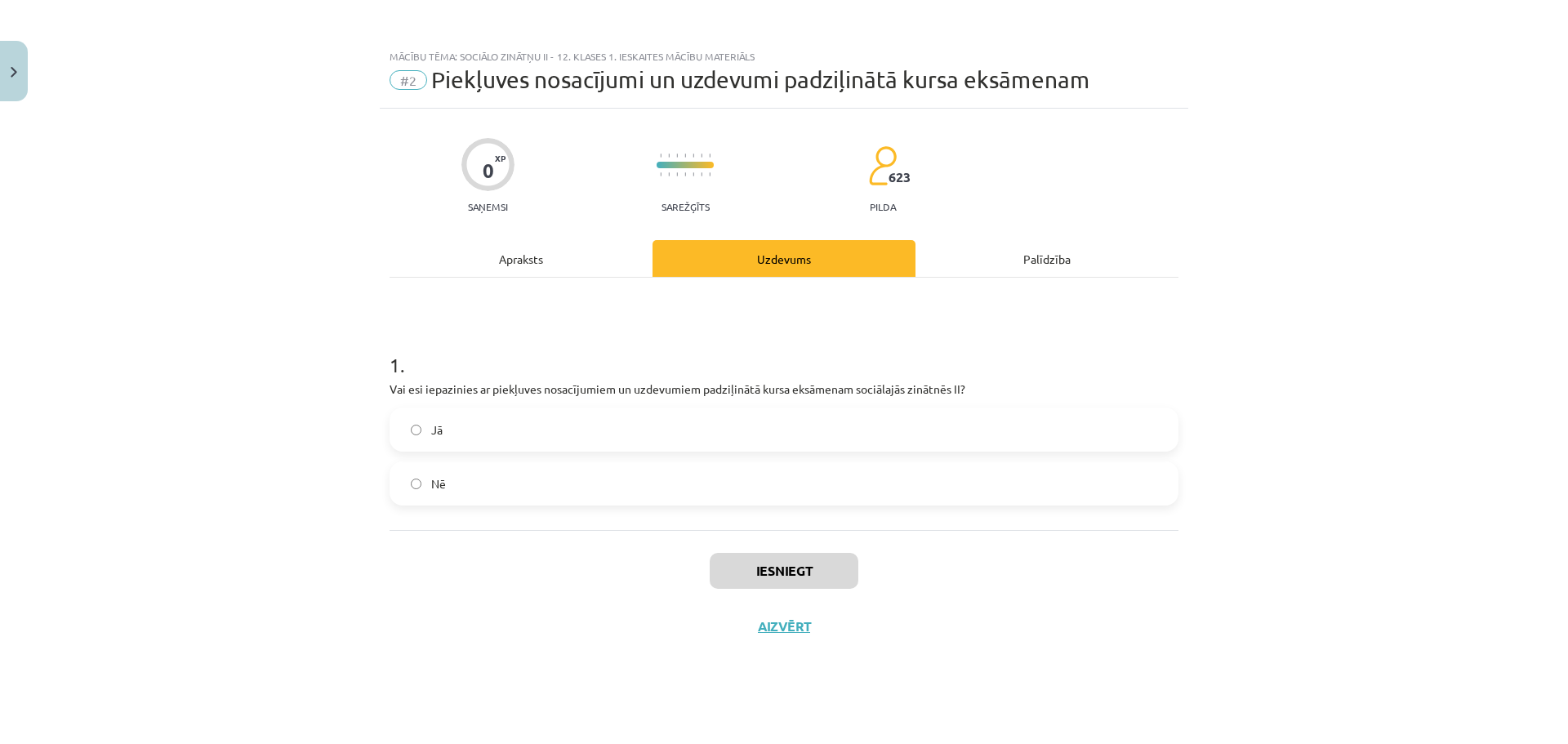
click at [471, 437] on label "Jā" at bounding box center [784, 429] width 786 height 41
click at [758, 561] on button "Iesniegt" at bounding box center [784, 570] width 149 height 36
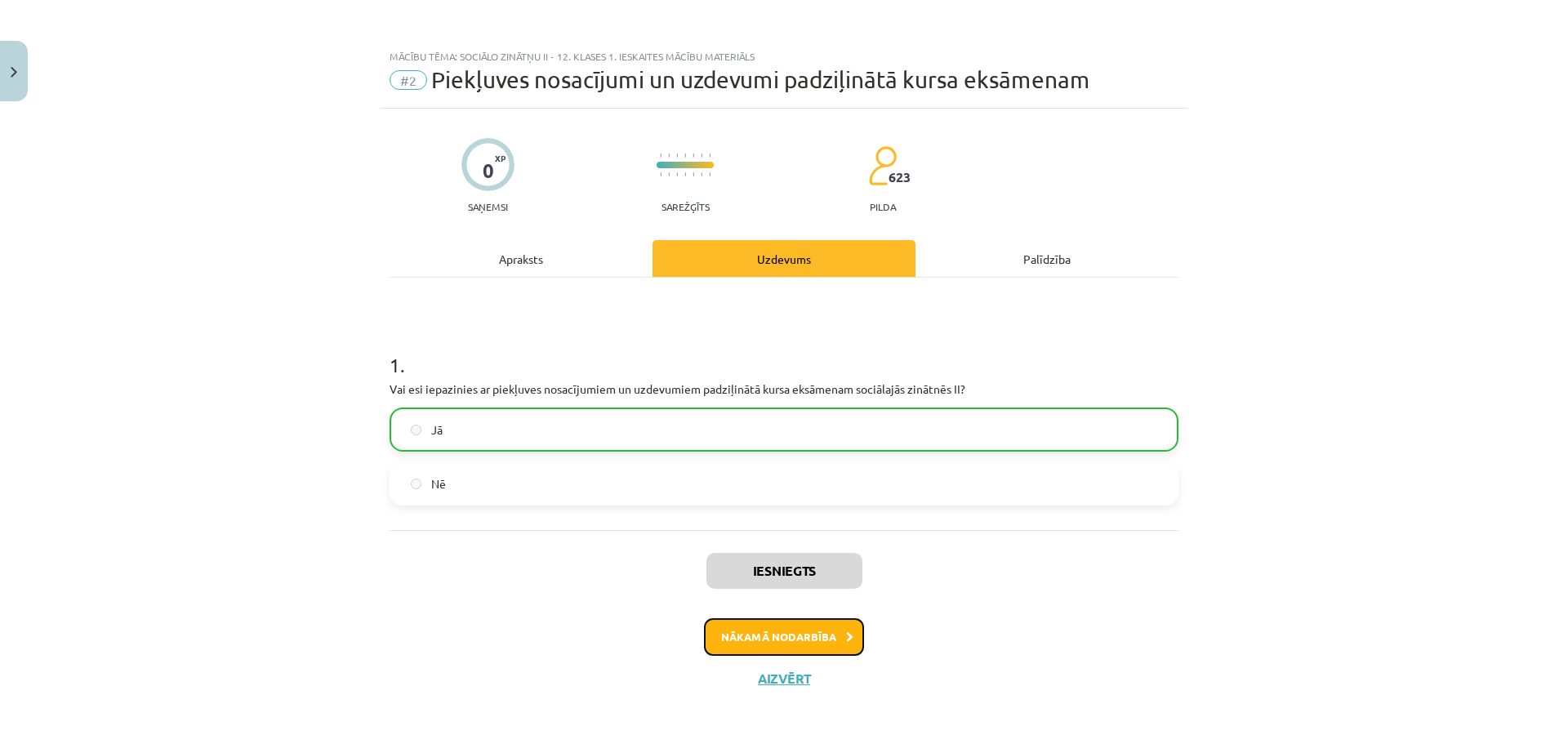
click at [772, 649] on button "Nākamā nodarbība" at bounding box center [784, 637] width 160 height 37
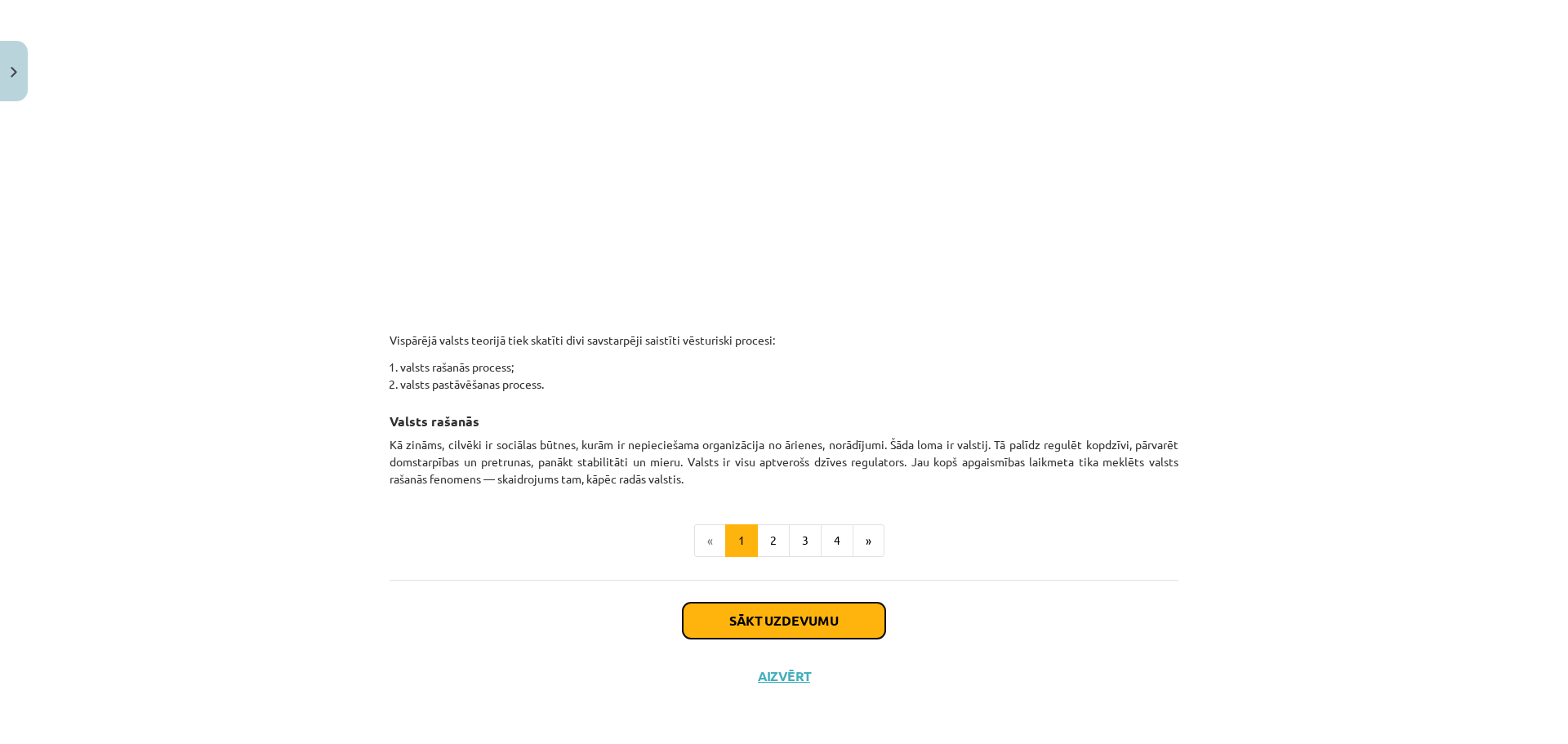
click at [762, 615] on button "Sākt uzdevumu" at bounding box center [784, 620] width 203 height 36
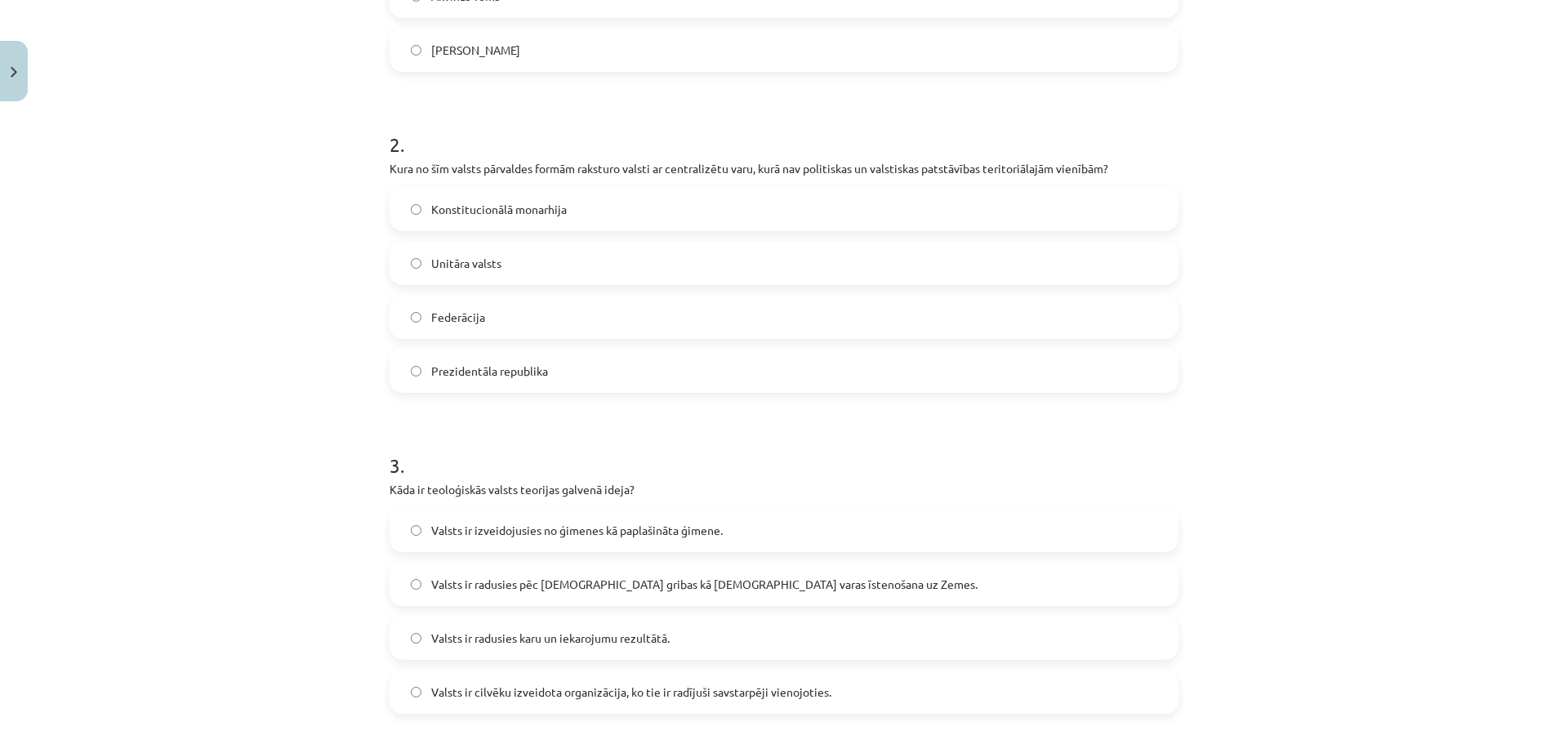
scroll to position [1342, 0]
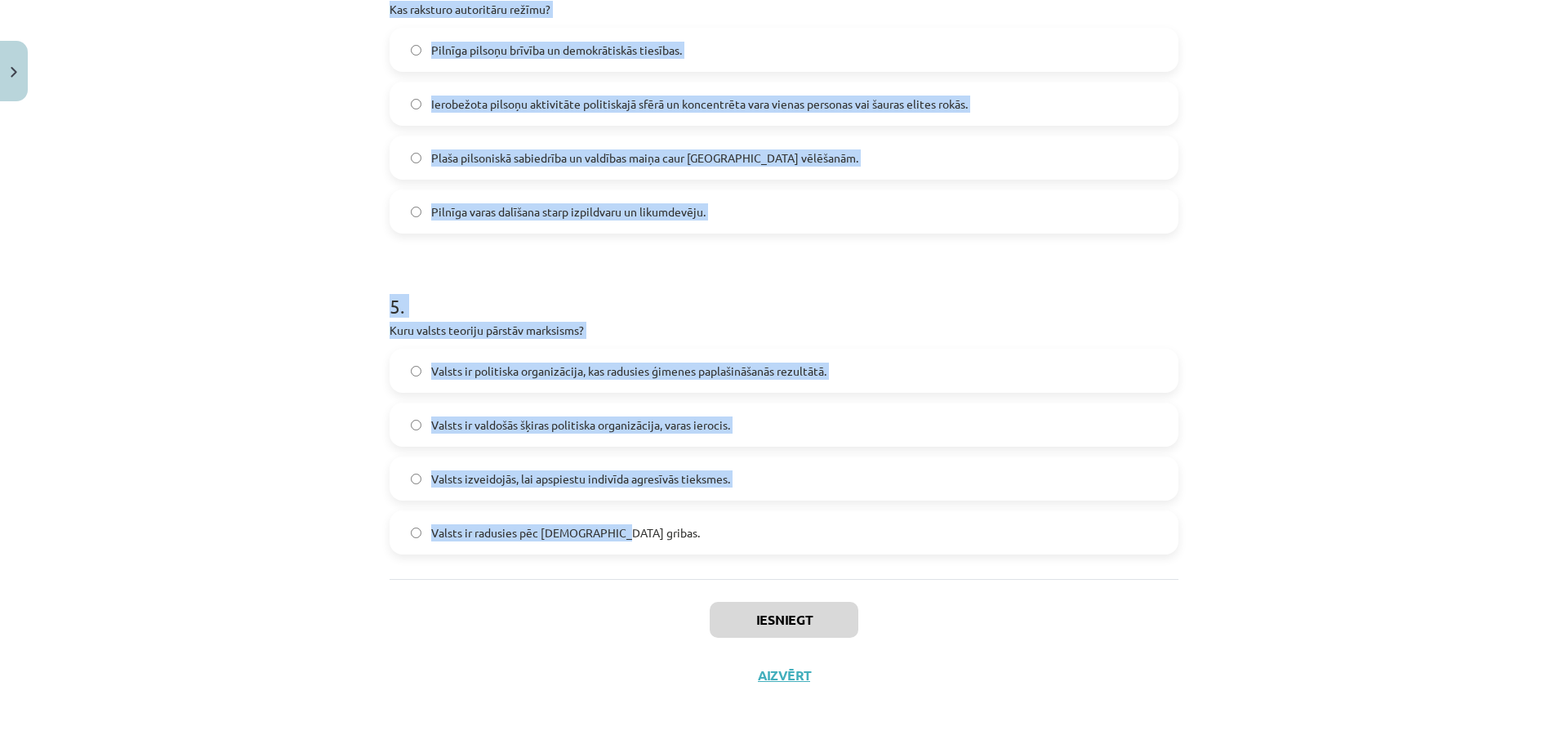
drag, startPoint x: 370, startPoint y: 347, endPoint x: 1411, endPoint y: 509, distance: 1053.5
click at [1411, 509] on div "Mācību tēma: Sociālo zinātņu ii - 12. klases 1. ieskaites mācību materiāls #3 1…" at bounding box center [784, 372] width 1568 height 744
copy form "Lore ipsumdol si ametconse ad elitseddoei tempor incididu utlaboreet? Dolore Ma…"
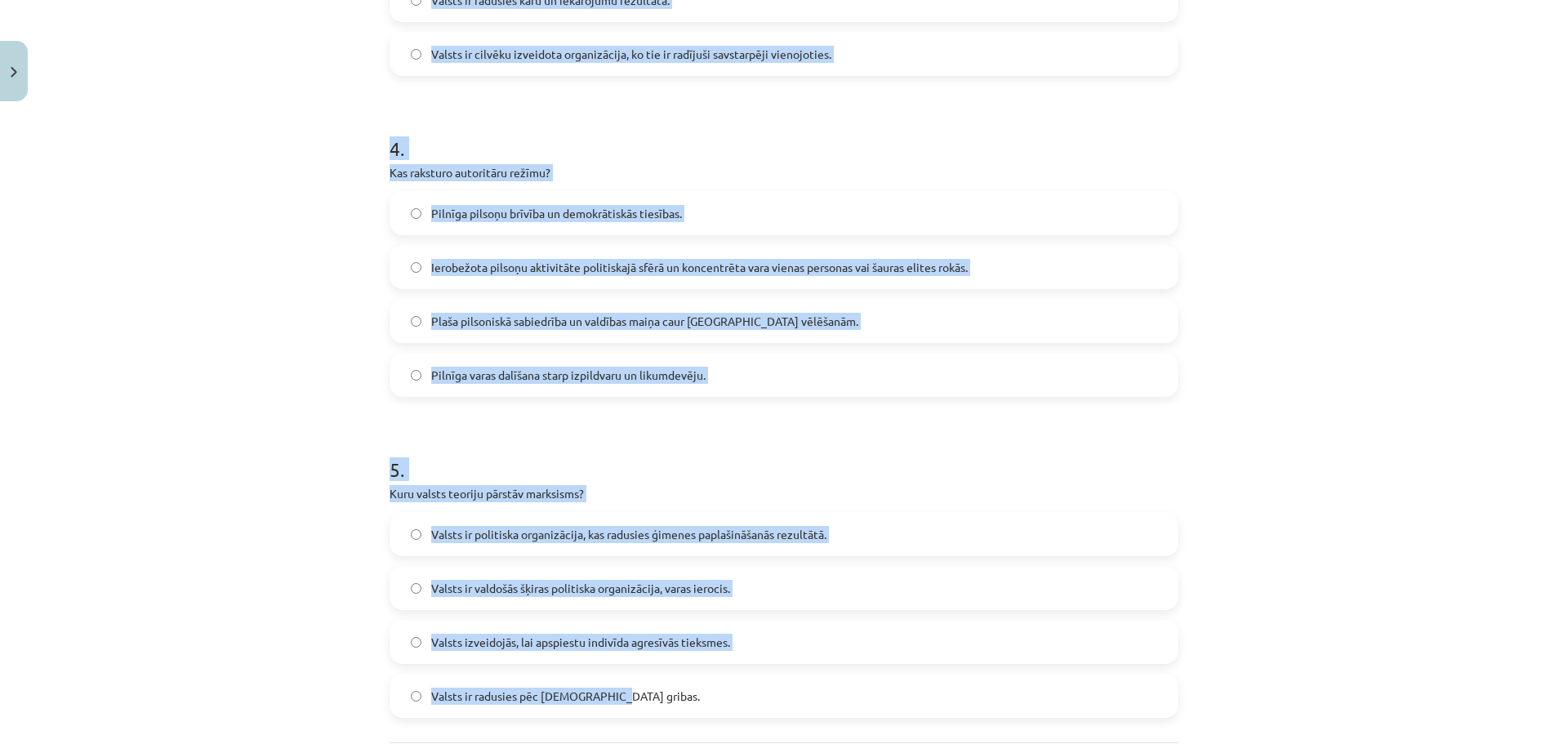
click at [222, 261] on div "Mācību tēma: Sociālo zinātņu ii - 12. klases 1. ieskaites mācību materiāls #3 1…" at bounding box center [784, 372] width 1568 height 744
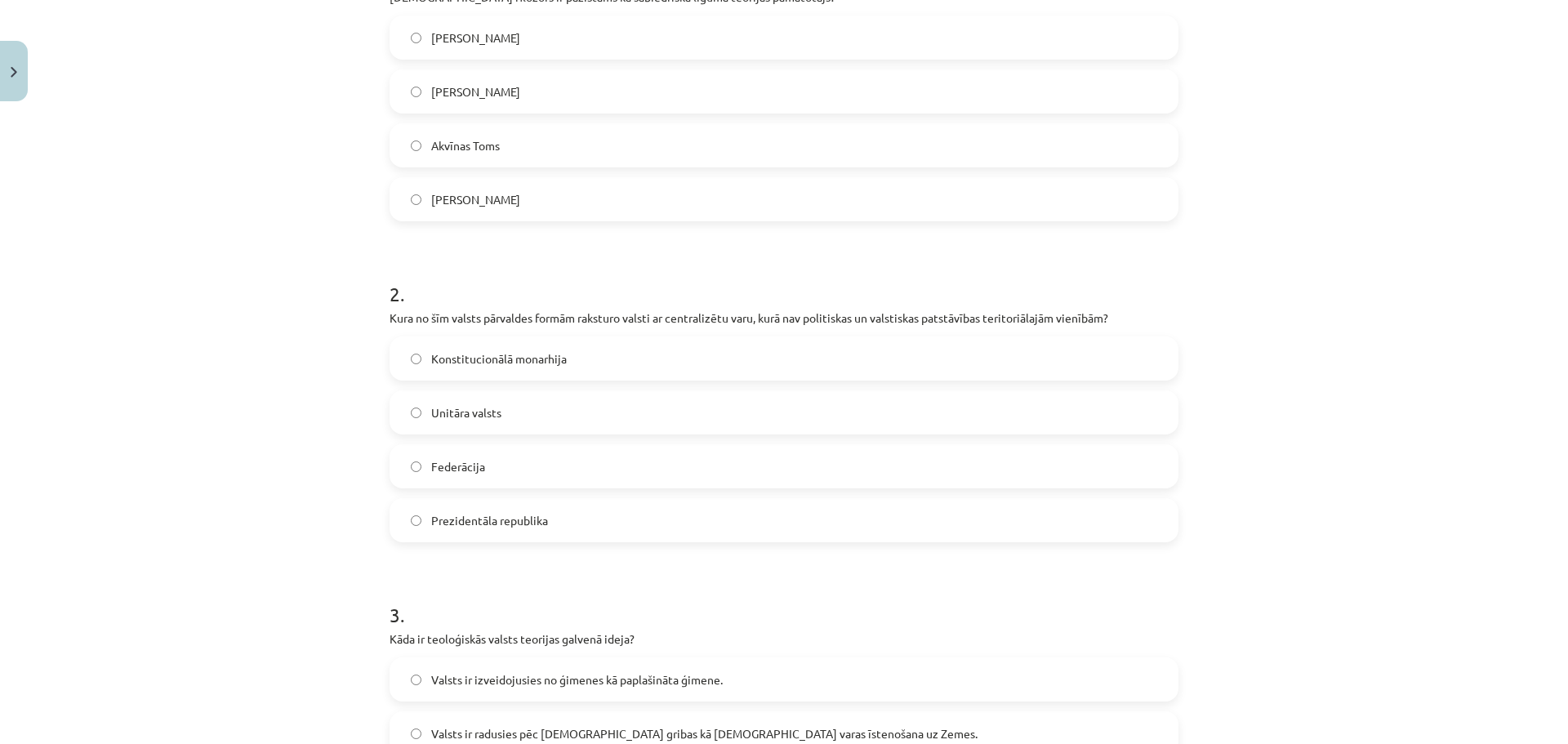
scroll to position [362, 0]
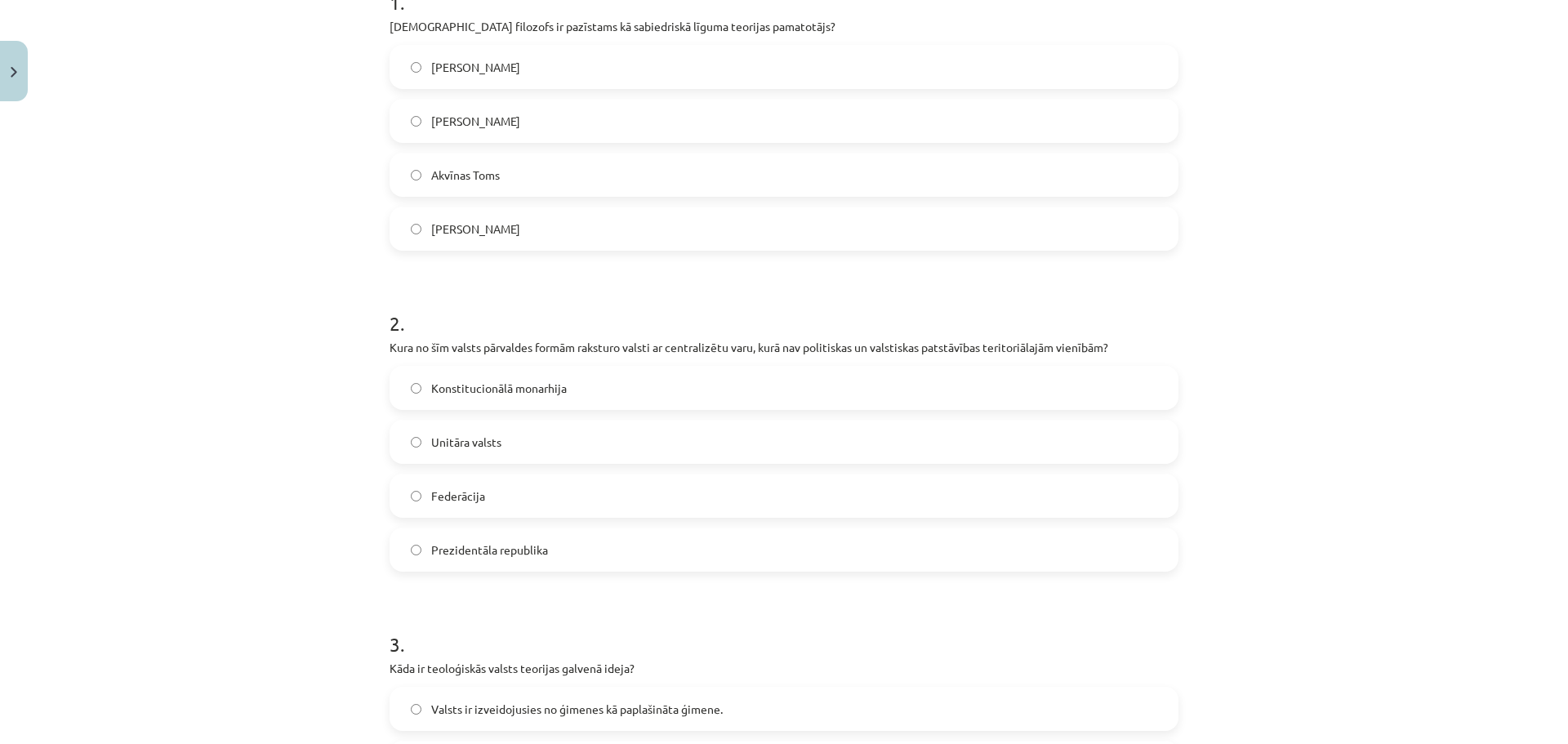
click at [469, 68] on span "[PERSON_NAME]" at bounding box center [476, 67] width 89 height 17
click at [493, 451] on label "Unitāra valsts" at bounding box center [784, 441] width 786 height 41
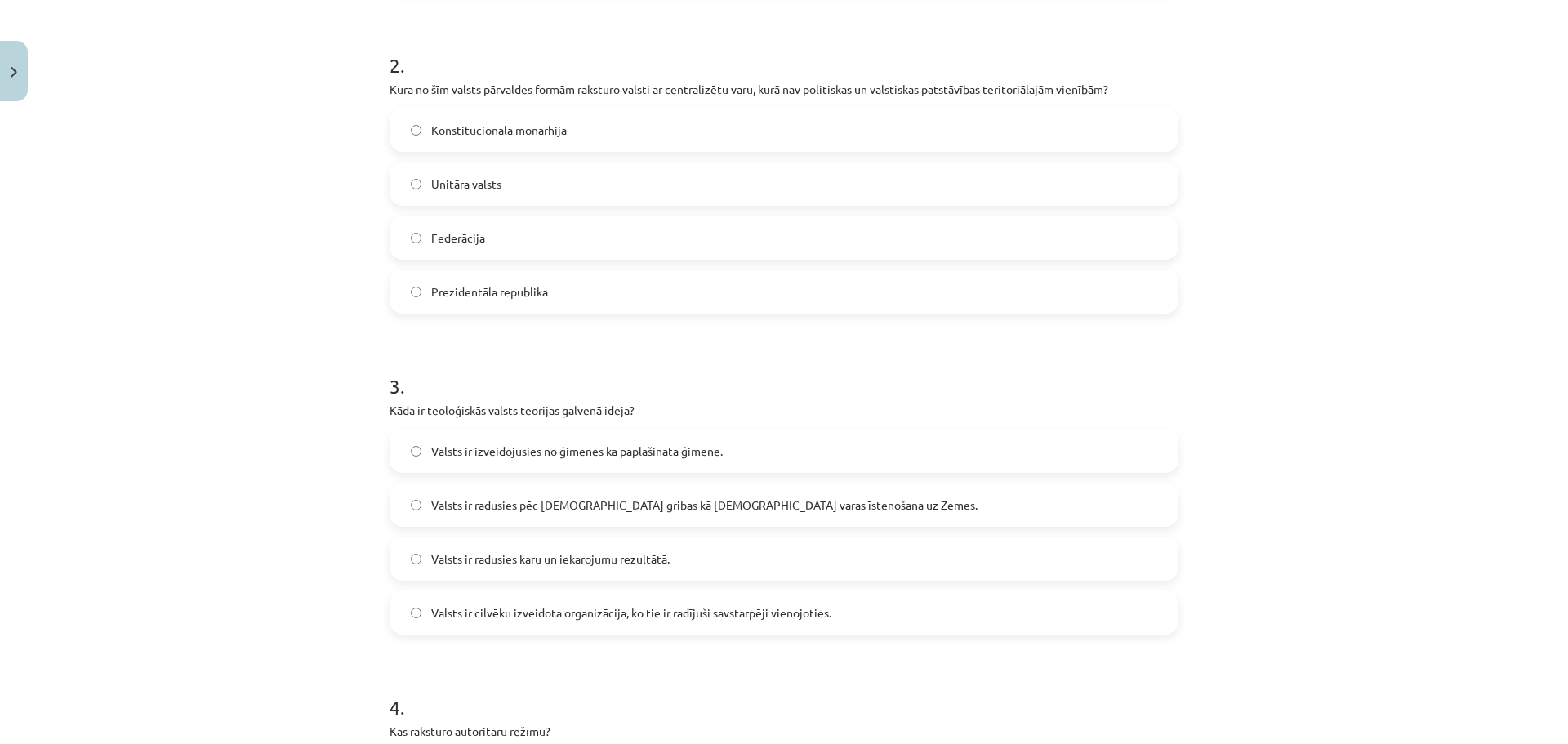
scroll to position [689, 0]
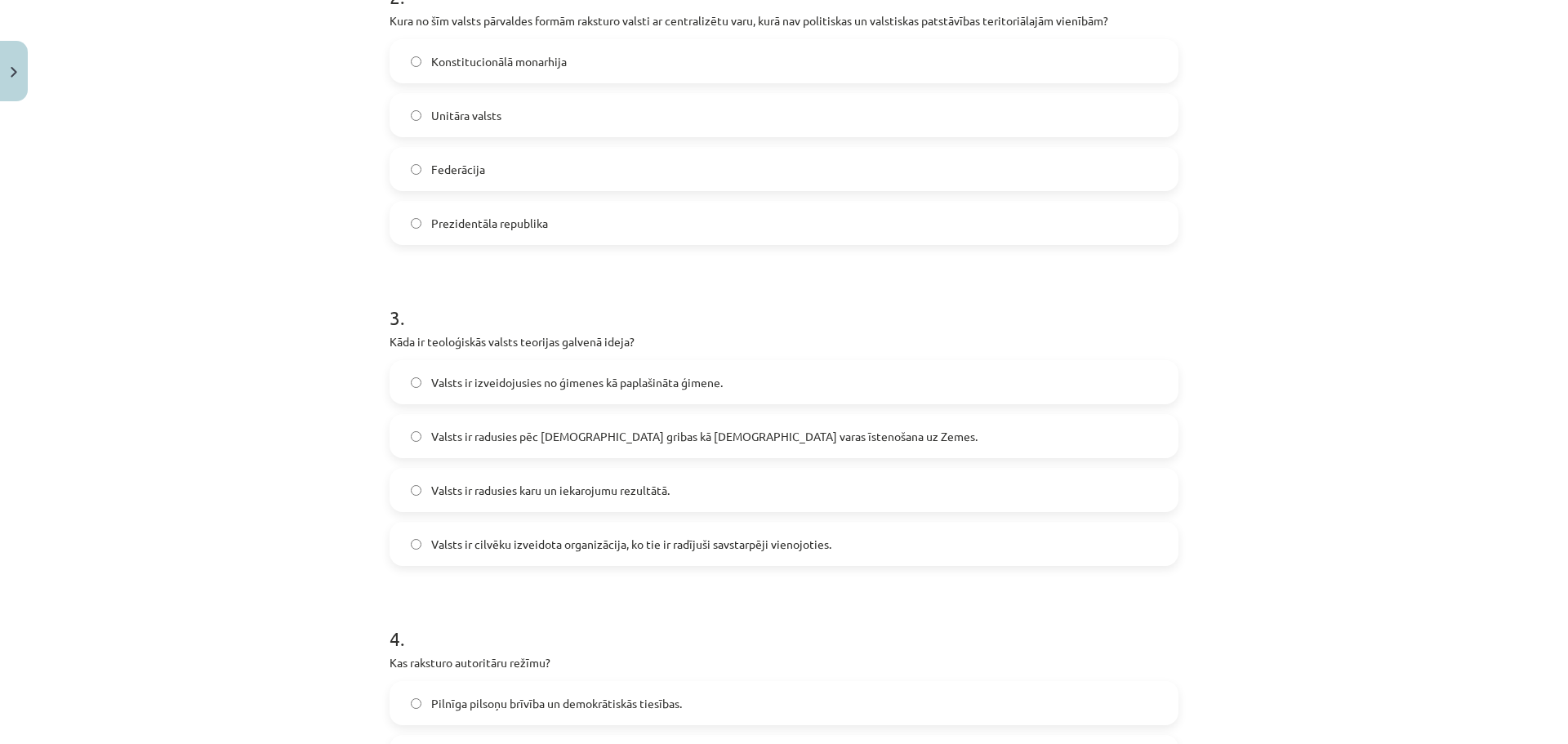
click at [515, 437] on span "Valsts ir radusies pēc [DEMOGRAPHIC_DATA] gribas kā [DEMOGRAPHIC_DATA] varas īs…" at bounding box center [704, 436] width 547 height 17
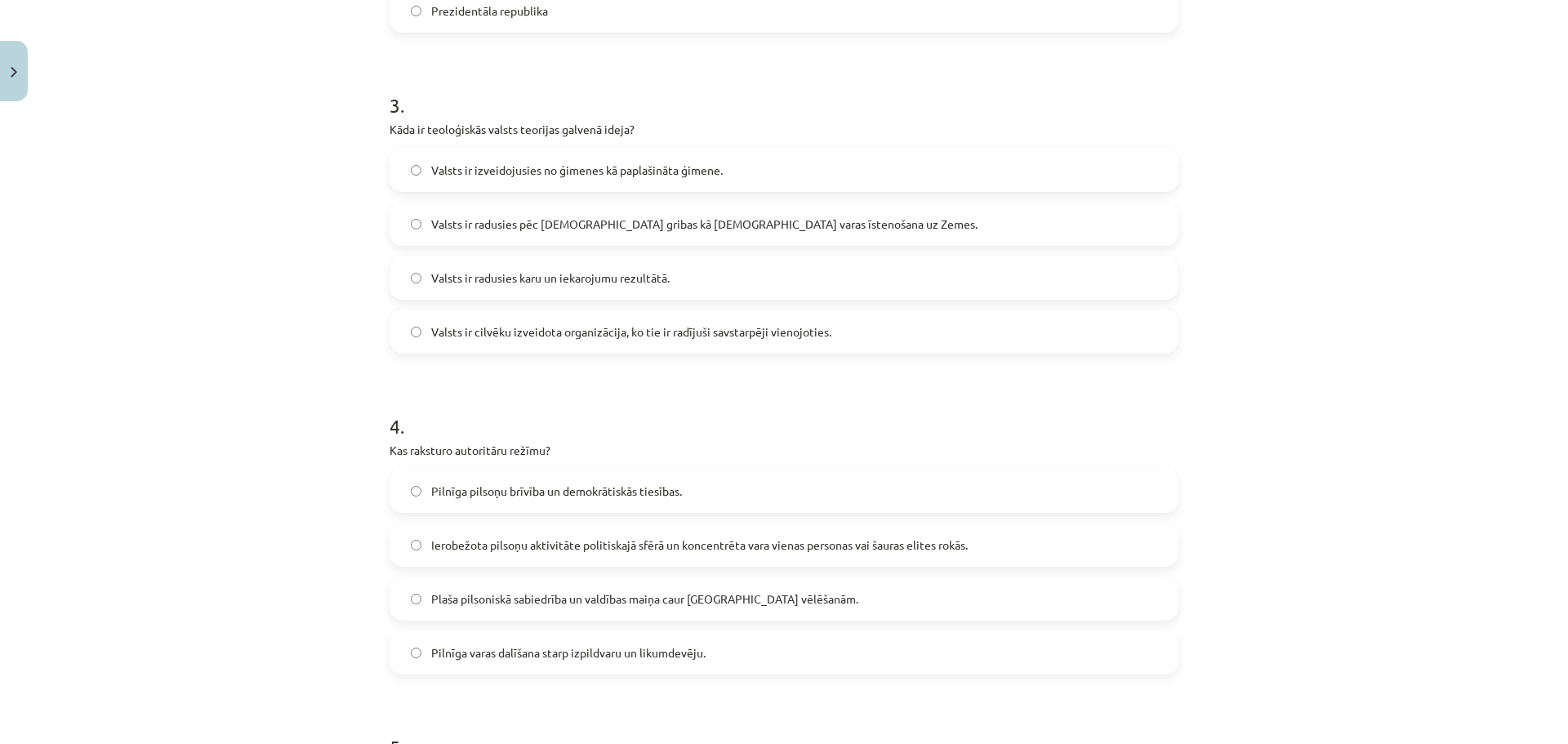
scroll to position [934, 0]
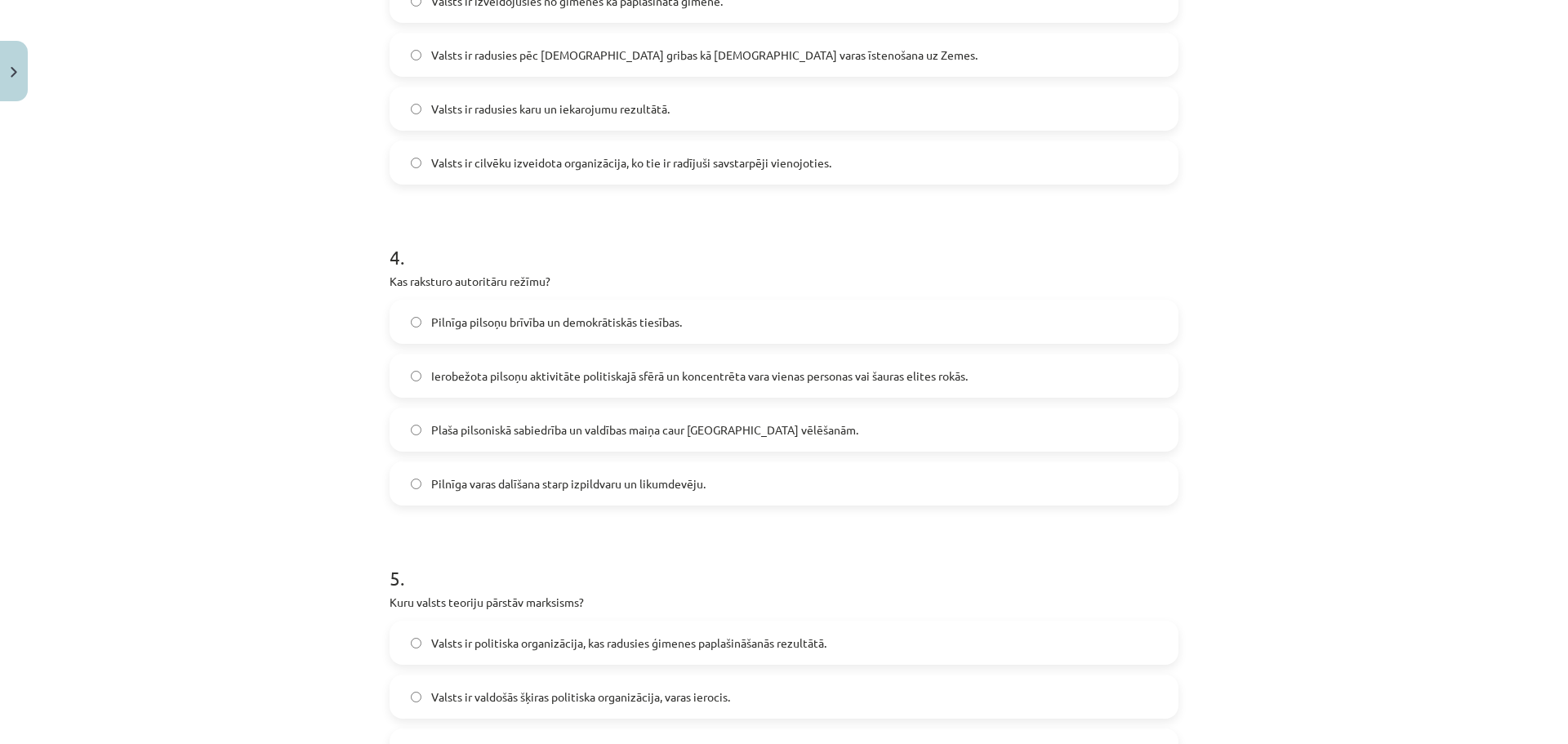
click at [461, 370] on span "Ierobežota pilsoņu aktivitāte politiskajā sfērā un koncentrēta vara vienas pers…" at bounding box center [699, 375] width 537 height 17
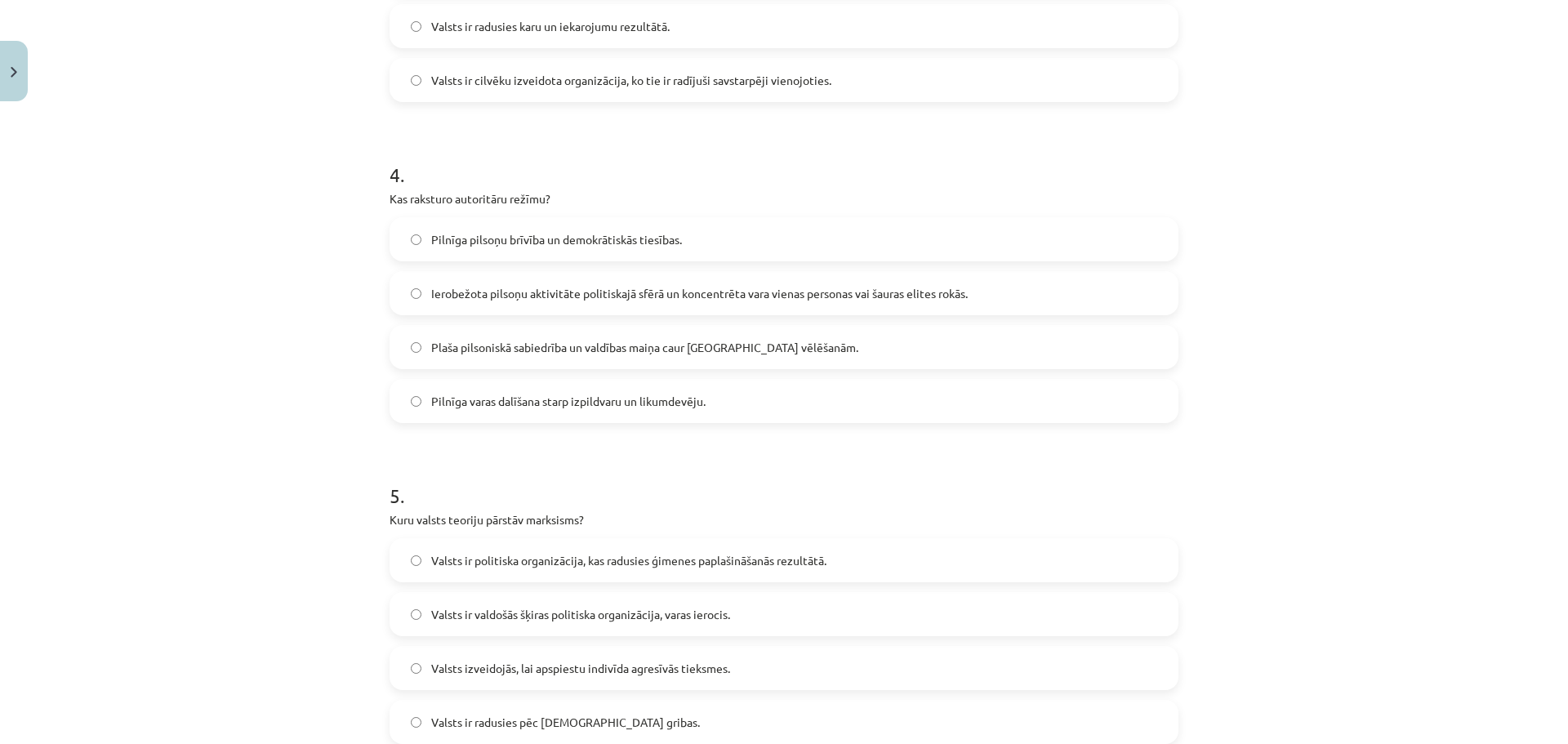
scroll to position [1206, 0]
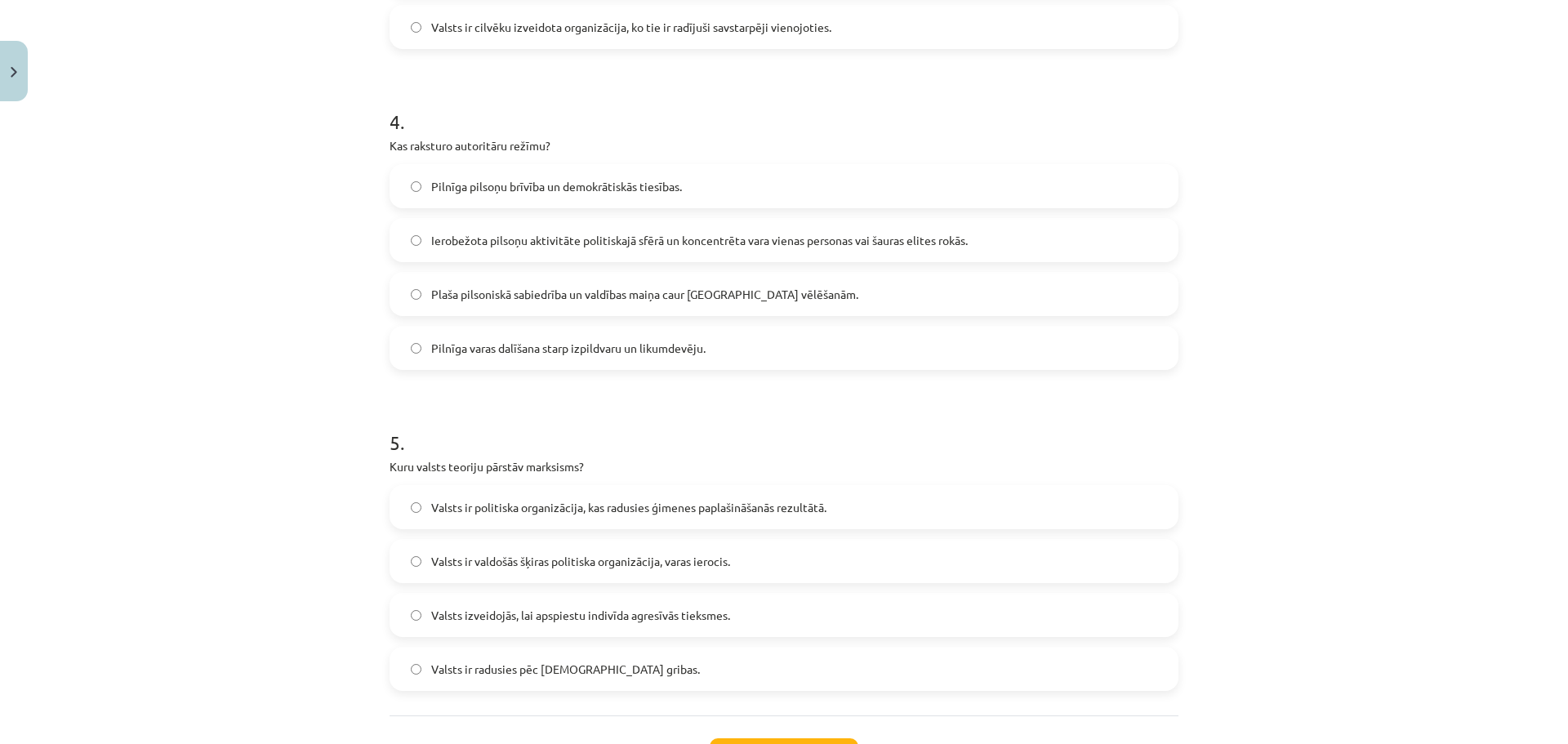
click at [515, 577] on label "Valsts ir valdošās šķiras politiska organizācija, varas ierocis." at bounding box center [784, 560] width 786 height 41
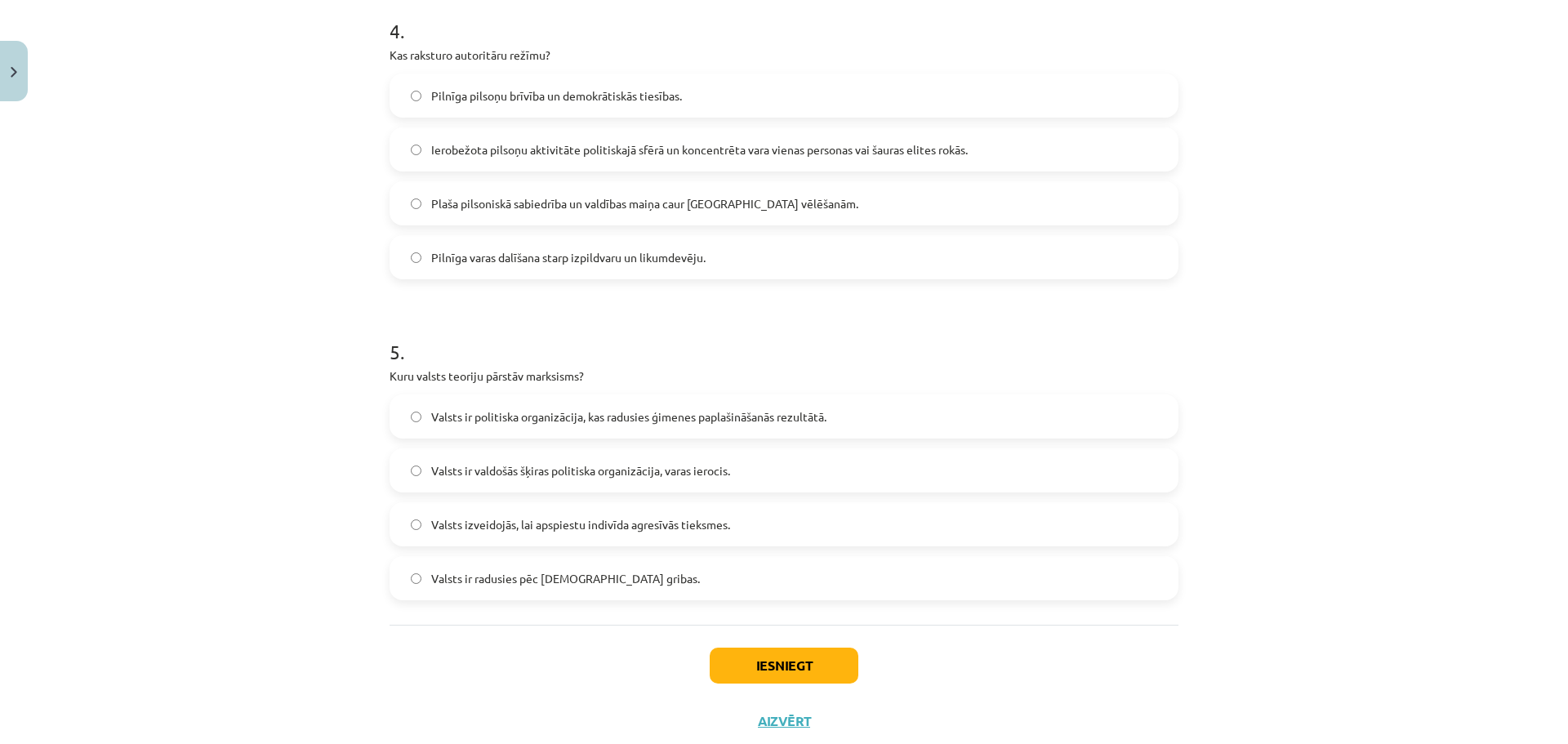
scroll to position [1342, 0]
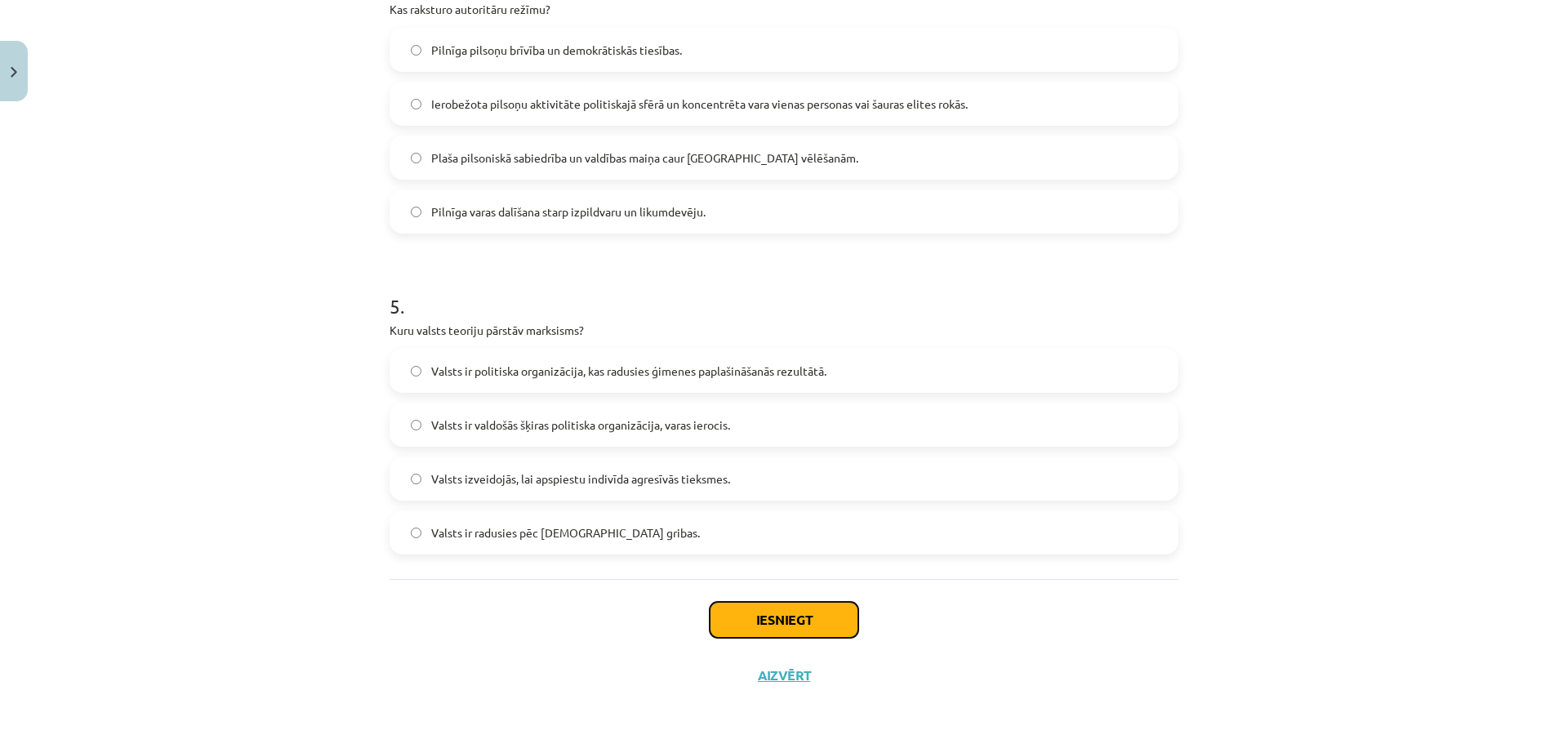
click at [785, 621] on button "Iesniegt" at bounding box center [784, 619] width 149 height 36
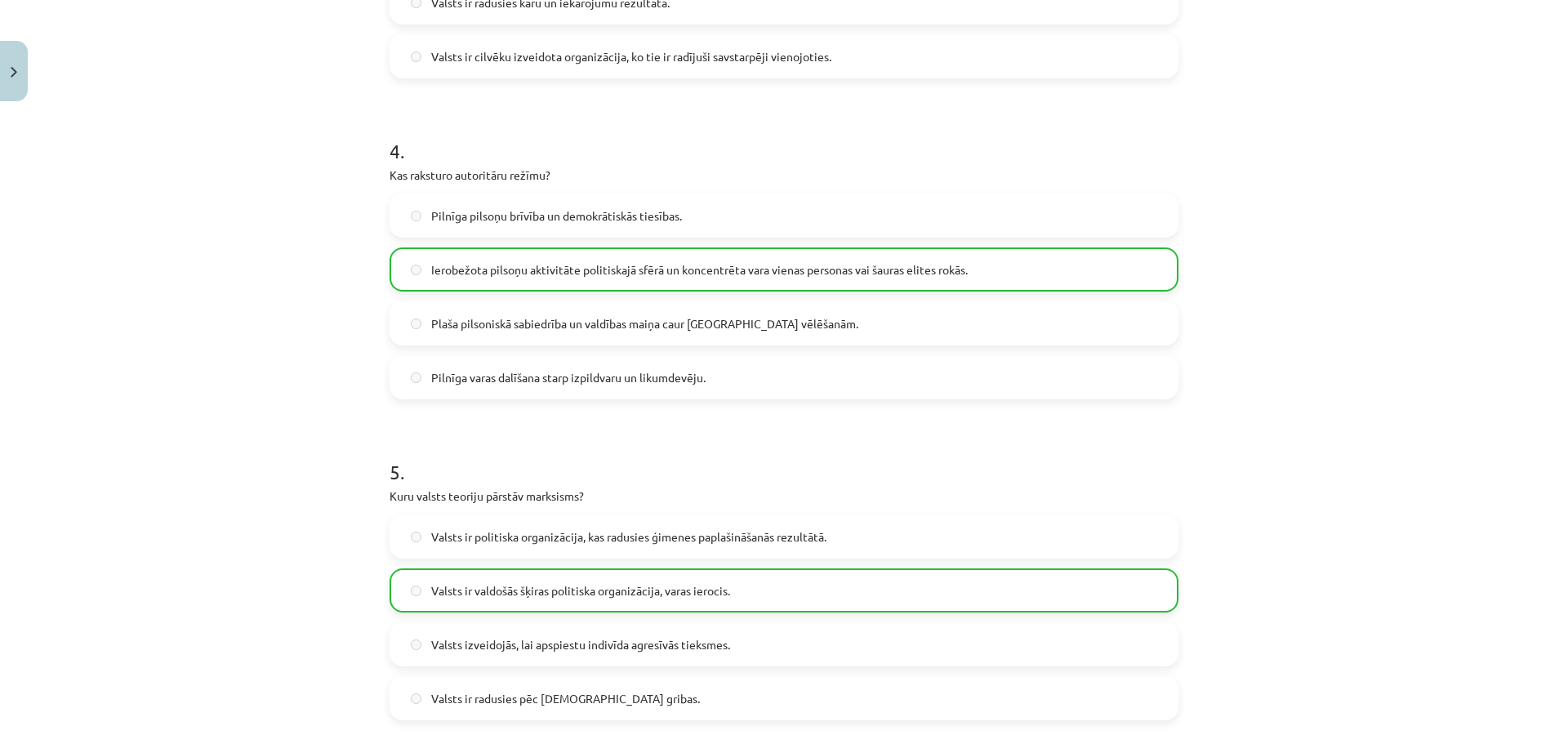
scroll to position [1395, 0]
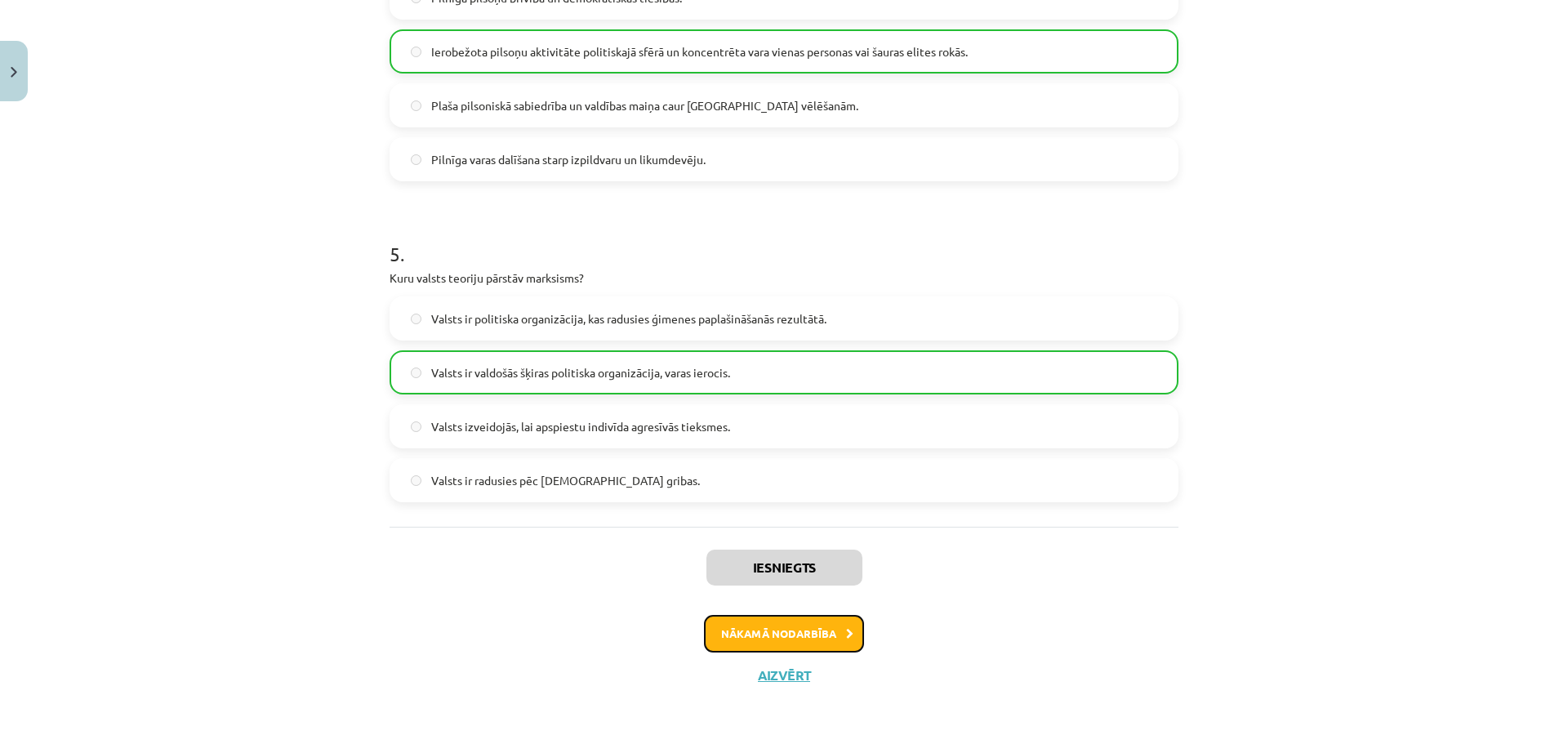
click at [836, 641] on button "Nākamā nodarbība" at bounding box center [784, 633] width 160 height 37
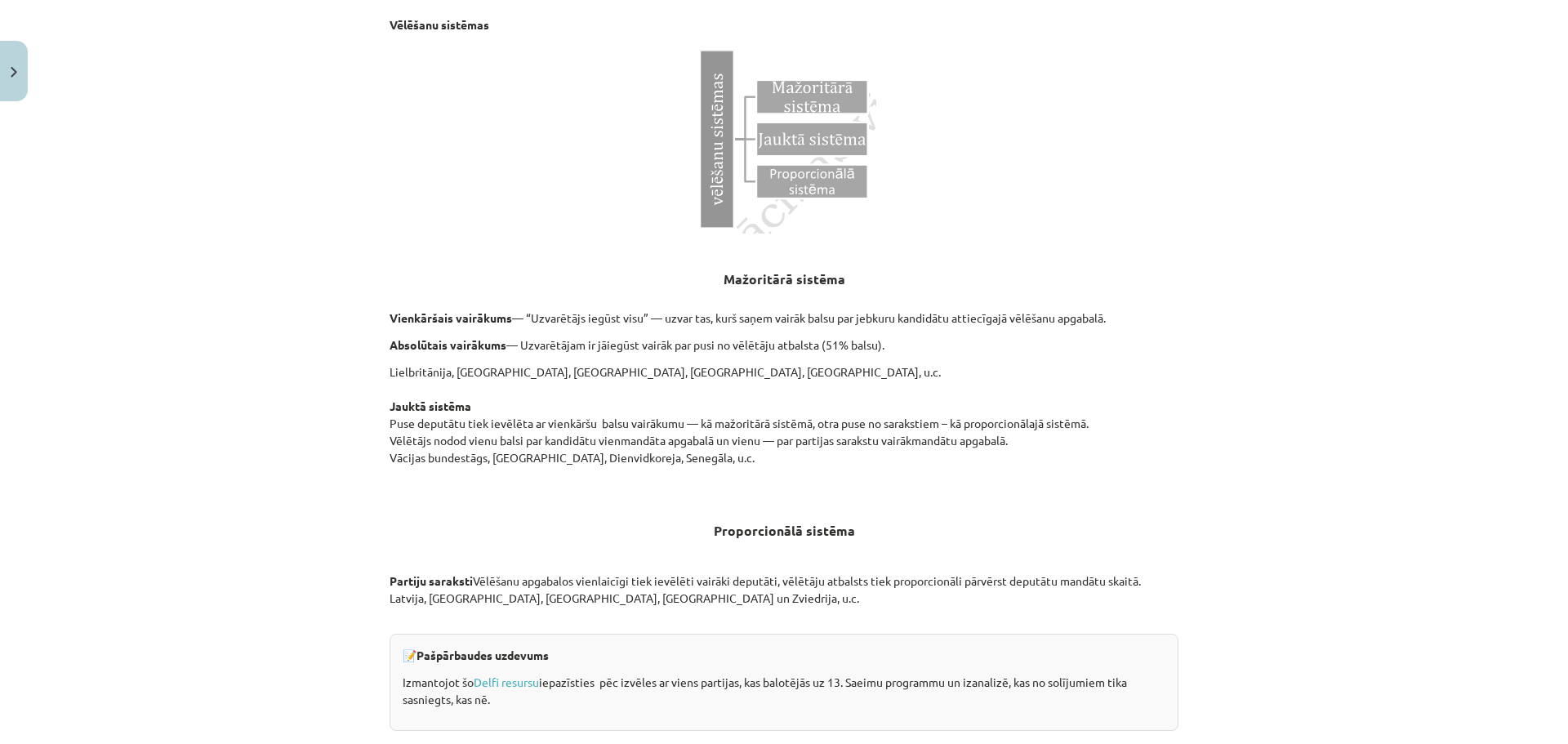
scroll to position [1351, 0]
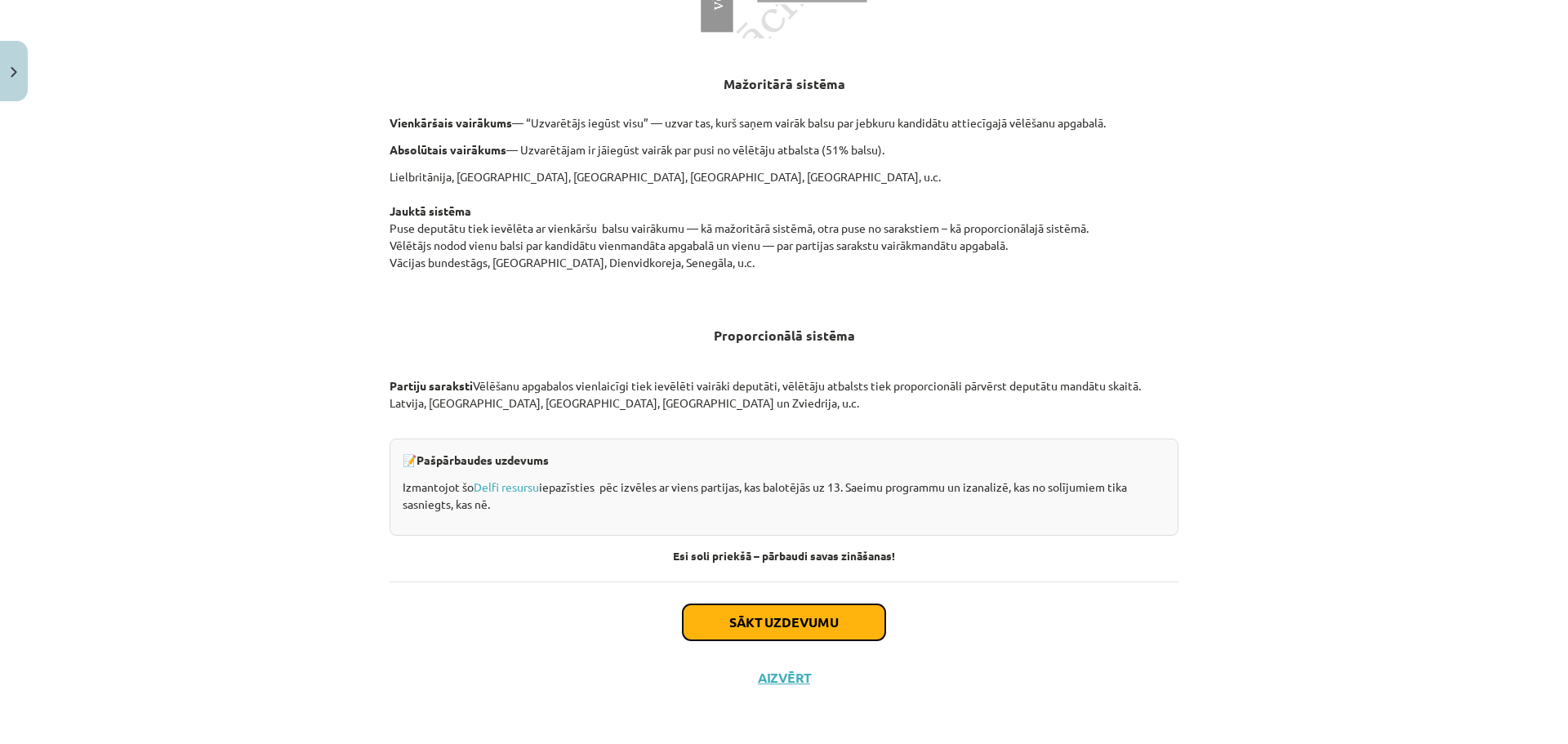
click at [838, 607] on button "Sākt uzdevumu" at bounding box center [784, 622] width 203 height 36
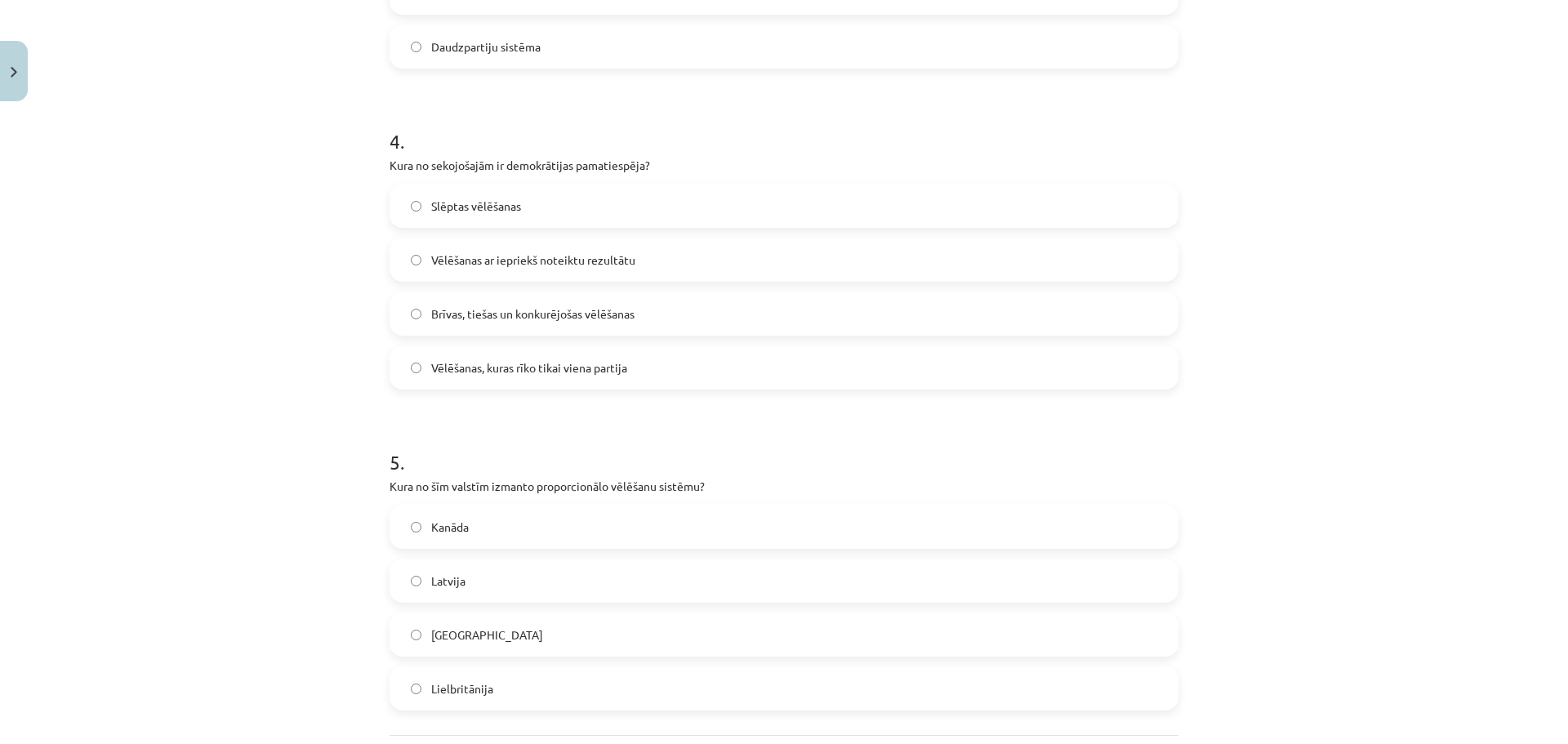
scroll to position [1342, 0]
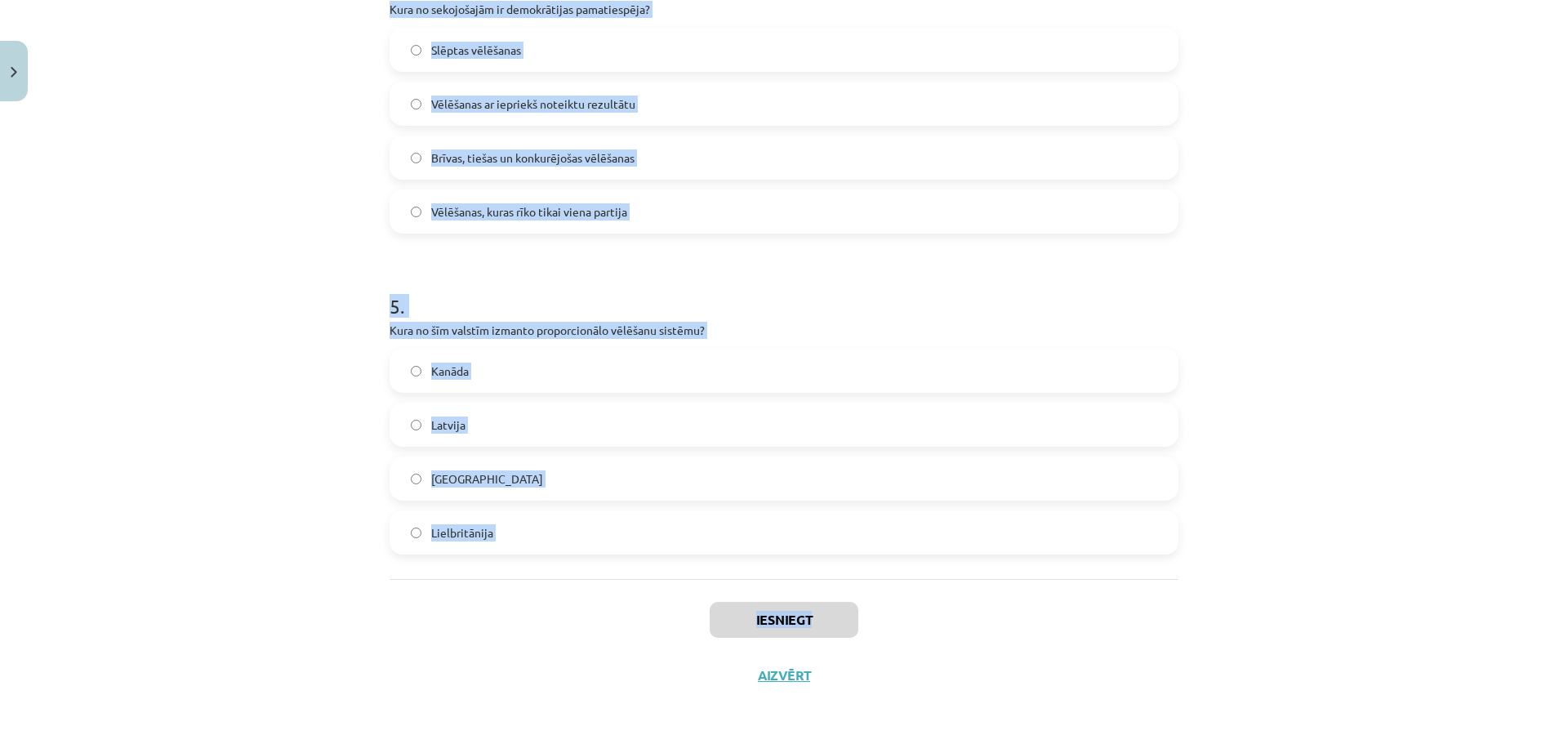
drag, startPoint x: 382, startPoint y: 345, endPoint x: 1145, endPoint y: 583, distance: 799.3
click at [1145, 583] on div "Mācību tēma: Sociālo zinātņu ii - 12. klases 1. ieskaites mācību materiāls #4 2…" at bounding box center [784, 372] width 1568 height 744
copy div "Kura no sekojošām nav politiskās partijas funkcija? Valdības izveide bez vēlēša…"
click at [266, 308] on div "Mācību tēma: Sociālo zinātņu ii - 12. klases 1. ieskaites mācību materiāls #4 2…" at bounding box center [784, 372] width 1568 height 744
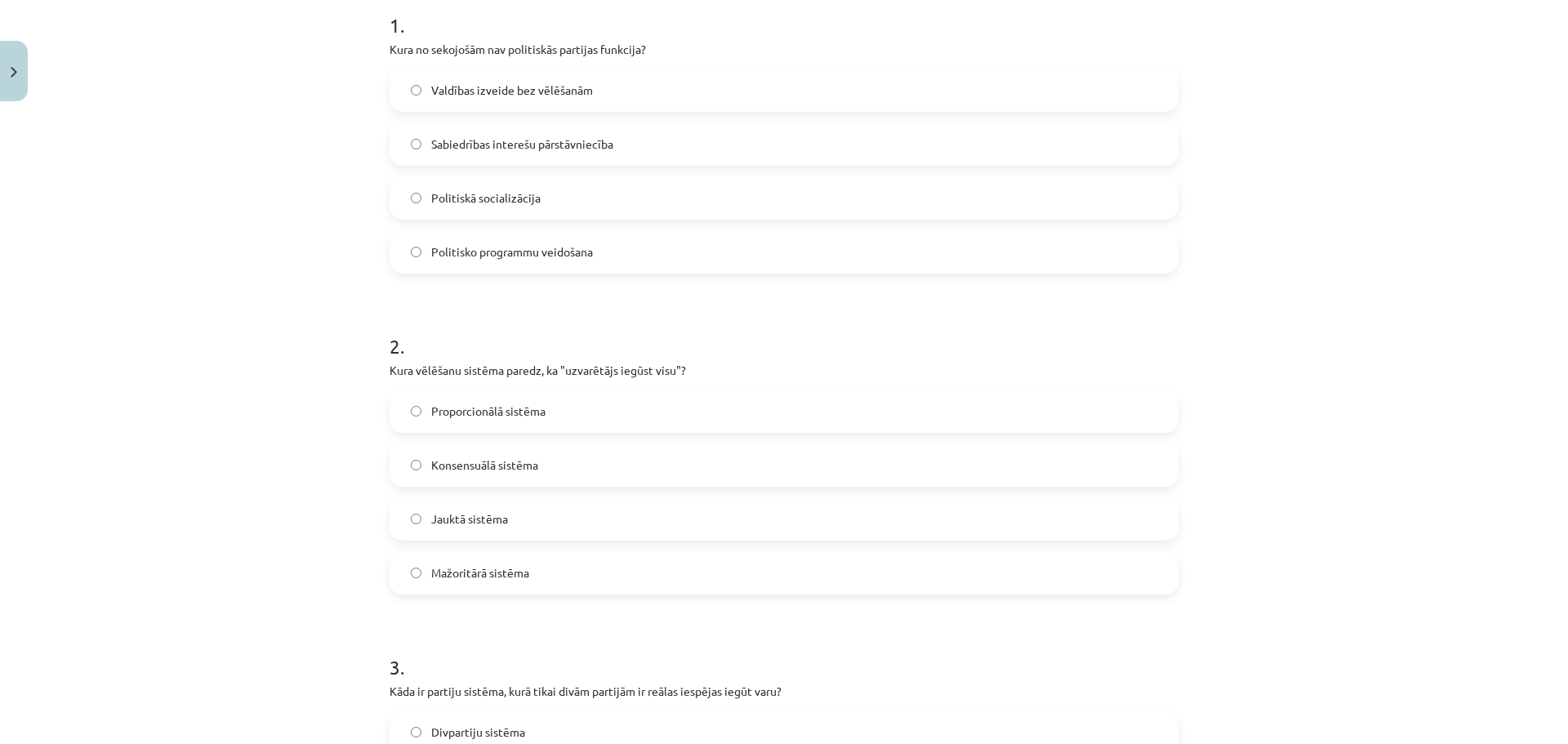
scroll to position [281, 0]
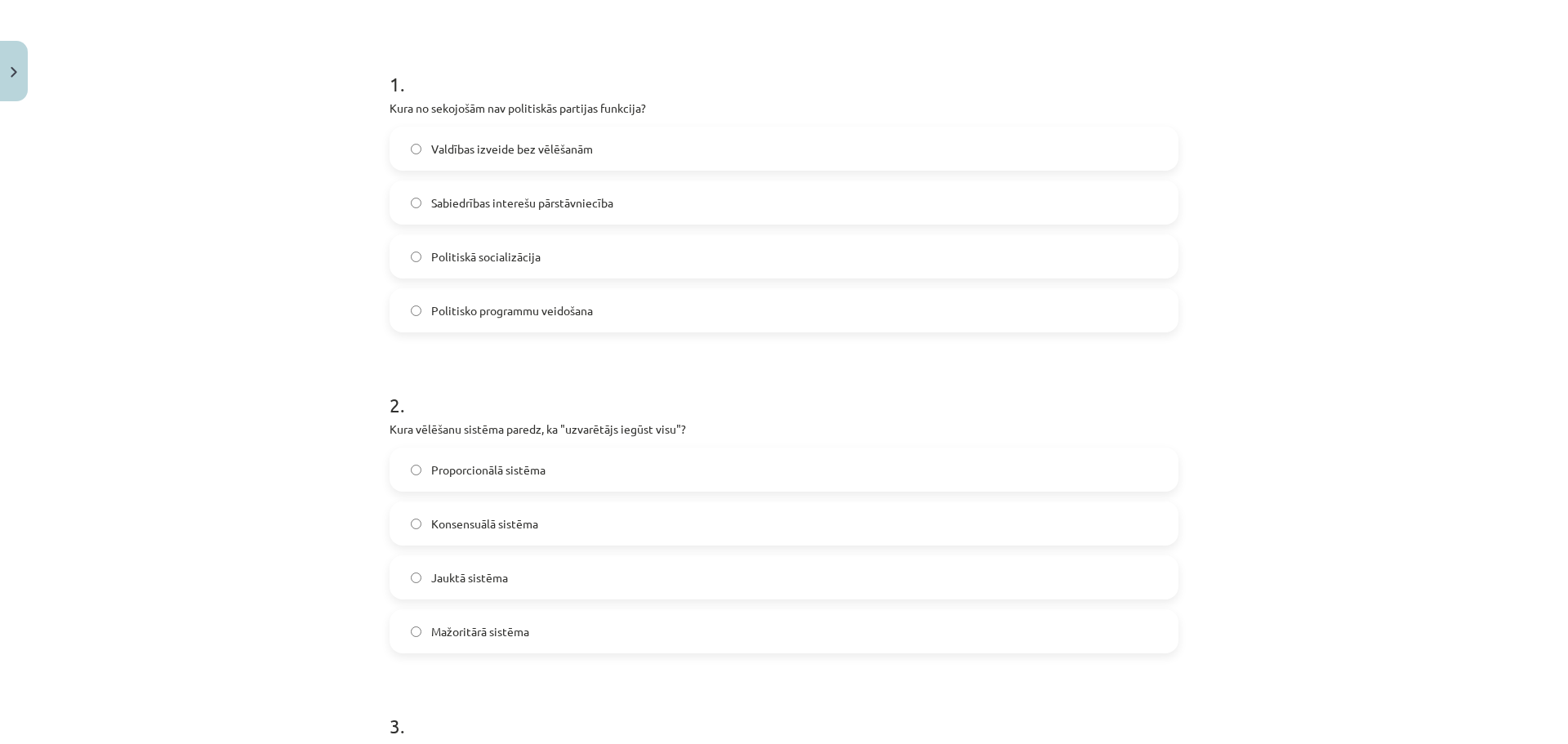
click at [554, 141] on span "Valdības izveide bez vēlēšanām" at bounding box center [512, 149] width 162 height 17
click at [528, 638] on label "Mažoritārā sistēma" at bounding box center [784, 631] width 786 height 41
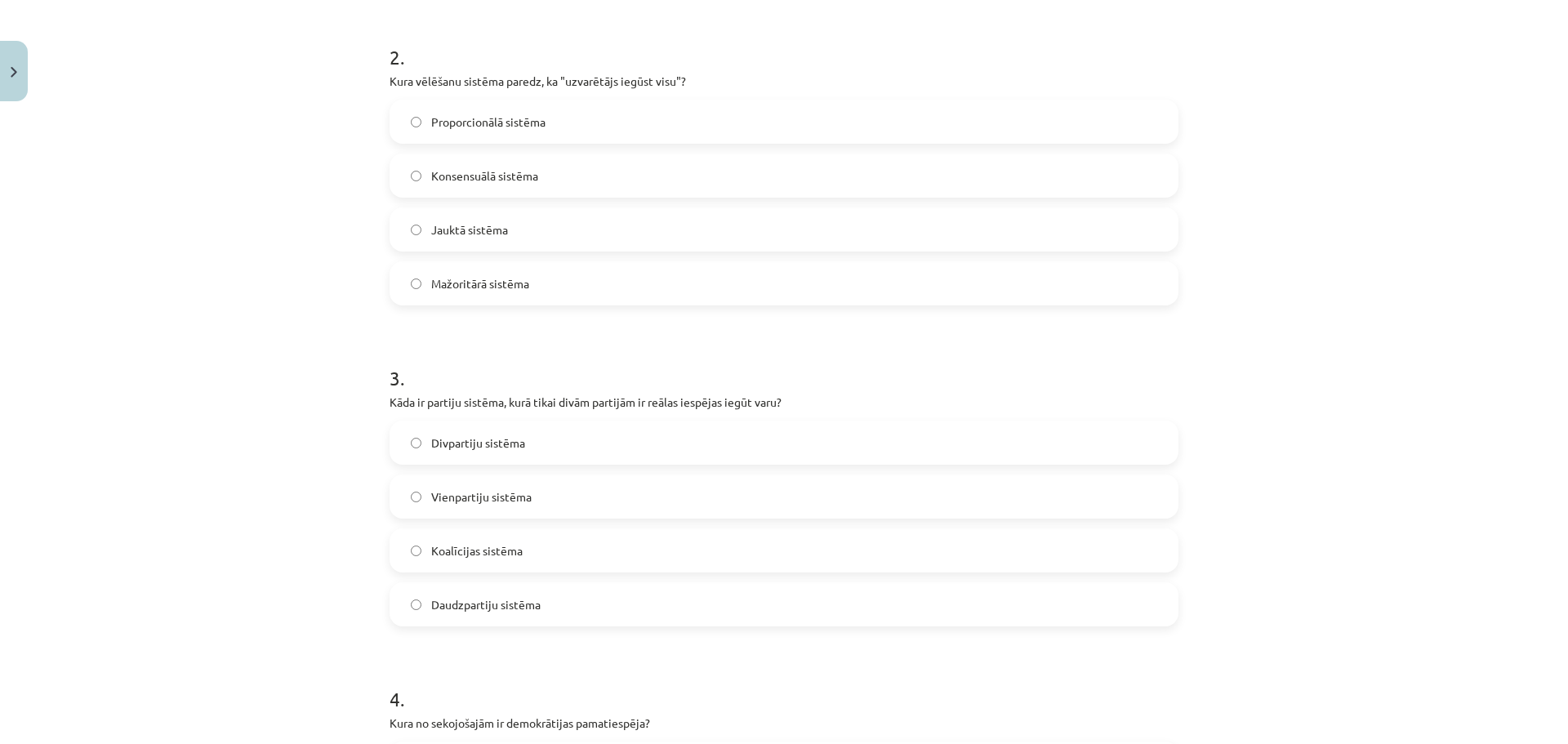
scroll to position [634, 0]
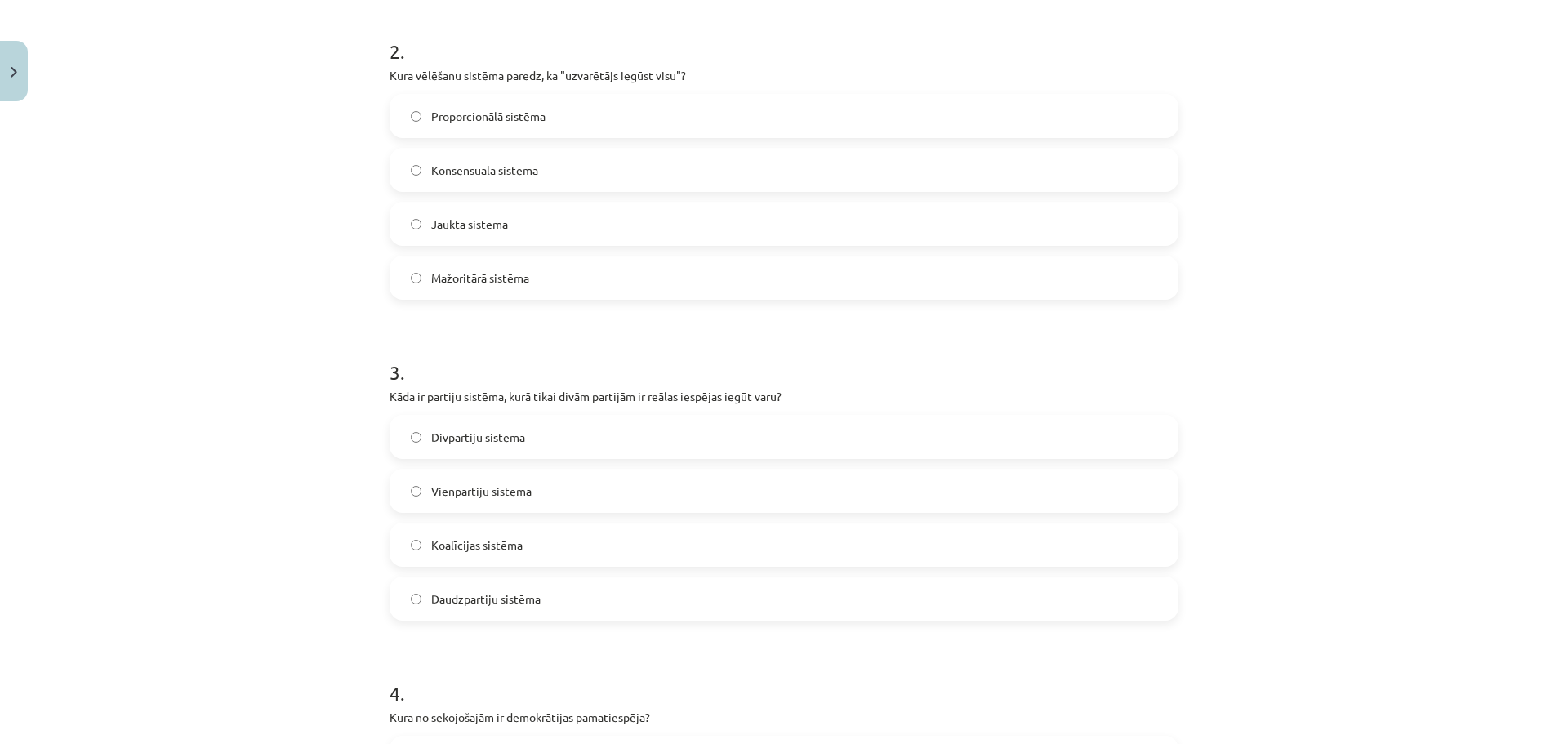
click at [514, 451] on label "Divpartiju sistēma" at bounding box center [784, 436] width 786 height 41
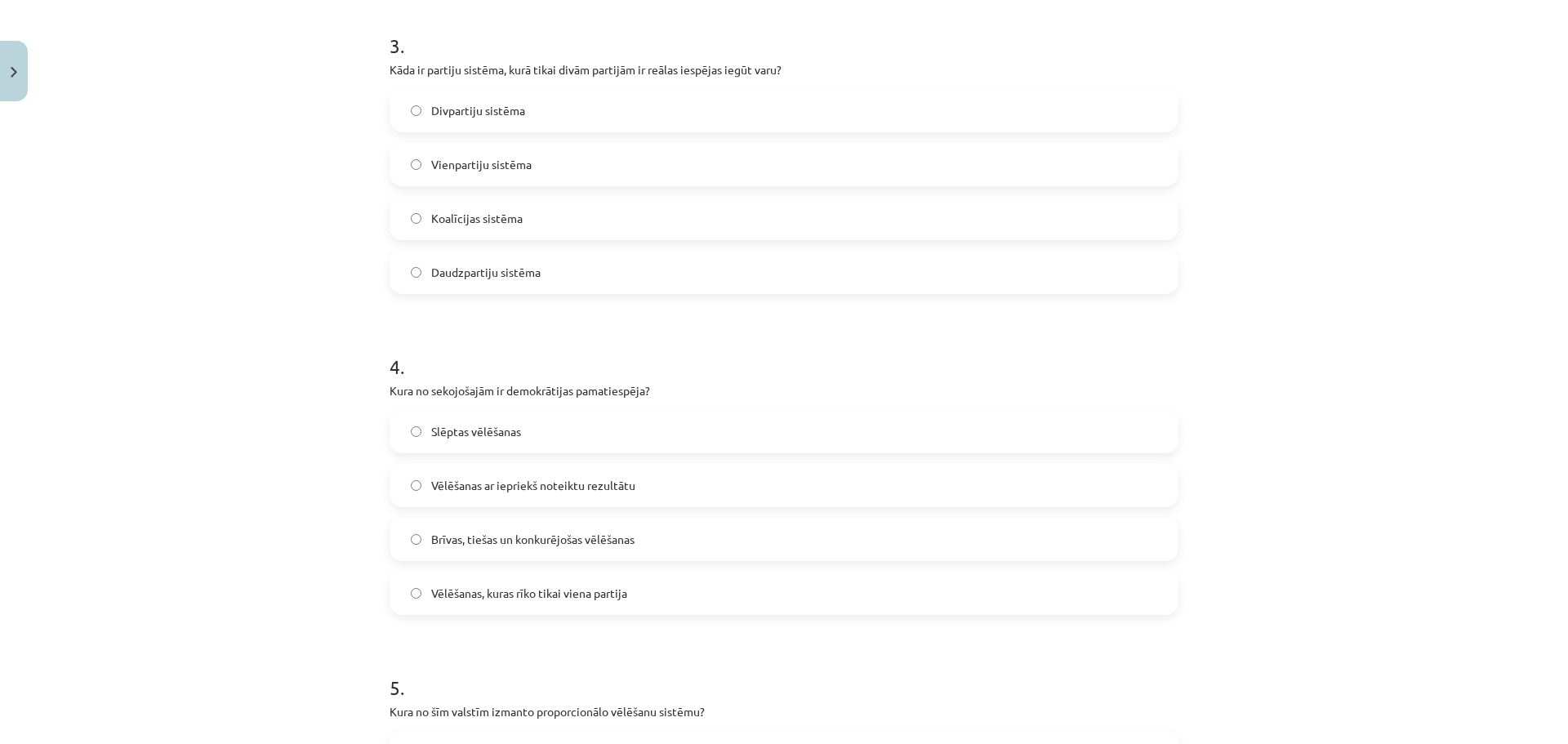
click at [485, 538] on span "Brīvas, tiešas un konkurējošas vēlēšanas" at bounding box center [533, 539] width 203 height 17
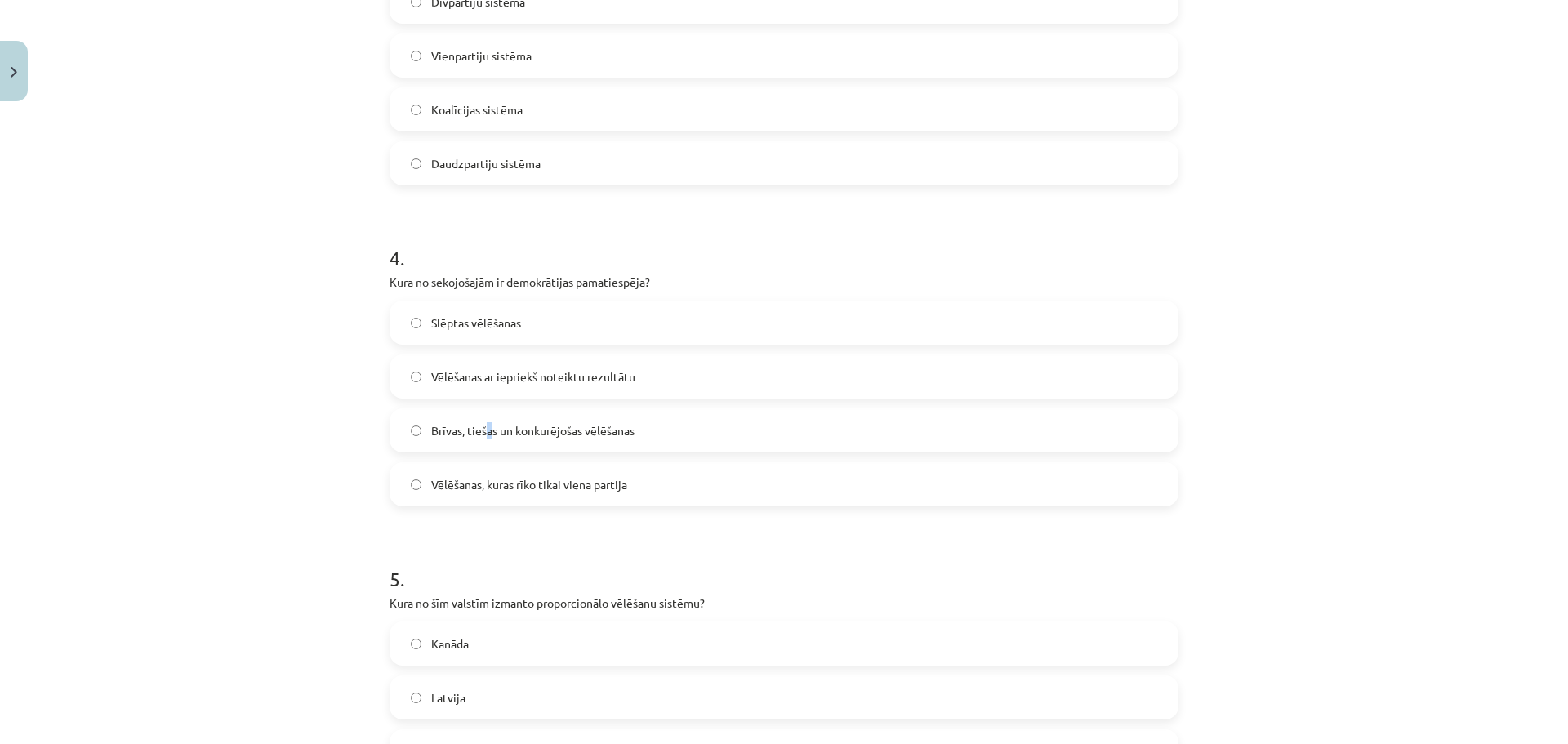
scroll to position [1071, 0]
click at [442, 414] on label "Brīvas, tiešas un konkurējošas vēlēšanas" at bounding box center [784, 429] width 786 height 41
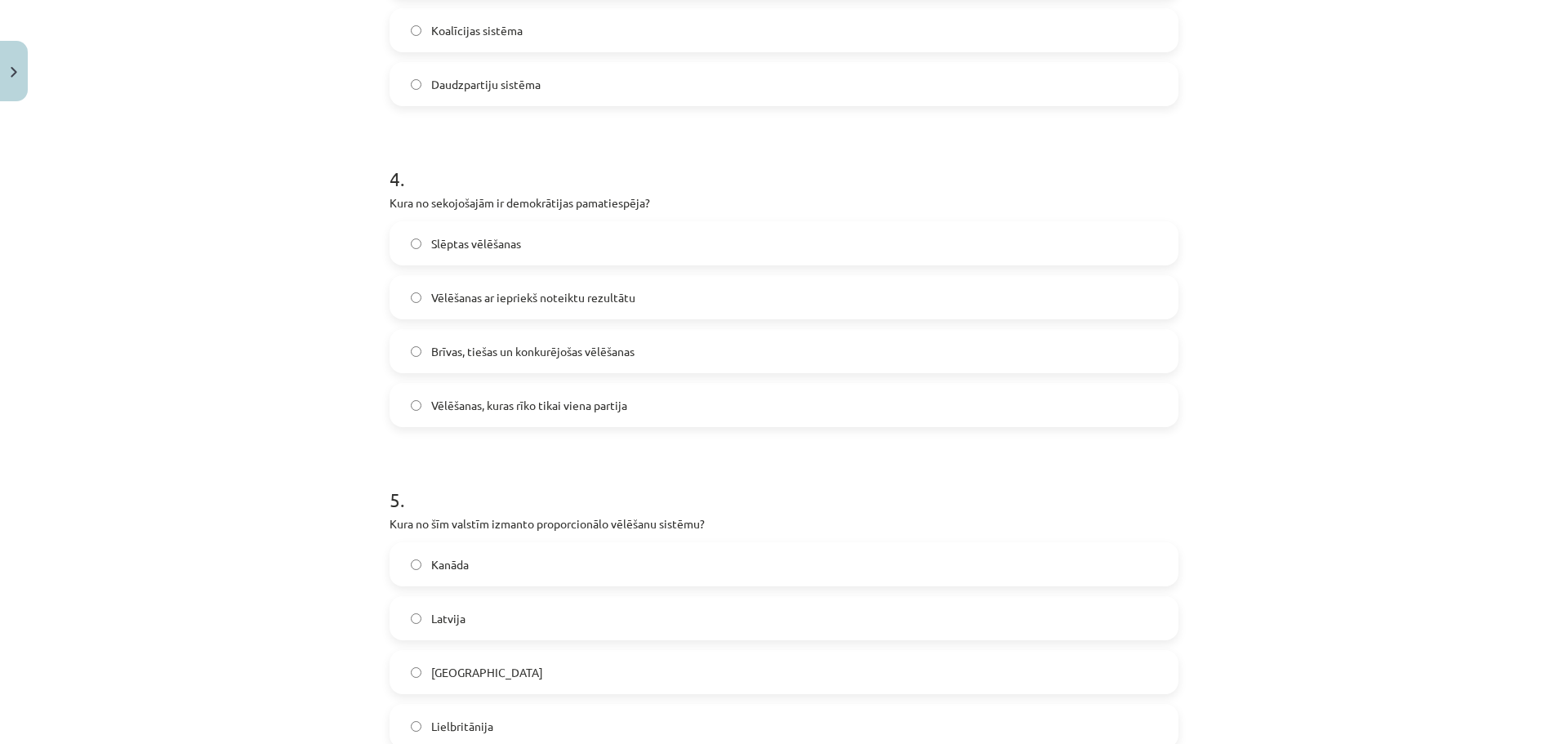
scroll to position [1179, 0]
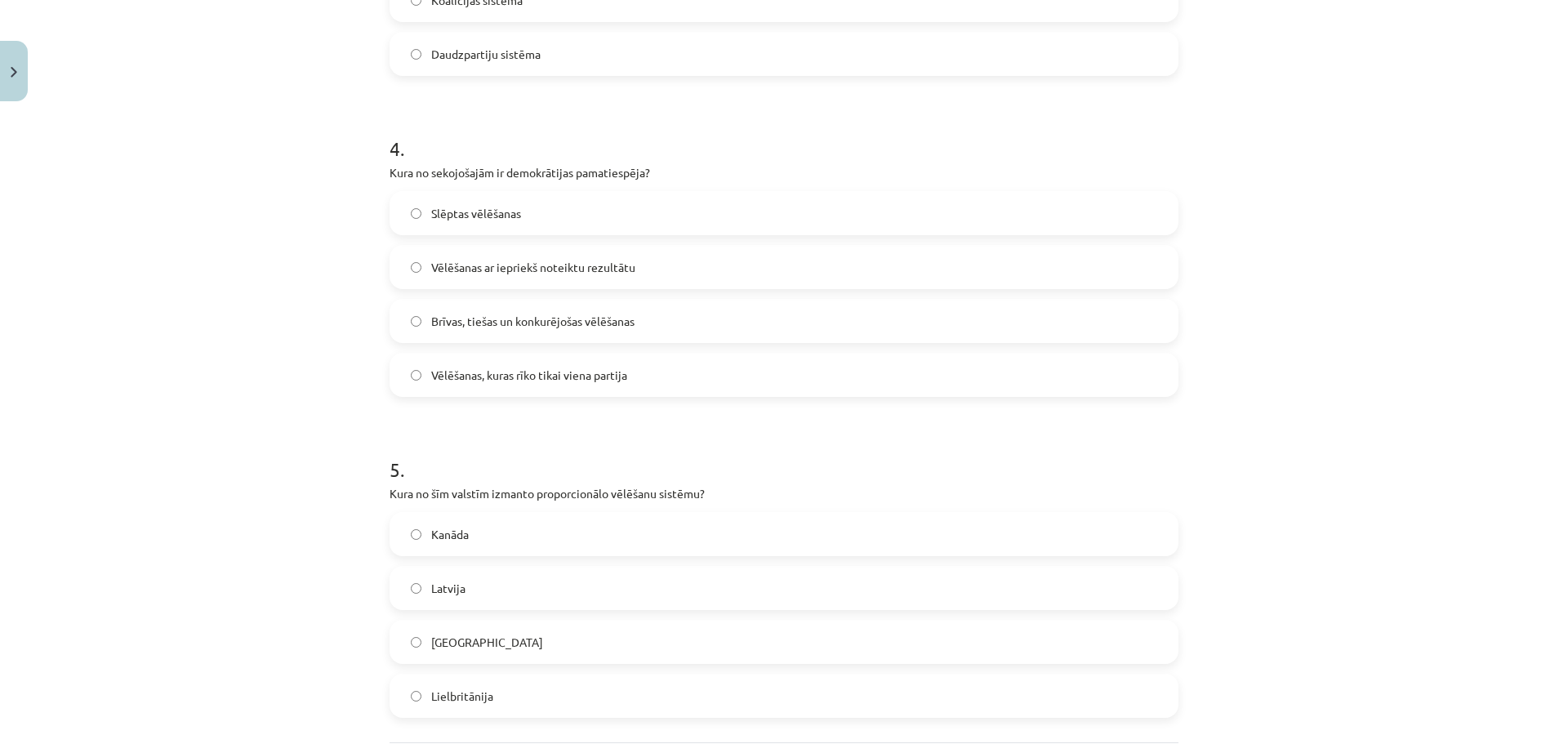
click at [490, 612] on div "Kanāda [GEOGRAPHIC_DATA] ASV Lielbritānija" at bounding box center [784, 614] width 789 height 206
click at [489, 607] on label "Latvija" at bounding box center [784, 587] width 786 height 41
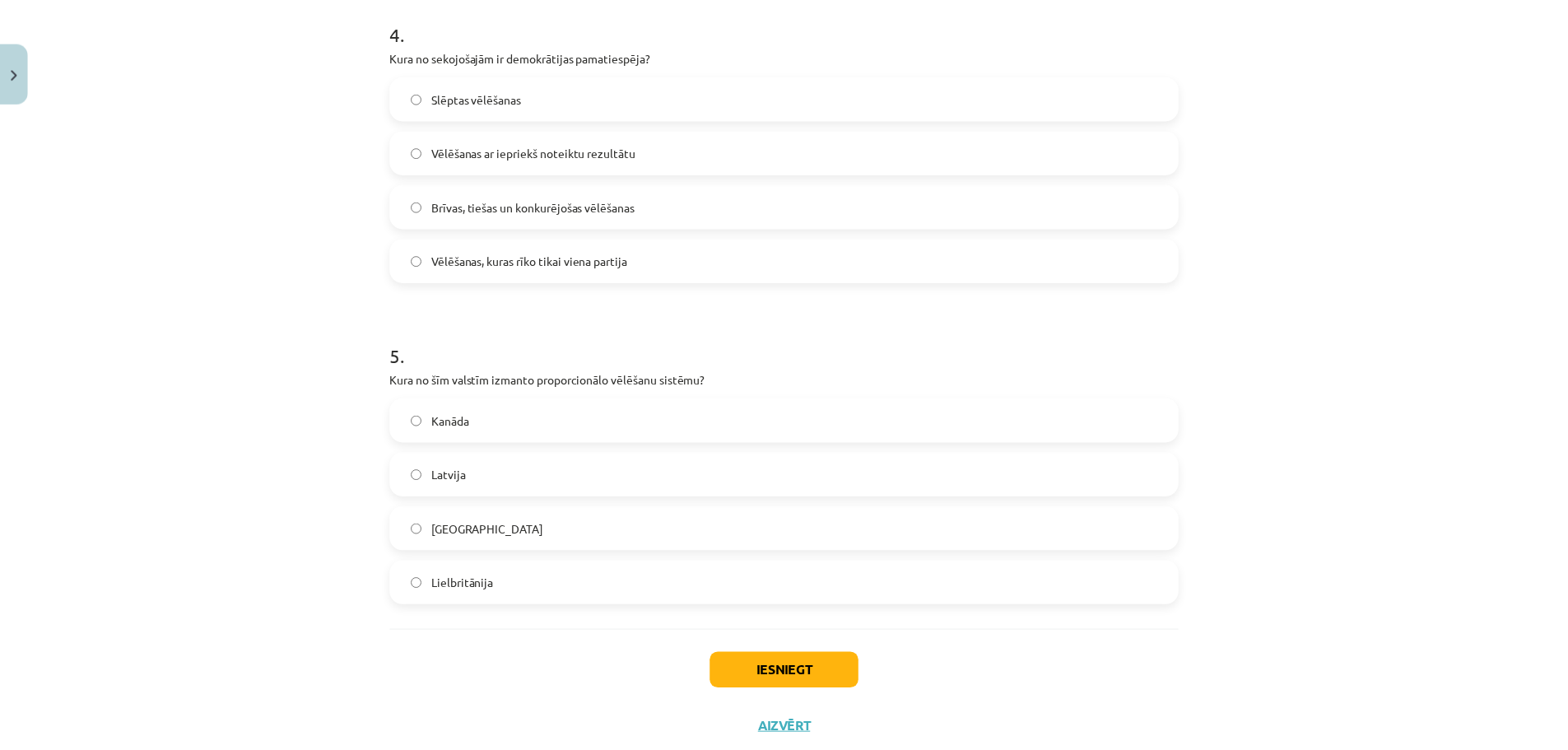
scroll to position [1352, 0]
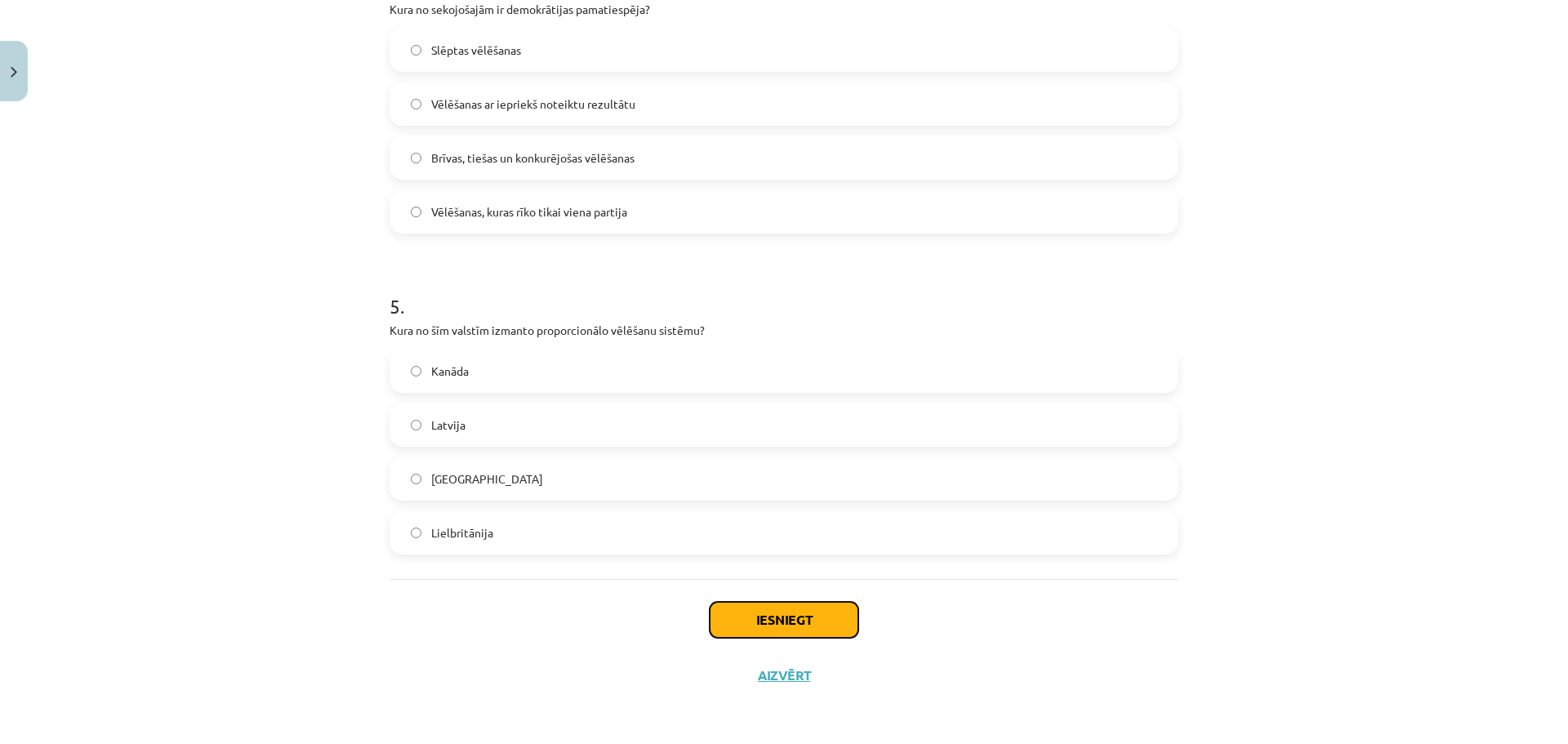
click at [734, 635] on button "Iesniegt" at bounding box center [784, 619] width 149 height 36
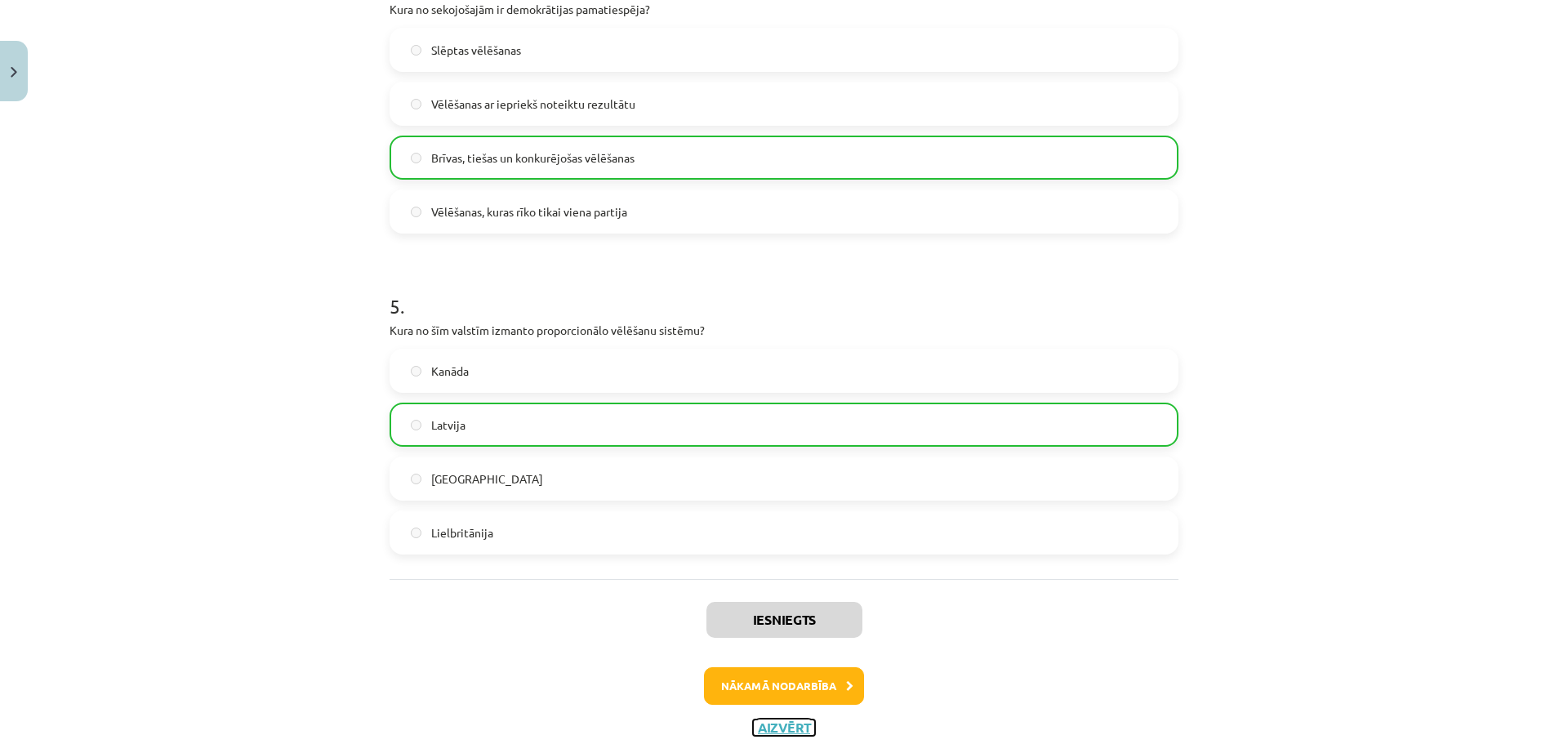
click at [785, 726] on button "Aizvērt" at bounding box center [783, 727] width 62 height 17
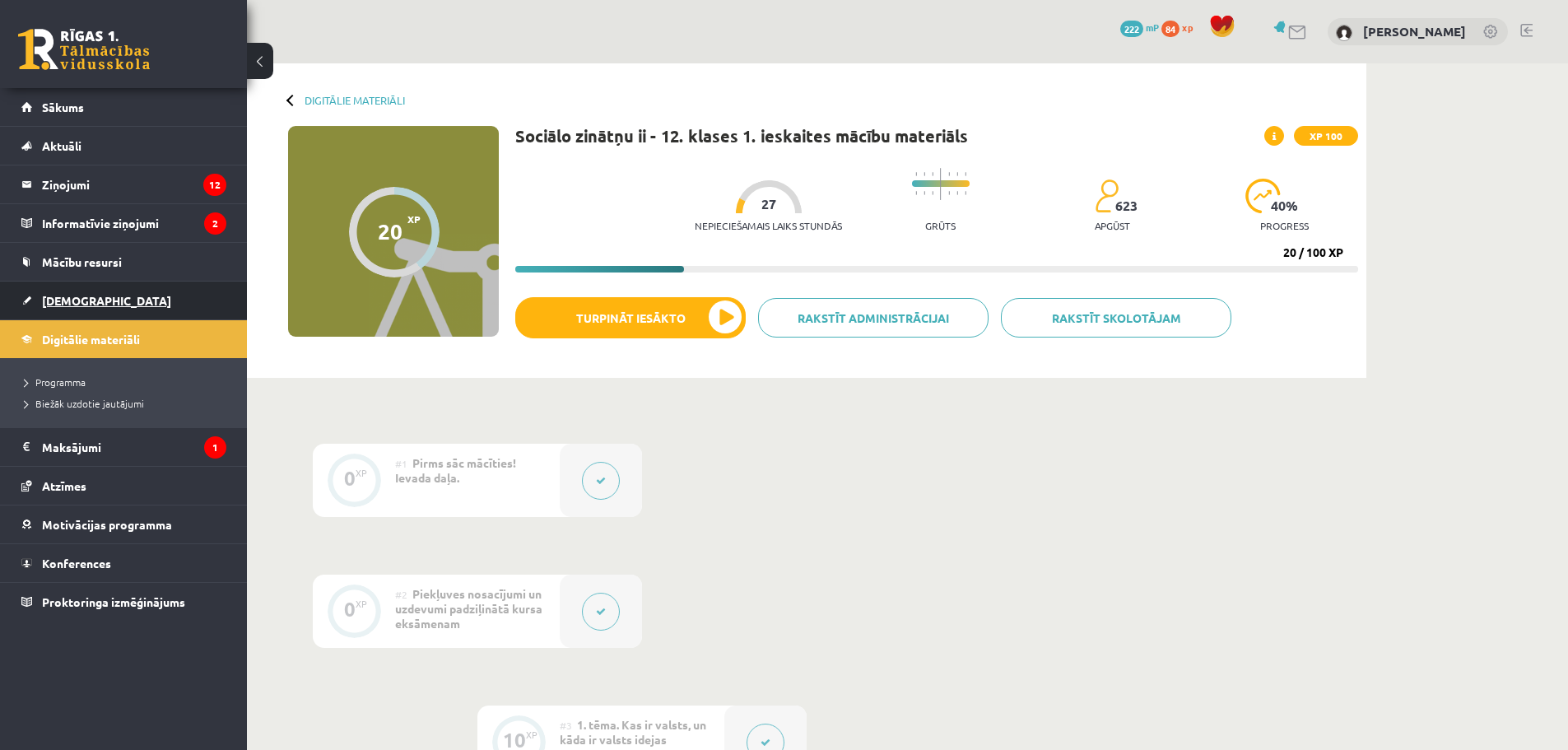
click at [82, 298] on span "[DEMOGRAPHIC_DATA]" at bounding box center [106, 301] width 129 height 15
